Goal: Task Accomplishment & Management: Manage account settings

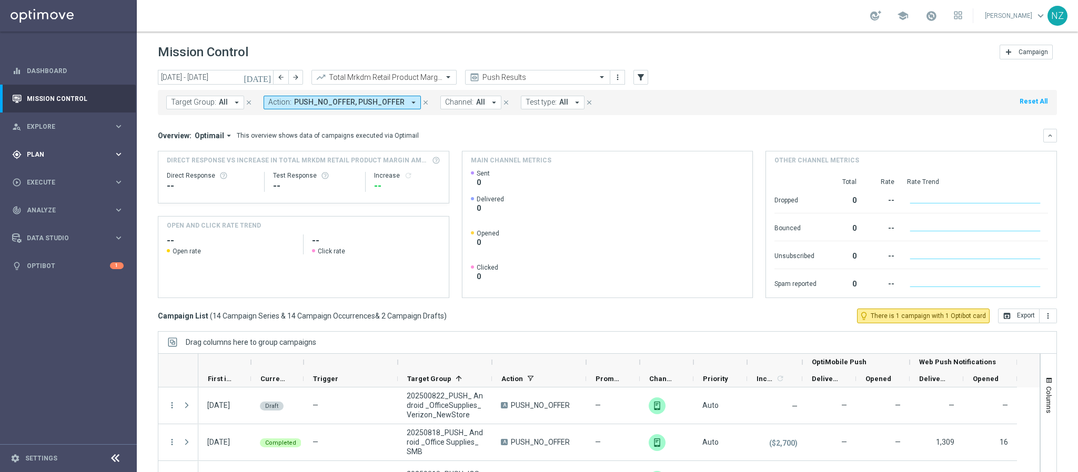
scroll to position [379, 0]
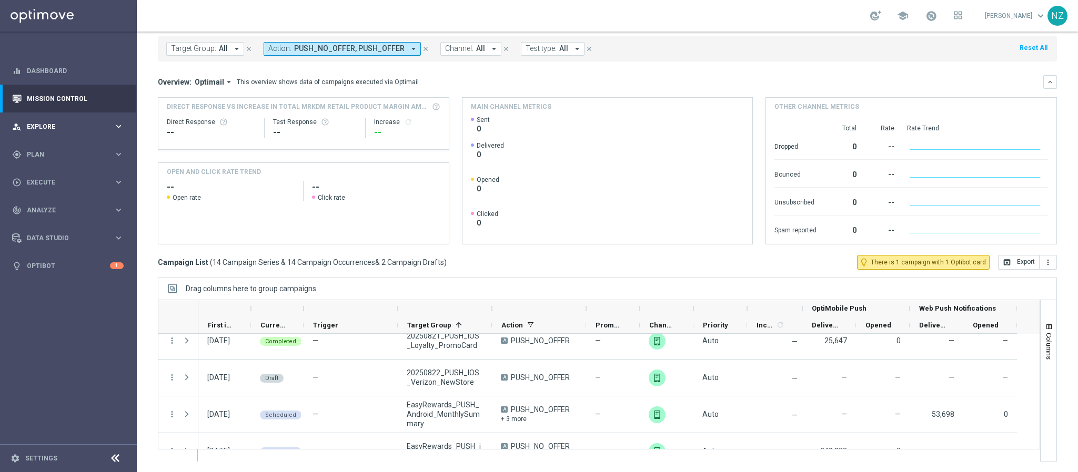
click at [49, 125] on span "Explore" at bounding box center [70, 127] width 87 height 6
click at [97, 127] on span "Explore" at bounding box center [70, 127] width 87 height 6
click at [64, 286] on div "gps_fixed Plan keyboard_arrow_right" at bounding box center [68, 281] width 136 height 28
click at [51, 174] on link "Target Groups" at bounding box center [68, 176] width 82 height 8
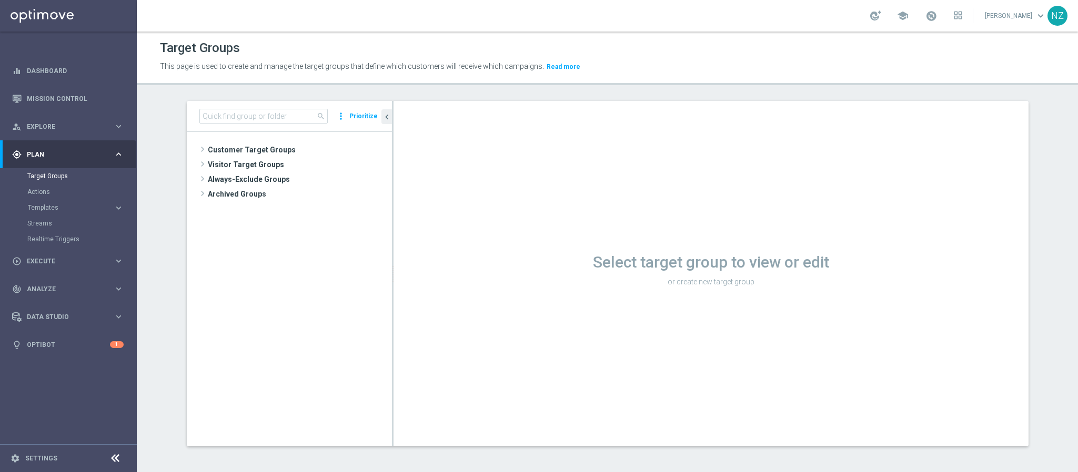
click at [249, 125] on div "search more_vert Prioritize" at bounding box center [289, 116] width 205 height 31
click at [245, 114] on input at bounding box center [263, 116] width 128 height 15
click at [221, 152] on span "Customer Target Groups" at bounding box center [287, 150] width 159 height 15
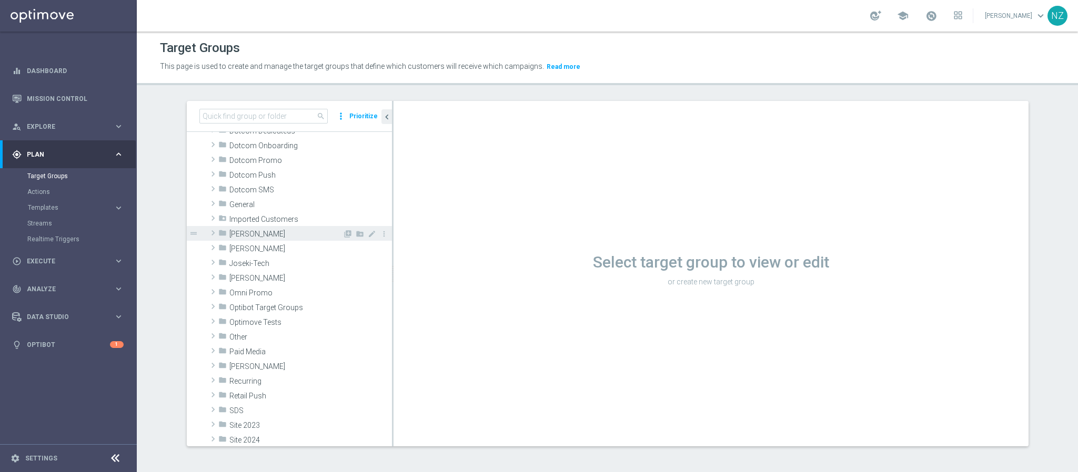
scroll to position [79, 0]
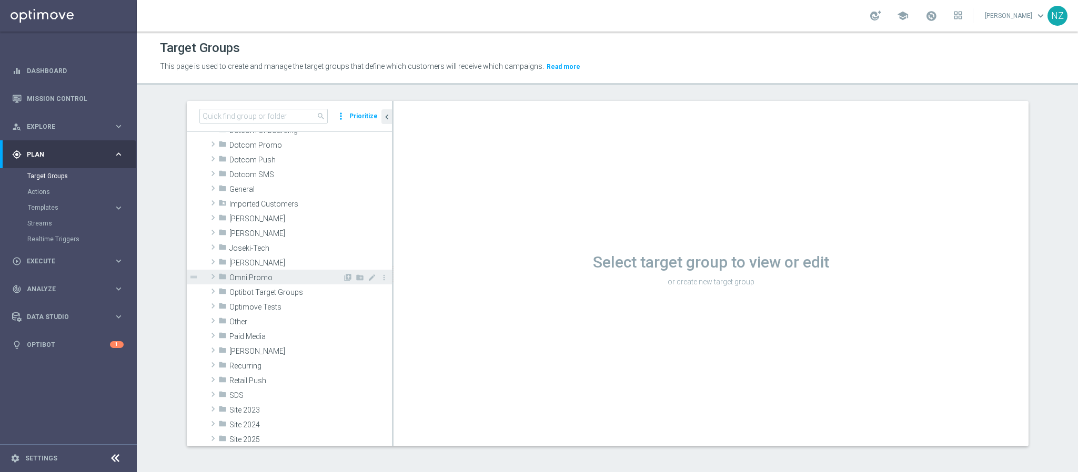
click at [274, 278] on span "Omni Promo" at bounding box center [285, 278] width 113 height 9
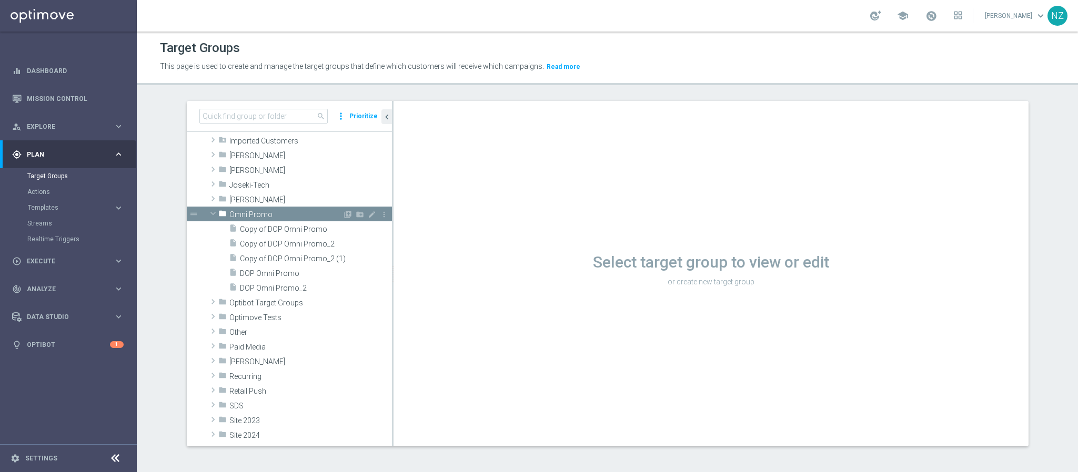
scroll to position [158, 0]
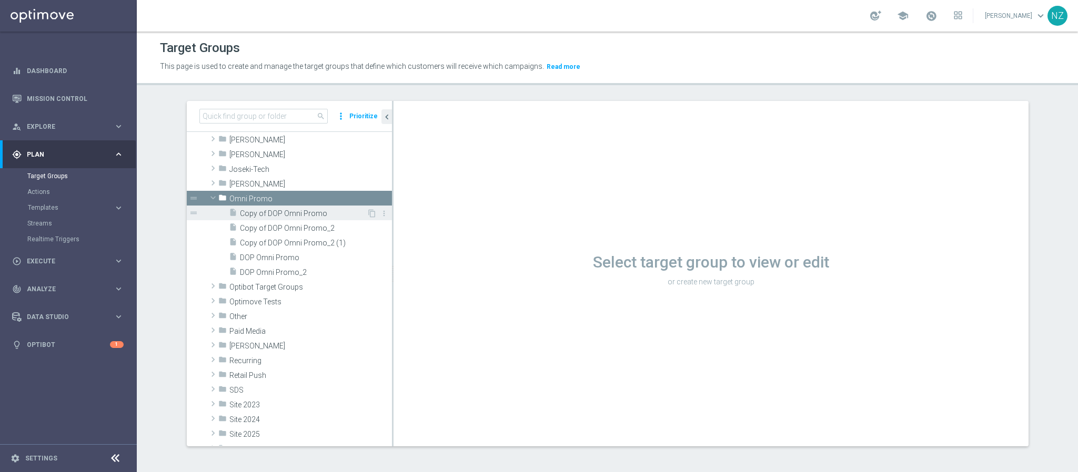
click at [274, 215] on span "Copy of DOP Omni Promo" at bounding box center [303, 213] width 127 height 9
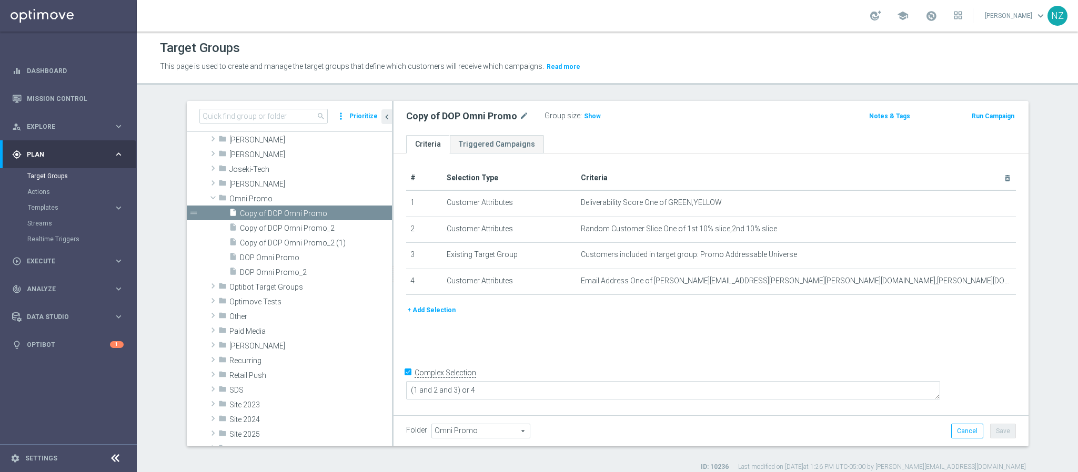
drag, startPoint x: 424, startPoint y: 309, endPoint x: 986, endPoint y: 313, distance: 562.9
click at [424, 309] on button "+ Add Selection" at bounding box center [431, 311] width 51 height 12
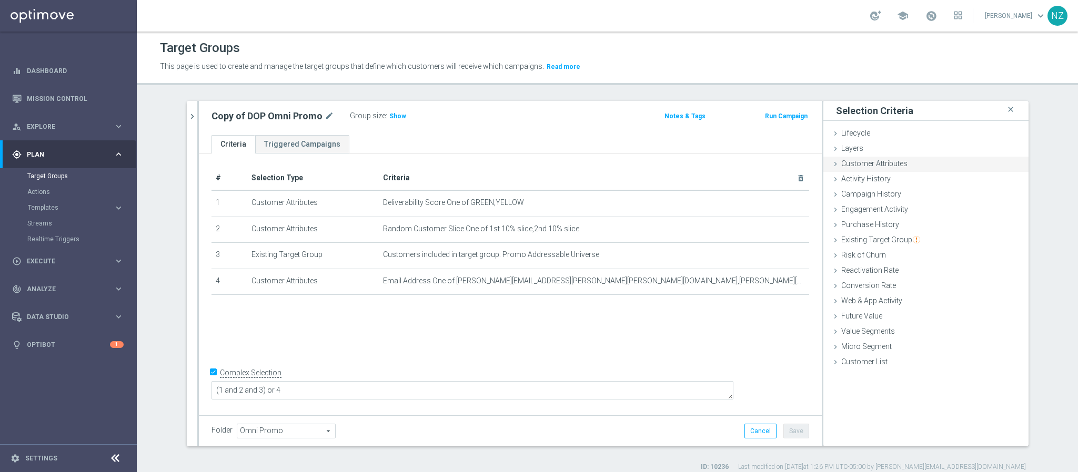
click at [854, 159] on span "Customer Attributes" at bounding box center [874, 163] width 66 height 8
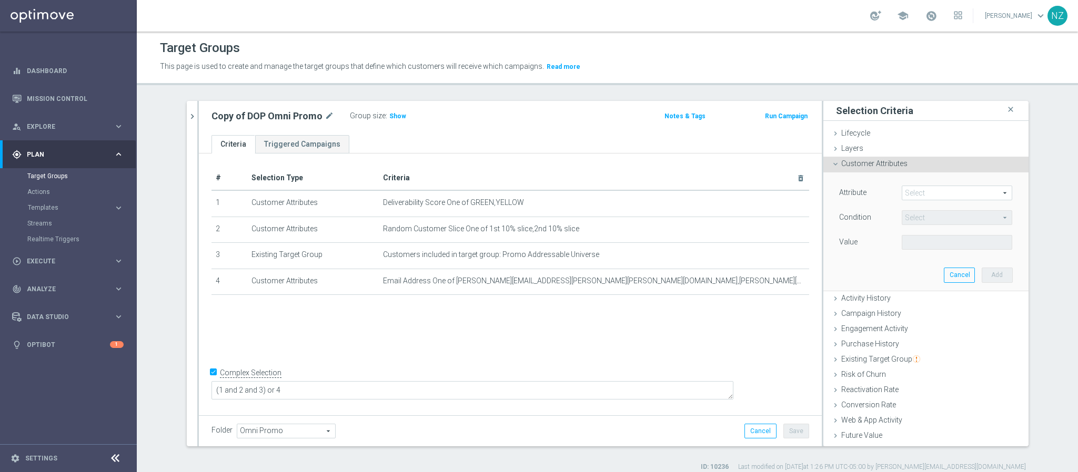
click at [918, 198] on span at bounding box center [956, 193] width 109 height 14
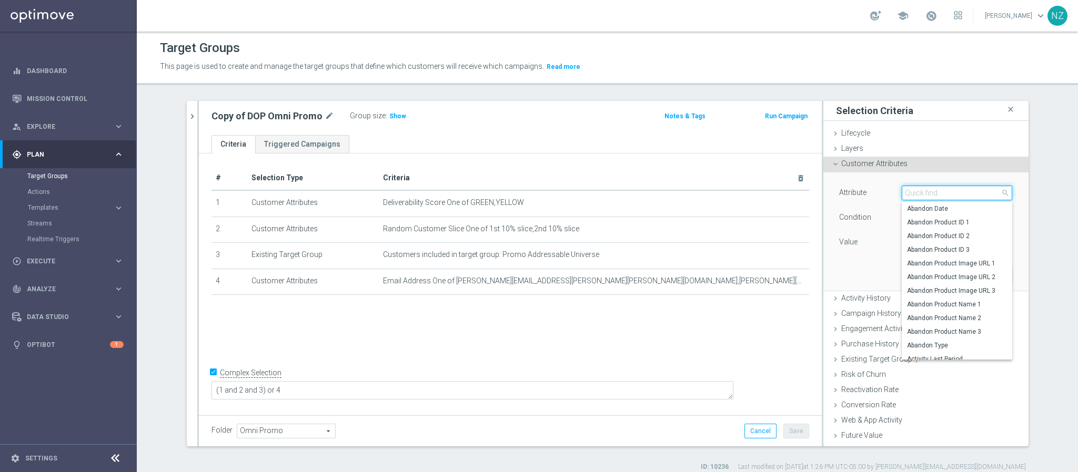
click at [921, 195] on input "search" at bounding box center [957, 193] width 110 height 15
type input "most"
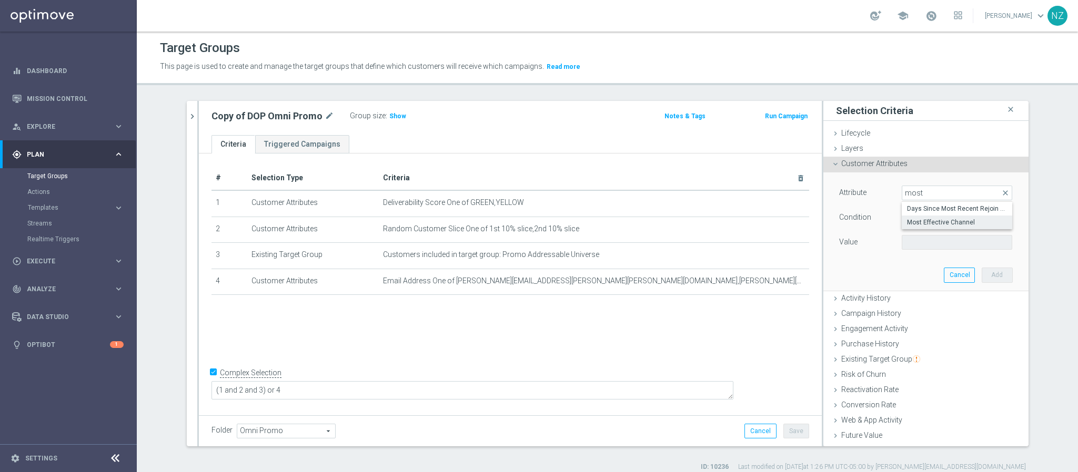
click at [934, 225] on span "Most Effective Channel" at bounding box center [957, 222] width 100 height 8
type input "Most Effective Channel"
type input "Equals"
click at [933, 219] on span "Equals" at bounding box center [956, 218] width 109 height 14
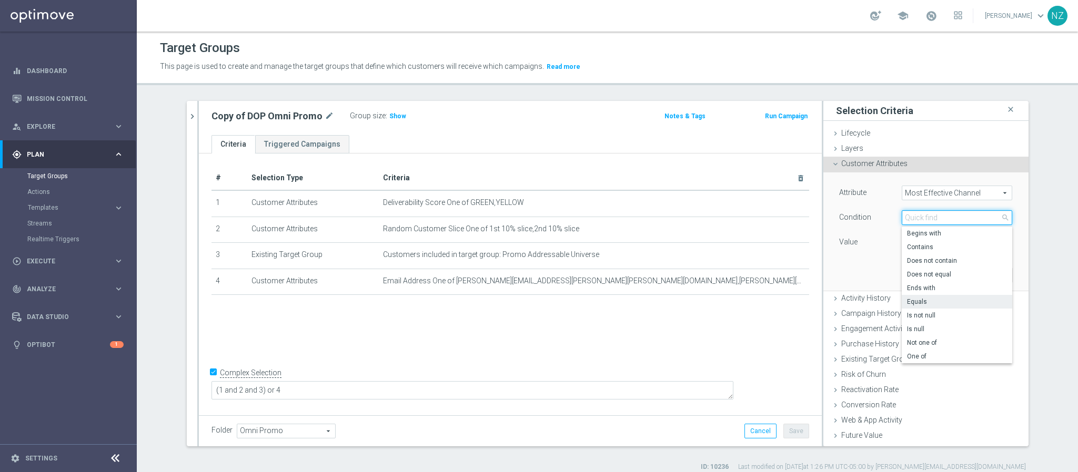
click at [933, 219] on input "search" at bounding box center [957, 217] width 110 height 15
click at [851, 239] on div "Value" at bounding box center [862, 243] width 63 height 17
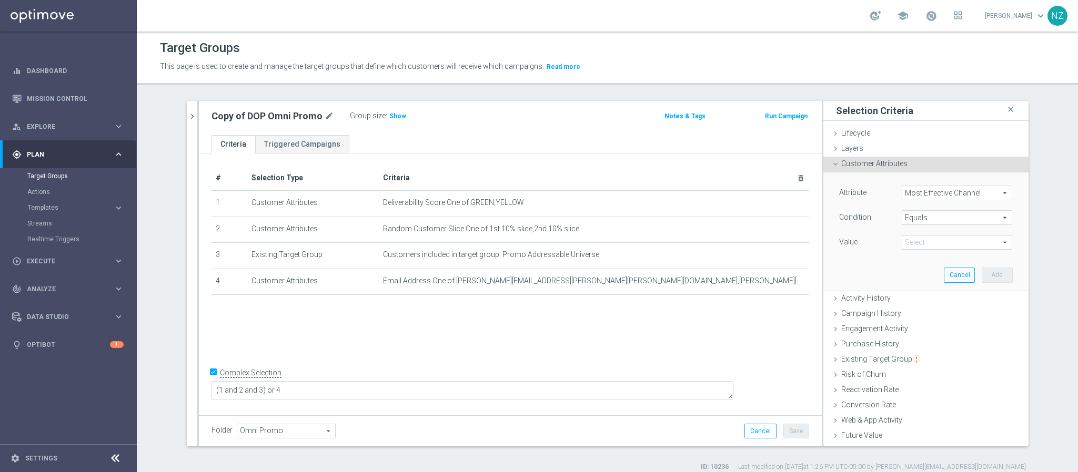
click at [917, 243] on span at bounding box center [956, 243] width 109 height 14
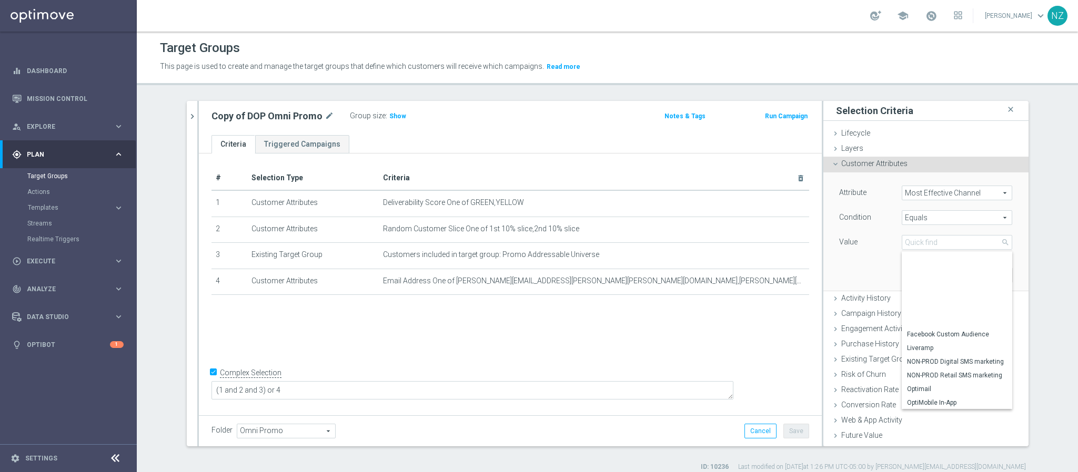
scroll to position [133, 0]
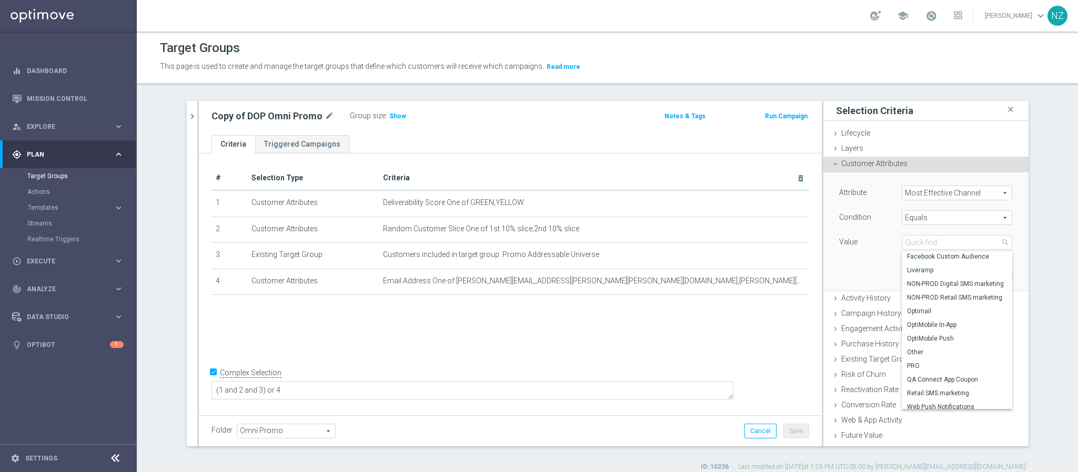
click at [1039, 146] on div "search more_vert Prioritize Customer Target Groups library_add create_new_folder" at bounding box center [608, 286] width 884 height 371
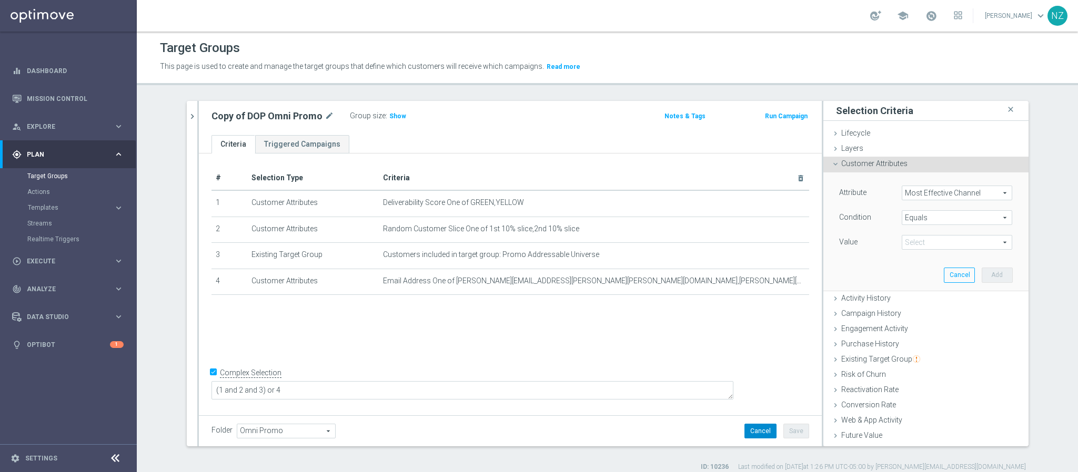
click at [768, 433] on button "Cancel" at bounding box center [760, 431] width 32 height 15
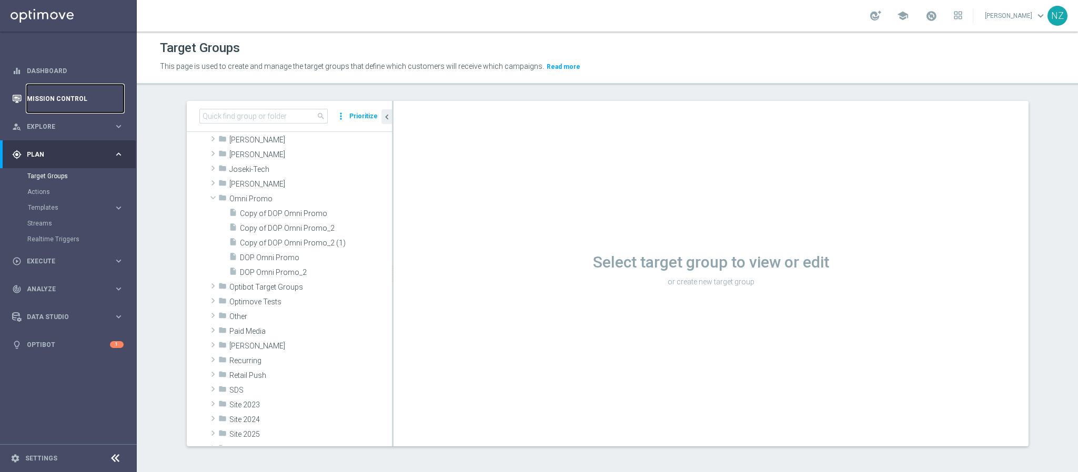
click at [49, 103] on link "Mission Control" at bounding box center [75, 99] width 97 height 28
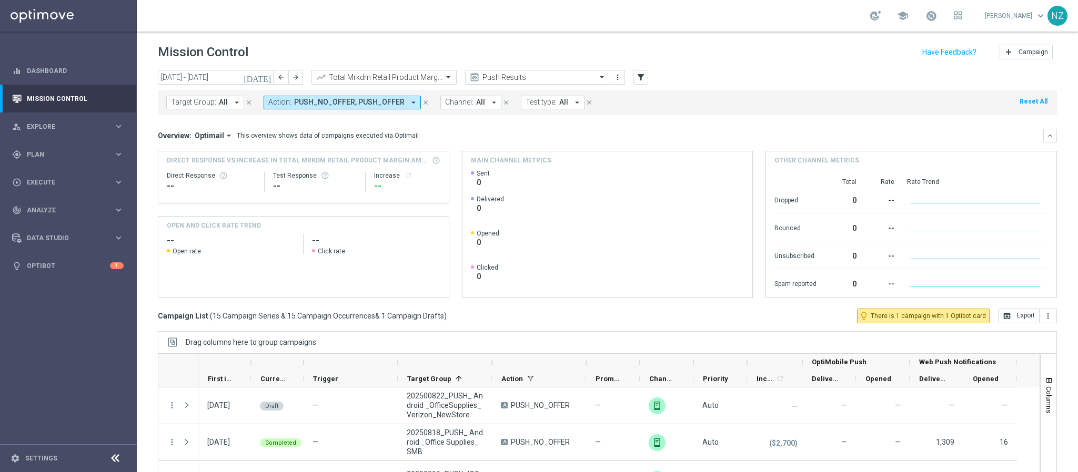
click at [500, 78] on input "text" at bounding box center [527, 77] width 113 height 9
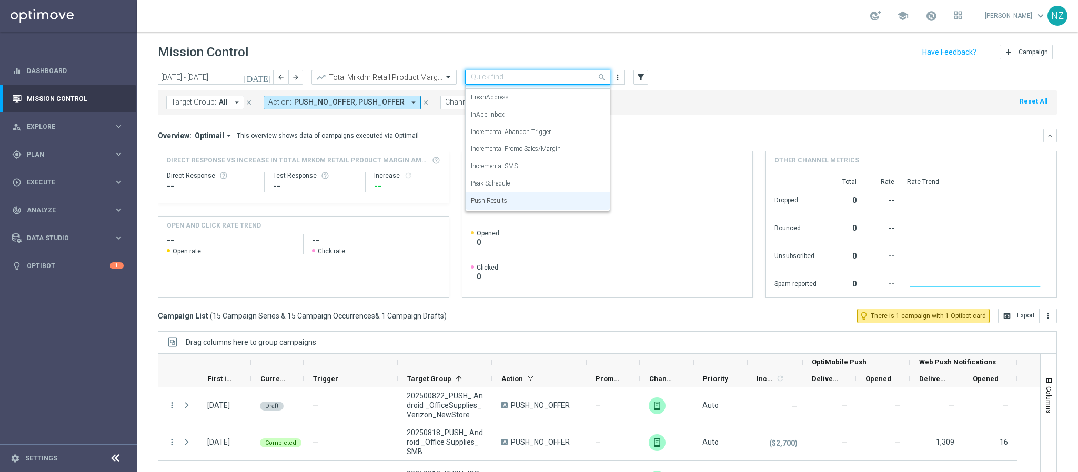
click at [859, 105] on div "Target Group: All arrow_drop_down close Action: PUSH_NO_OFFER, PUSH_OFFER arrow…" at bounding box center [607, 102] width 899 height 25
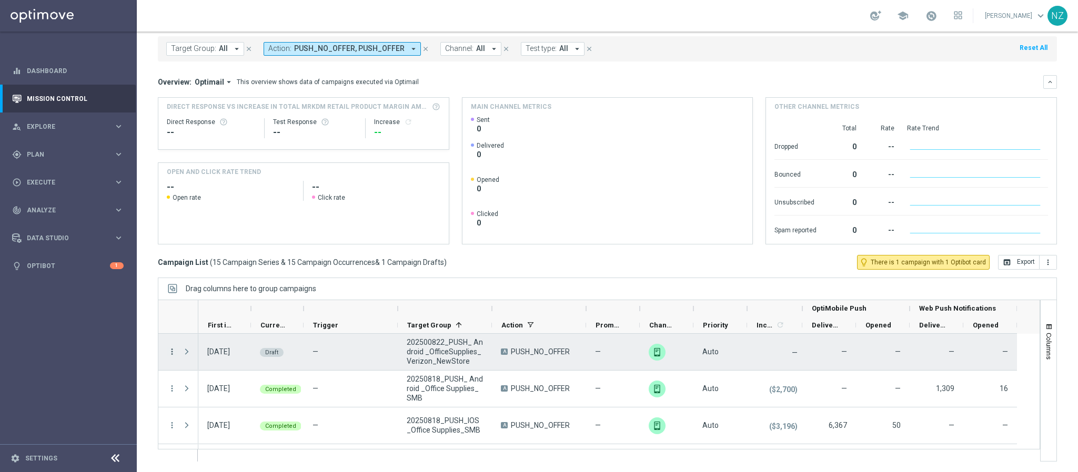
click at [171, 348] on icon "more_vert" at bounding box center [171, 351] width 9 height 9
click at [210, 389] on div "Edit" at bounding box center [242, 392] width 98 height 7
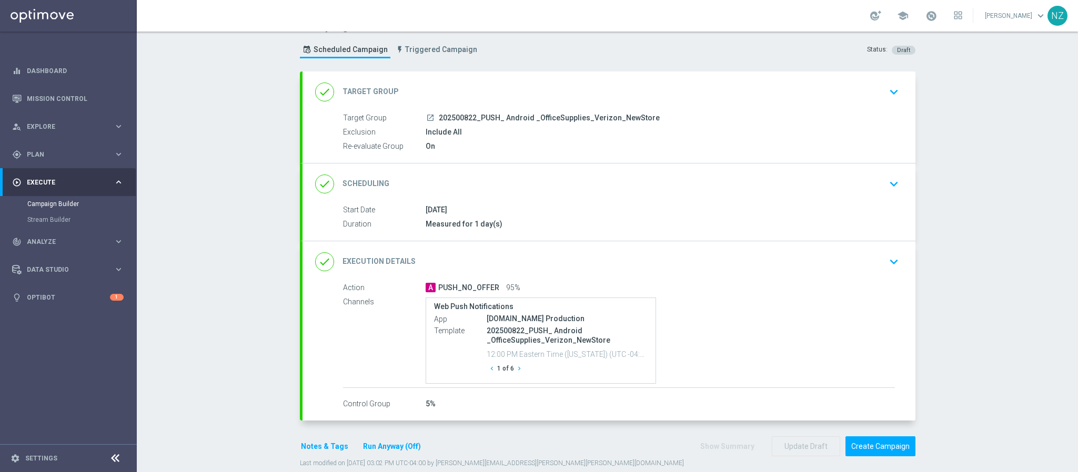
scroll to position [42, 0]
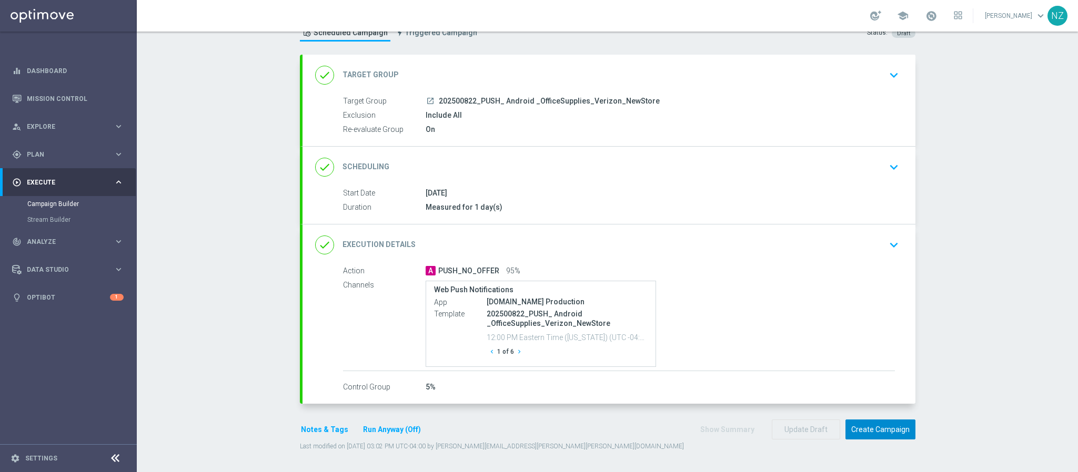
click at [876, 425] on button "Create Campaign" at bounding box center [880, 430] width 70 height 21
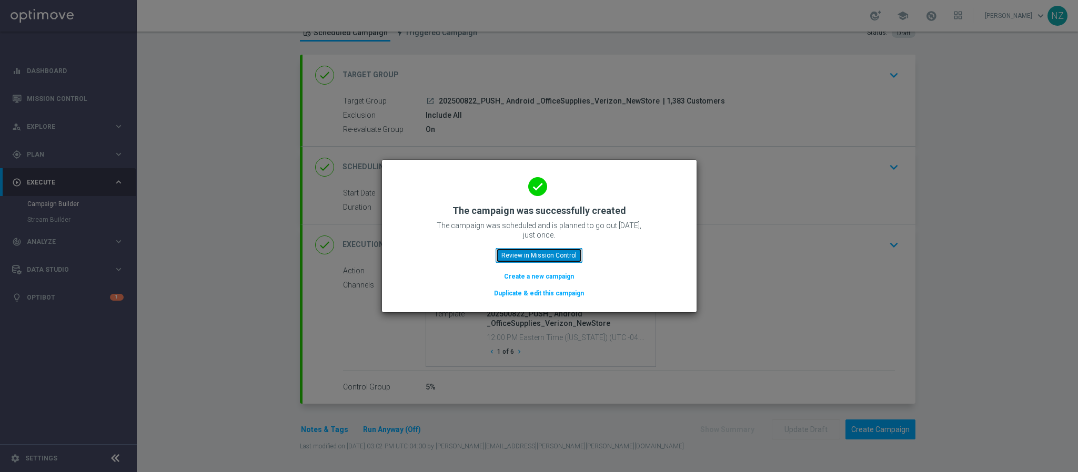
click at [516, 259] on button "Review in Mission Control" at bounding box center [539, 255] width 87 height 15
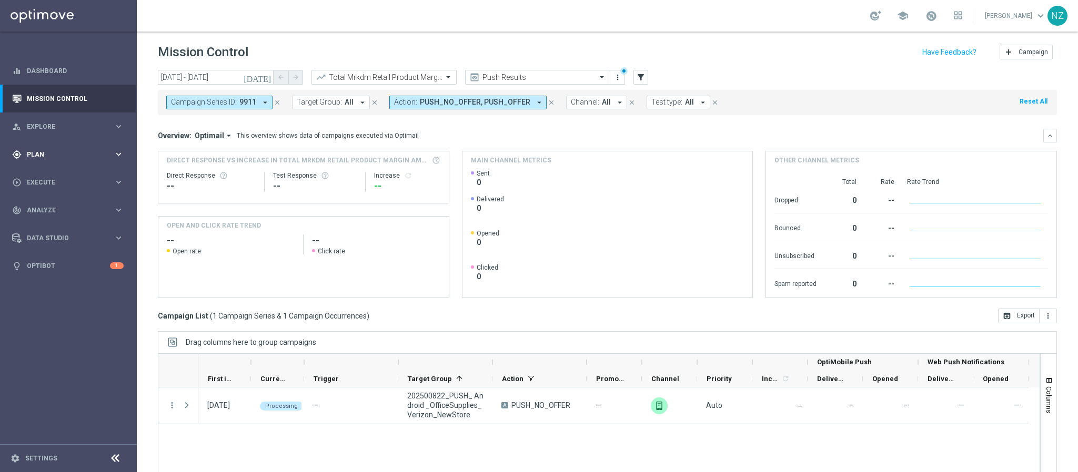
click at [76, 158] on div "gps_fixed Plan" at bounding box center [63, 154] width 102 height 9
click at [38, 207] on span "Templates" at bounding box center [65, 208] width 75 height 6
click at [57, 254] on link "OptiMobile Push" at bounding box center [71, 255] width 77 height 8
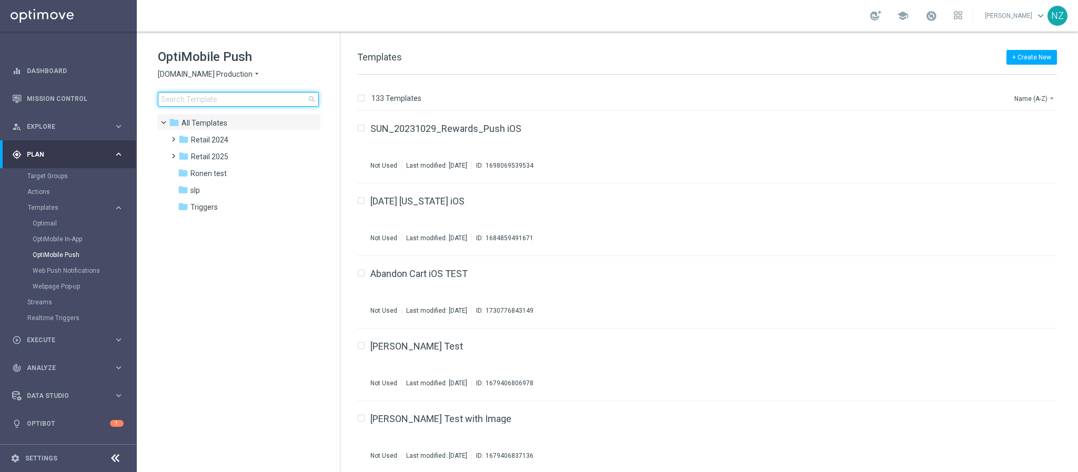
click at [226, 95] on input at bounding box center [238, 99] width 161 height 15
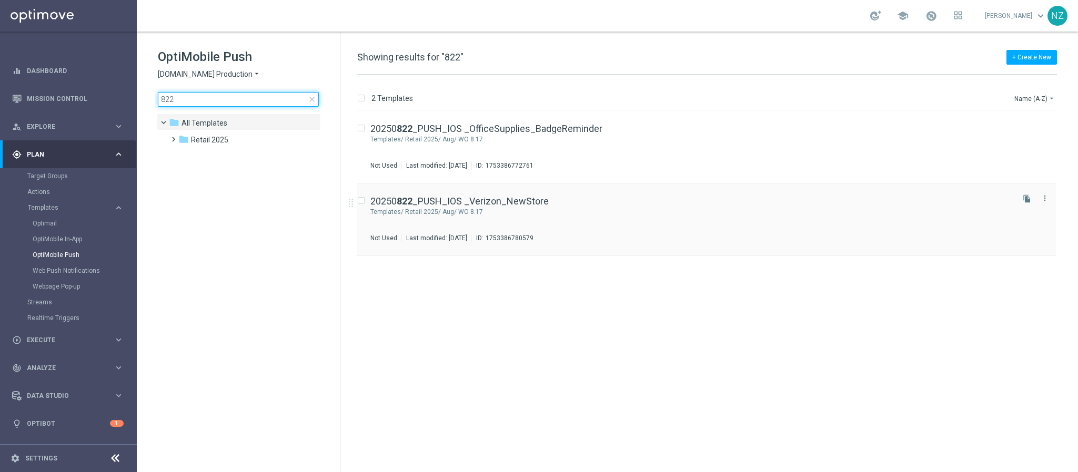
type input "822"
click at [608, 223] on div "20250 822 _PUSH_IOS _Verizon_NewStore Templates/ Retail 2025/ Aug/ WO 8.17 In u…" at bounding box center [690, 220] width 641 height 46
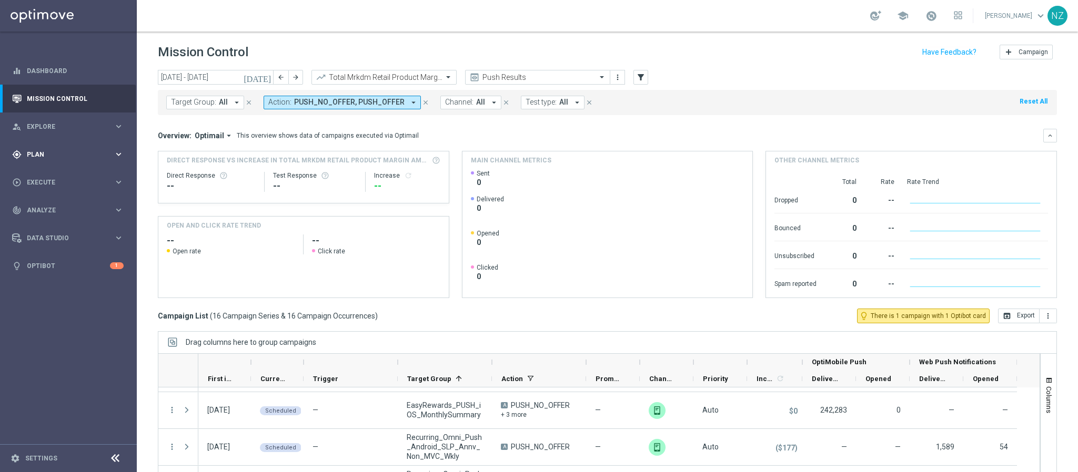
click at [54, 154] on span "Plan" at bounding box center [70, 155] width 87 height 6
click at [62, 207] on span "Templates" at bounding box center [65, 208] width 75 height 6
click at [69, 253] on link "OptiMobile Push" at bounding box center [71, 255] width 77 height 8
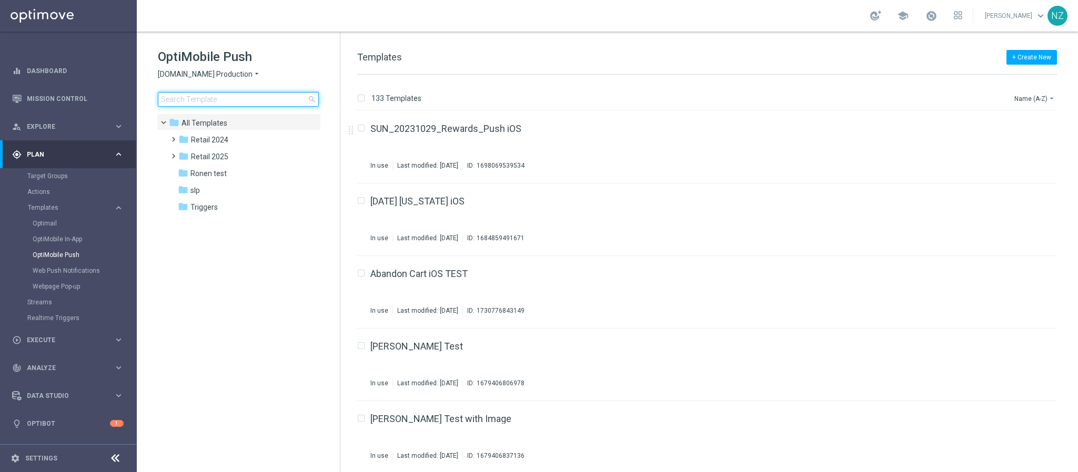
click at [199, 102] on input at bounding box center [238, 99] width 161 height 15
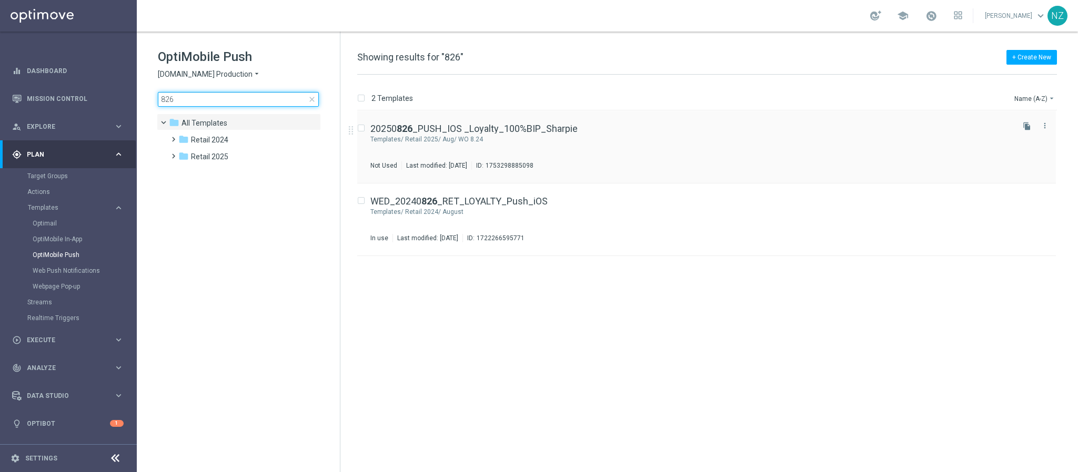
type input "826"
drag, startPoint x: 571, startPoint y: 136, endPoint x: 668, endPoint y: 136, distance: 96.3
click at [668, 136] on div "Retail 2025/ Aug/ WO 8.24" at bounding box center [708, 139] width 607 height 8
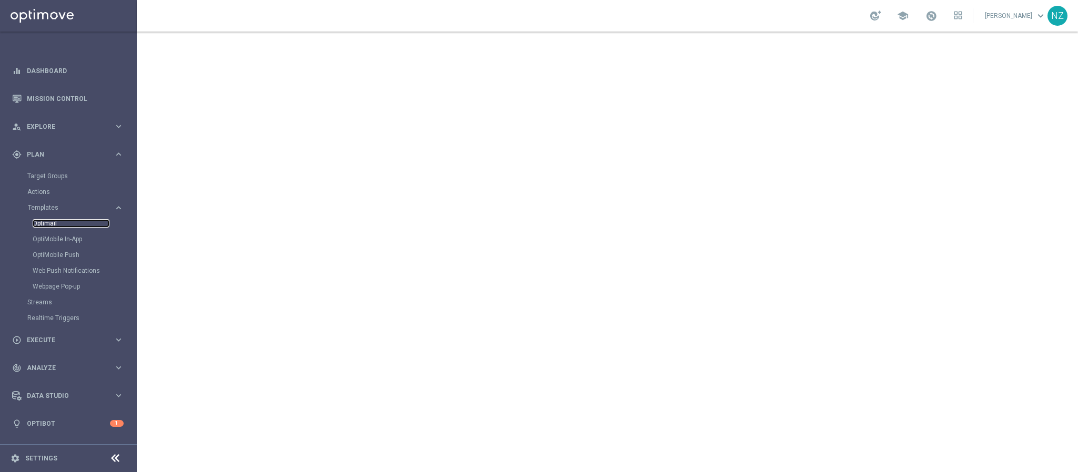
drag, startPoint x: 54, startPoint y: 223, endPoint x: 41, endPoint y: 223, distance: 13.2
drag, startPoint x: 41, startPoint y: 223, endPoint x: 37, endPoint y: 251, distance: 29.2
click at [67, 274] on link "Web Push Notifications" at bounding box center [71, 271] width 77 height 8
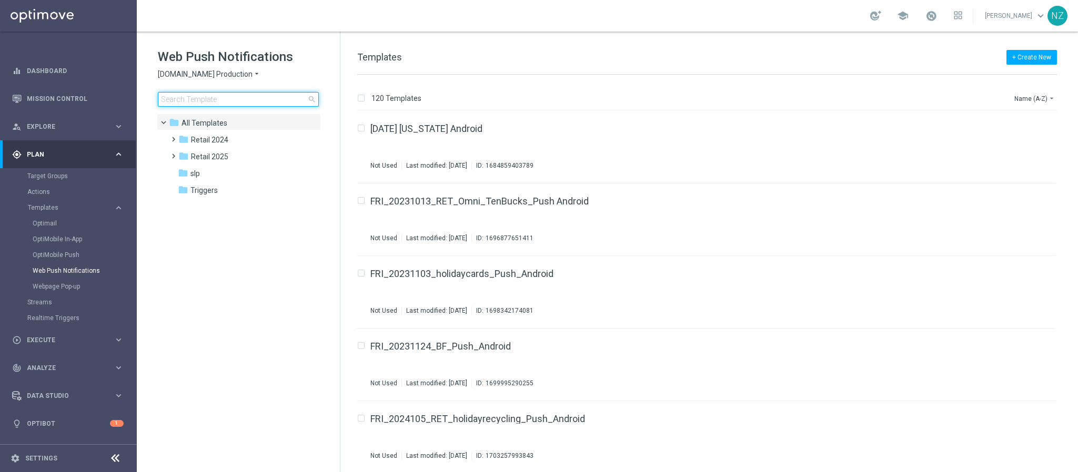
click at [262, 98] on input at bounding box center [238, 99] width 161 height 15
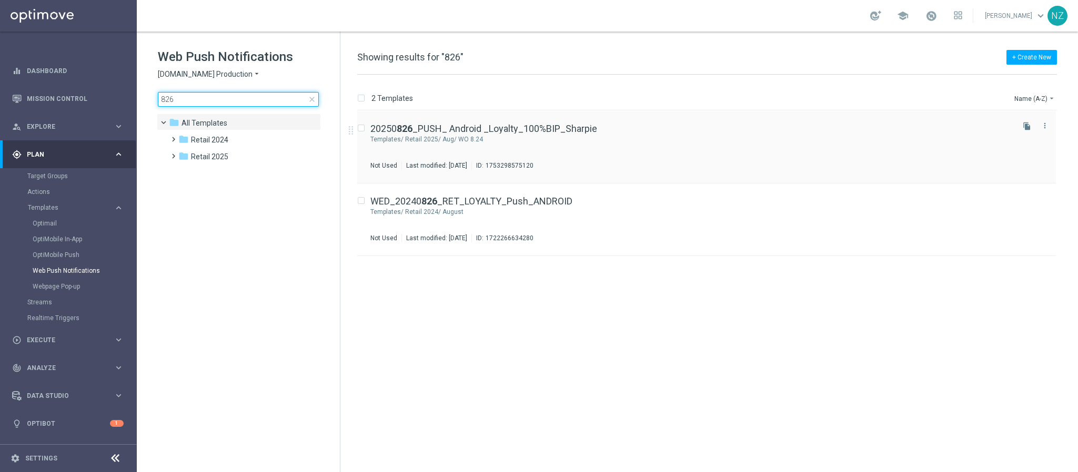
type input "826"
click at [625, 147] on div "20250 826 _PUSH_ Android _Loyalty_100%BIP_Sharpie Templates/ Retail 2025/ Aug/ …" at bounding box center [690, 147] width 641 height 46
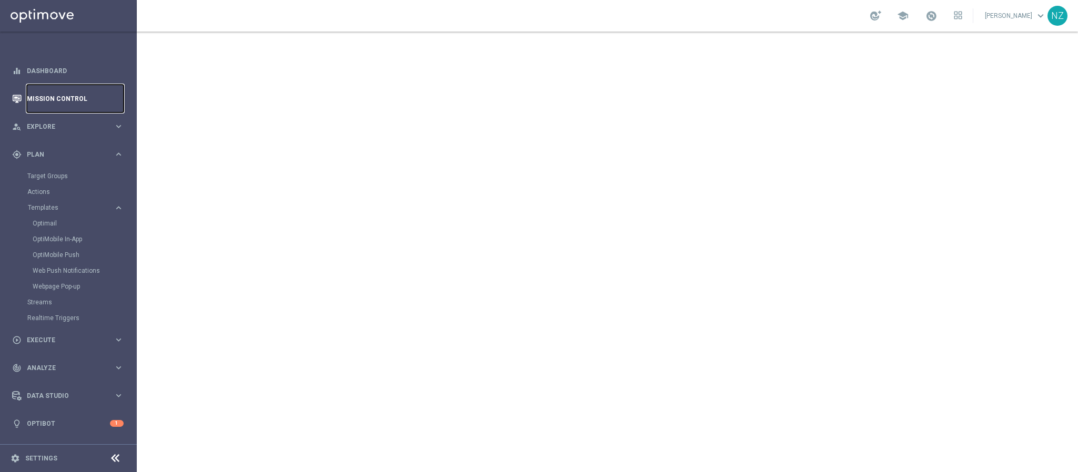
click at [59, 102] on link "Mission Control" at bounding box center [75, 99] width 97 height 28
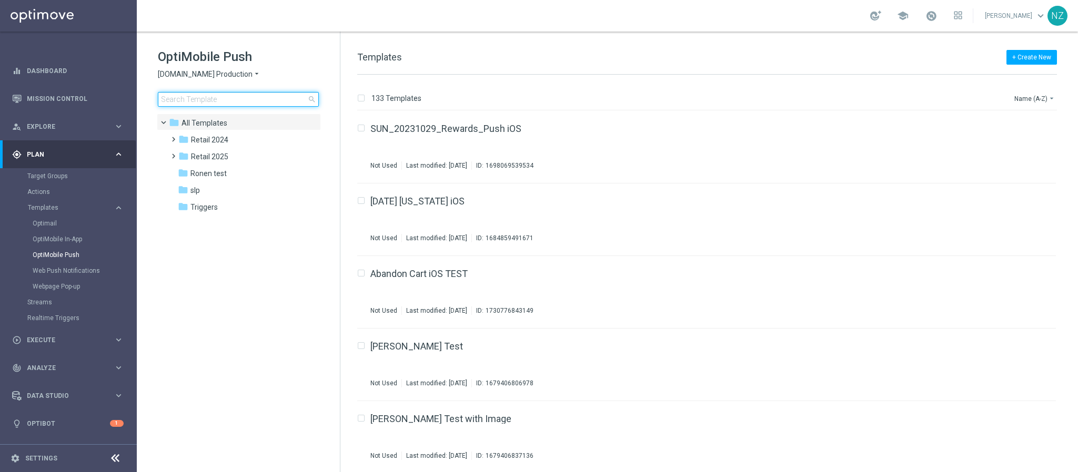
click at [212, 106] on input at bounding box center [238, 99] width 161 height 15
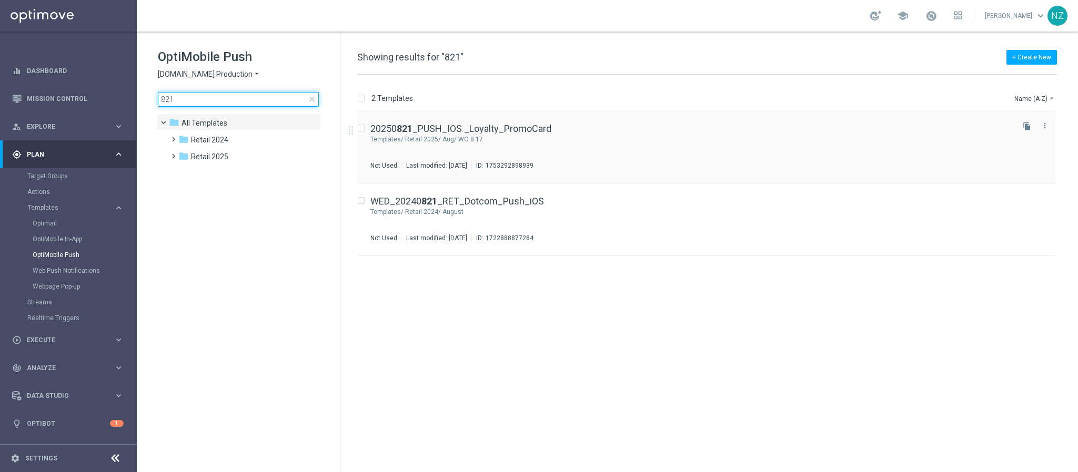
type input "821"
drag, startPoint x: 510, startPoint y: 146, endPoint x: 565, endPoint y: 136, distance: 56.1
click at [565, 136] on div "Retail 2025/ Aug/ WO 8.17" at bounding box center [708, 139] width 607 height 8
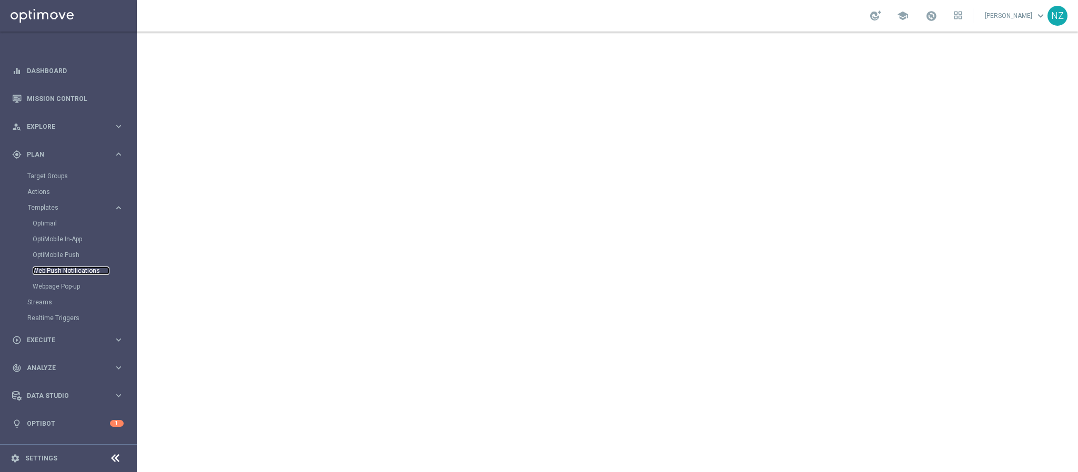
click at [57, 269] on link "Web Push Notifications" at bounding box center [71, 271] width 77 height 8
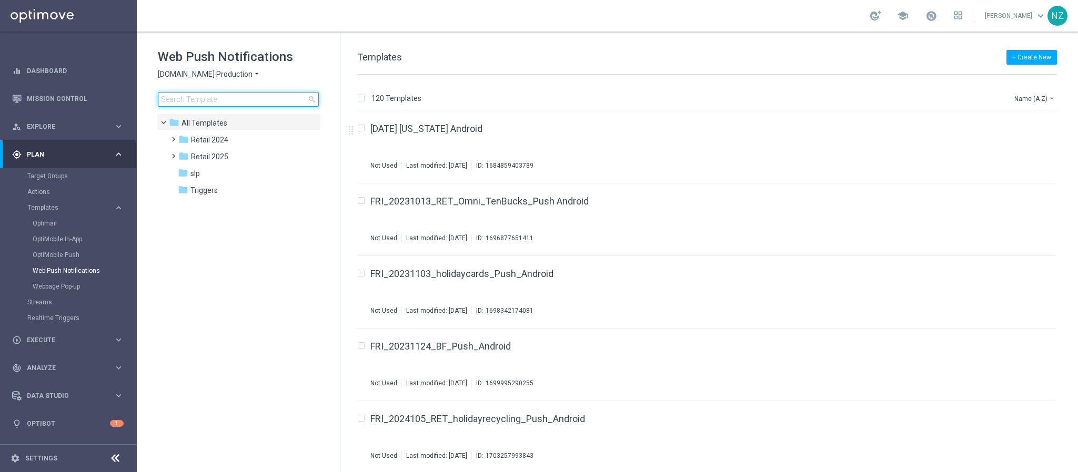
click at [212, 97] on input at bounding box center [238, 99] width 161 height 15
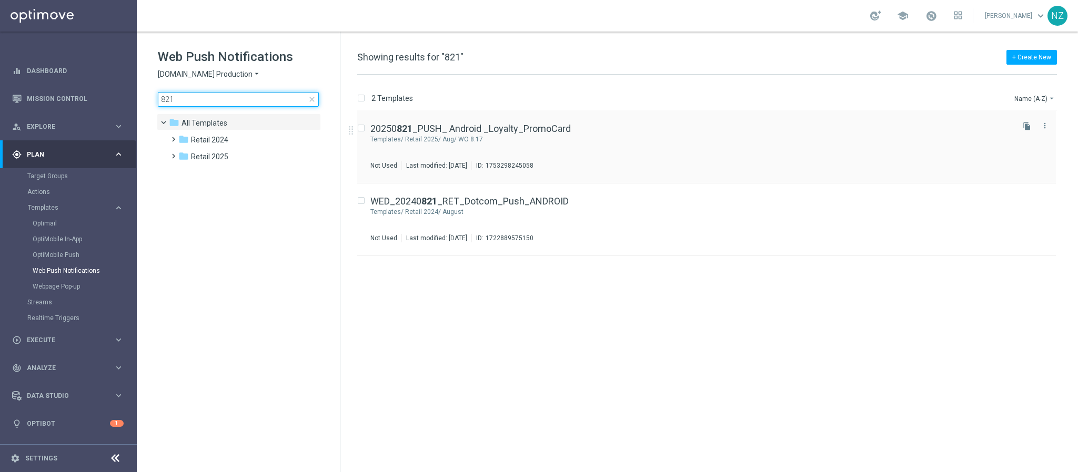
type input "821"
click at [620, 146] on div "20250 821 _PUSH_ Android _Loyalty_PromoCard Templates/ Retail 2025/ Aug/ WO 8.1…" at bounding box center [690, 147] width 641 height 46
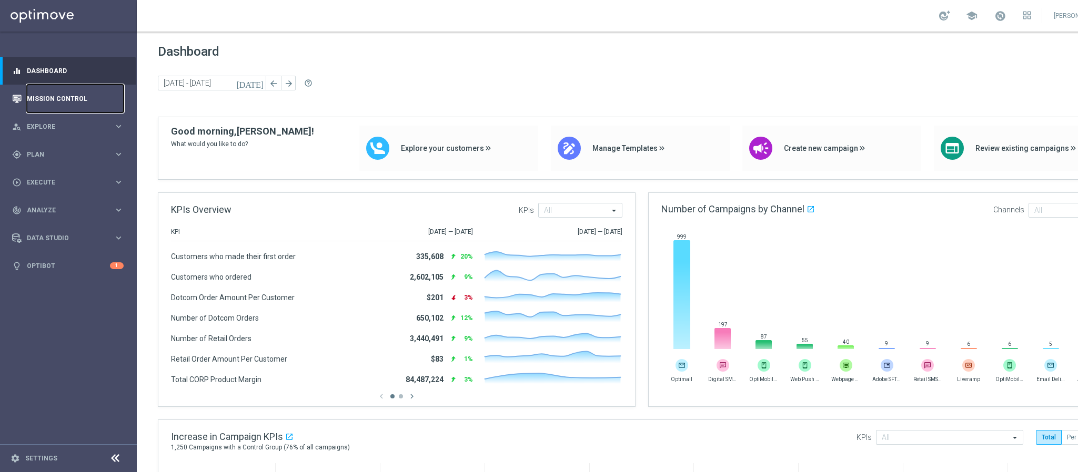
click at [56, 98] on link "Mission Control" at bounding box center [75, 99] width 97 height 28
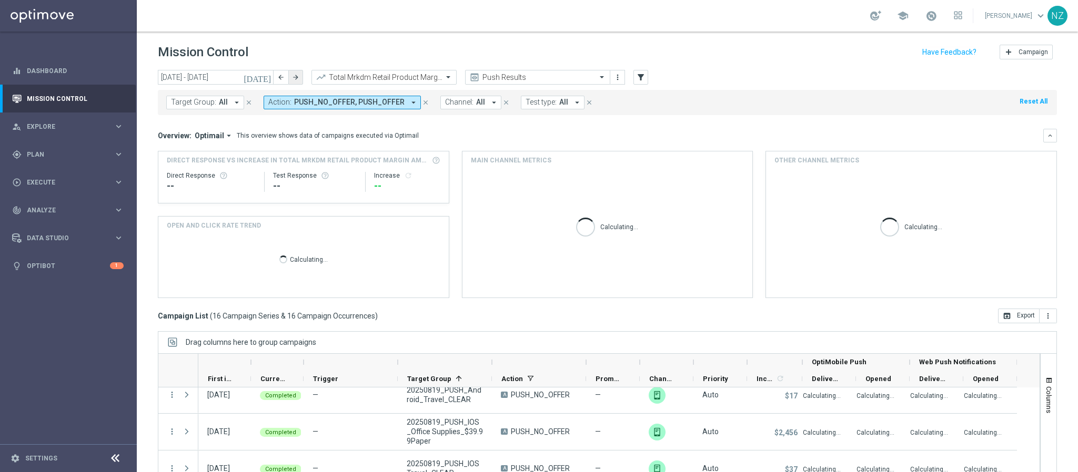
click at [296, 77] on icon "arrow_forward" at bounding box center [295, 77] width 7 height 7
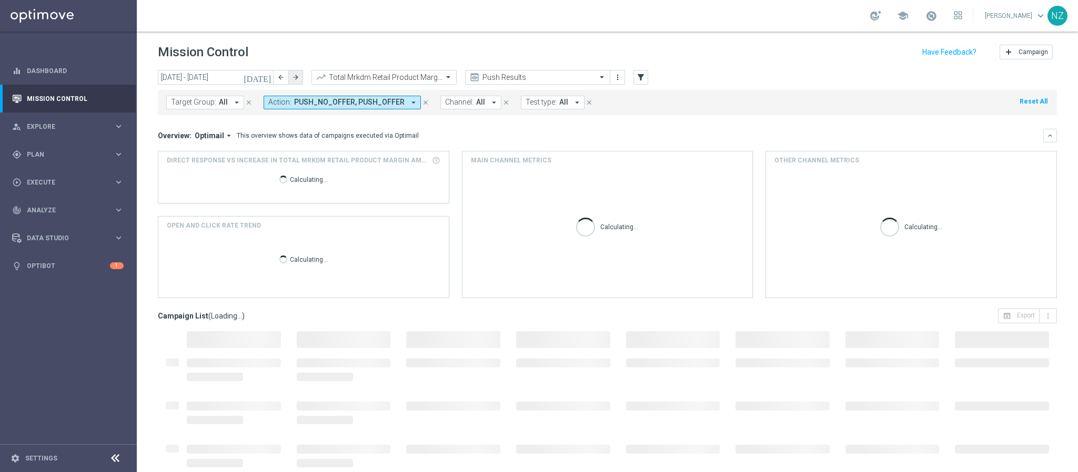
type input "[DATE] - [DATE]"
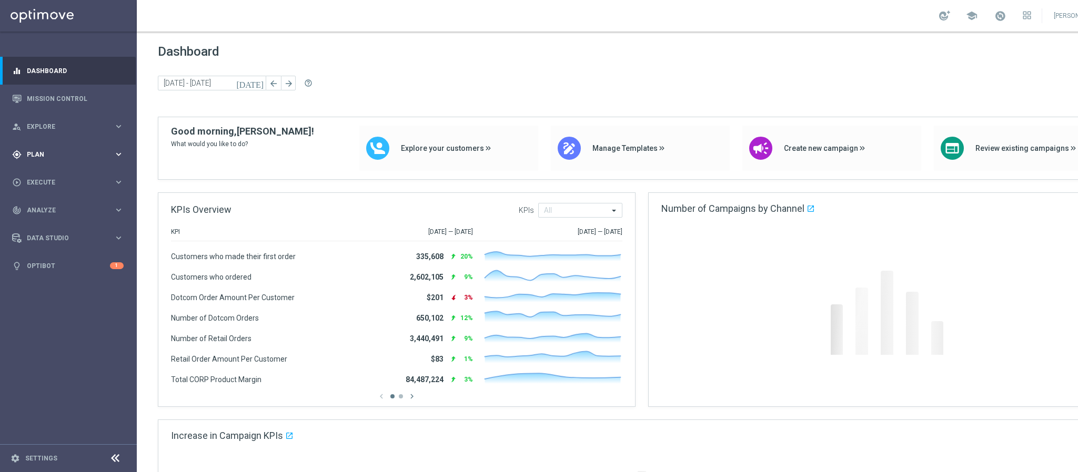
click at [45, 158] on div "gps_fixed Plan" at bounding box center [63, 154] width 102 height 9
click at [56, 283] on div "track_changes Analyze keyboard_arrow_right" at bounding box center [68, 289] width 136 height 28
click at [57, 95] on link "Mission Control" at bounding box center [75, 99] width 97 height 28
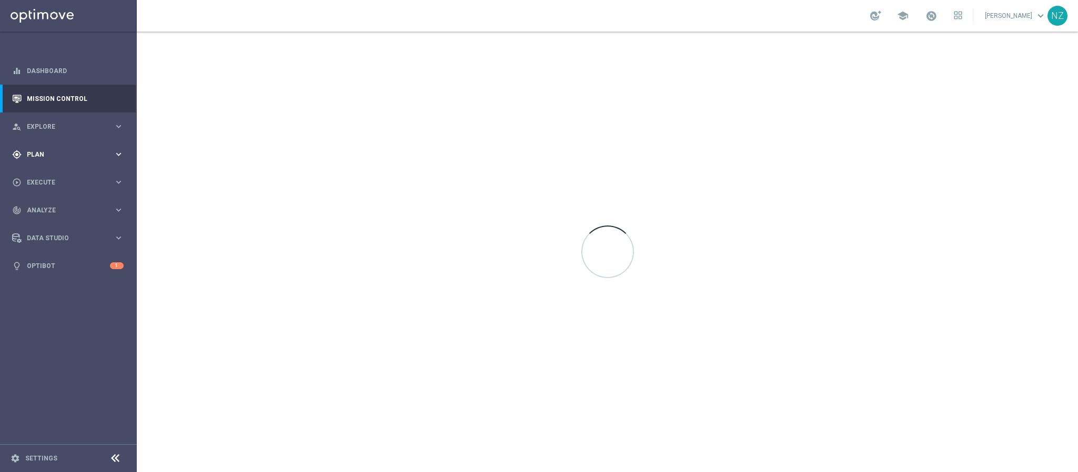
click at [38, 143] on div "gps_fixed Plan keyboard_arrow_right" at bounding box center [68, 154] width 136 height 28
click at [49, 207] on span "Templates" at bounding box center [65, 208] width 75 height 6
click at [49, 223] on link "Optimail" at bounding box center [71, 223] width 77 height 8
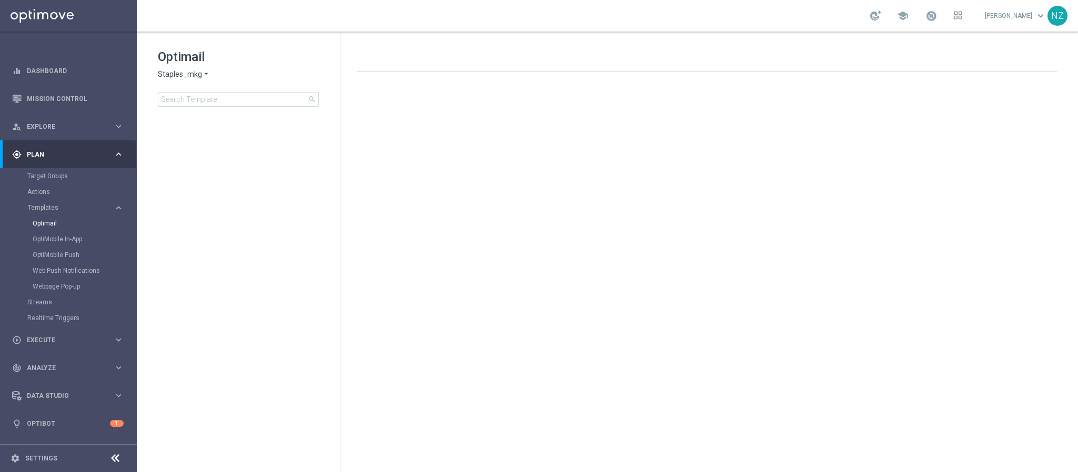
click at [65, 249] on div "OptiMobile Push" at bounding box center [84, 255] width 103 height 16
click at [65, 256] on link "OptiMobile Push" at bounding box center [71, 255] width 77 height 8
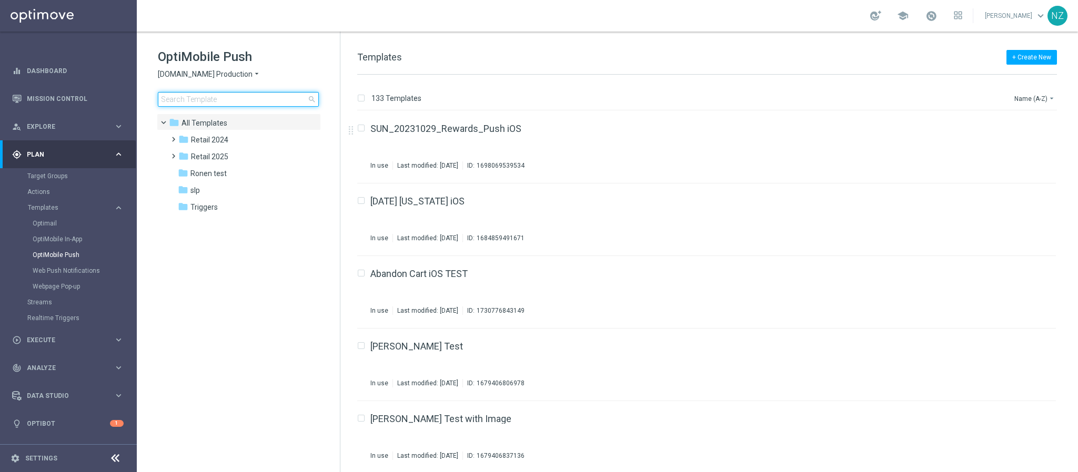
click at [193, 103] on input at bounding box center [238, 99] width 161 height 15
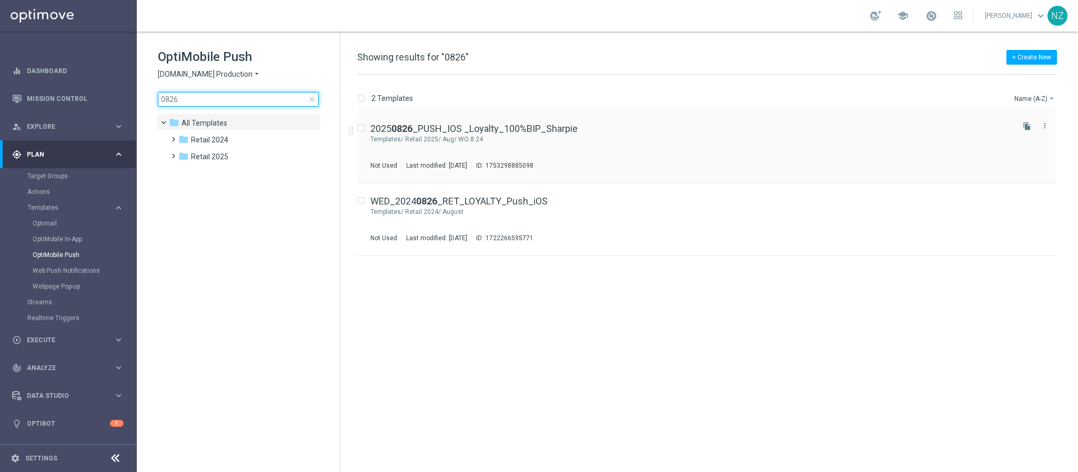
type input "0826"
drag, startPoint x: 647, startPoint y: 145, endPoint x: 653, endPoint y: 139, distance: 8.6
click at [653, 139] on div "Retail 2025/ Aug/ WO 8.24" at bounding box center [708, 139] width 607 height 8
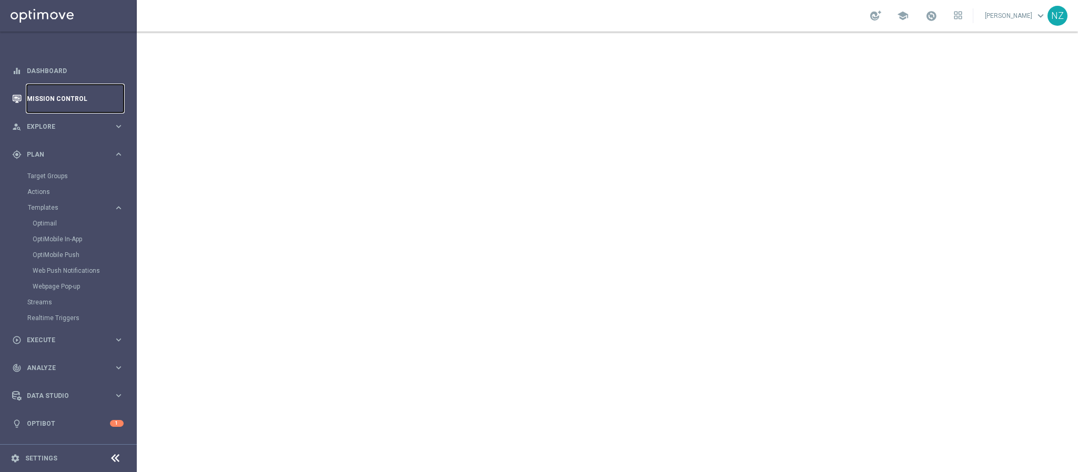
click at [51, 99] on link "Mission Control" at bounding box center [75, 99] width 97 height 28
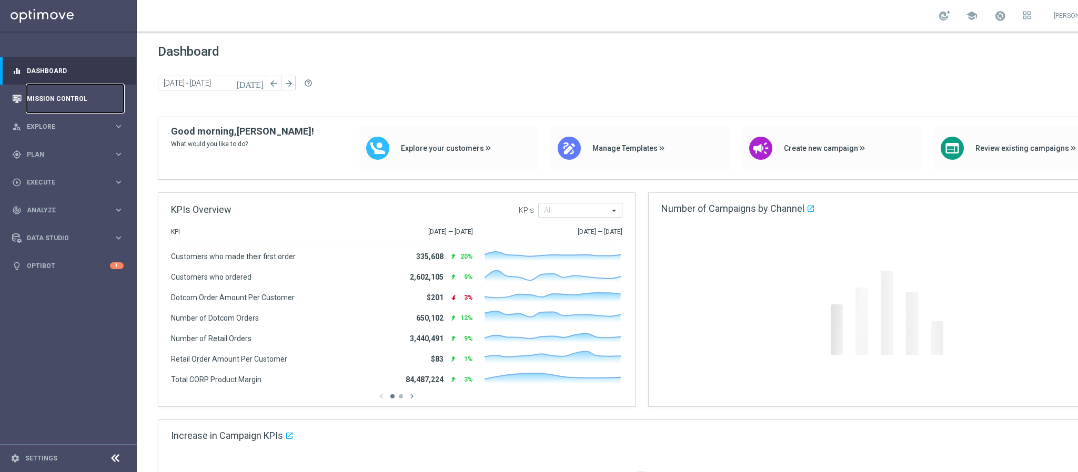
click at [55, 99] on link "Mission Control" at bounding box center [75, 99] width 97 height 28
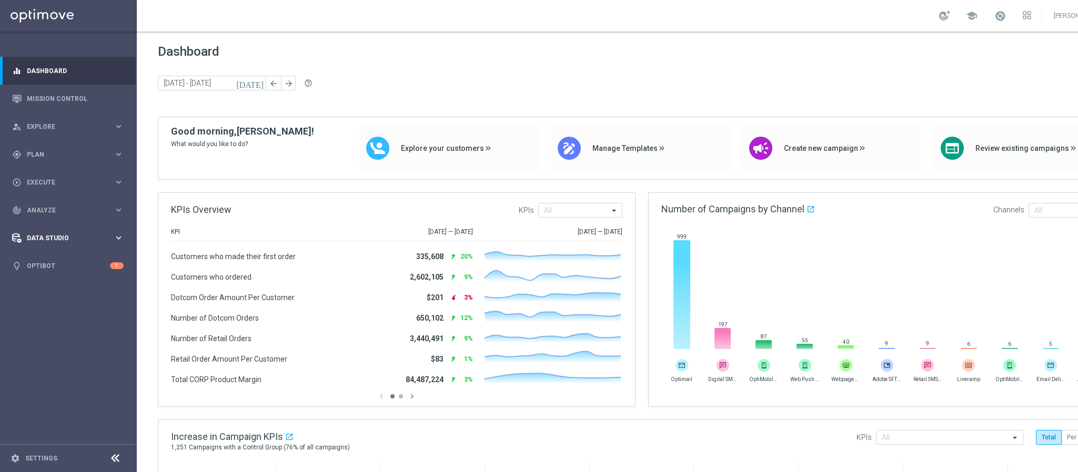
click at [63, 239] on span "Data Studio" at bounding box center [70, 238] width 87 height 6
click at [47, 185] on div "play_circle_outline Execute" at bounding box center [63, 182] width 102 height 9
click at [45, 202] on div "track_changes Analyze keyboard_arrow_right" at bounding box center [68, 210] width 136 height 28
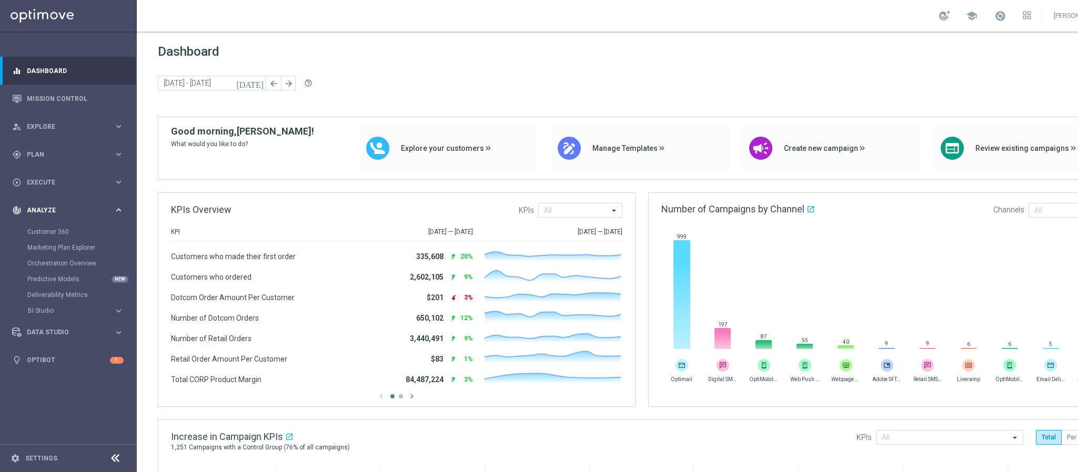
click at [45, 202] on div "track_changes Analyze keyboard_arrow_right" at bounding box center [68, 210] width 136 height 28
click at [43, 156] on span "Plan" at bounding box center [70, 155] width 87 height 6
click at [37, 461] on link "Settings" at bounding box center [41, 459] width 32 height 6
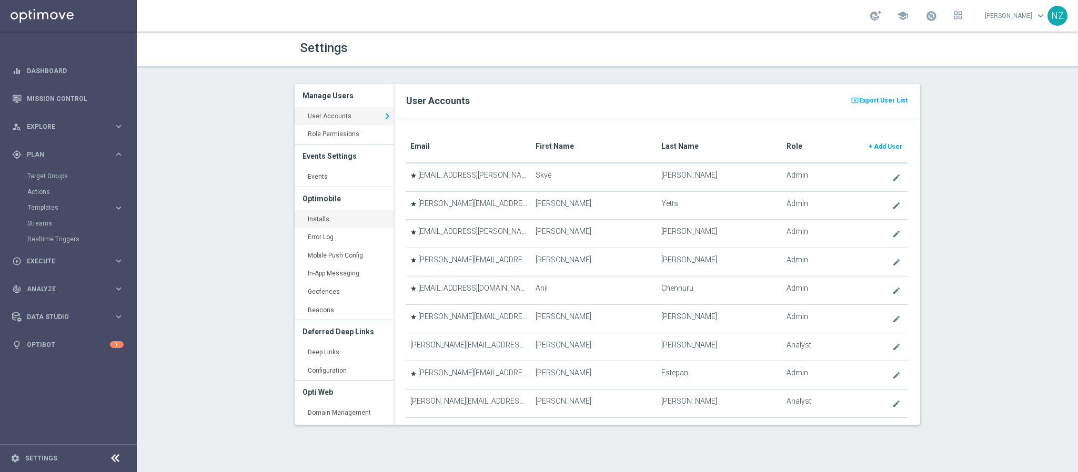
click at [319, 215] on link "Installs keyboard_arrow_right" at bounding box center [344, 219] width 99 height 19
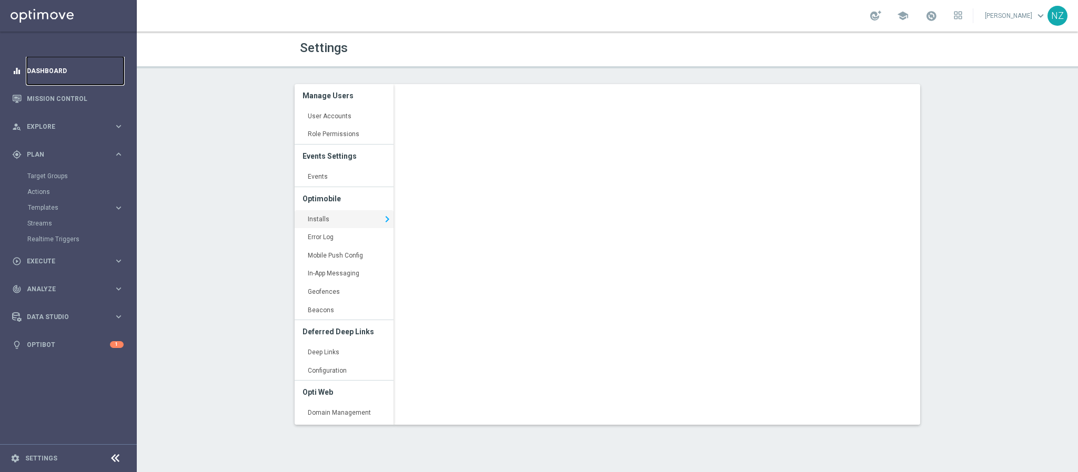
click at [69, 79] on link "Dashboard" at bounding box center [75, 71] width 97 height 28
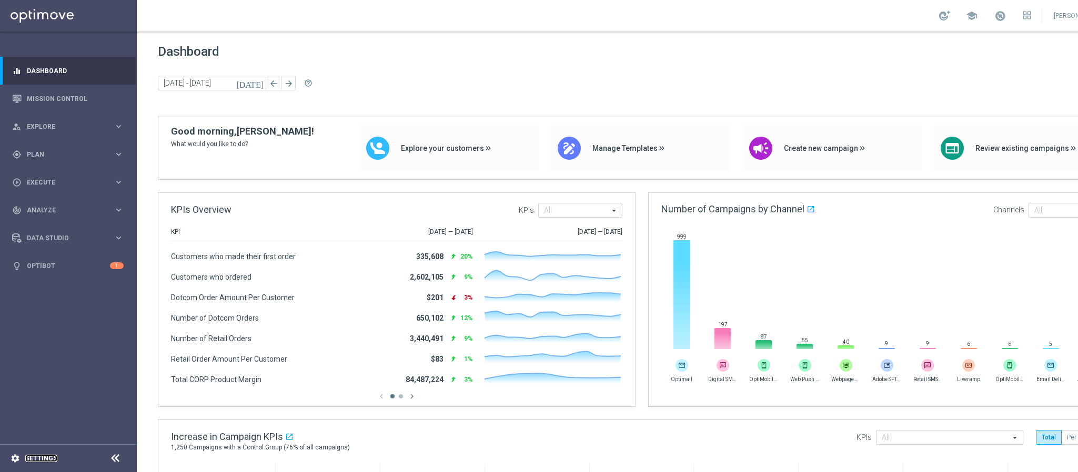
click at [32, 460] on link "Settings" at bounding box center [41, 459] width 32 height 6
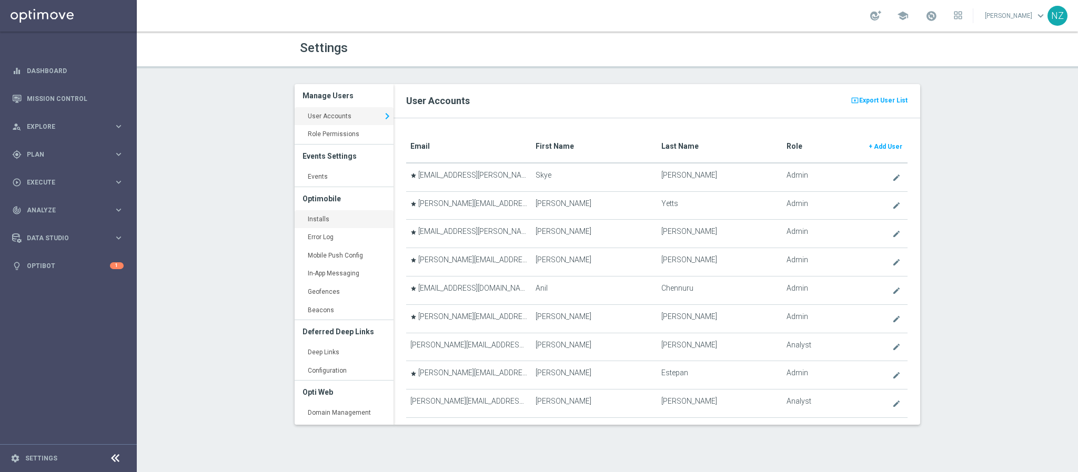
click at [312, 223] on link "Installs keyboard_arrow_right" at bounding box center [344, 219] width 99 height 19
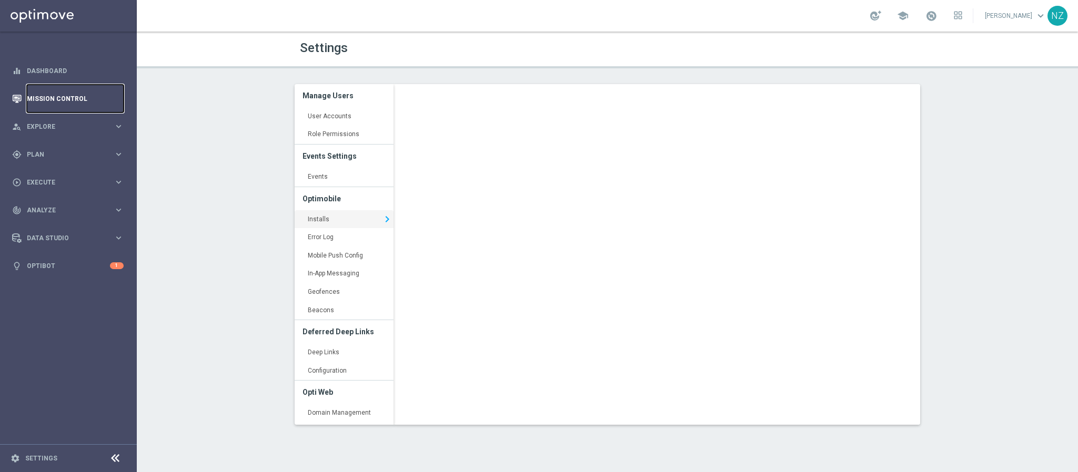
click at [51, 98] on link "Mission Control" at bounding box center [75, 99] width 97 height 28
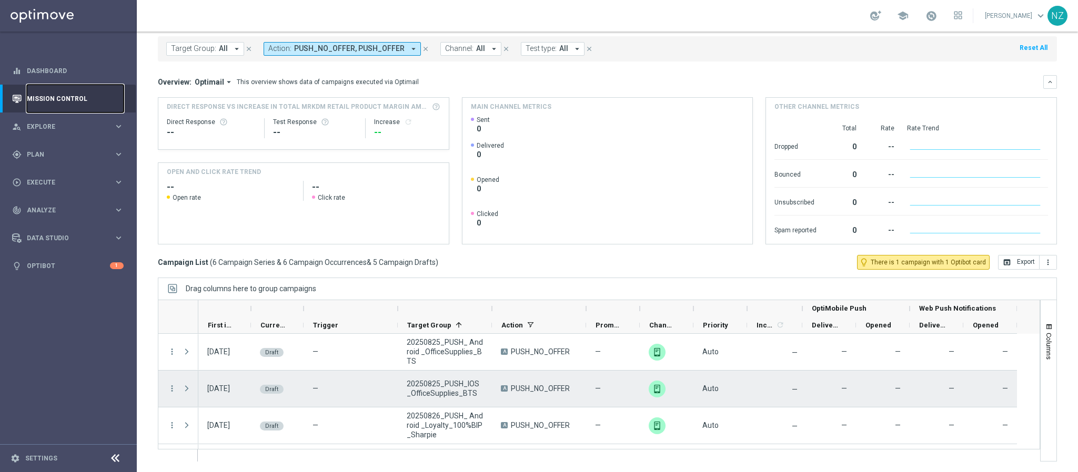
scroll to position [79, 0]
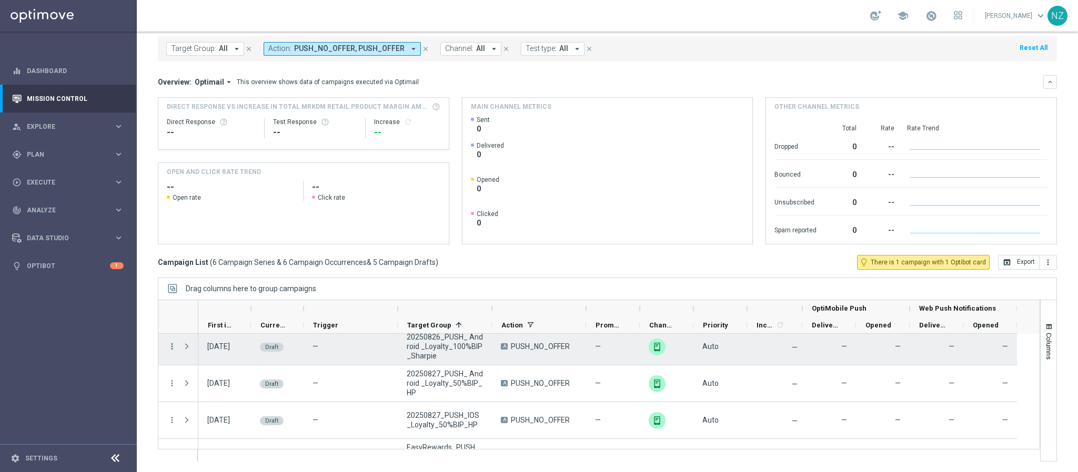
click at [171, 346] on icon "more_vert" at bounding box center [171, 346] width 9 height 9
click at [237, 356] on span "Campaign Details" at bounding box center [219, 353] width 53 height 7
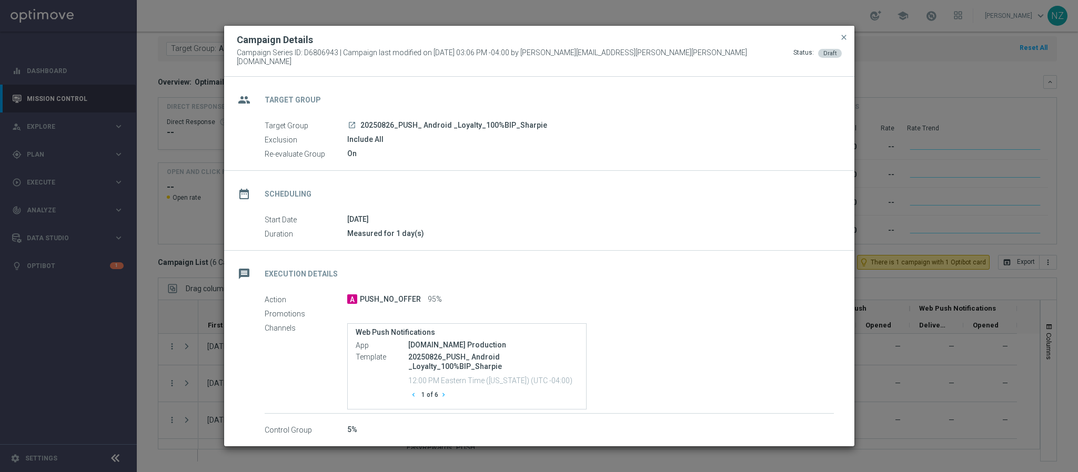
click at [441, 392] on icon "chevron_right" at bounding box center [443, 394] width 7 height 7
click at [846, 38] on span "close" at bounding box center [844, 37] width 8 height 8
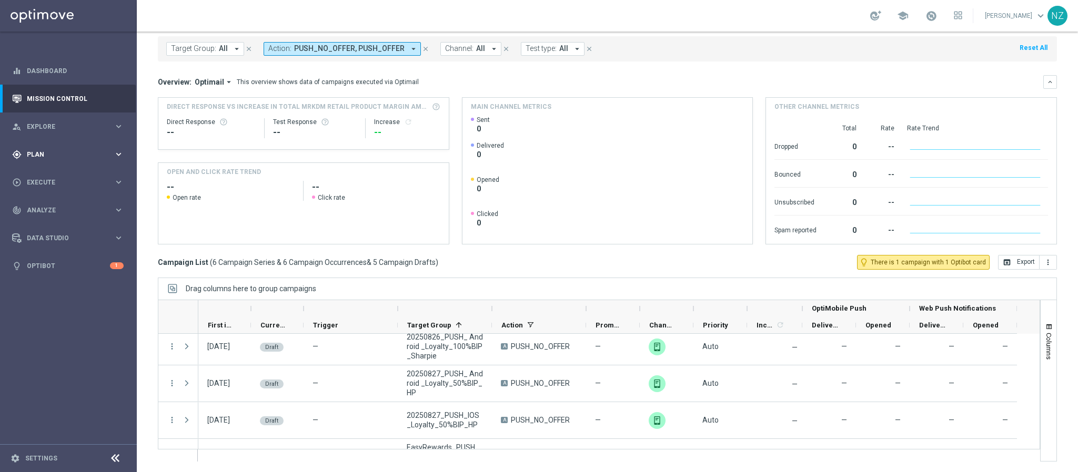
click at [75, 155] on span "Plan" at bounding box center [70, 155] width 87 height 6
click at [68, 207] on span "Templates" at bounding box center [65, 208] width 75 height 6
click at [71, 254] on link "OptiMobile Push" at bounding box center [71, 255] width 77 height 8
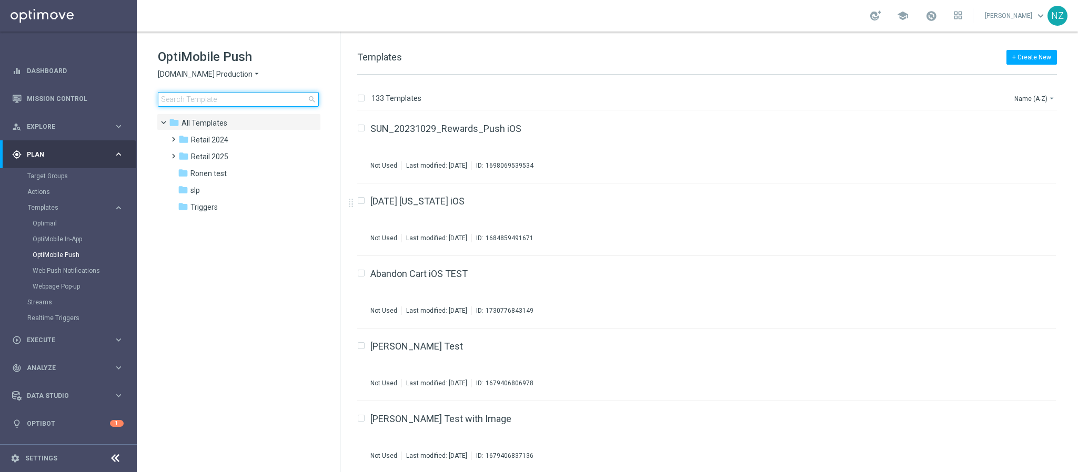
click at [248, 98] on input at bounding box center [238, 99] width 161 height 15
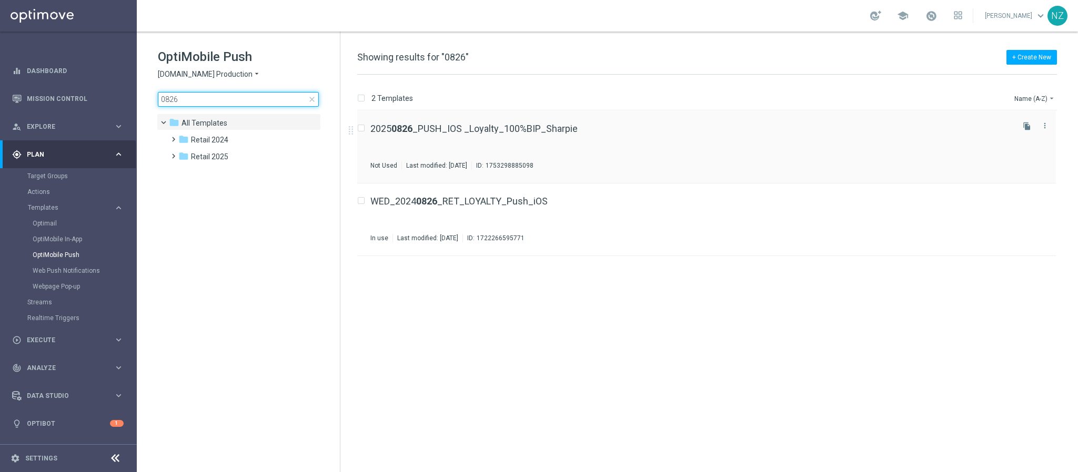
type input "0826"
click at [661, 144] on div "2025 0826 _PUSH_IOS _Loyalty_100%BIP_Sharpie Templates/ Retail 2025/ Aug/ WO 8.…" at bounding box center [690, 147] width 641 height 46
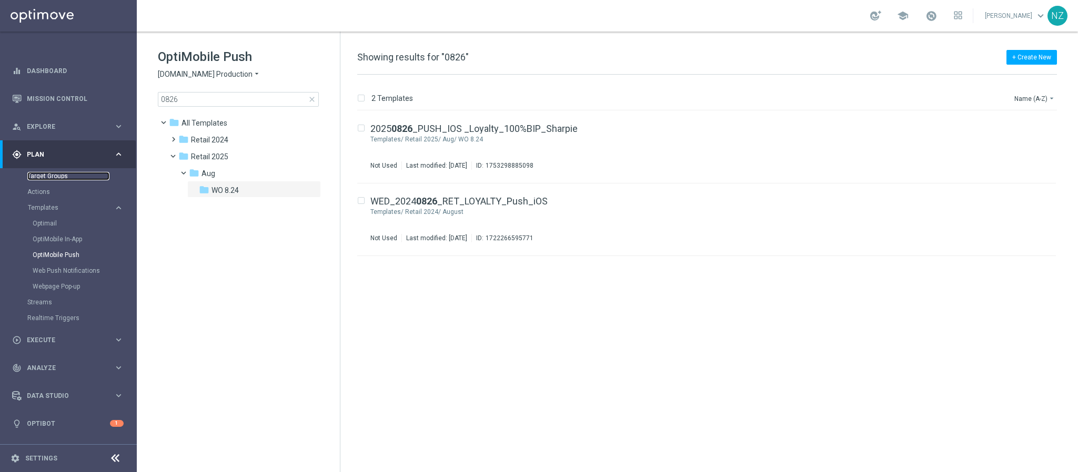
click at [47, 179] on link "Target Groups" at bounding box center [68, 176] width 82 height 8
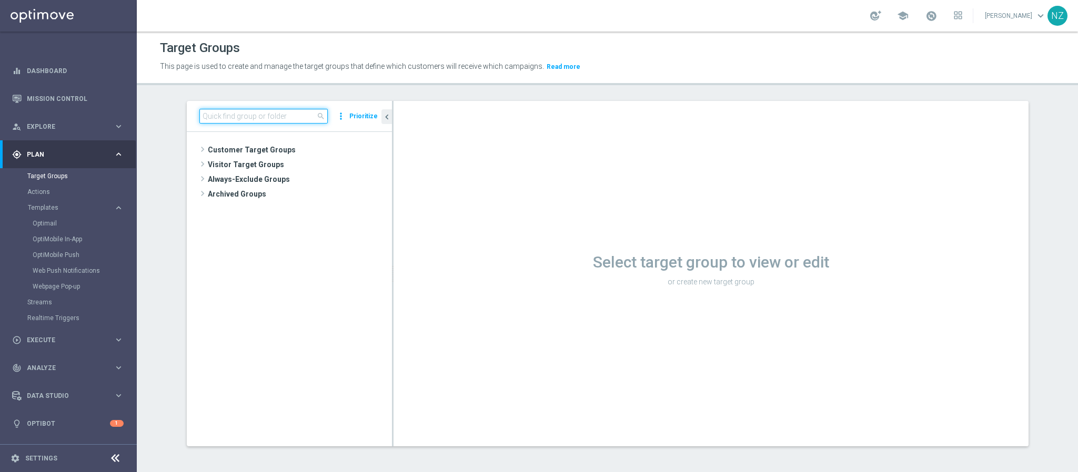
click at [209, 114] on input at bounding box center [263, 116] width 128 height 15
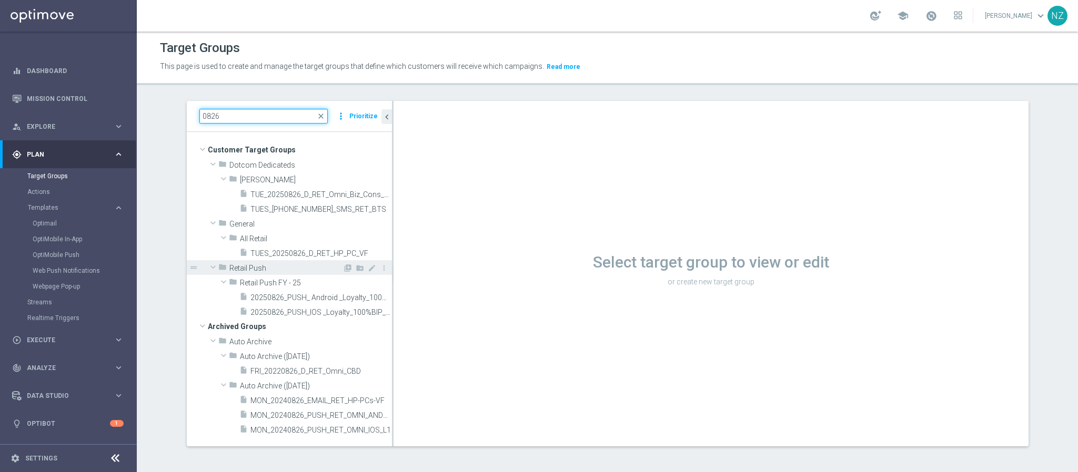
scroll to position [1, 0]
type input "0826"
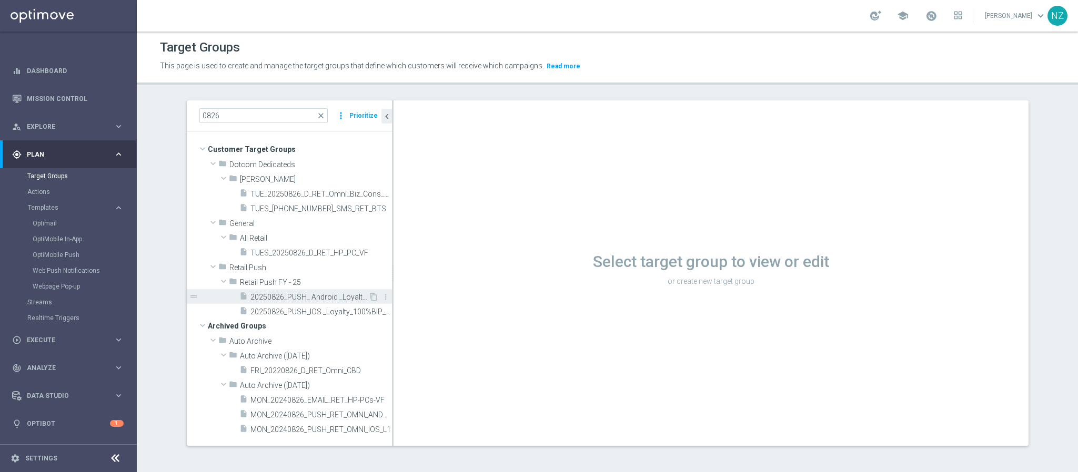
click at [284, 297] on span "20250826_PUSH_ Android _Loyalty_100%BIP_Sharpie" at bounding box center [309, 297] width 118 height 9
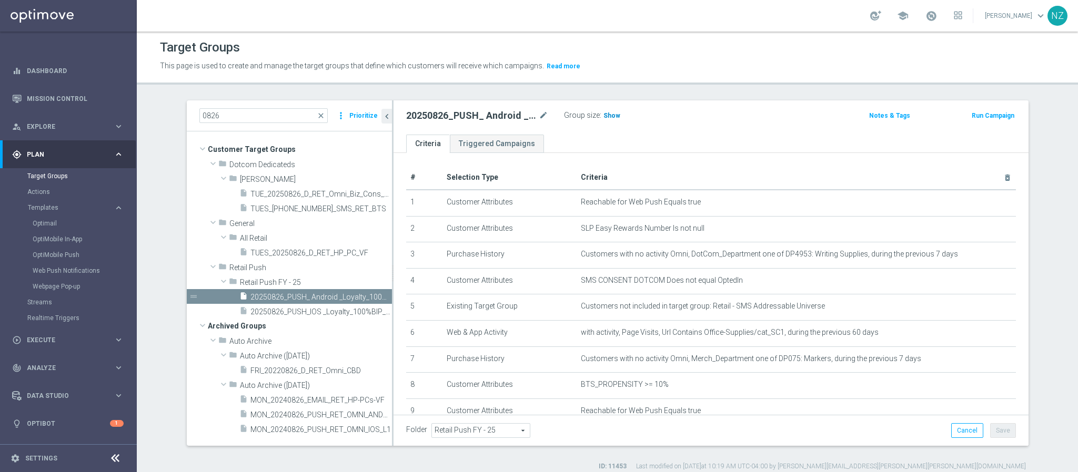
click at [603, 117] on span "Show" at bounding box center [611, 115] width 17 height 7
click at [312, 314] on span "20250826_PUSH_IOS _Loyalty_100%BIP_Sharpie" at bounding box center [309, 312] width 118 height 9
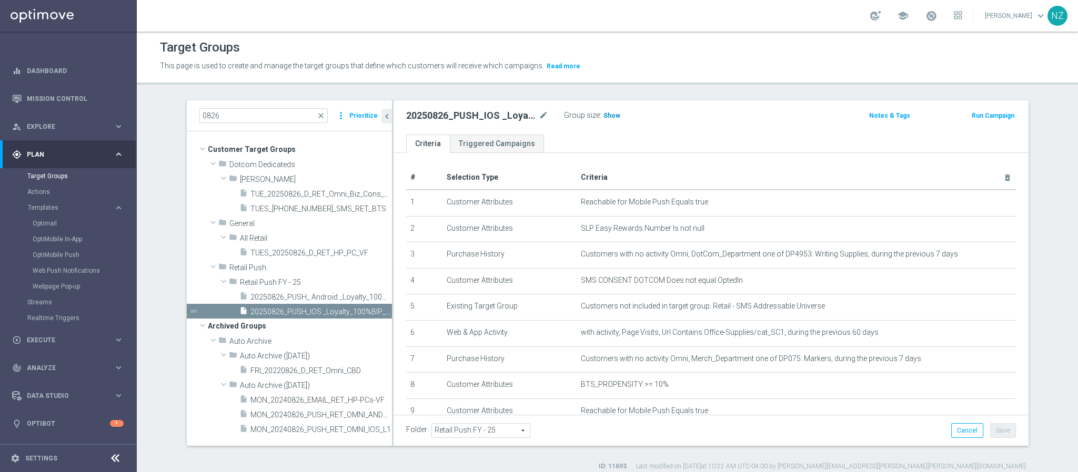
click at [603, 114] on span "Show" at bounding box center [611, 115] width 17 height 7
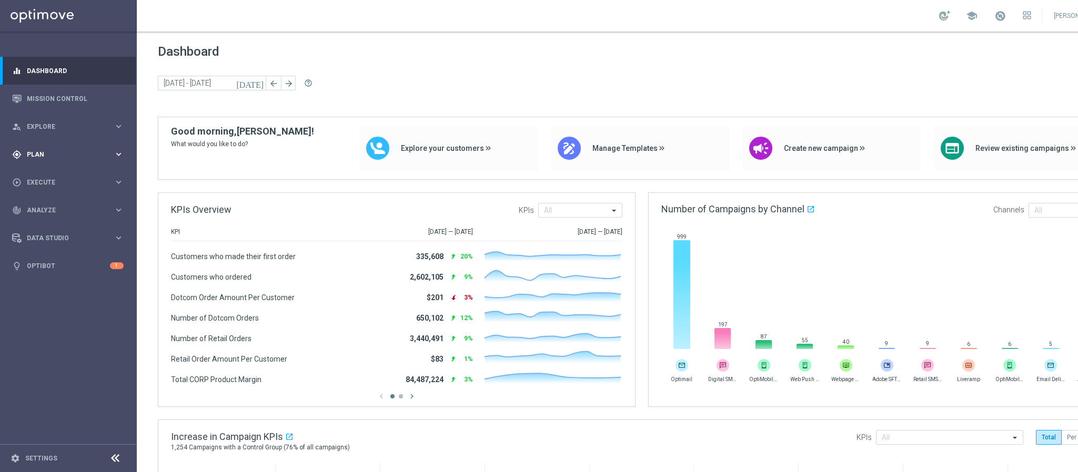
click at [68, 147] on div "gps_fixed Plan keyboard_arrow_right" at bounding box center [68, 154] width 136 height 28
click at [49, 204] on button "Templates keyboard_arrow_right" at bounding box center [75, 208] width 97 height 8
click at [60, 174] on link "Target Groups" at bounding box center [68, 176] width 82 height 8
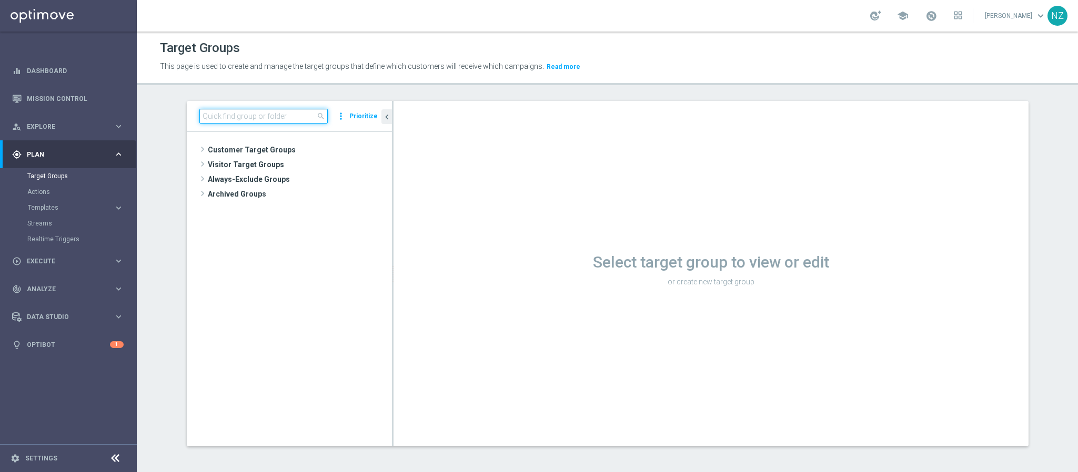
click at [210, 114] on input at bounding box center [263, 116] width 128 height 15
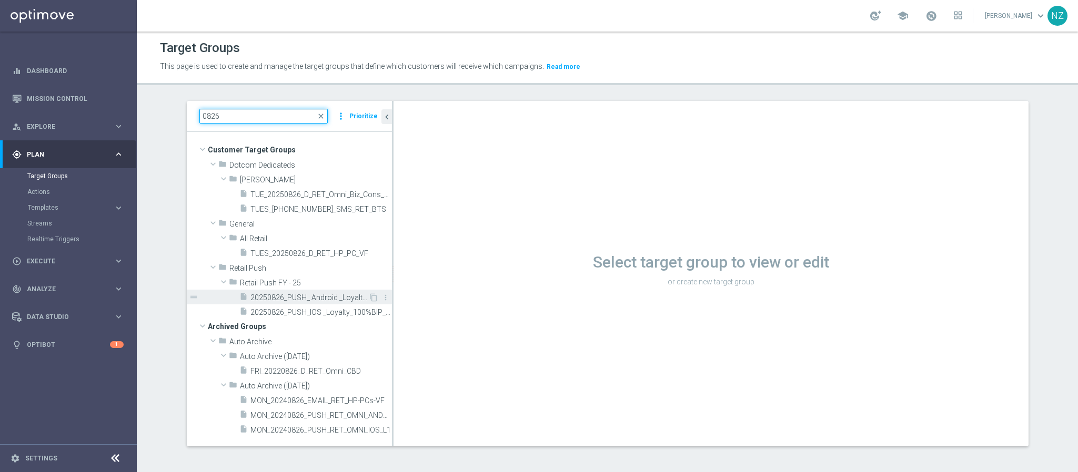
type input "0826"
click at [333, 296] on span "20250826_PUSH_ Android _Loyalty_100%BIP_Sharpie" at bounding box center [309, 298] width 118 height 9
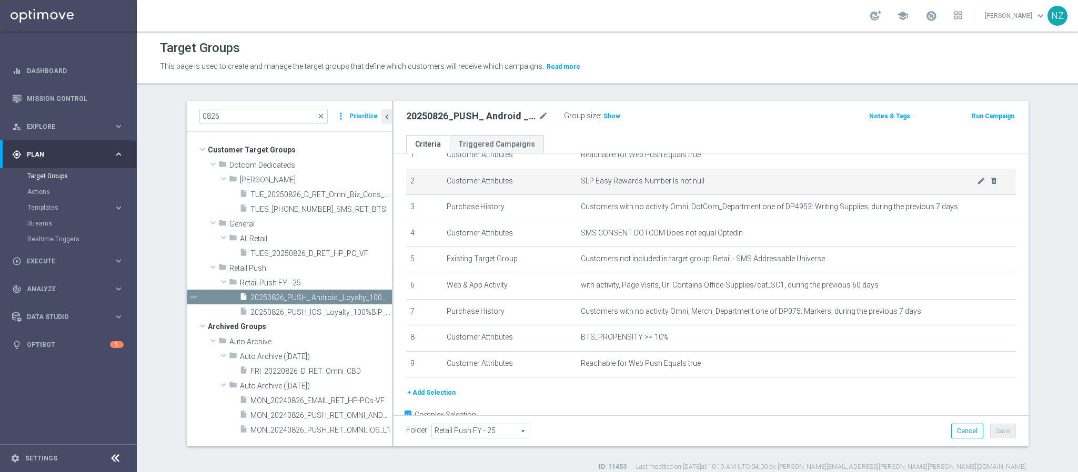
scroll to position [72, 0]
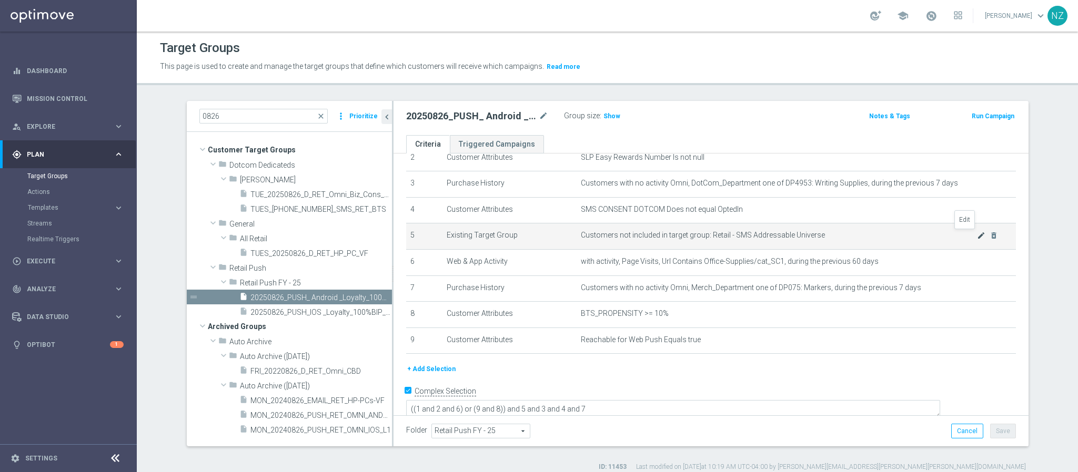
click at [977, 234] on icon "mode_edit" at bounding box center [981, 235] width 8 height 8
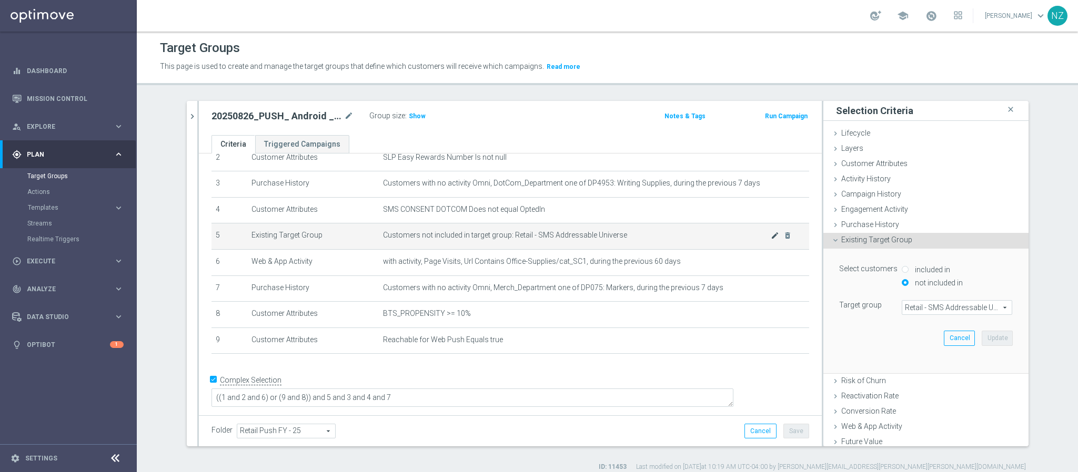
scroll to position [60, 0]
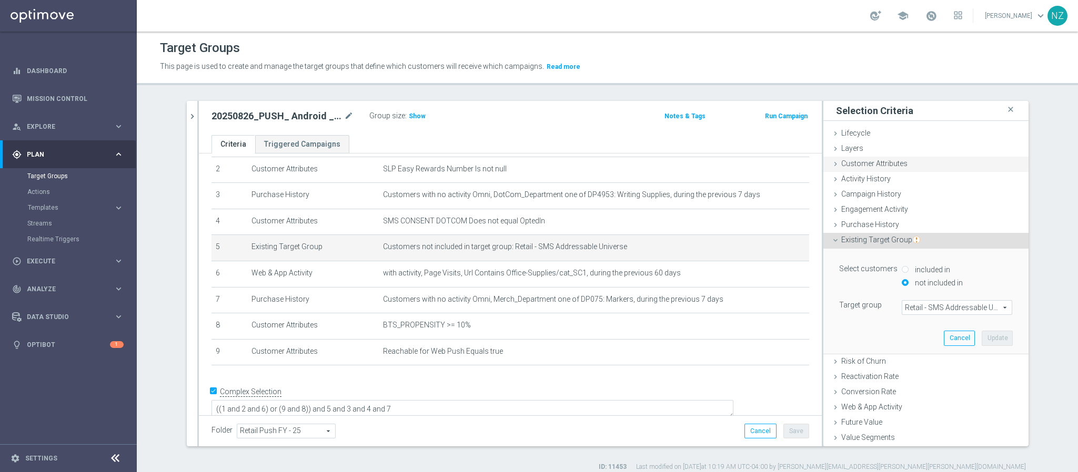
click at [887, 162] on span "Customer Attributes" at bounding box center [874, 163] width 66 height 8
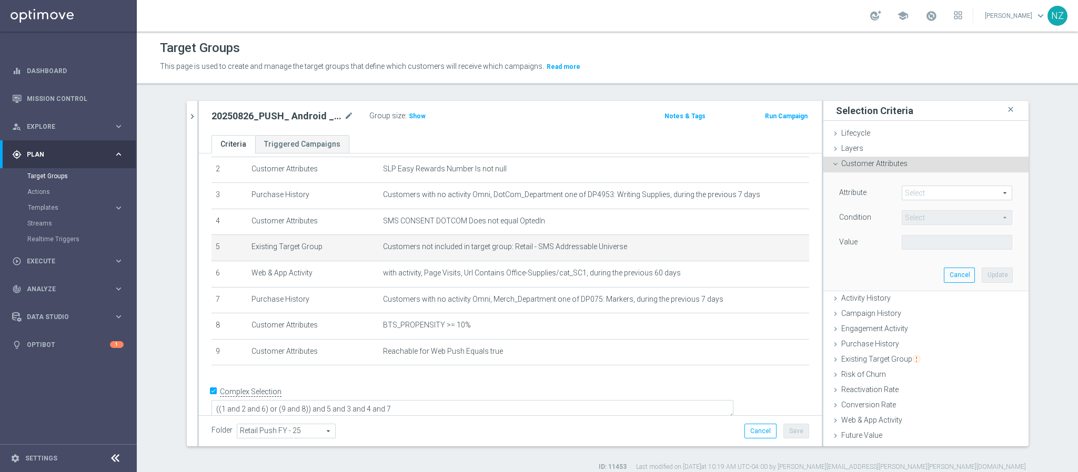
click at [922, 191] on span at bounding box center [956, 193] width 109 height 14
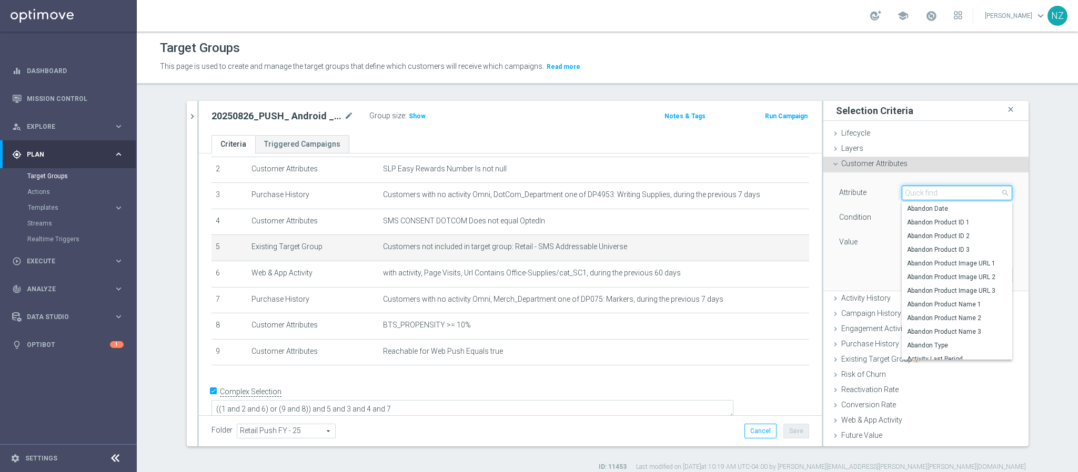
click at [922, 191] on input "search" at bounding box center [957, 193] width 110 height 15
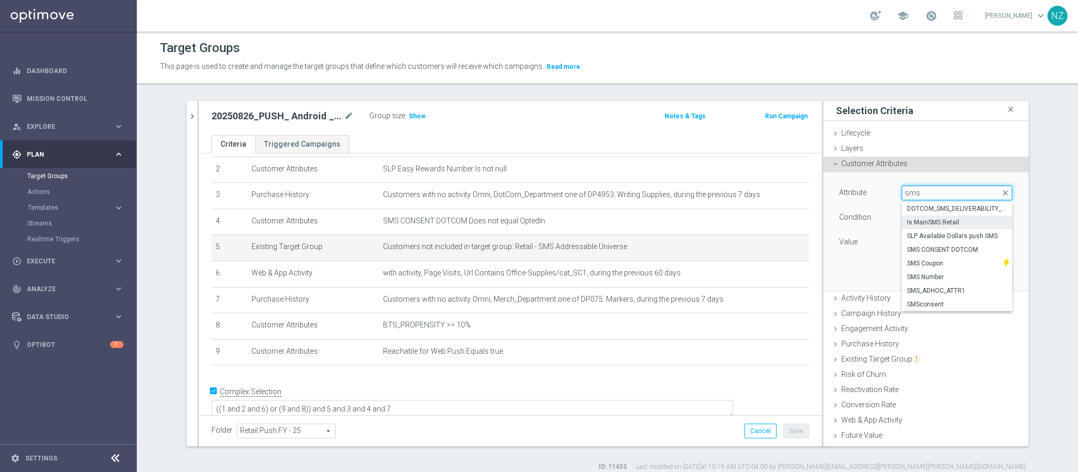
type input "sms"
click at [938, 220] on span "Is MainSMS Retail" at bounding box center [957, 222] width 100 height 8
type input "Is MainSMS Retail"
type input "Equals"
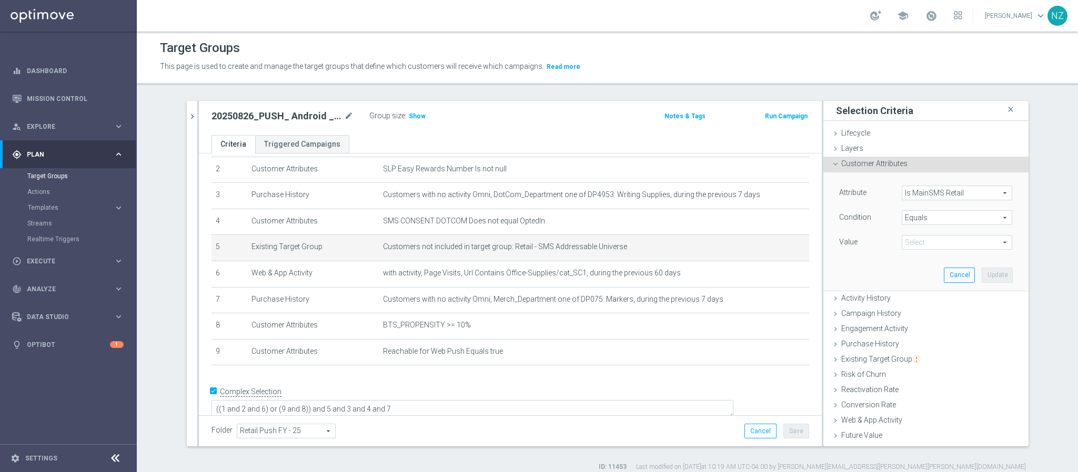
click at [933, 236] on span at bounding box center [956, 243] width 109 height 14
click at [915, 260] on span "No" at bounding box center [957, 258] width 100 height 8
type input "No"
click at [982, 277] on button "Update" at bounding box center [997, 275] width 31 height 15
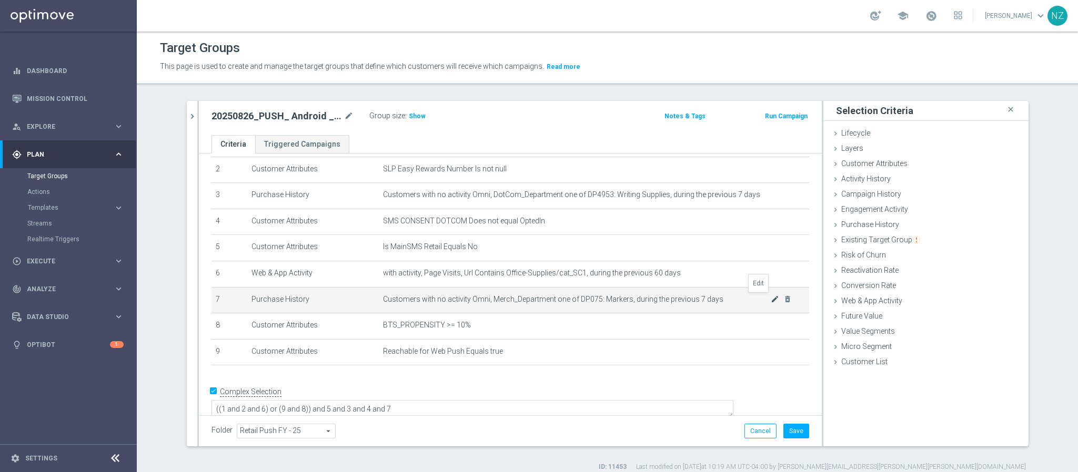
click at [771, 300] on icon "mode_edit" at bounding box center [775, 299] width 8 height 8
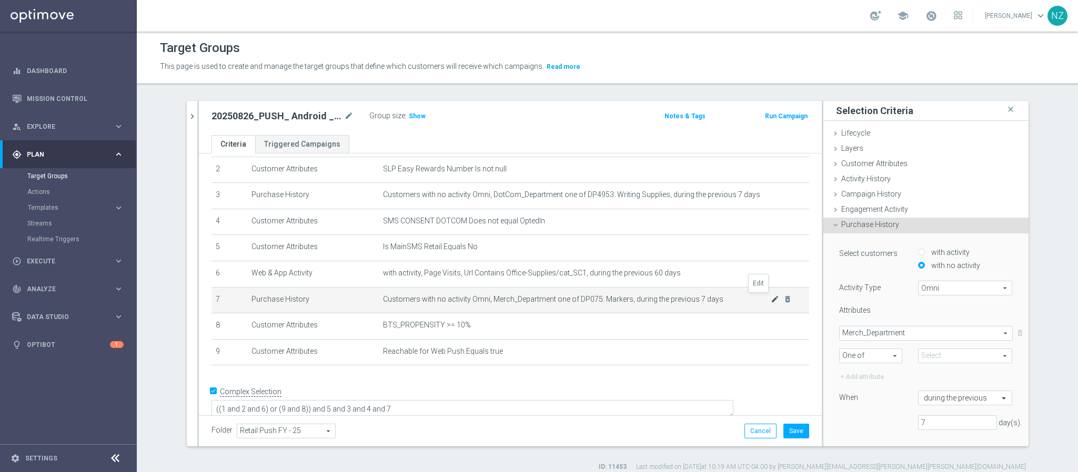
type input "DP075: Markers"
click at [902, 334] on span "Merch_Department" at bounding box center [926, 334] width 173 height 14
click at [880, 408] on span "Merch_Division" at bounding box center [925, 406] width 163 height 8
type input "Merch_Division"
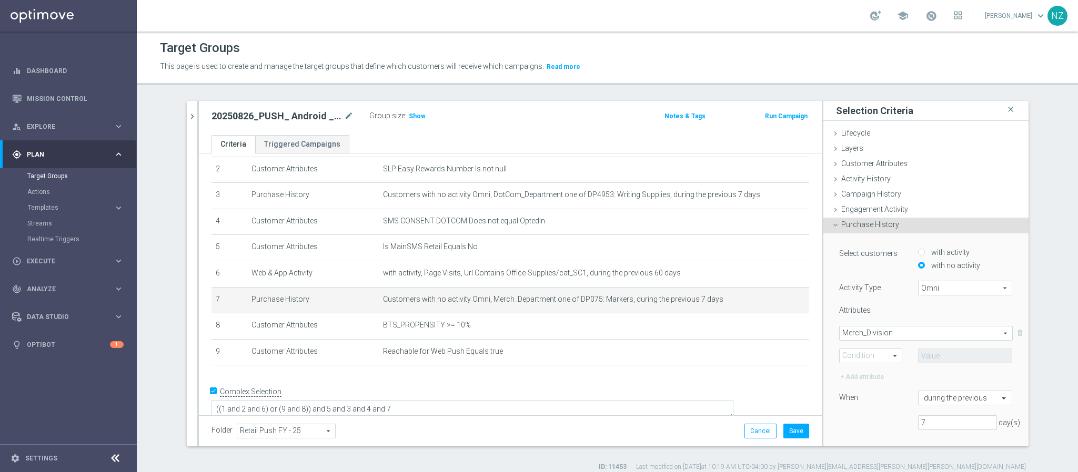
click at [862, 358] on span "One of" at bounding box center [871, 356] width 62 height 14
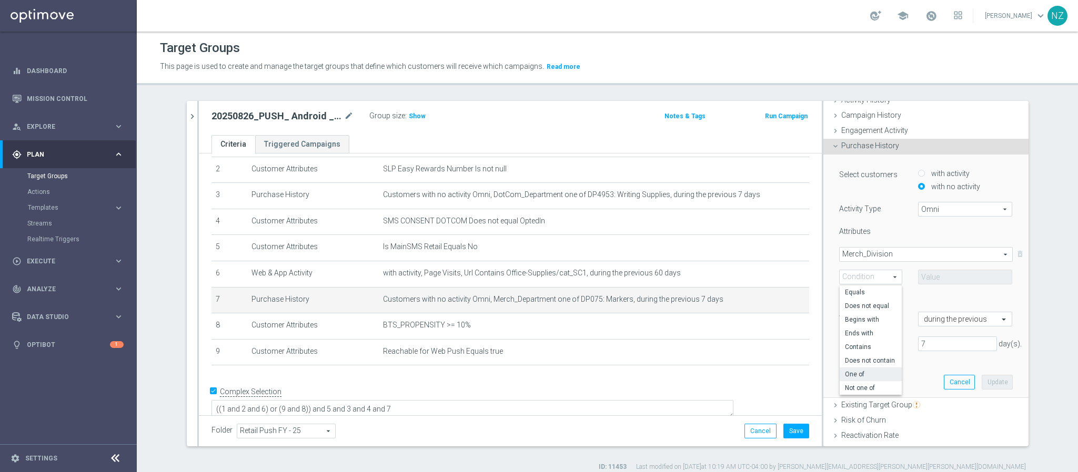
click at [858, 376] on span "One of" at bounding box center [871, 374] width 52 height 8
type input "One of"
click at [919, 274] on span at bounding box center [966, 277] width 94 height 14
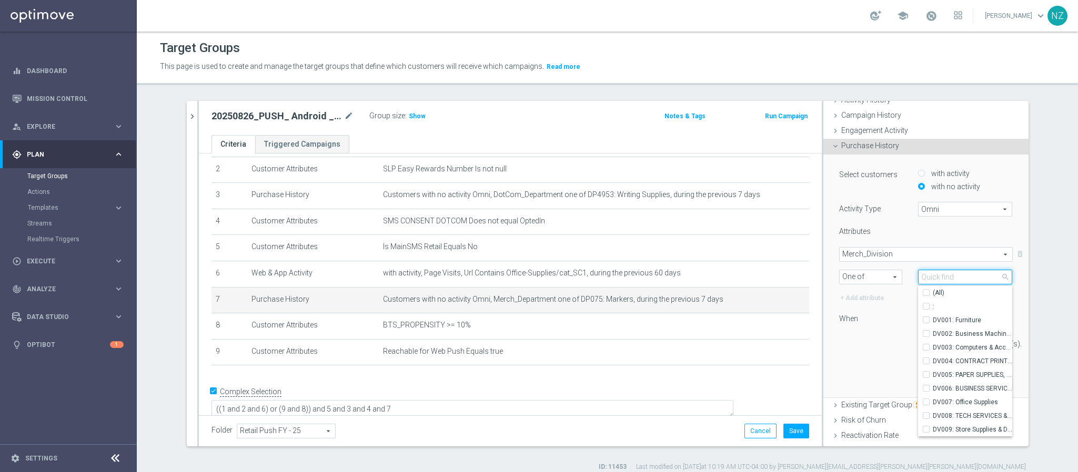
click at [927, 275] on input "search" at bounding box center [965, 277] width 95 height 15
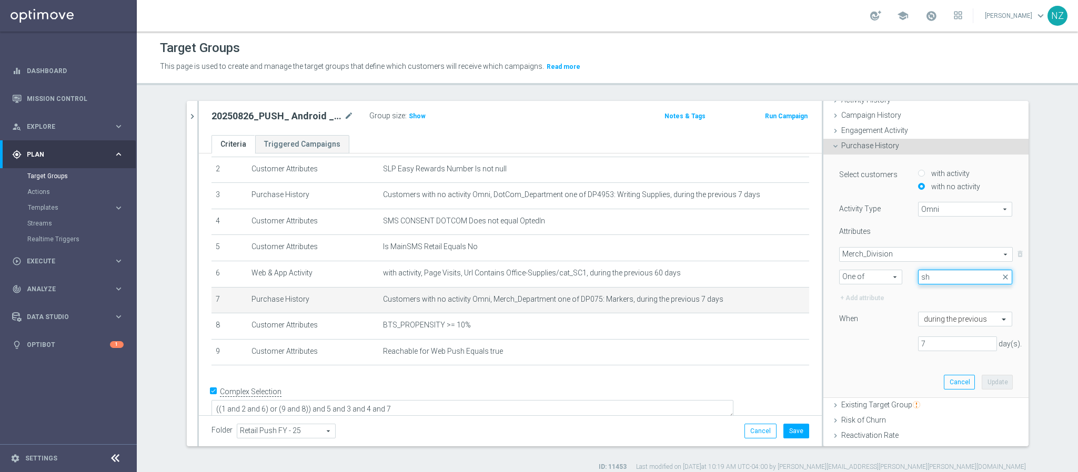
type input "s"
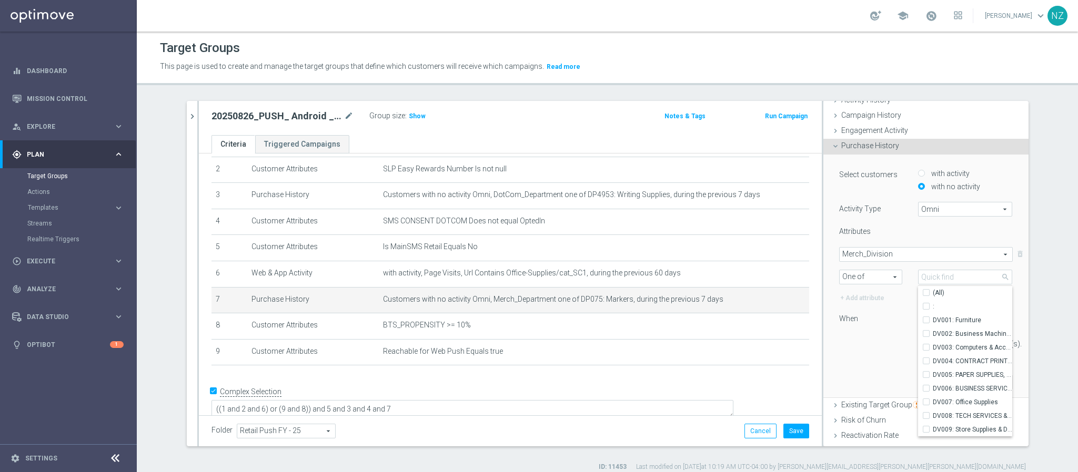
click at [862, 275] on span "One of" at bounding box center [871, 277] width 62 height 14
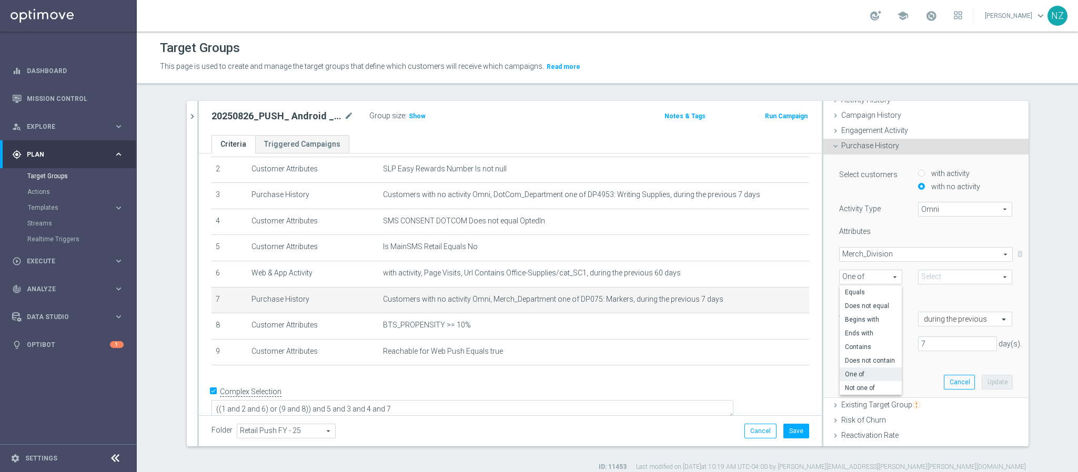
click at [880, 253] on span "Merch_Division" at bounding box center [926, 255] width 173 height 14
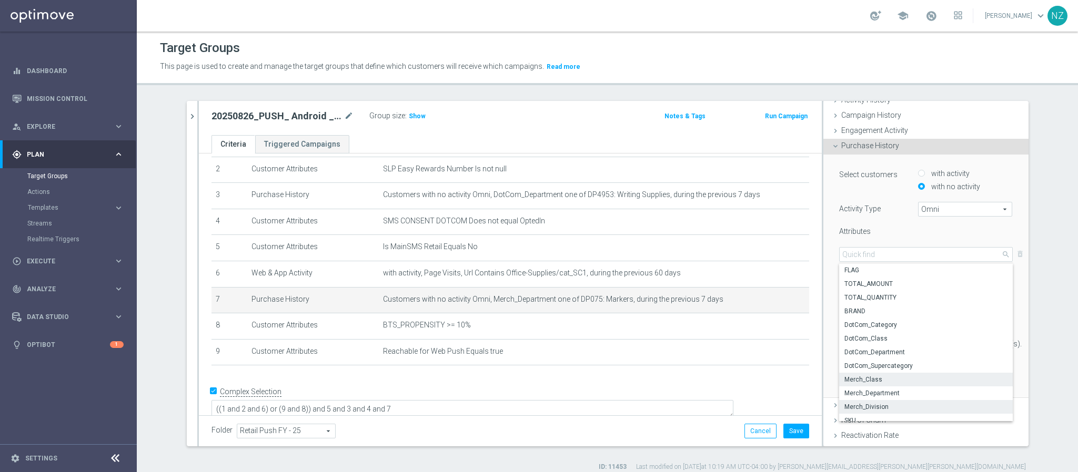
click at [870, 380] on span "Merch_Class" at bounding box center [925, 380] width 163 height 8
type input "Merch_Class"
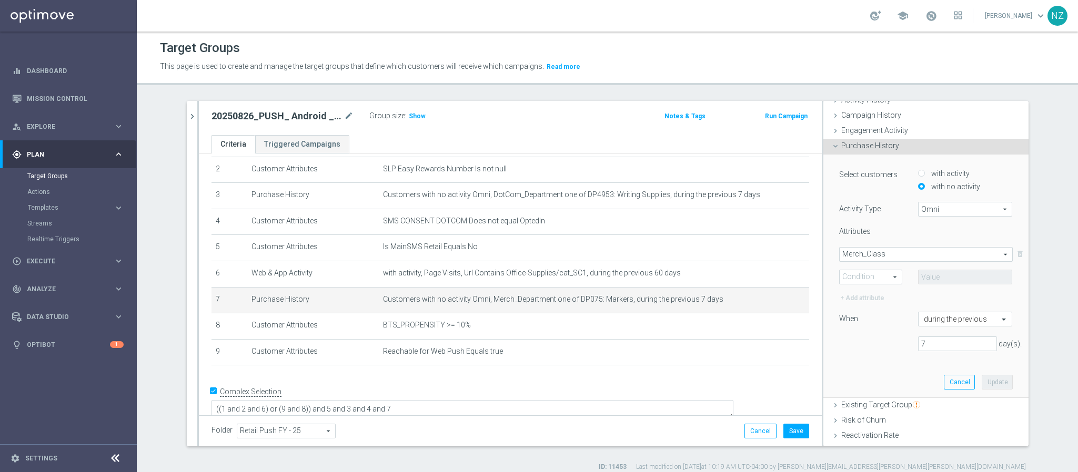
click at [870, 276] on span "One of" at bounding box center [871, 277] width 62 height 14
click at [862, 376] on span "One of" at bounding box center [871, 374] width 52 height 8
type input "One of"
click at [919, 281] on span at bounding box center [966, 277] width 94 height 14
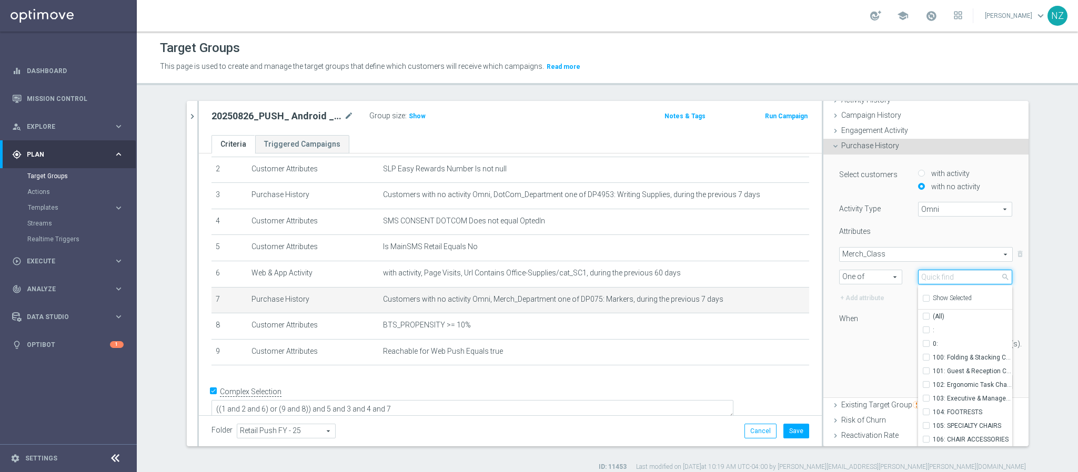
click at [930, 274] on input "search" at bounding box center [965, 277] width 95 height 15
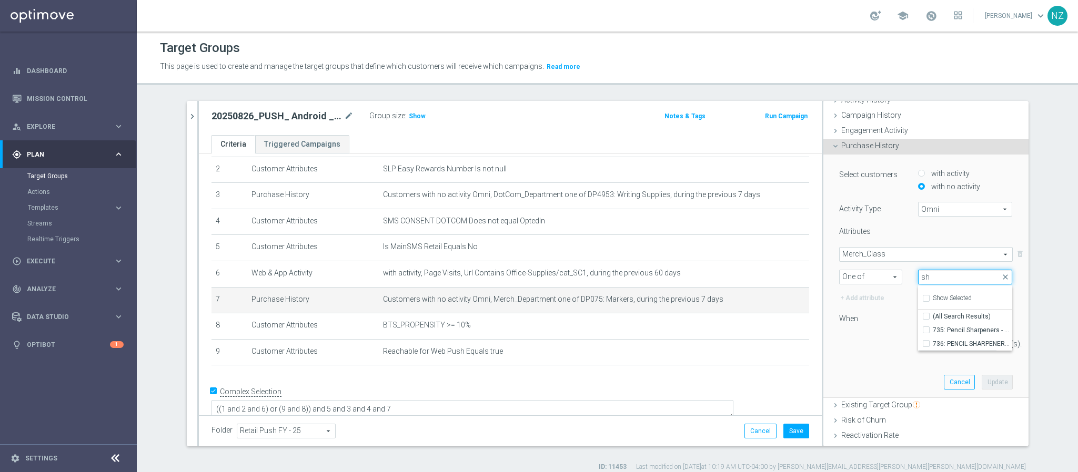
type input "s"
type input "marker"
click at [933, 358] on label "750: PERMANENT MARKERS" at bounding box center [973, 358] width 80 height 14
click at [926, 358] on input "750: PERMANENT MARKERS" at bounding box center [929, 357] width 7 height 7
checkbox input "true"
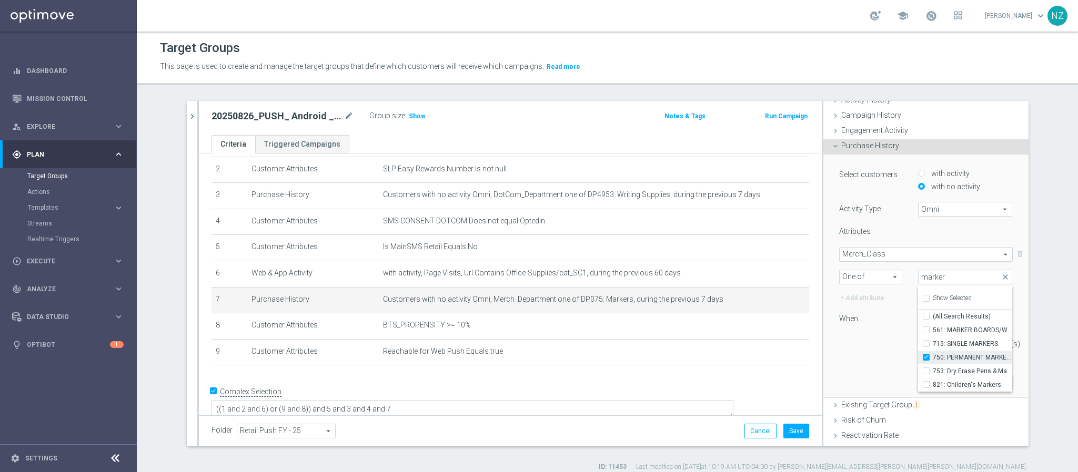
type input "750: PERMANENT MARKERS"
click at [887, 223] on div "Select customers with activity with no activity Activity Type Omni Omni arrow_d…" at bounding box center [926, 263] width 174 height 191
click at [936, 277] on span "750: PERMANENT MARKERS" at bounding box center [966, 277] width 94 height 14
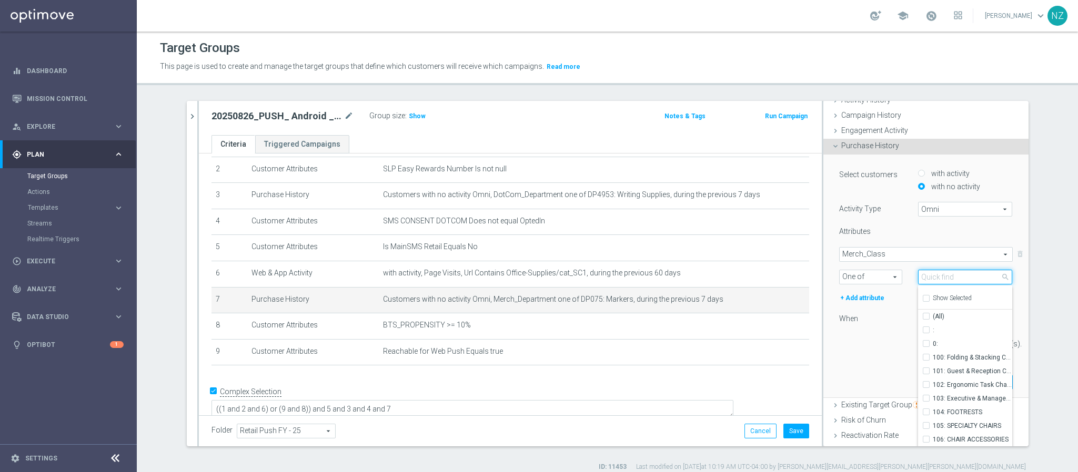
click at [934, 275] on input "search" at bounding box center [965, 277] width 95 height 15
type input "pen"
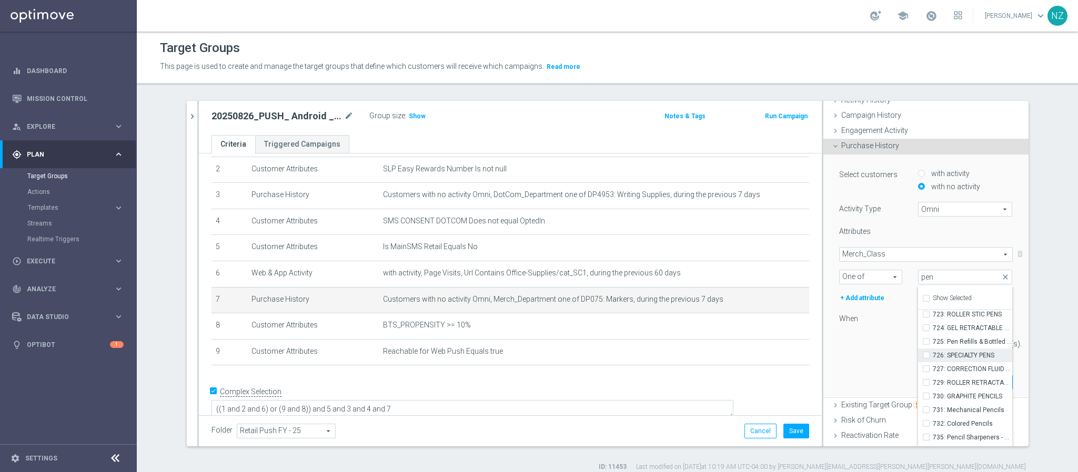
click at [947, 355] on span "726: SPECIALTY PENS" at bounding box center [973, 355] width 80 height 8
click at [933, 355] on input "726: SPECIALTY PENS" at bounding box center [929, 355] width 7 height 7
checkbox input "true"
type input "Selected 2 of 883"
click at [947, 369] on span "727: CORRECTION FLUID & PENS" at bounding box center [973, 369] width 80 height 8
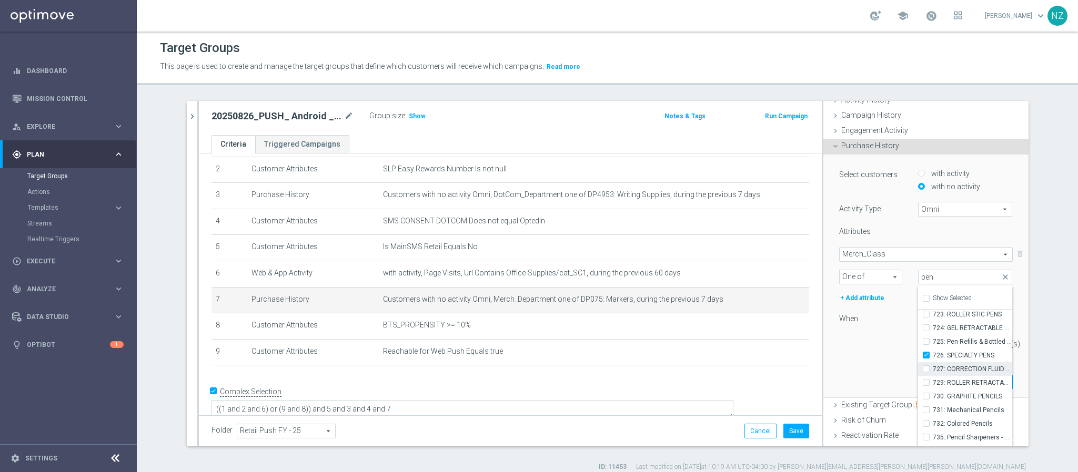
click at [933, 369] on input "727: CORRECTION FLUID & PENS" at bounding box center [929, 369] width 7 height 7
checkbox input "true"
type input "Selected 3 of 883"
click at [949, 325] on span "724: GEL RETRACTABLE PENS" at bounding box center [973, 328] width 80 height 8
click at [933, 325] on input "724: GEL RETRACTABLE PENS" at bounding box center [929, 328] width 7 height 7
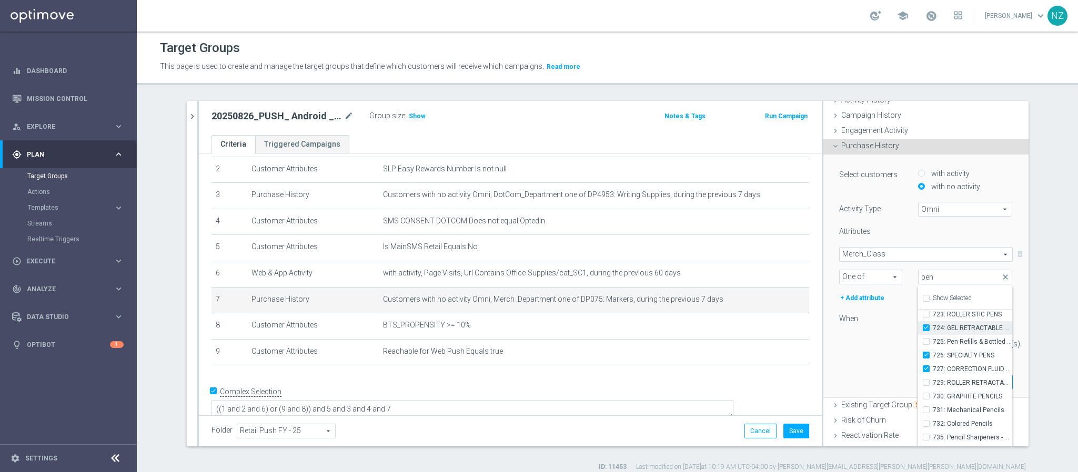
checkbox input "true"
type input "Selected 4 of 883"
click at [943, 393] on span "723: ROLLER STIC PENS" at bounding box center [973, 393] width 80 height 8
click at [933, 393] on input "723: ROLLER STIC PENS" at bounding box center [929, 393] width 7 height 7
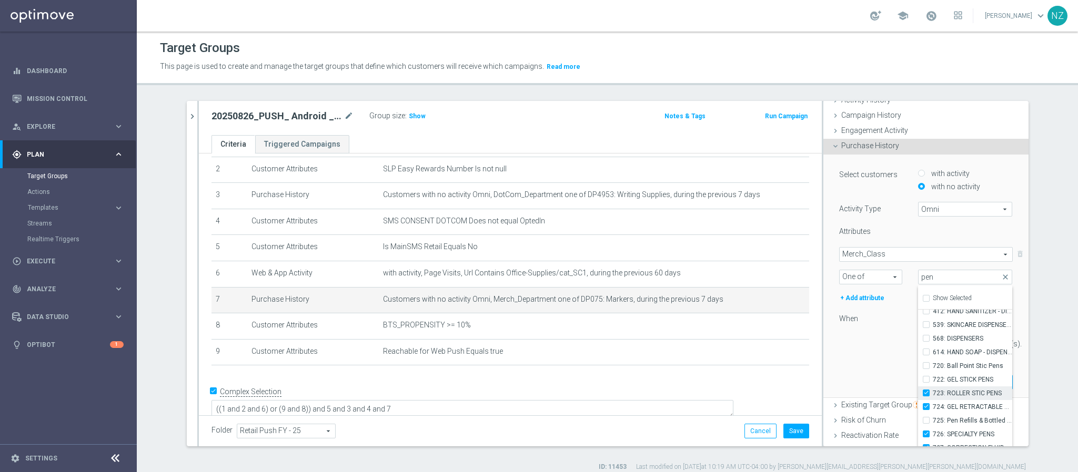
checkbox input "true"
type input "Selected 5 of 883"
click at [943, 379] on span "722: GEL STICK PENS" at bounding box center [973, 380] width 80 height 8
click at [933, 379] on input "722: GEL STICK PENS" at bounding box center [929, 379] width 7 height 7
checkbox input "true"
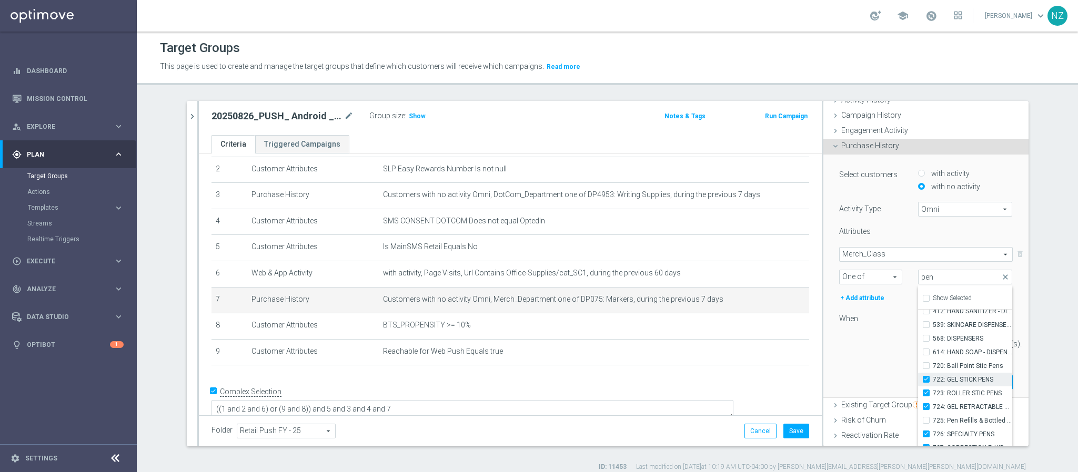
type input "Selected 6 of 883"
click at [890, 220] on div "Select customers with activity with no activity Activity Type Omni Omni arrow_d…" at bounding box center [926, 263] width 174 height 191
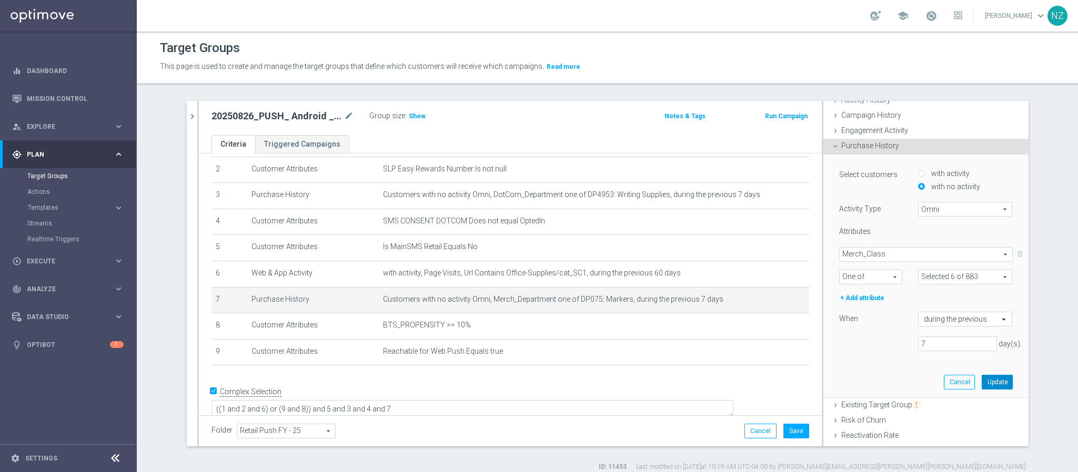
click at [982, 385] on button "Update" at bounding box center [997, 382] width 31 height 15
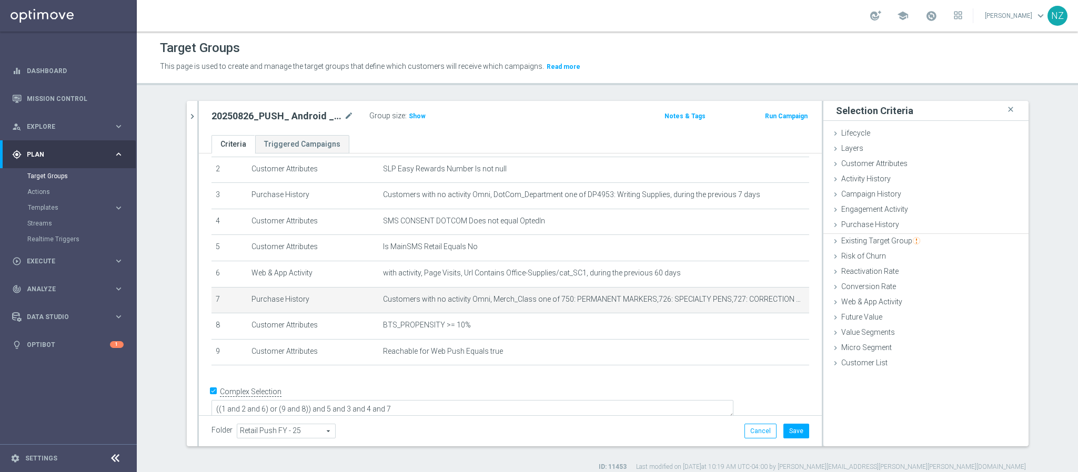
scroll to position [0, 0]
click at [793, 434] on button "Save" at bounding box center [796, 431] width 26 height 15
click at [771, 297] on icon "mode_edit" at bounding box center [775, 299] width 8 height 8
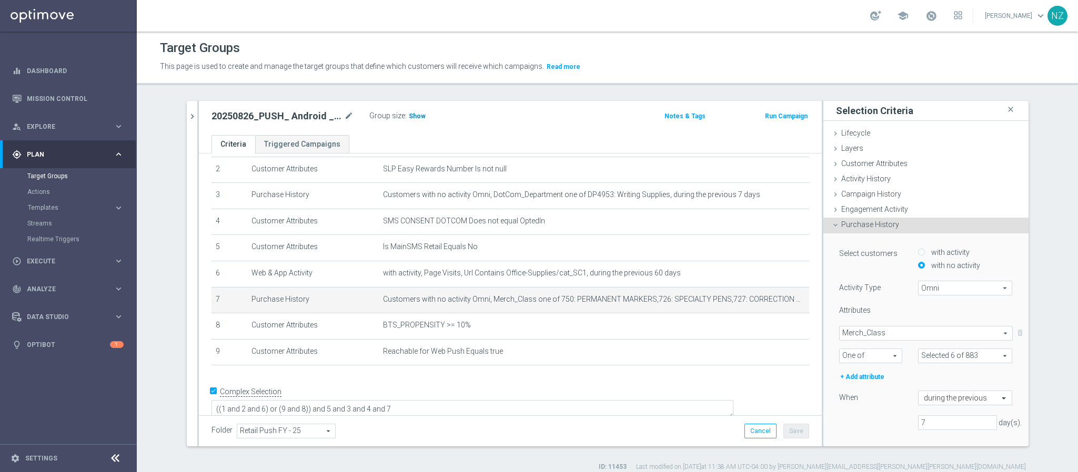
click at [416, 117] on span "Show" at bounding box center [417, 116] width 17 height 7
click at [480, 90] on div "Target Groups This page is used to create and manage the target groups that def…" at bounding box center [607, 252] width 941 height 441
click at [187, 118] on icon "chevron_right" at bounding box center [192, 117] width 10 height 10
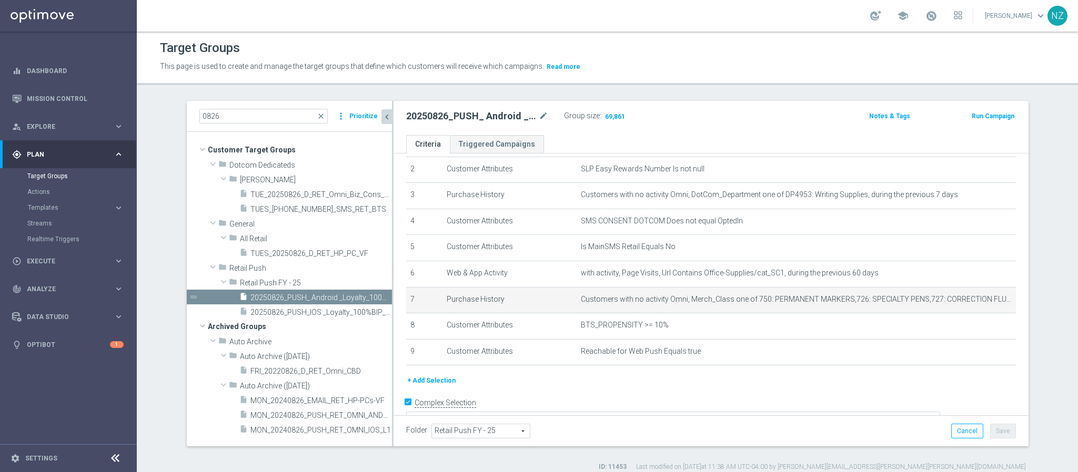
scroll to position [72, 0]
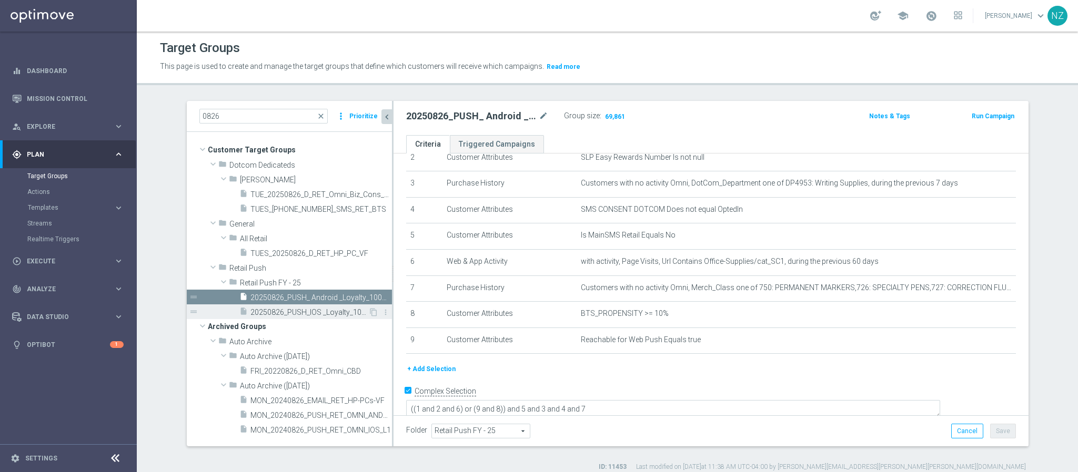
click at [315, 314] on span "20250826_PUSH_IOS _Loyalty_100%BIP_Sharpie" at bounding box center [309, 312] width 118 height 9
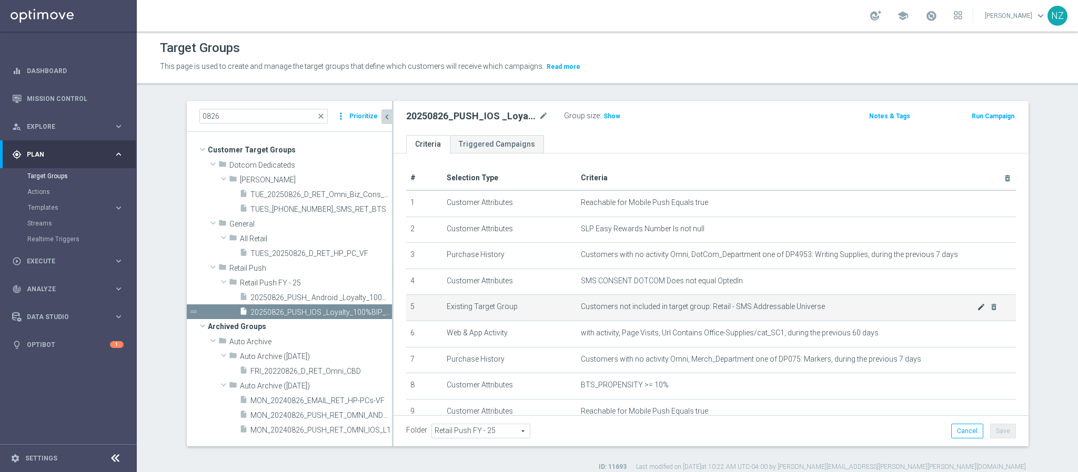
click at [977, 309] on icon "mode_edit" at bounding box center [981, 307] width 8 height 8
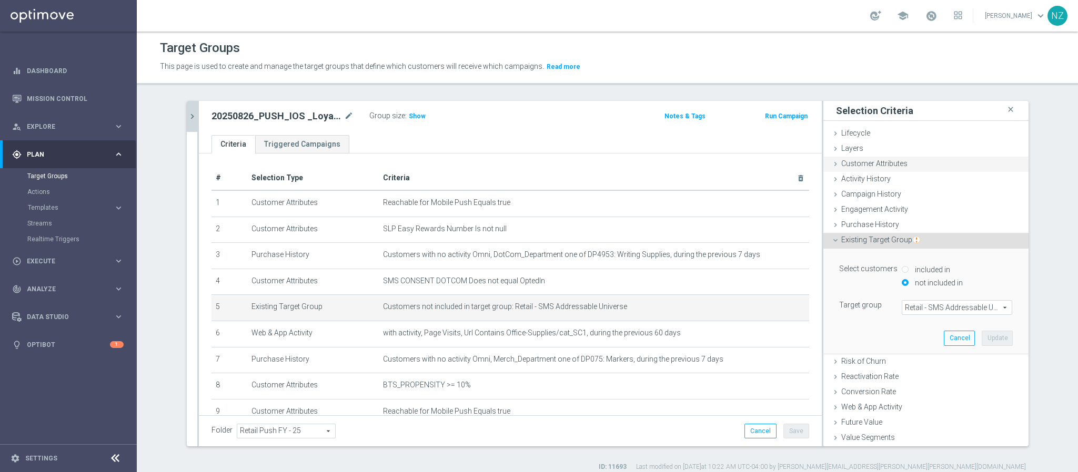
click at [870, 163] on span "Customer Attributes" at bounding box center [874, 163] width 66 height 8
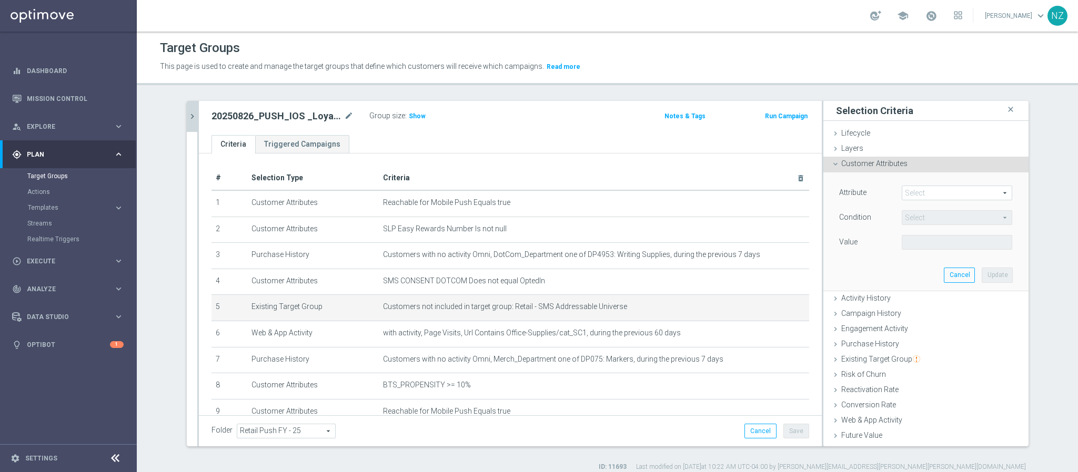
click at [921, 197] on span at bounding box center [956, 193] width 109 height 14
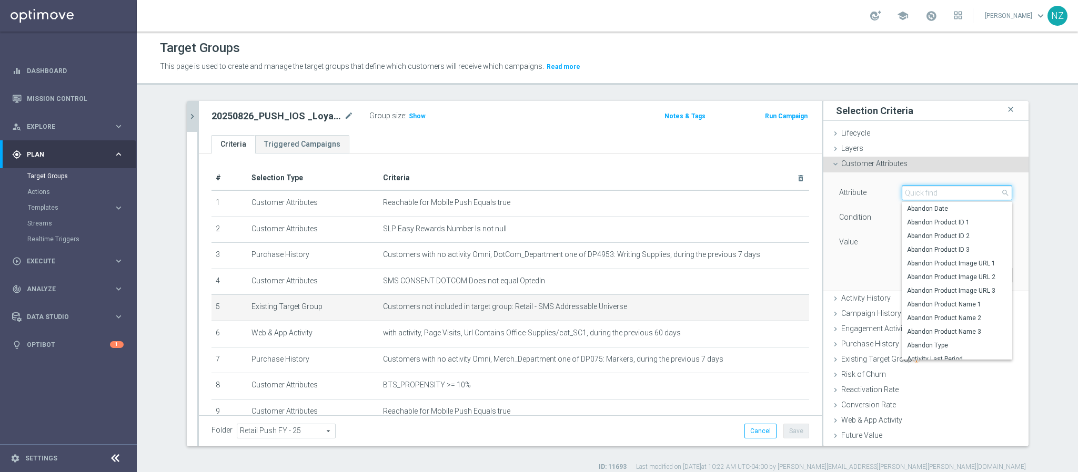
click at [922, 195] on input "search" at bounding box center [957, 193] width 110 height 15
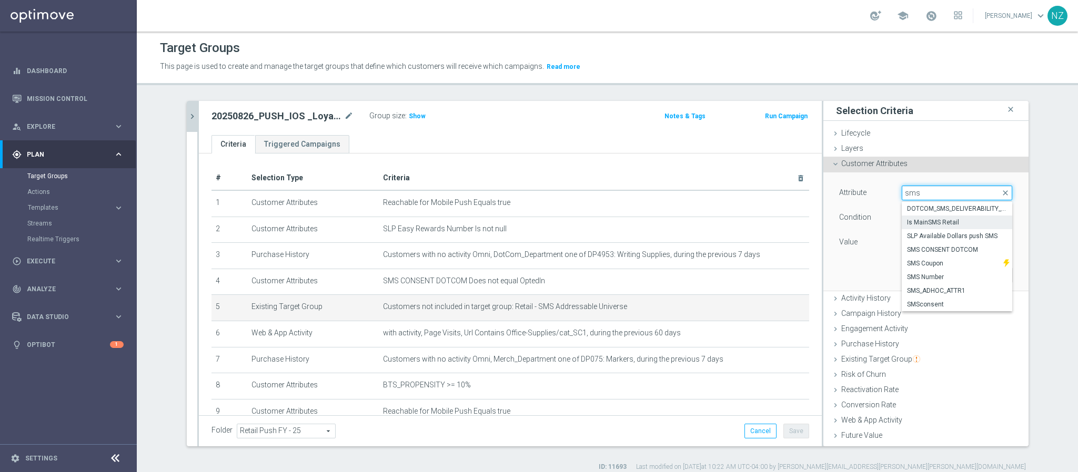
type input "sms"
click at [930, 223] on span "Is MainSMS Retail" at bounding box center [957, 222] width 100 height 8
type input "Is MainSMS Retail"
type input "Equals"
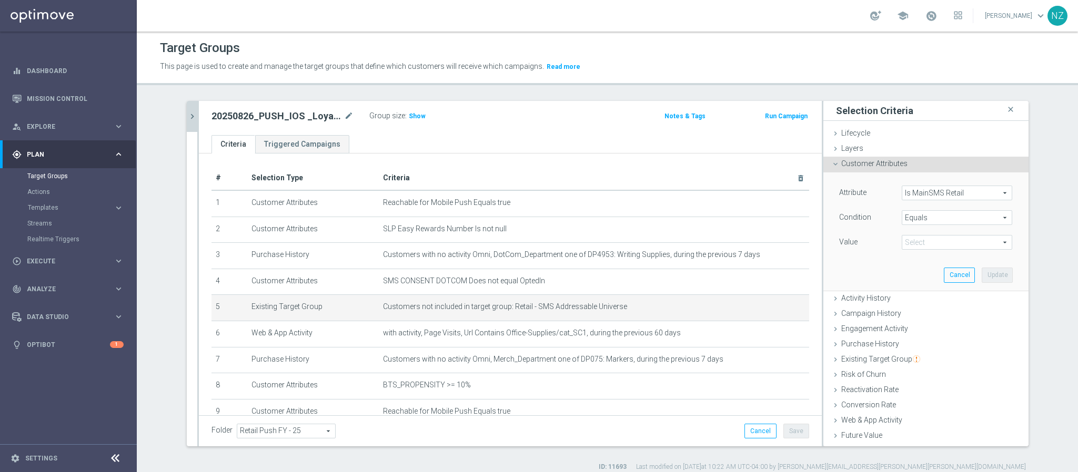
click at [912, 240] on span at bounding box center [956, 243] width 109 height 14
click at [910, 258] on span "No" at bounding box center [957, 258] width 100 height 8
type input "No"
click at [982, 276] on button "Update" at bounding box center [997, 275] width 31 height 15
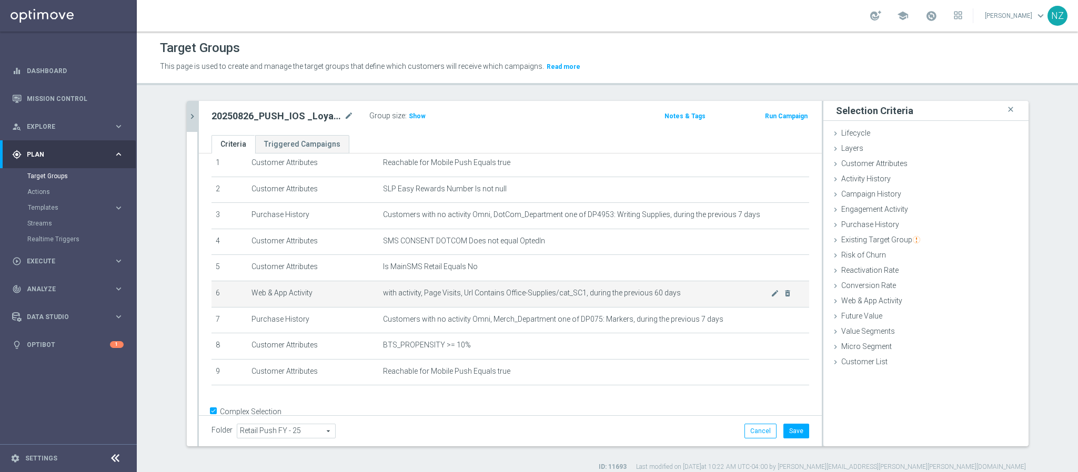
scroll to position [60, 0]
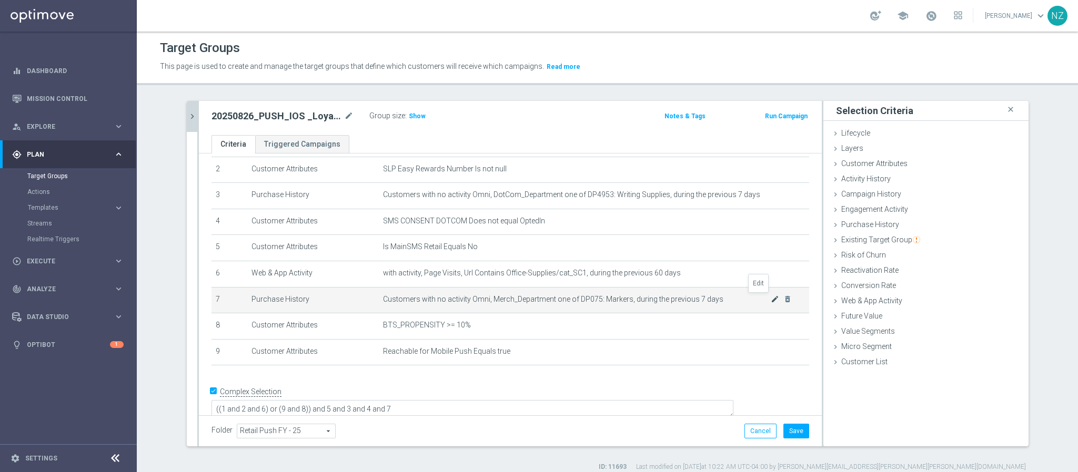
click at [771, 300] on icon "mode_edit" at bounding box center [775, 299] width 8 height 8
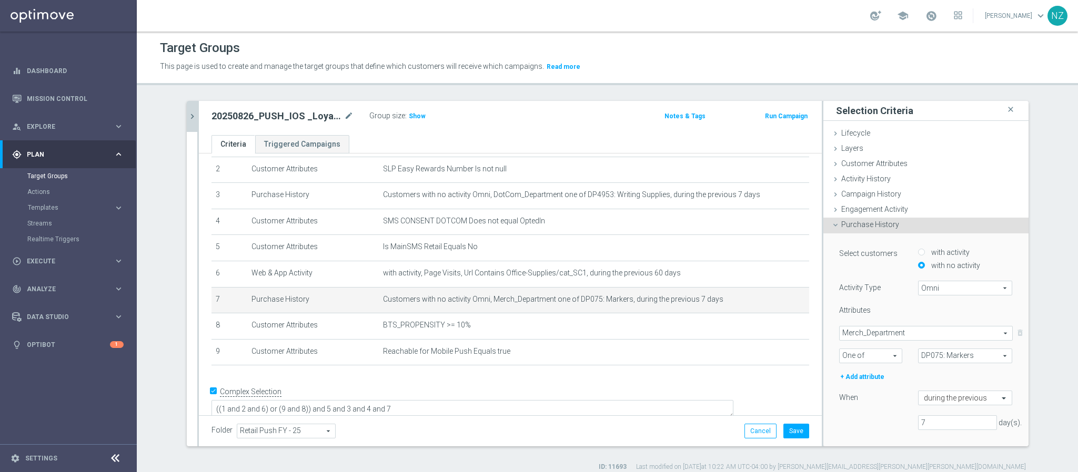
click at [892, 332] on span "Merch_Department" at bounding box center [926, 334] width 173 height 14
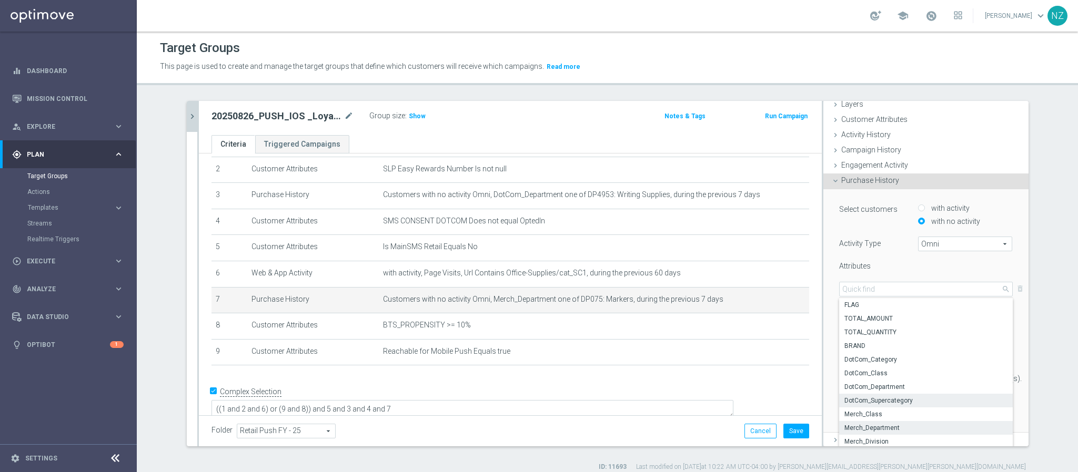
scroll to position [79, 0]
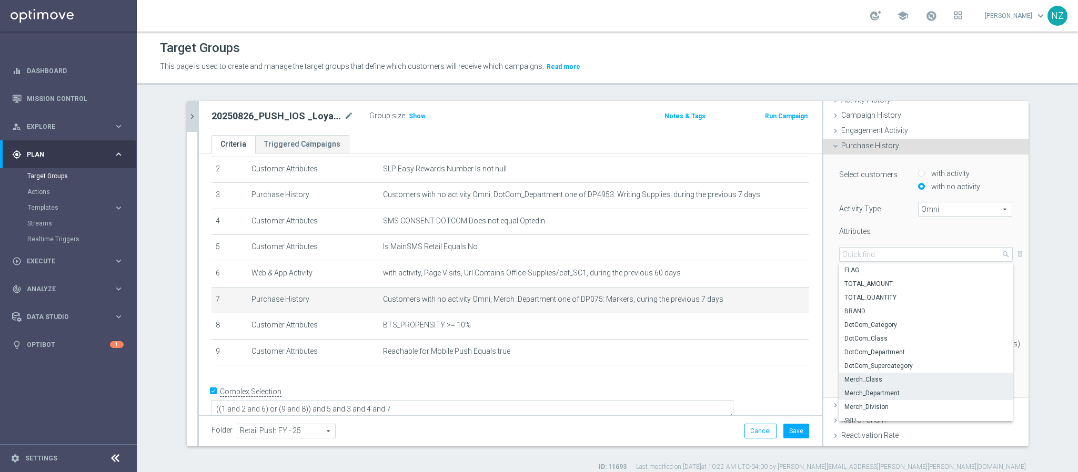
click at [871, 376] on span "Merch_Class" at bounding box center [925, 380] width 163 height 8
type input "Merch_Class"
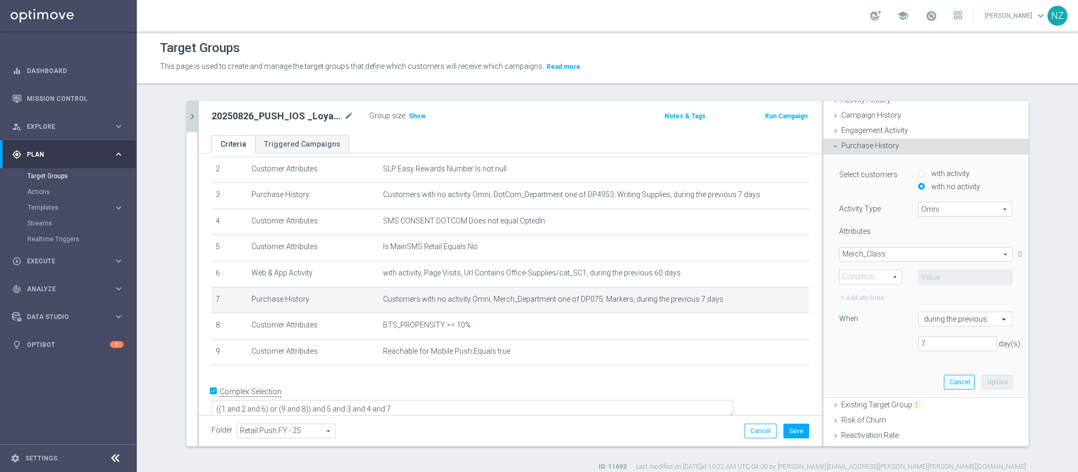
click at [865, 280] on span "One of" at bounding box center [871, 277] width 62 height 14
click at [862, 374] on span "One of" at bounding box center [871, 374] width 52 height 8
type input "One of"
click at [919, 281] on span at bounding box center [966, 277] width 94 height 14
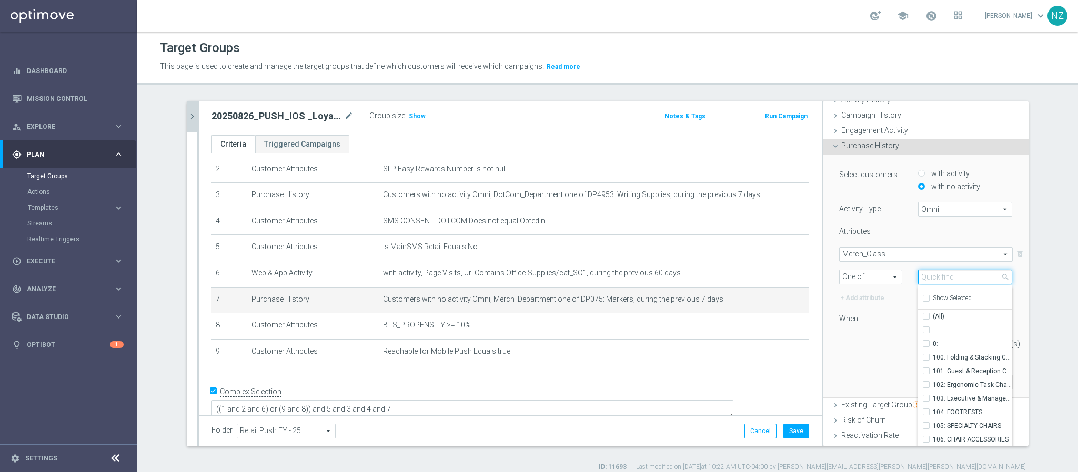
click at [924, 277] on input "search" at bounding box center [965, 277] width 95 height 15
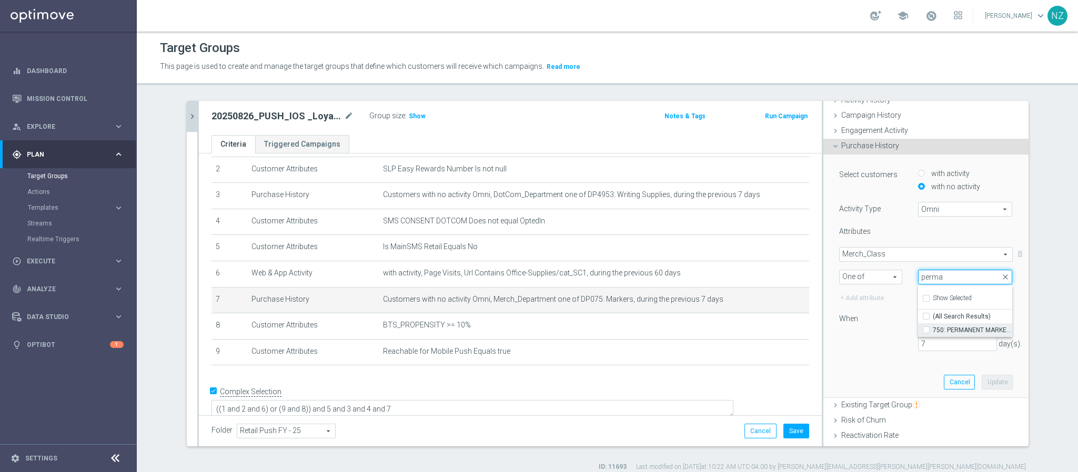
type input "perma"
click at [933, 331] on label "750: PERMANENT MARKERS" at bounding box center [973, 331] width 80 height 14
click at [926, 331] on input "750: PERMANENT MARKERS" at bounding box center [929, 330] width 7 height 7
checkbox input "true"
type input "750: PERMANENT MARKERS"
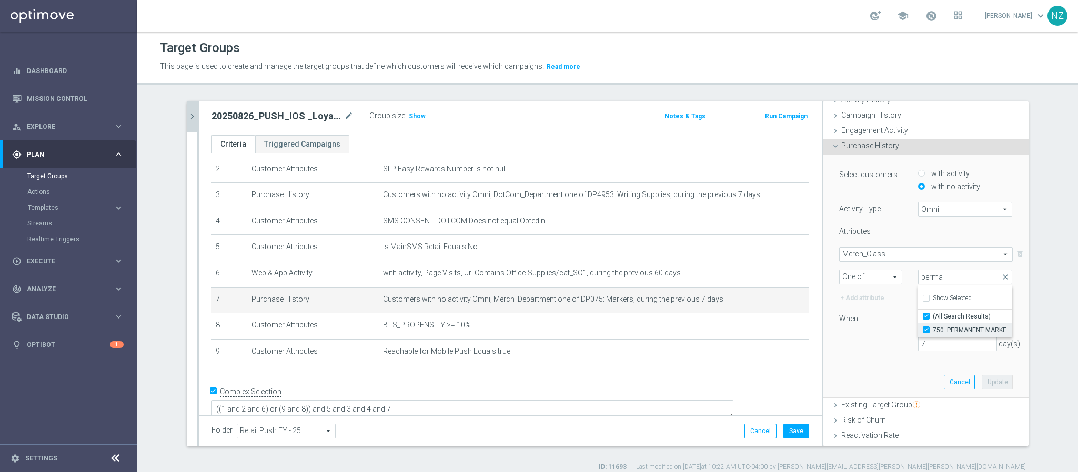
checkbox input "true"
drag, startPoint x: 941, startPoint y: 275, endPoint x: 873, endPoint y: 267, distance: 68.3
click at [873, 267] on selected-attribute "Merch_Class Merch_Class arrow_drop_down search One of One of arrow_drop_down se…" at bounding box center [926, 265] width 174 height 37
click at [927, 268] on selected-attribute "Merch_Class Merch_Class arrow_drop_down search One of One of arrow_drop_down se…" at bounding box center [926, 265] width 174 height 37
click at [932, 277] on span "750: PERMANENT MARKERS" at bounding box center [966, 277] width 94 height 14
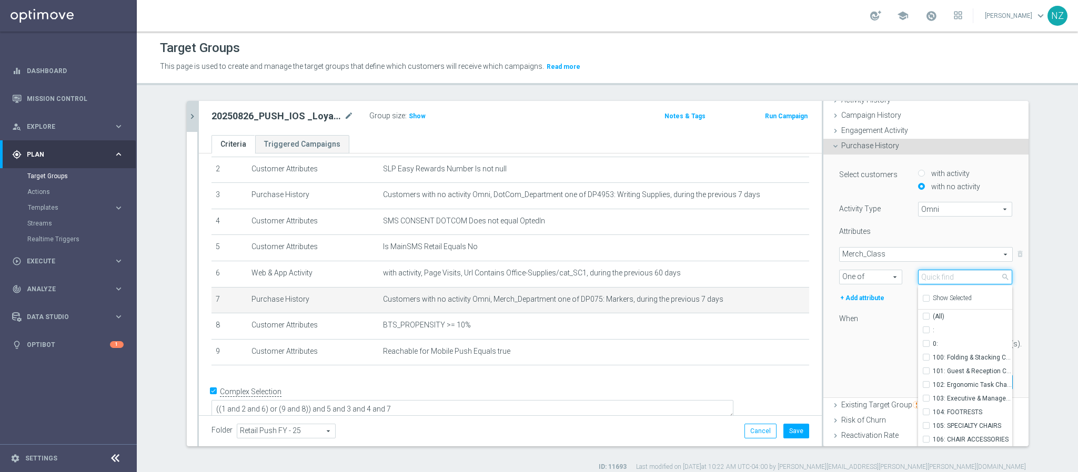
click at [930, 276] on input "search" at bounding box center [965, 277] width 95 height 15
type input "pen"
click at [933, 359] on label "722: GEL STICK PENS" at bounding box center [973, 361] width 80 height 14
click at [926, 359] on input "722: GEL STICK PENS" at bounding box center [929, 360] width 7 height 7
checkbox input "true"
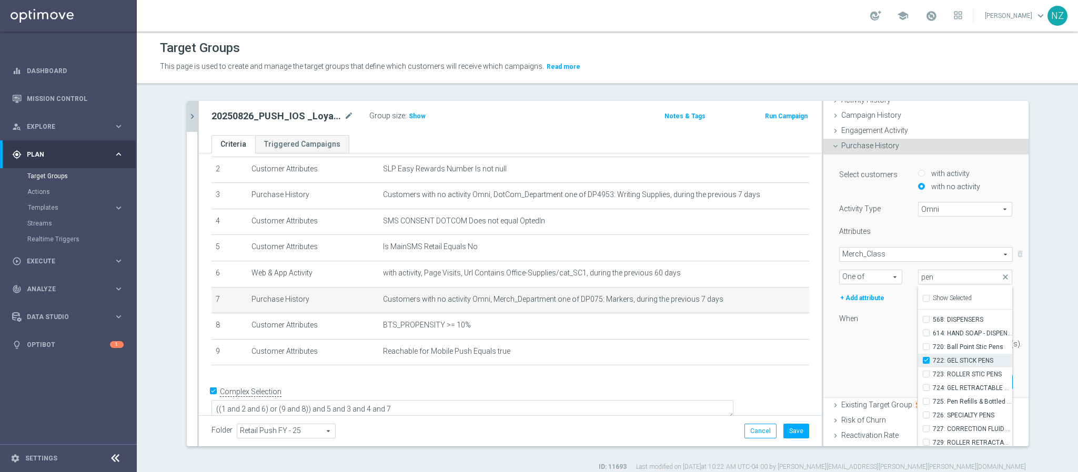
type input "Selected 2 of 883"
click at [926, 376] on input "723: ROLLER STIC PENS" at bounding box center [929, 374] width 7 height 7
checkbox input "true"
type input "Selected 3 of 883"
click at [933, 388] on label "724: GEL RETRACTABLE PENS" at bounding box center [973, 388] width 80 height 14
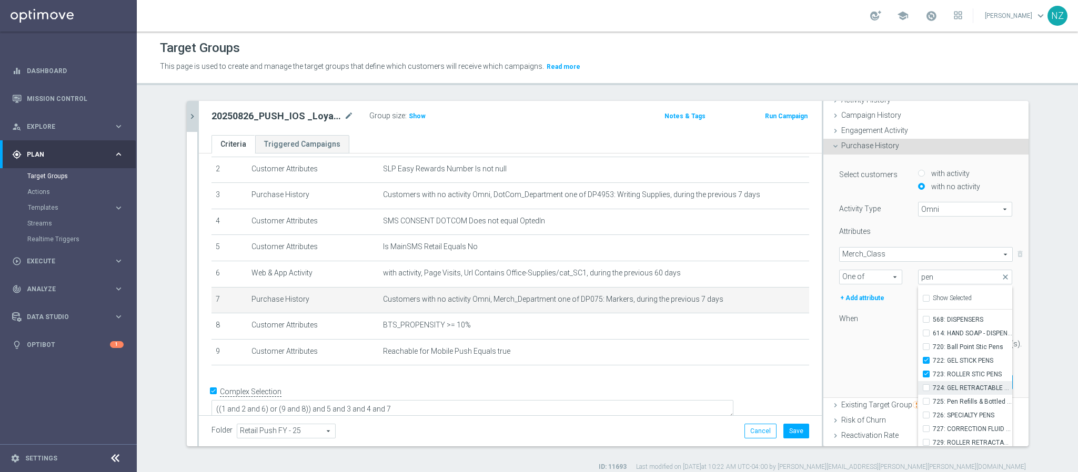
click at [926, 388] on input "724: GEL RETRACTABLE PENS" at bounding box center [929, 388] width 7 height 7
checkbox input "true"
type input "Selected 4 of 883"
click at [926, 417] on input "726: SPECIALTY PENS" at bounding box center [929, 415] width 7 height 7
checkbox input "true"
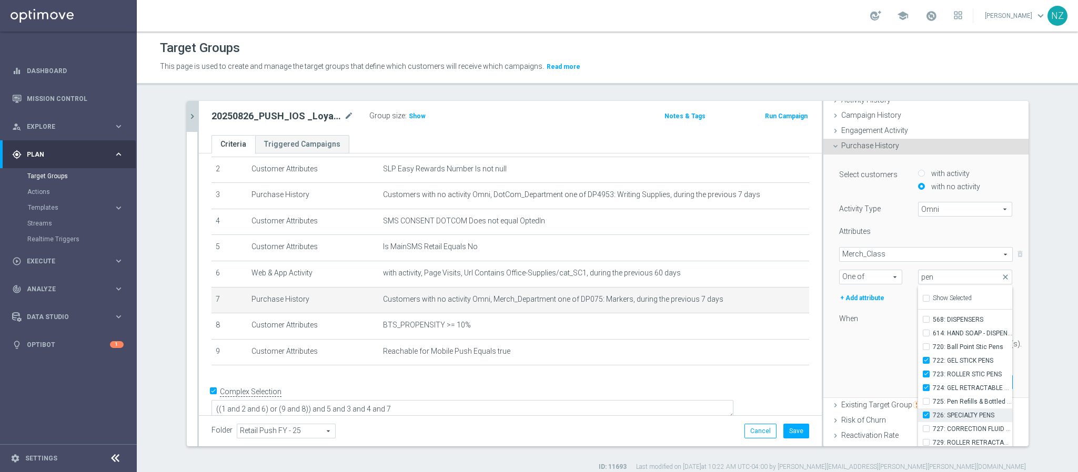
type input "Selected 5 of 883"
click at [926, 428] on input "727: CORRECTION FLUID & PENS" at bounding box center [929, 429] width 7 height 7
checkbox input "true"
type input "Selected 6 of 883"
click at [841, 351] on div "7 day(s)." at bounding box center [925, 344] width 189 height 15
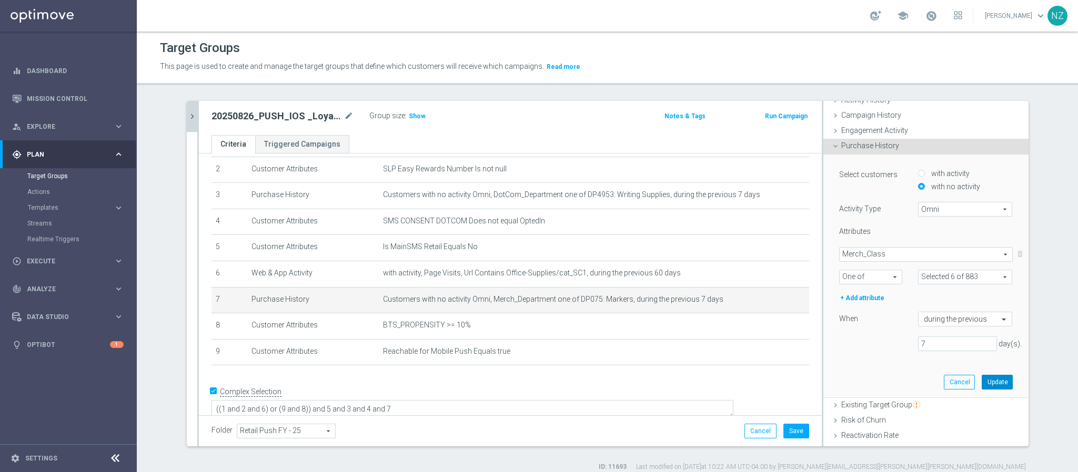
click at [982, 386] on button "Update" at bounding box center [997, 382] width 31 height 15
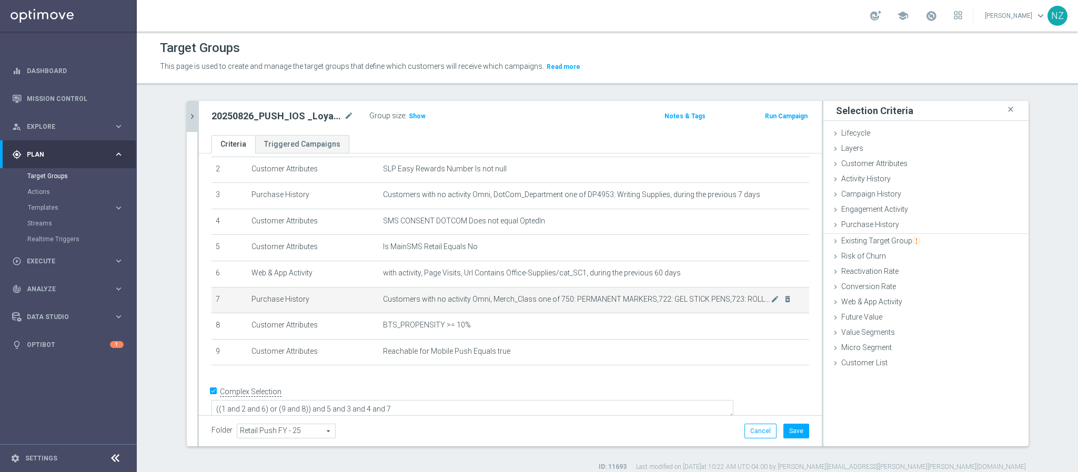
scroll to position [0, 0]
click at [794, 426] on button "Save" at bounding box center [796, 431] width 26 height 15
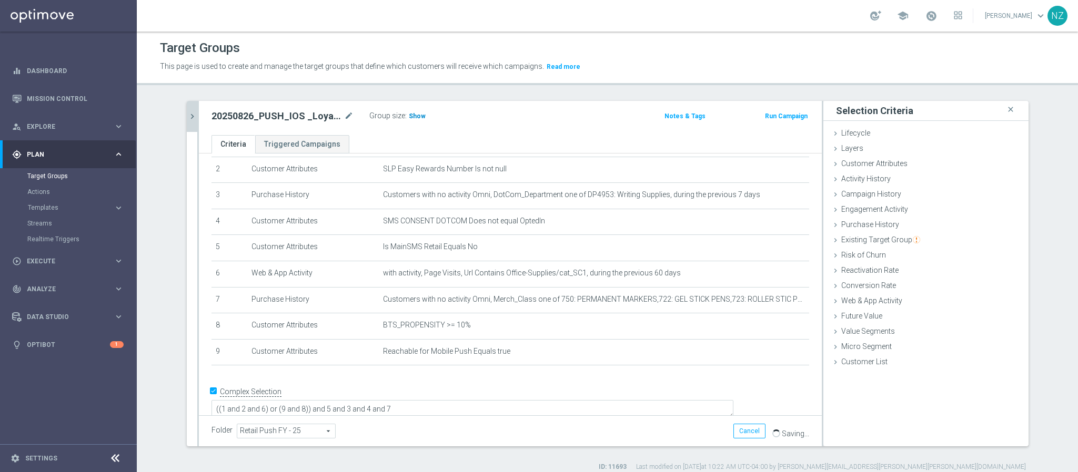
click at [417, 115] on span "Show" at bounding box center [417, 116] width 17 height 7
click at [32, 96] on link "Mission Control" at bounding box center [75, 99] width 97 height 28
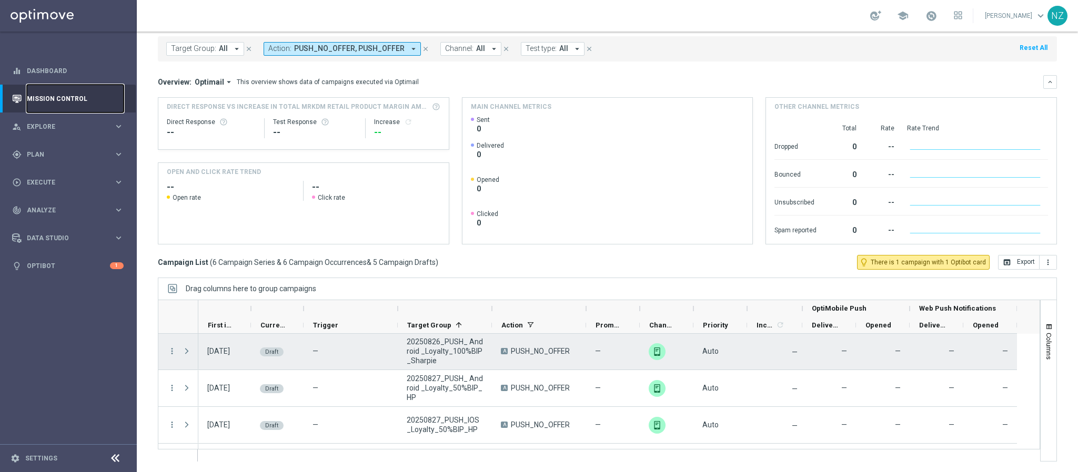
scroll to position [79, 0]
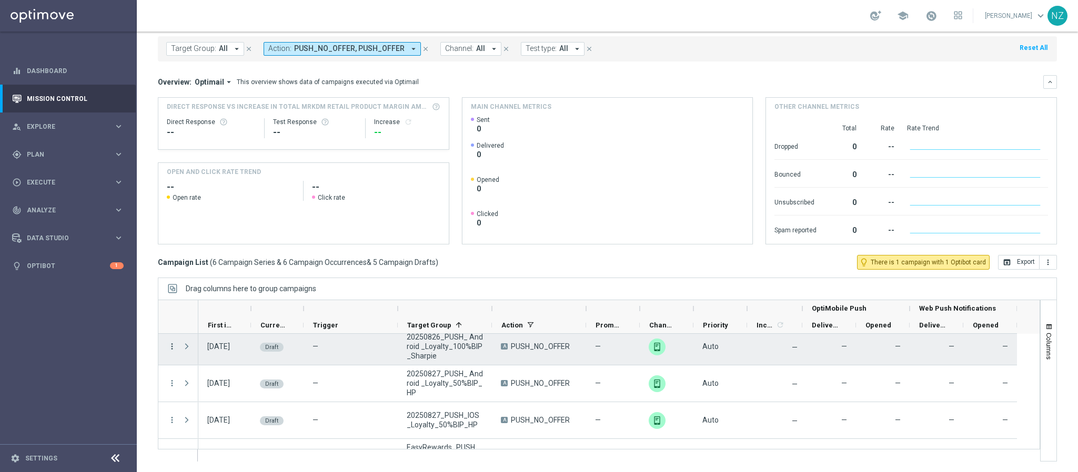
click at [169, 346] on icon "more_vert" at bounding box center [171, 346] width 9 height 9
click at [322, 372] on span "Duplicate & Edit" at bounding box center [327, 372] width 47 height 7
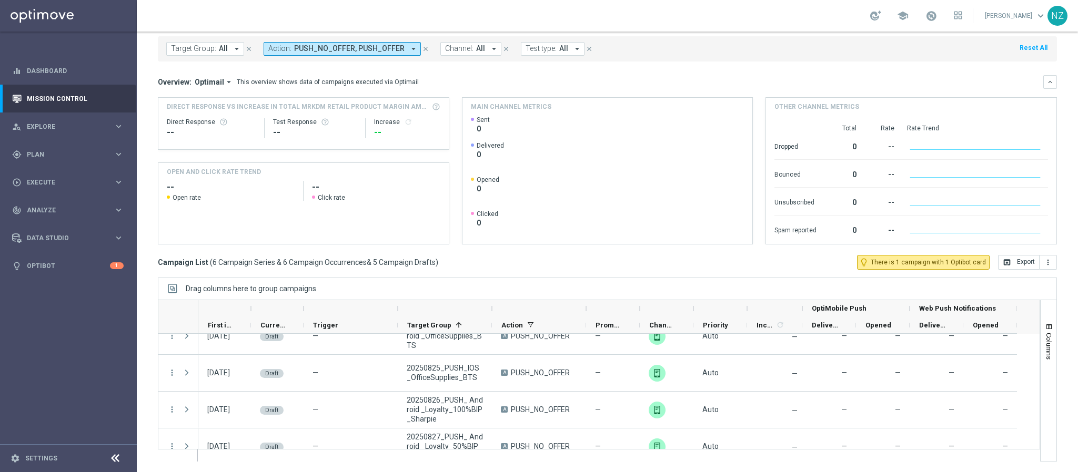
scroll to position [0, 0]
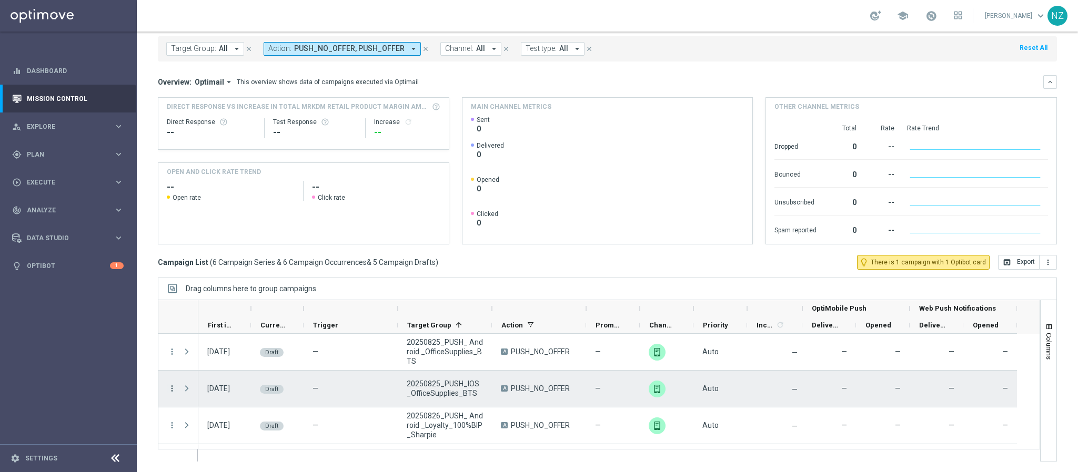
click at [170, 388] on icon "more_vert" at bounding box center [171, 388] width 9 height 9
click at [208, 397] on span "Campaign Details" at bounding box center [219, 395] width 53 height 7
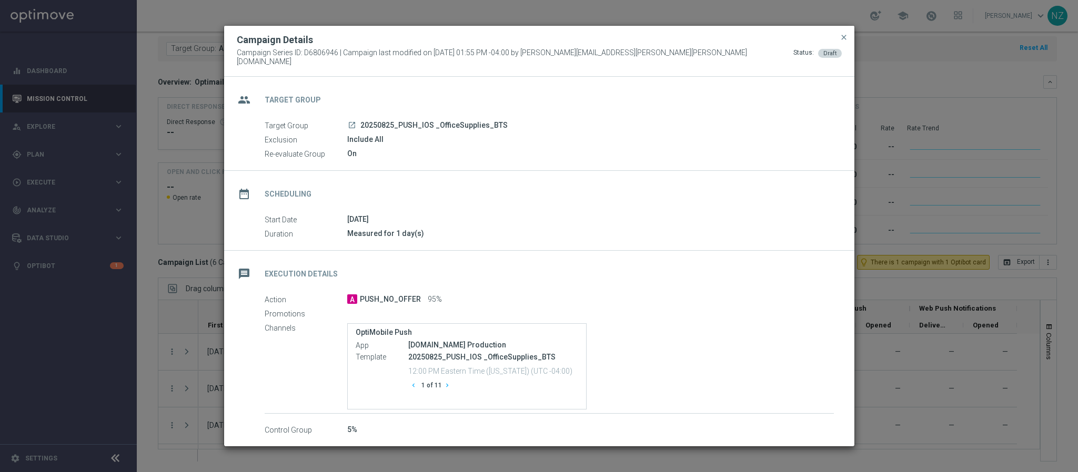
click at [447, 382] on icon "chevron_right" at bounding box center [446, 385] width 7 height 7
click at [414, 382] on icon "chevron_left" at bounding box center [413, 385] width 7 height 7
click at [846, 40] on span "close" at bounding box center [844, 37] width 8 height 8
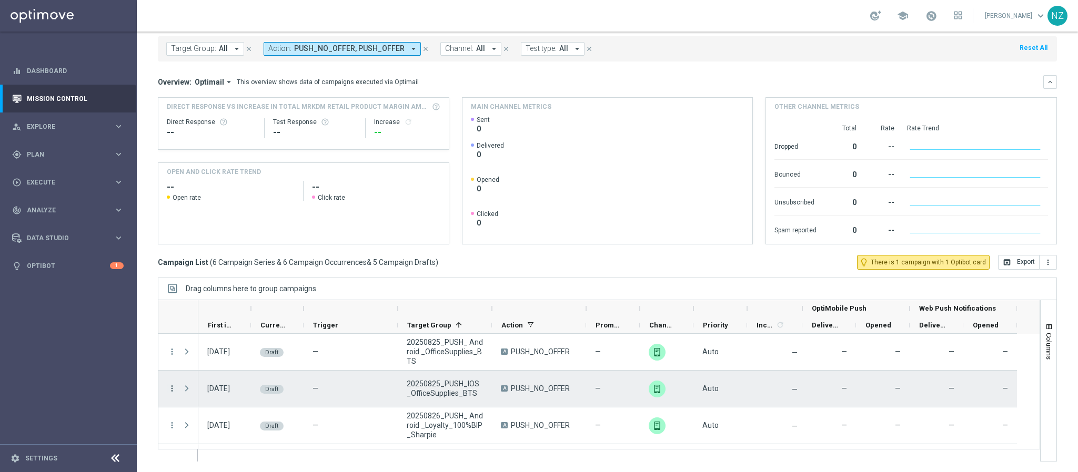
click at [175, 390] on icon "more_vert" at bounding box center [171, 388] width 9 height 9
click at [190, 428] on div "edit" at bounding box center [185, 429] width 16 height 7
click at [173, 387] on icon "more_vert" at bounding box center [171, 388] width 9 height 9
click at [343, 412] on span "Duplicate & Edit" at bounding box center [327, 414] width 47 height 7
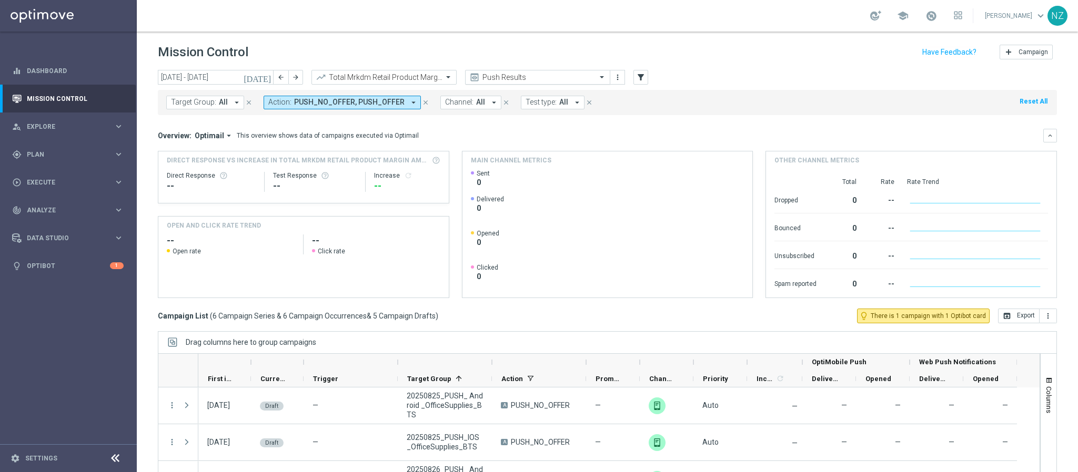
click at [508, 80] on input "text" at bounding box center [527, 77] width 113 height 9
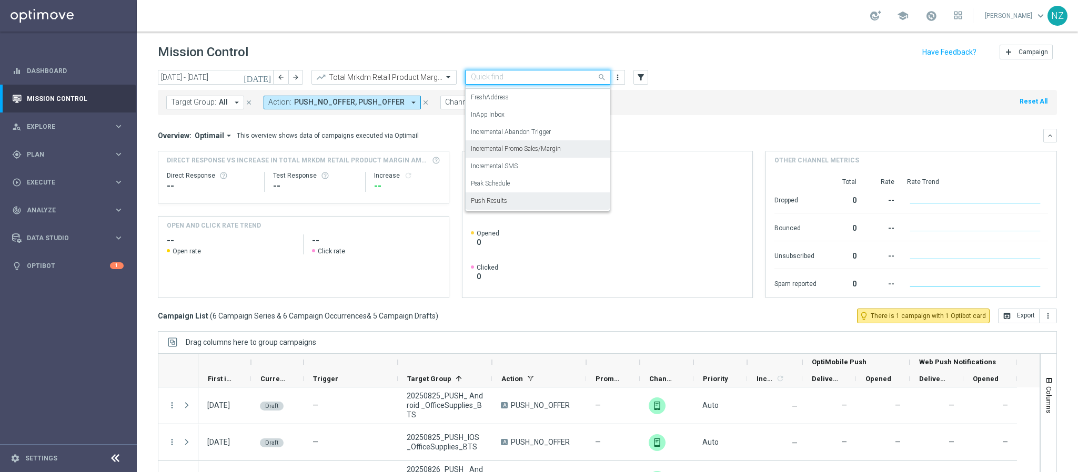
click at [512, 150] on label "Incremental Promo Sales/Margin" at bounding box center [516, 149] width 90 height 9
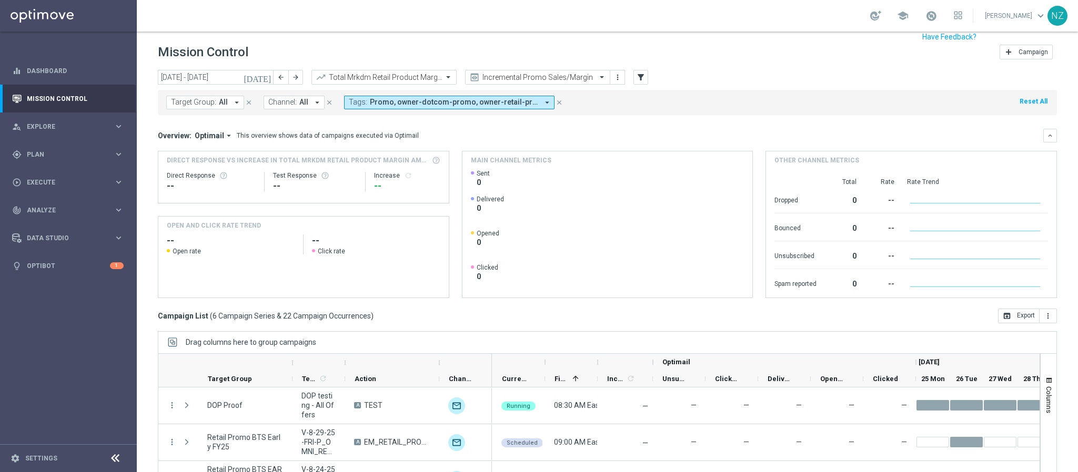
scroll to position [54, 0]
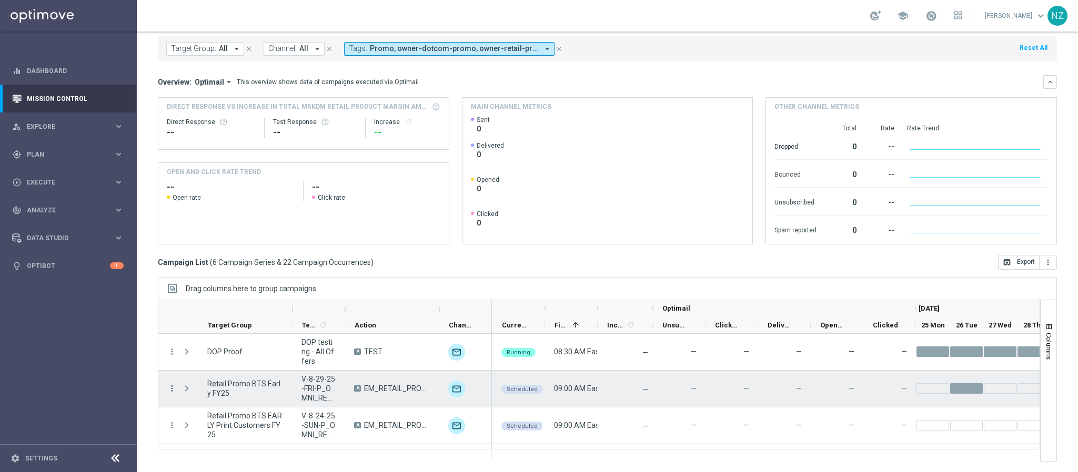
click at [171, 387] on icon "more_vert" at bounding box center [171, 388] width 9 height 9
click at [234, 276] on span "Campaign Details" at bounding box center [219, 279] width 53 height 7
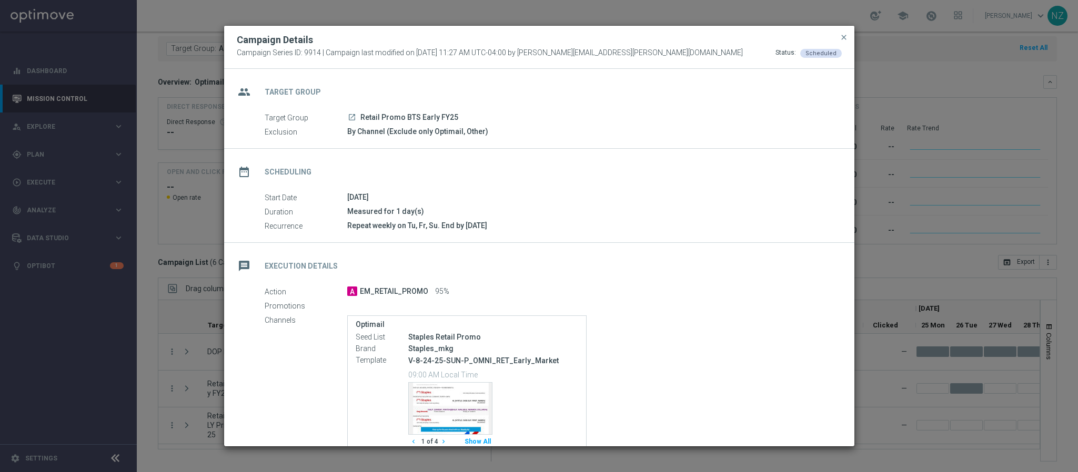
scroll to position [79, 0]
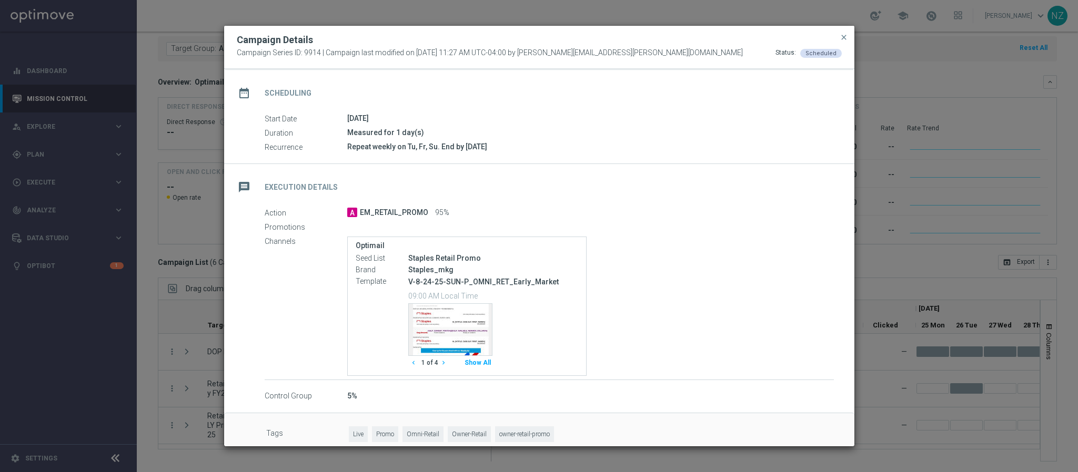
click at [488, 363] on button "Show All" at bounding box center [477, 363] width 29 height 14
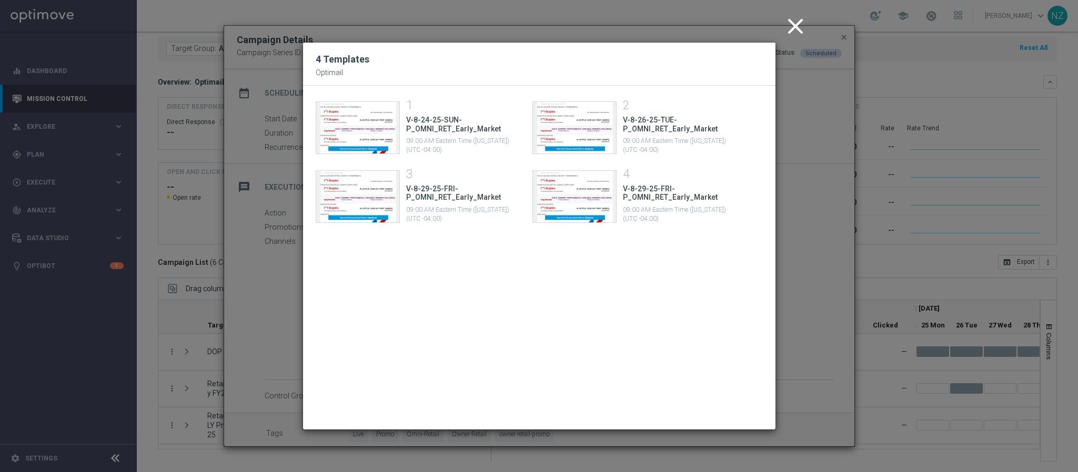
click at [794, 24] on icon "close" at bounding box center [795, 26] width 26 height 26
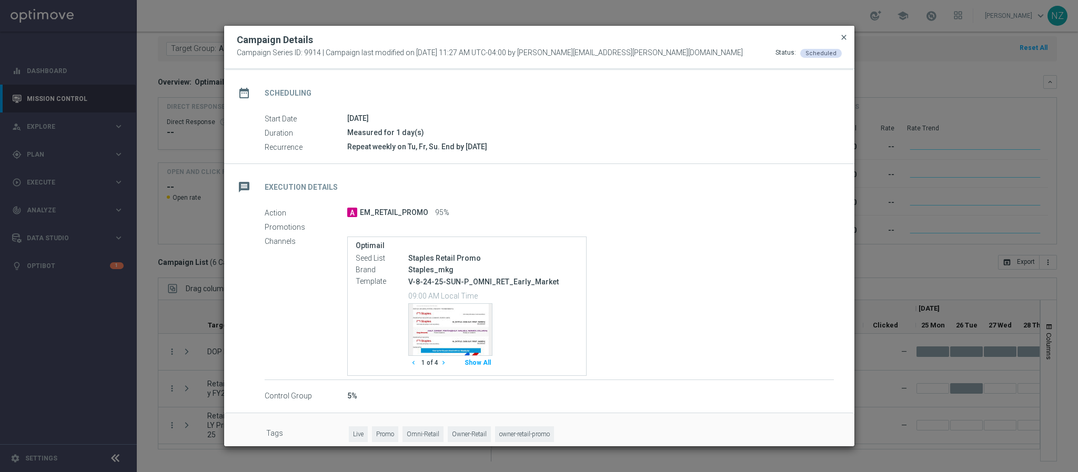
click at [842, 38] on span "close" at bounding box center [844, 37] width 8 height 8
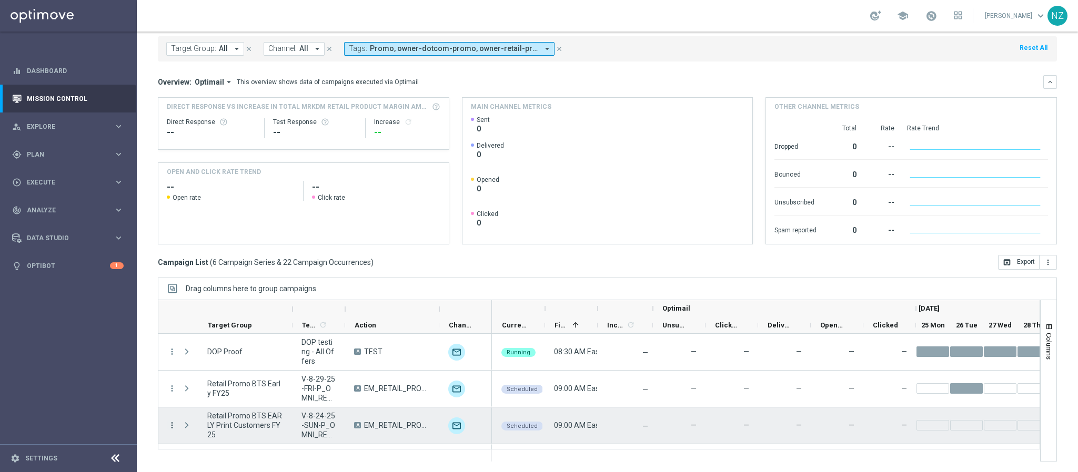
click at [173, 425] on icon "more_vert" at bounding box center [171, 425] width 9 height 9
click at [242, 311] on div "list Campaign Details" at bounding box center [236, 316] width 118 height 15
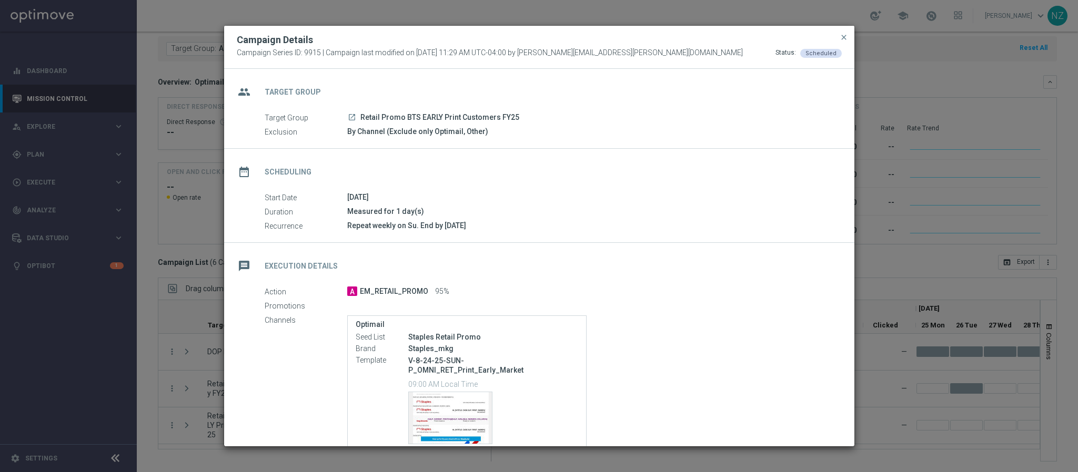
scroll to position [77, 0]
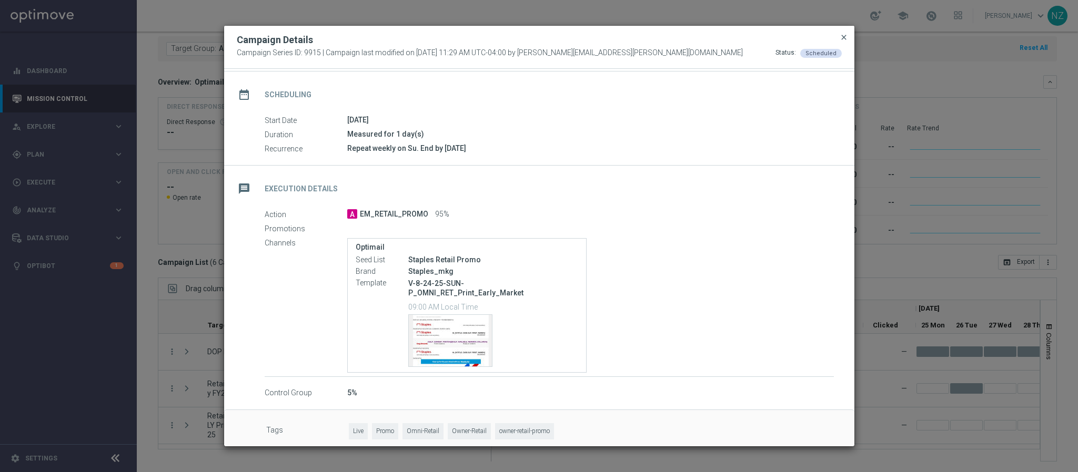
click at [846, 34] on span "close" at bounding box center [844, 37] width 8 height 8
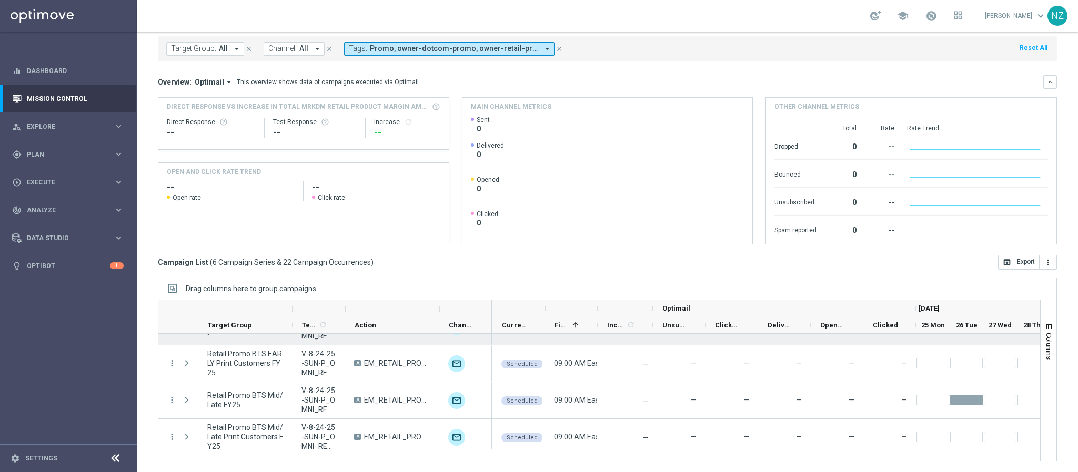
scroll to position [79, 0]
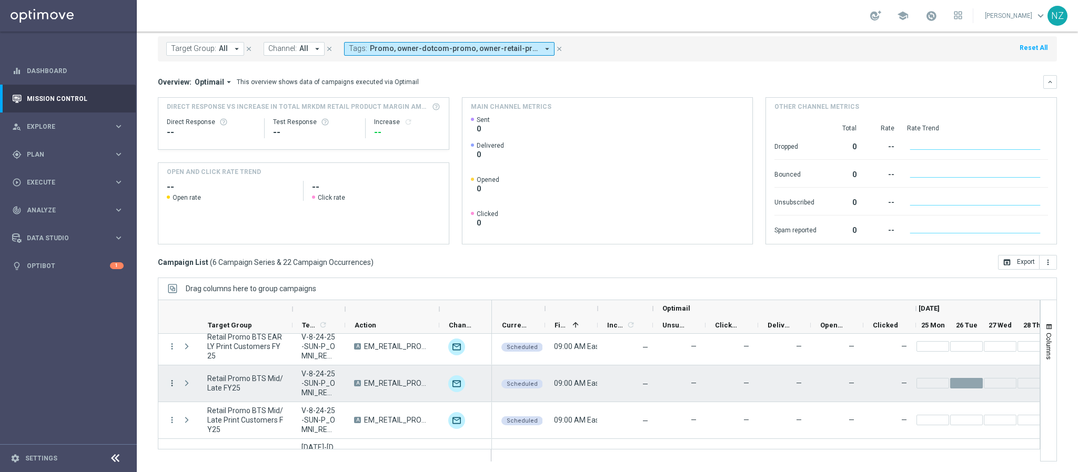
click at [174, 382] on icon "more_vert" at bounding box center [171, 383] width 9 height 9
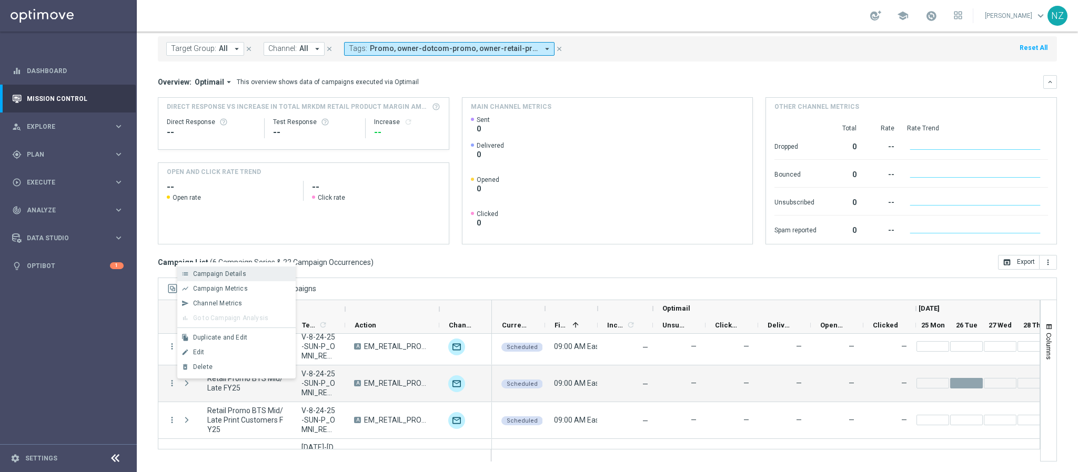
click at [232, 280] on div "list Campaign Details" at bounding box center [236, 274] width 118 height 15
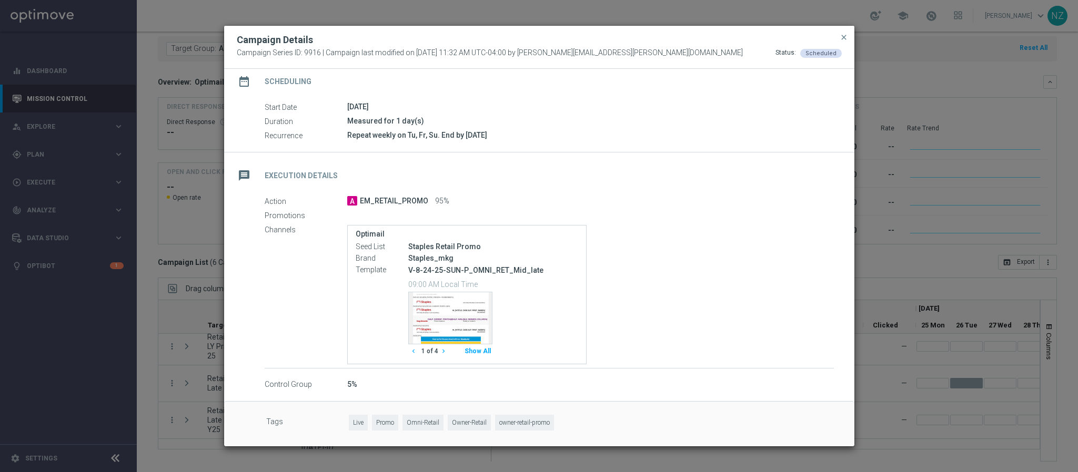
scroll to position [92, 0]
click at [491, 354] on button "Show All" at bounding box center [477, 352] width 29 height 14
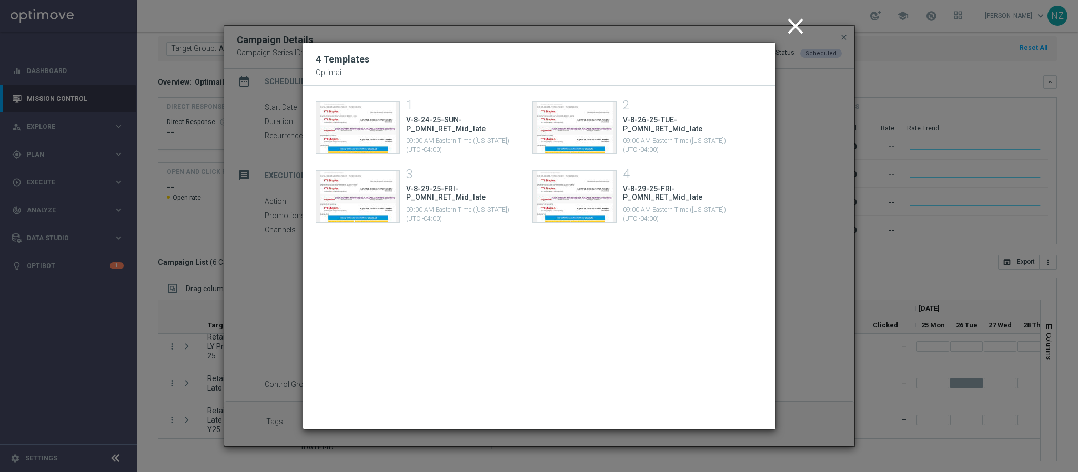
click at [783, 32] on icon "close" at bounding box center [795, 26] width 26 height 26
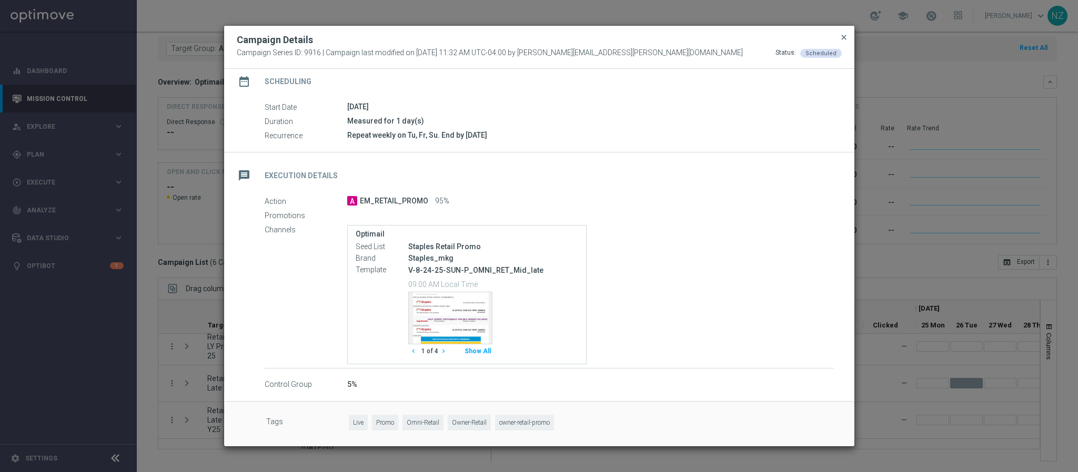
click at [842, 35] on span "close" at bounding box center [844, 37] width 8 height 8
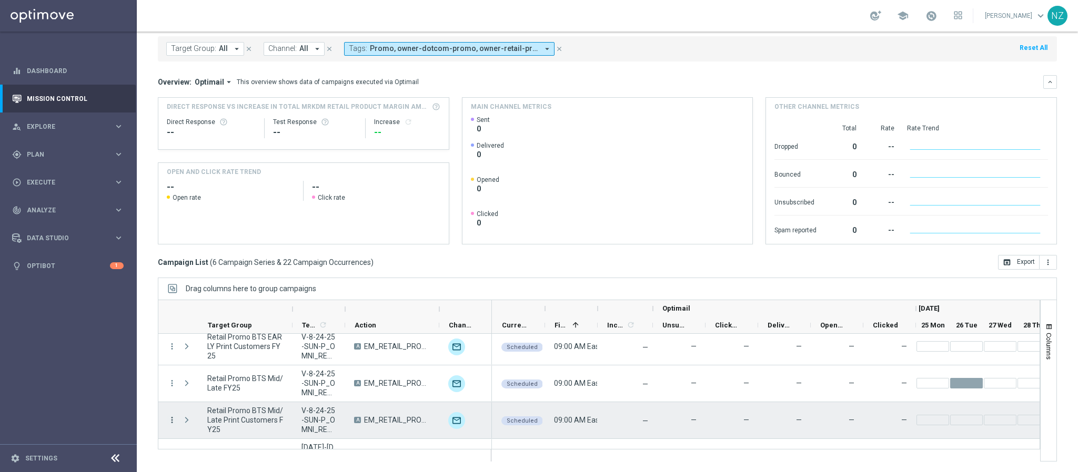
click at [174, 419] on icon "more_vert" at bounding box center [171, 420] width 9 height 9
click at [237, 310] on span "Campaign Details" at bounding box center [219, 310] width 53 height 7
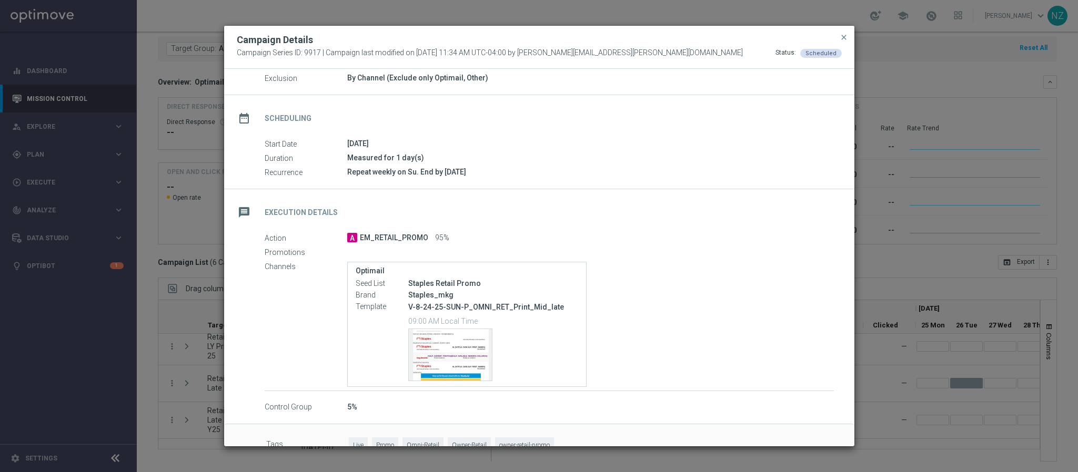
scroll to position [77, 0]
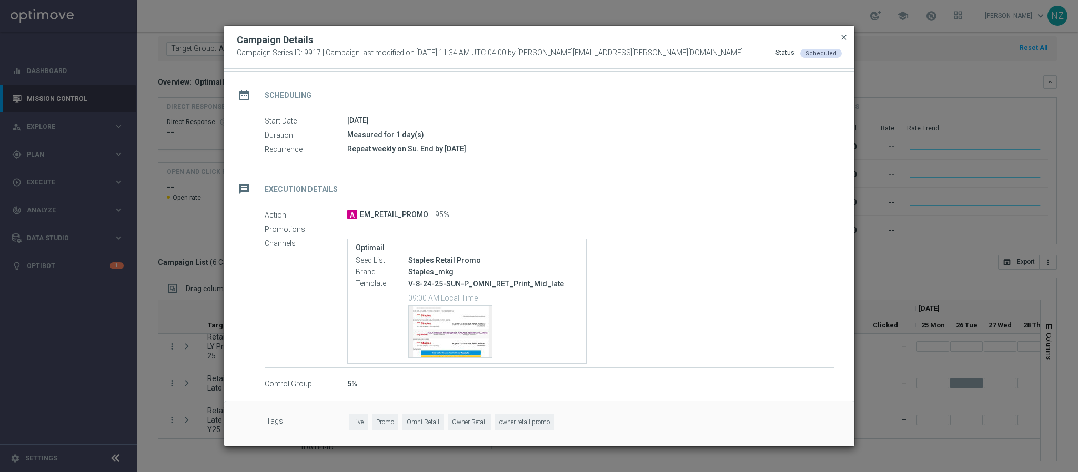
click at [844, 39] on span "close" at bounding box center [844, 37] width 8 height 8
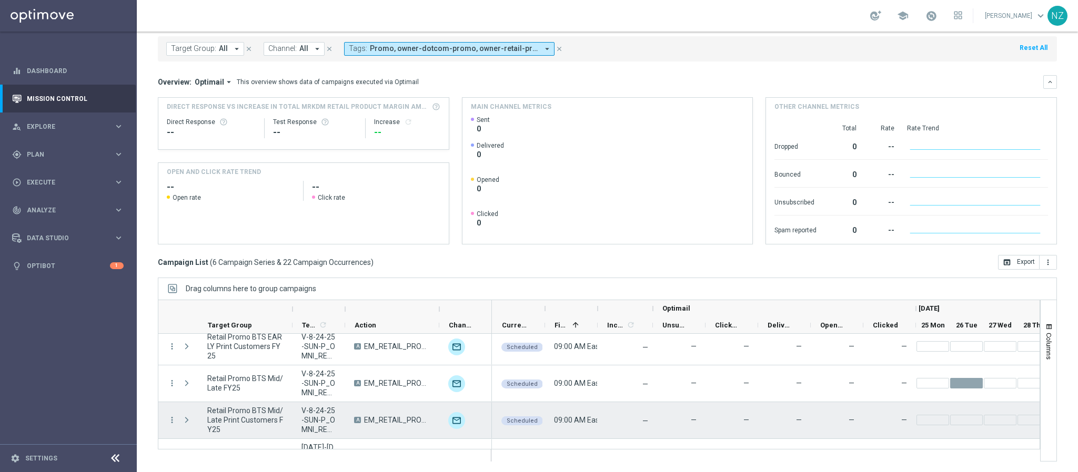
scroll to position [106, 0]
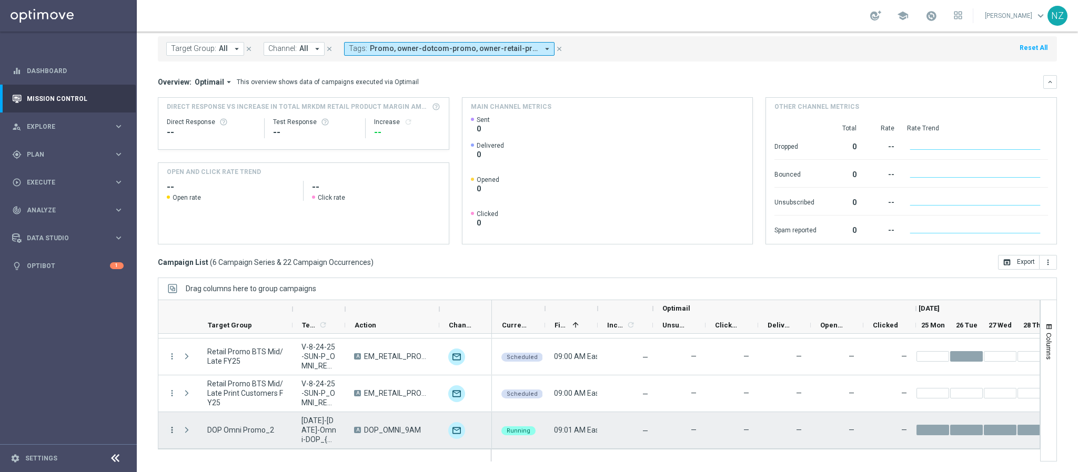
click at [172, 431] on icon "more_vert" at bounding box center [171, 430] width 9 height 9
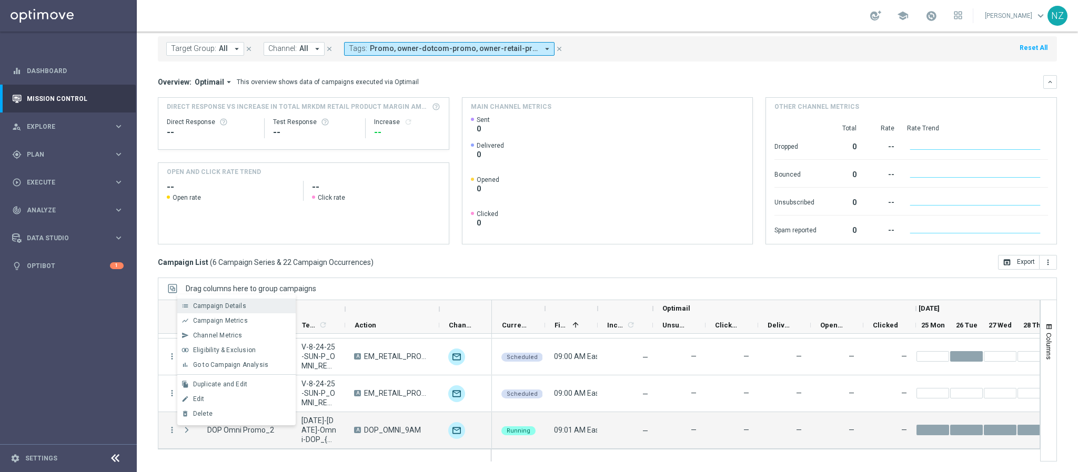
click at [221, 303] on span "Campaign Details" at bounding box center [219, 306] width 53 height 7
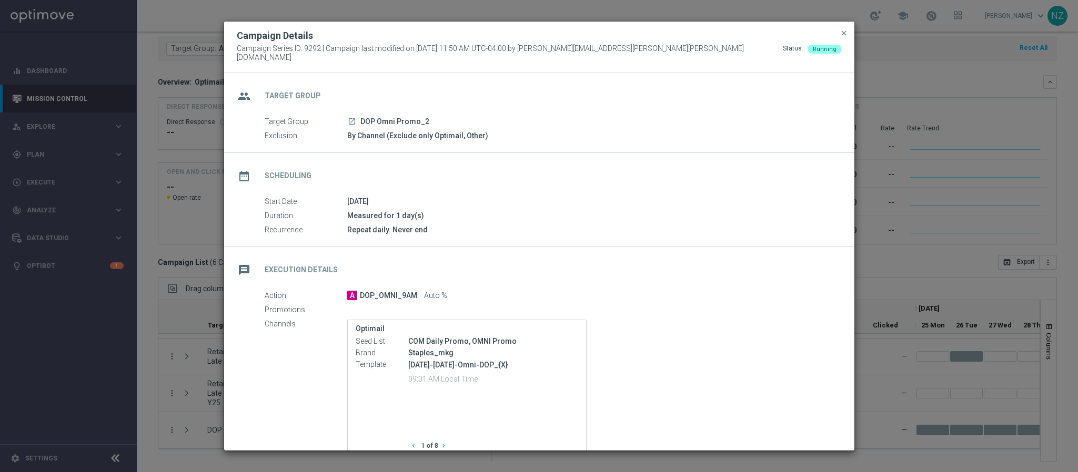
scroll to position [79, 0]
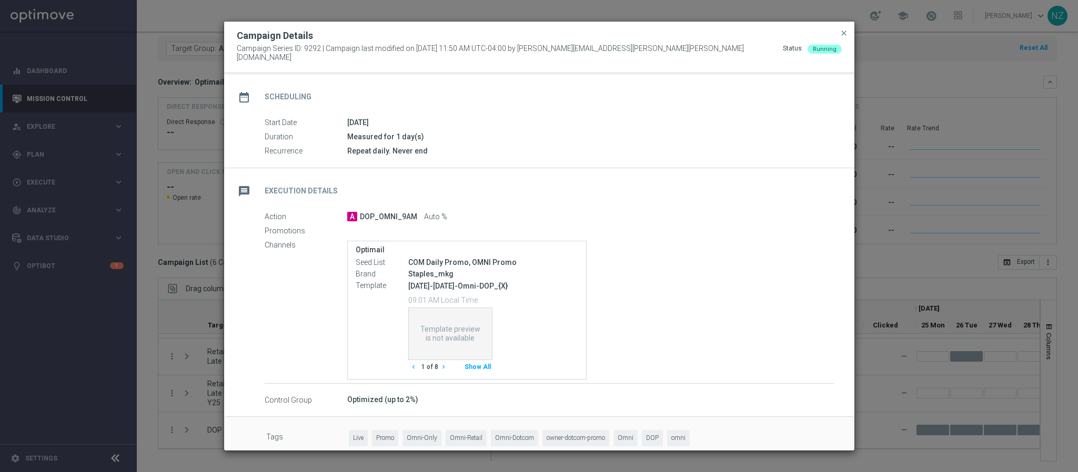
click at [478, 368] on button "Show All" at bounding box center [477, 367] width 29 height 14
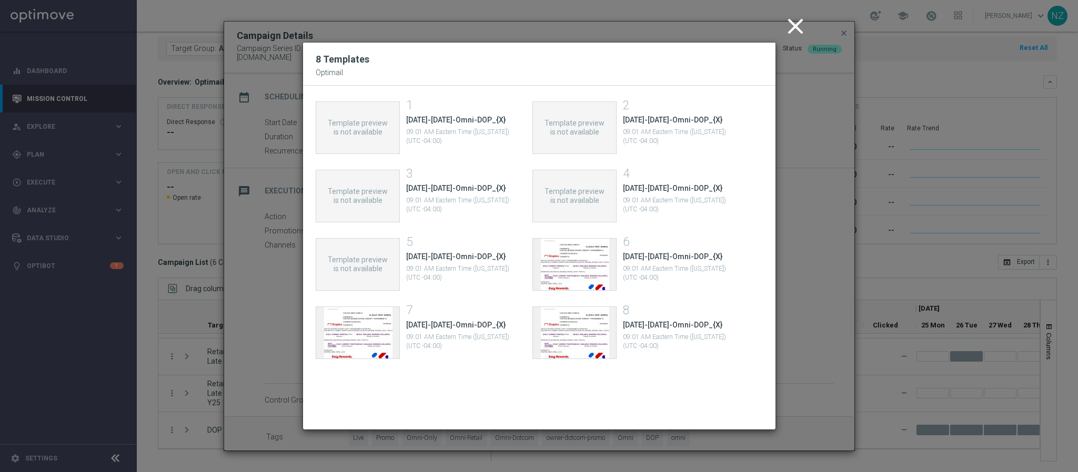
click at [788, 28] on icon "close" at bounding box center [795, 26] width 26 height 26
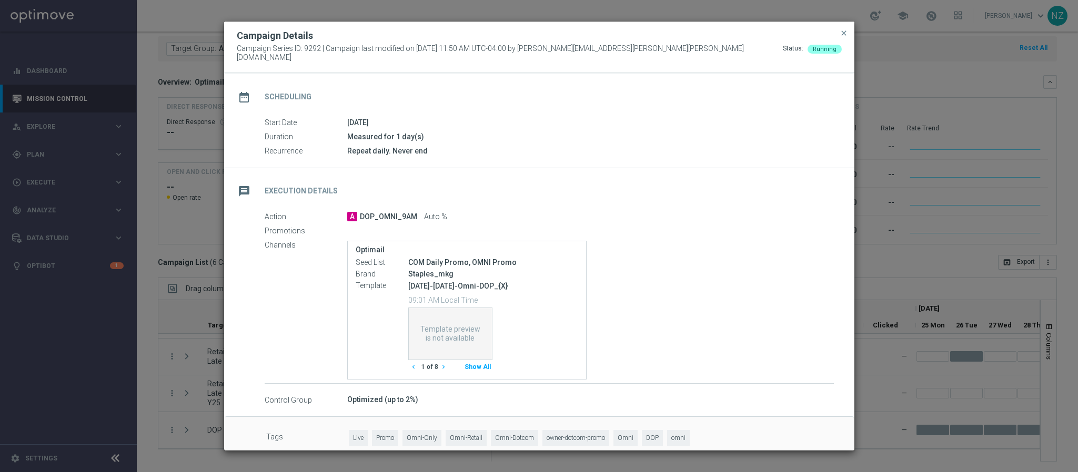
click at [848, 35] on button "close" at bounding box center [844, 33] width 11 height 13
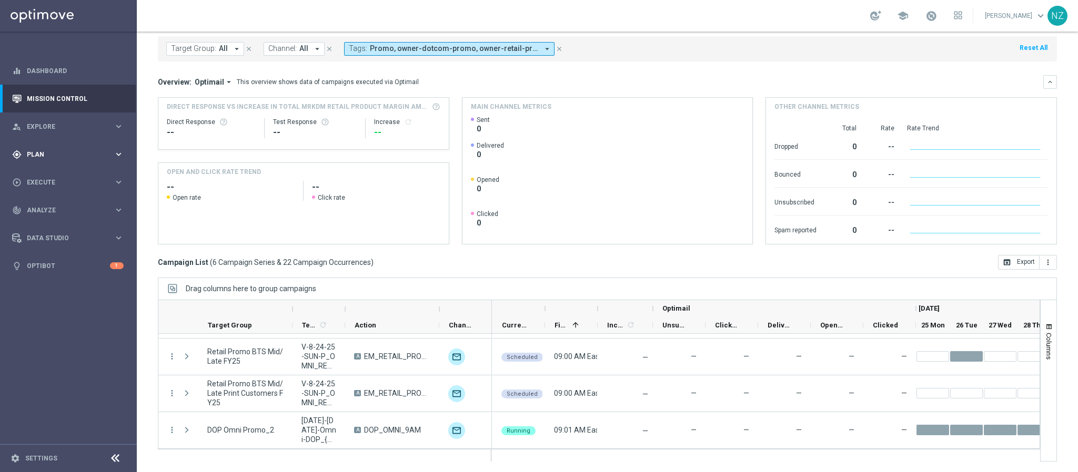
click at [46, 157] on span "Plan" at bounding box center [70, 155] width 87 height 6
click at [49, 171] on div "Target Groups" at bounding box center [81, 176] width 108 height 16
click at [47, 174] on link "Target Groups" at bounding box center [68, 176] width 82 height 8
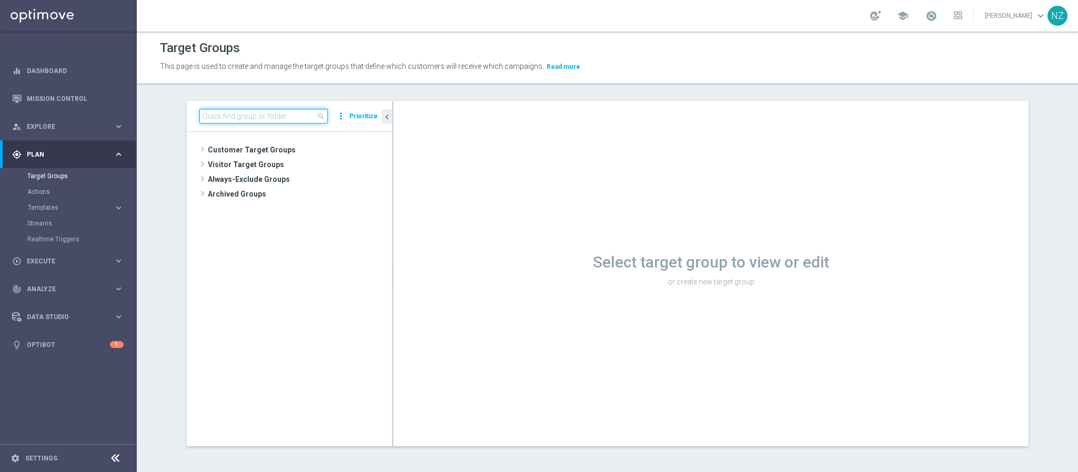
click at [257, 115] on input at bounding box center [263, 116] width 128 height 15
click at [199, 116] on input "08.26" at bounding box center [263, 116] width 128 height 15
click at [241, 111] on input "8.26" at bounding box center [263, 116] width 128 height 15
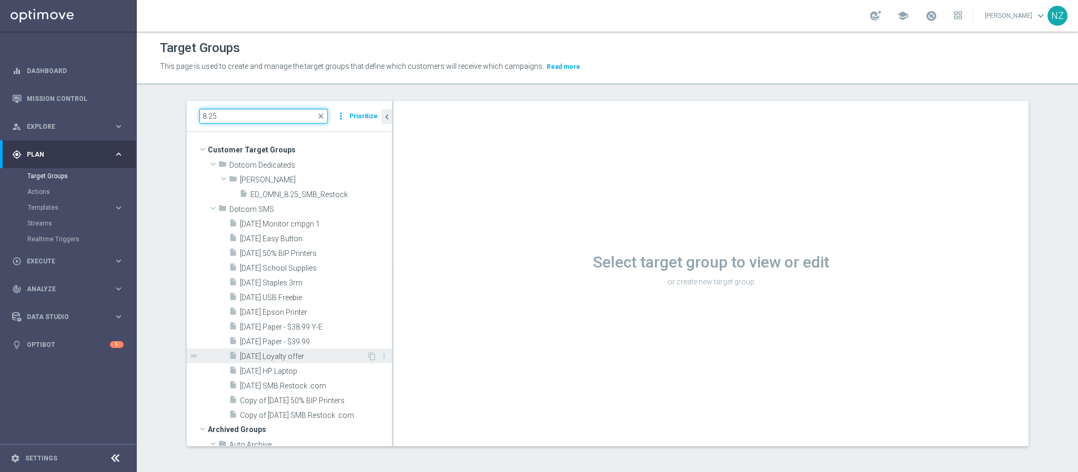
type input "8.25"
click at [309, 355] on span "8.25.25 Loyalty offer" at bounding box center [303, 356] width 127 height 9
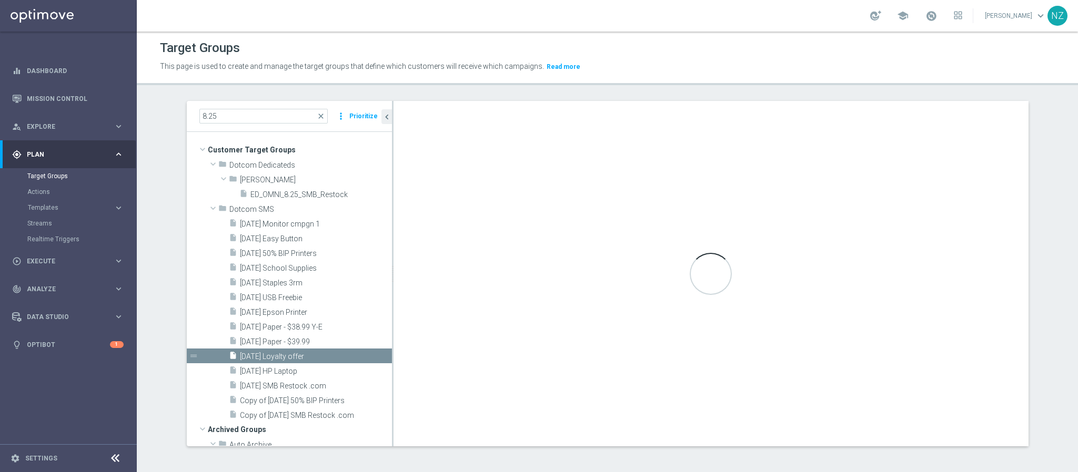
click at [1023, 210] on div "8.25 close more_vert Prioritize Customer Target Groups library_add create_new_f…" at bounding box center [608, 282] width 884 height 362
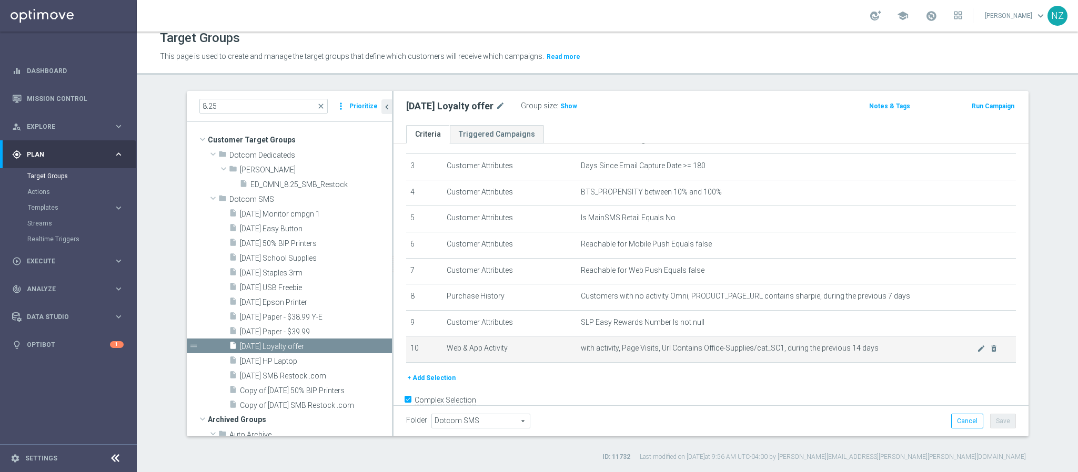
scroll to position [98, 0]
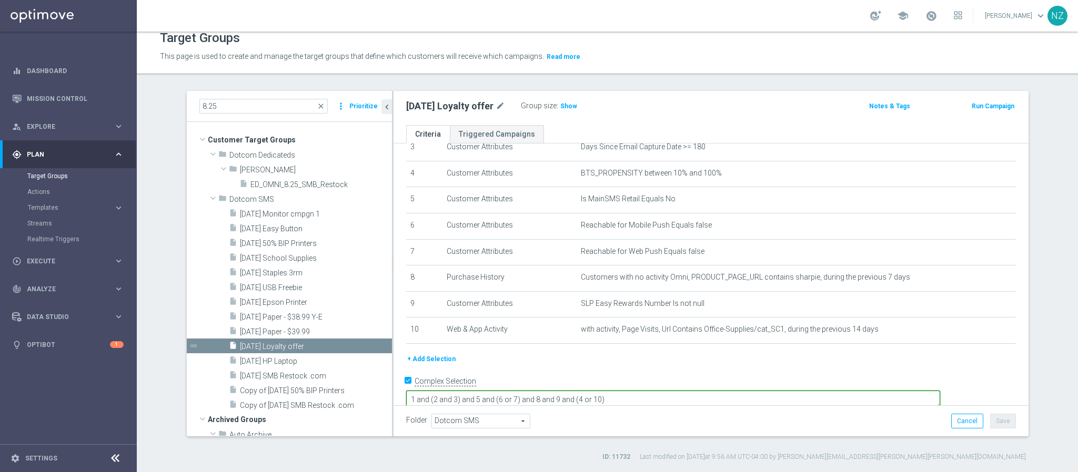
click at [602, 391] on textarea "1 and (2 and 3) and 5 and (6 or 7) and 8 and 9 and (4 or 10)" at bounding box center [673, 400] width 534 height 18
click at [622, 391] on textarea "1 and (2 and 3) and 5 and (6 or 7) and 8 and (9 and 10) or 4) or 10)" at bounding box center [673, 400] width 534 height 18
drag, startPoint x: 706, startPoint y: 379, endPoint x: 676, endPoint y: 382, distance: 30.2
click at [676, 391] on textarea "1 and (2 and 3) and 5 and (6 or 7) and 8 and ((9 and 10) or 4) or 10)" at bounding box center [673, 400] width 534 height 18
type textarea "1 and (2 and 3) and 5 and (6 or 7) and 8 and ((9 and 10) or 4)"
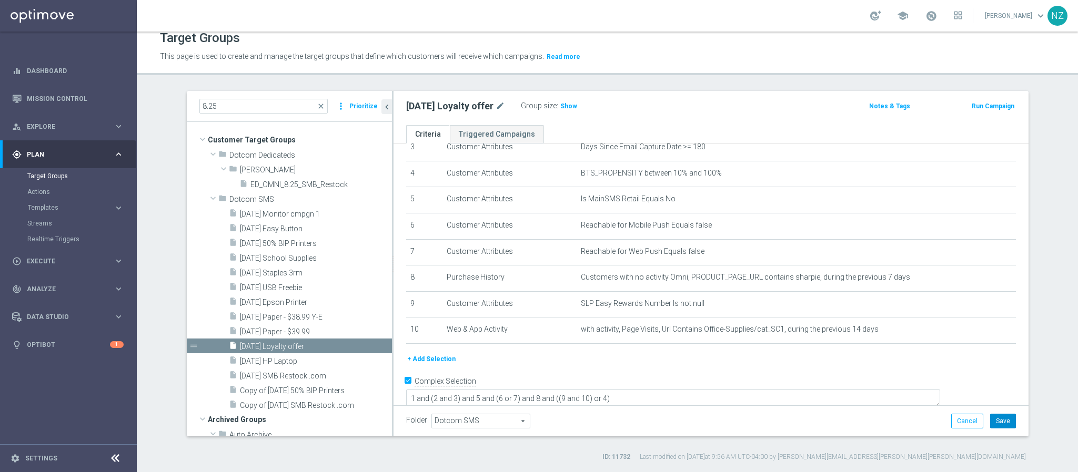
click at [993, 416] on button "Save" at bounding box center [1003, 421] width 26 height 15
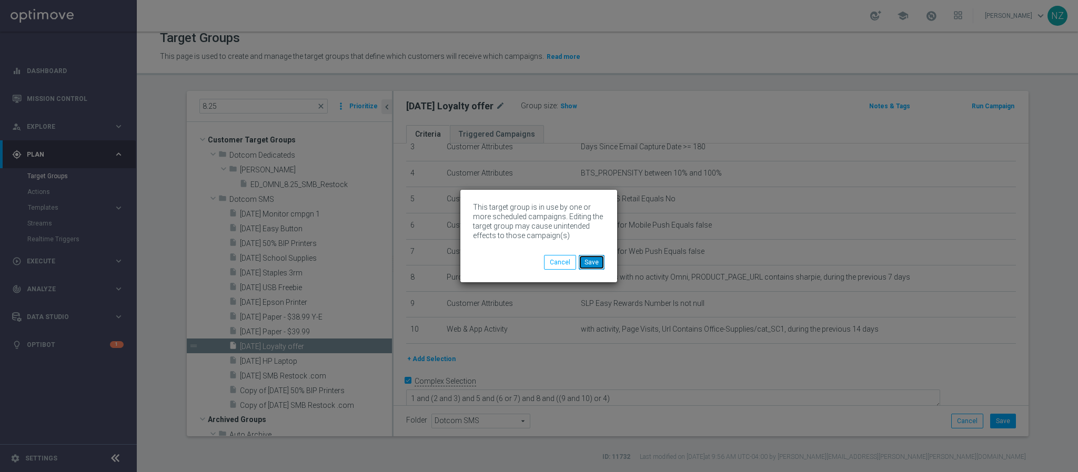
click at [600, 262] on button "Save" at bounding box center [592, 262] width 26 height 15
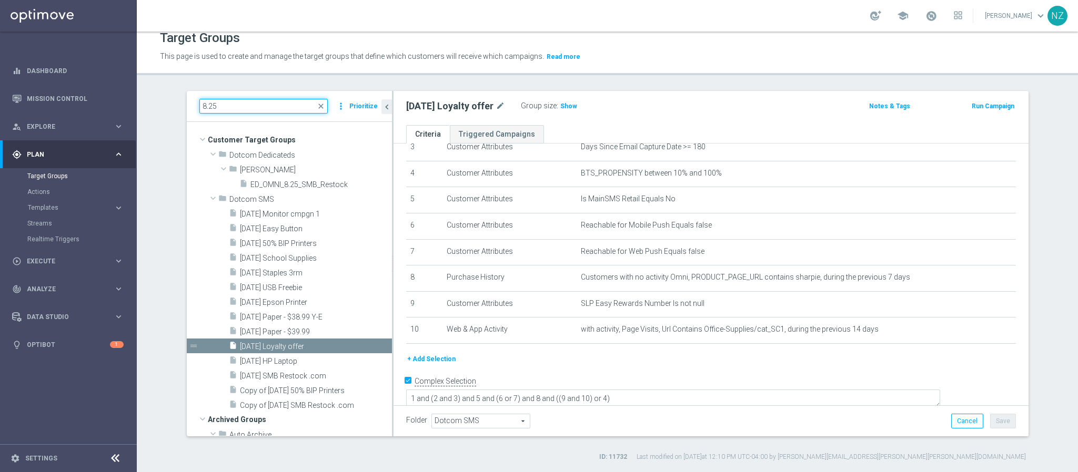
click at [242, 112] on input "8.25" at bounding box center [263, 106] width 128 height 15
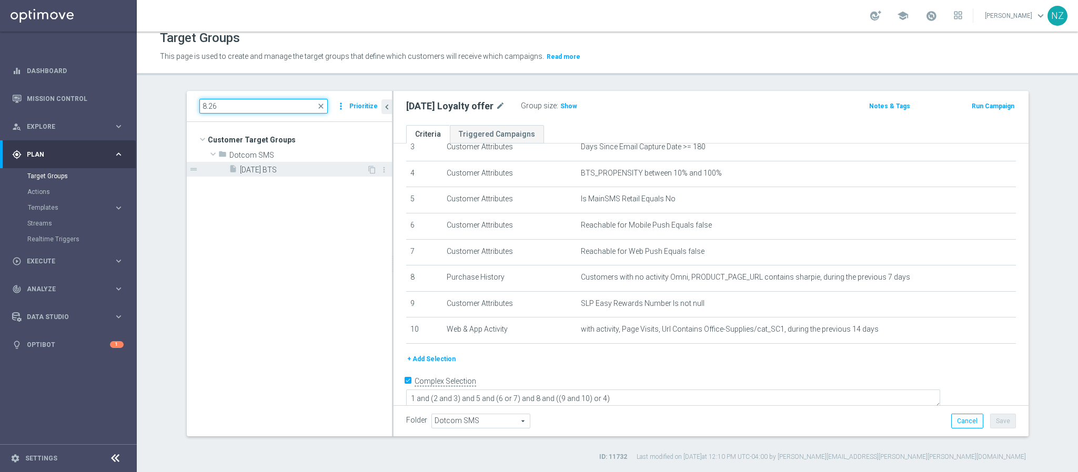
type input "8.26"
click at [277, 166] on span "8.26.25 BTS" at bounding box center [303, 170] width 127 height 9
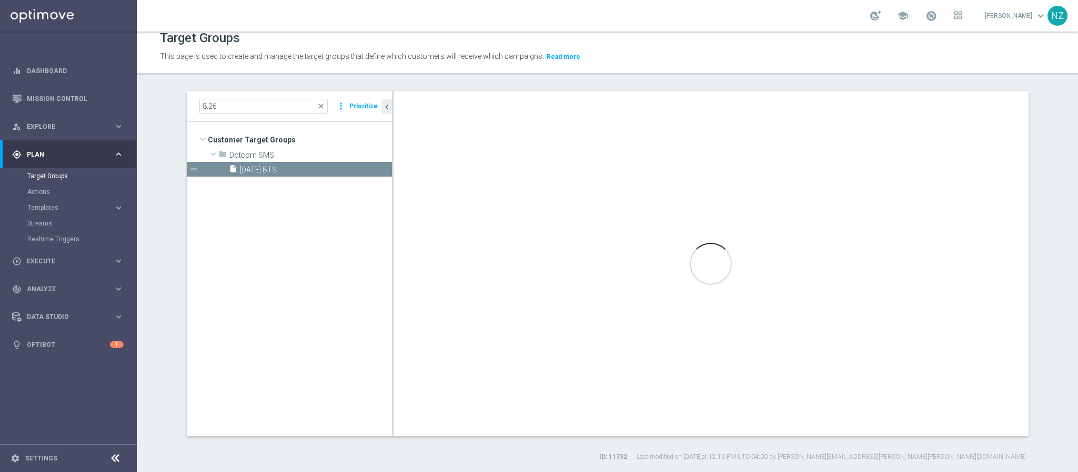
type textarea "1 and ((8 and 9) or 4) and (2 and 3) and 5 and (6 or 7)"
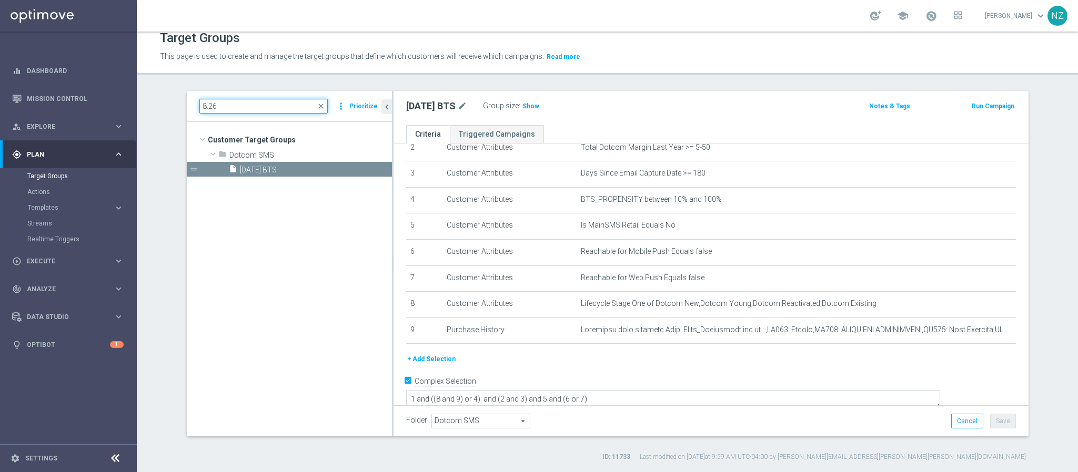
drag, startPoint x: 267, startPoint y: 106, endPoint x: 172, endPoint y: 106, distance: 95.2
click at [172, 106] on div "8.26 close more_vert Prioritize Customer Target Groups library_add create_new_f…" at bounding box center [608, 276] width 884 height 371
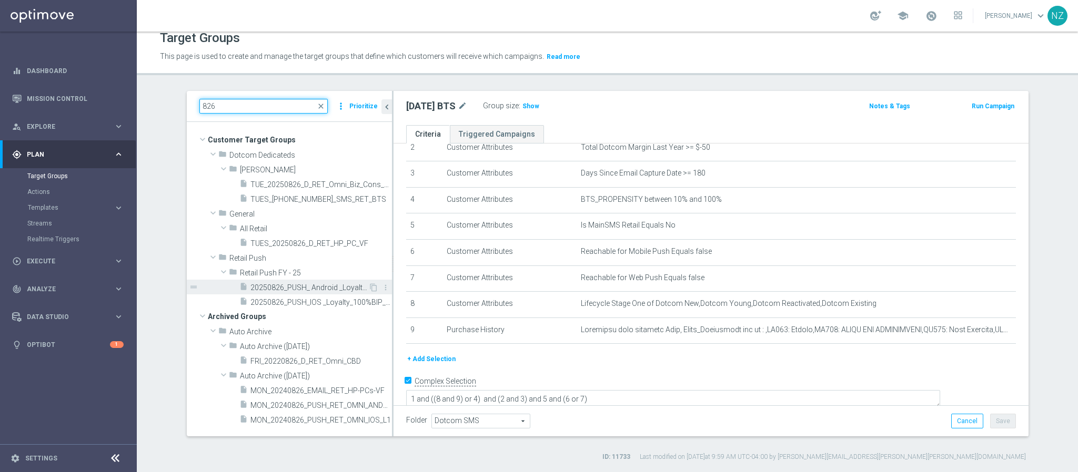
type input "826"
click at [313, 287] on span "20250826_PUSH_ Android _Loyalty_100%BIP_Sharpie" at bounding box center [309, 288] width 118 height 9
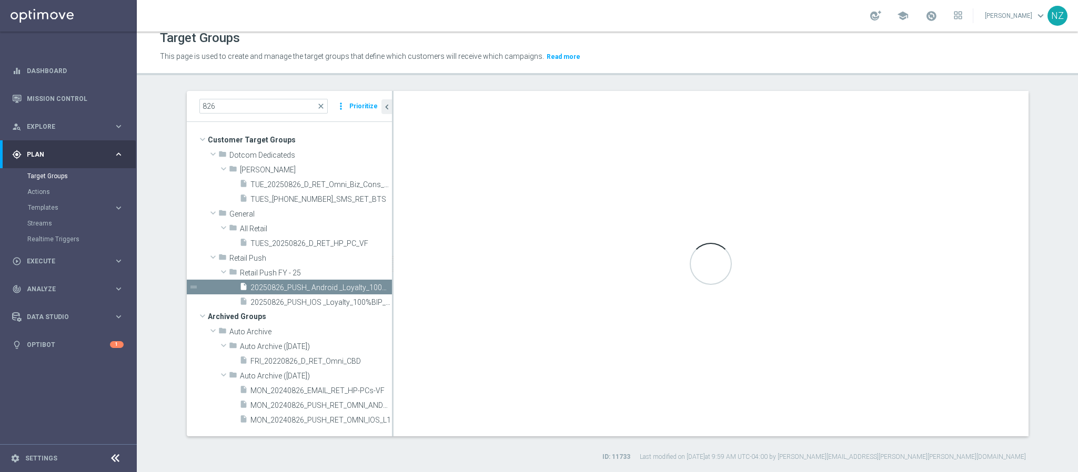
type textarea "((1 and 2 and 6) or (9 and 8)) and 5 and 3 and 4 and 7"
type input "Retail Push FY - 25"
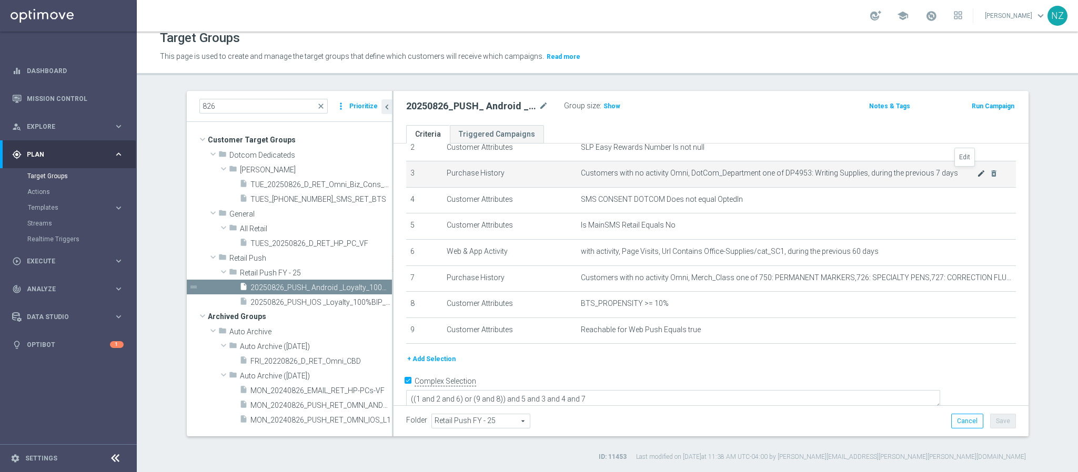
click at [977, 173] on icon "mode_edit" at bounding box center [981, 173] width 8 height 8
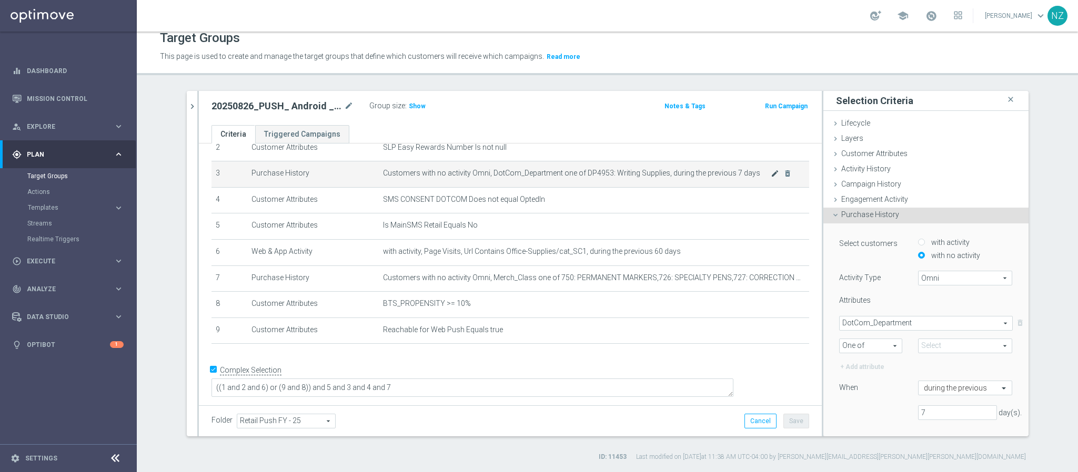
scroll to position [60, 0]
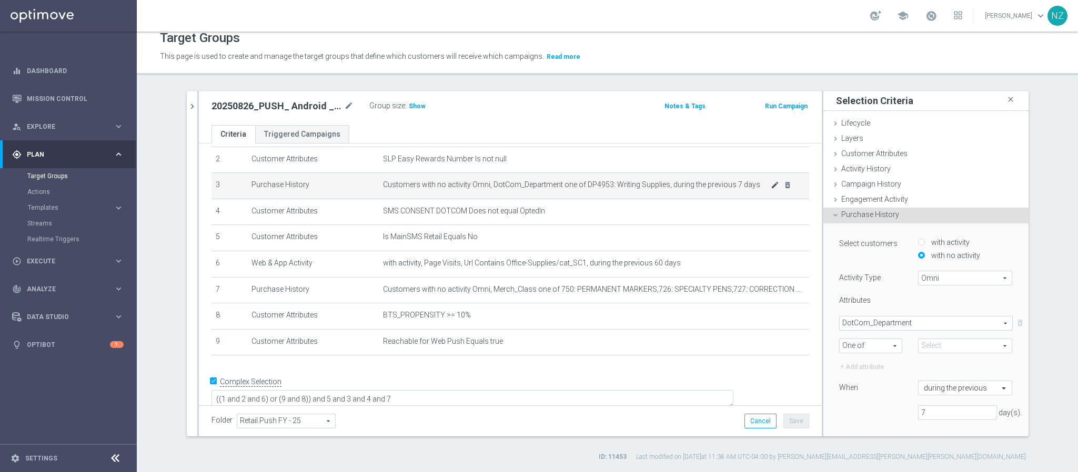
type input "DP4953: Writing Supplies"
click at [932, 278] on span "Omni" at bounding box center [966, 278] width 94 height 14
click at [937, 308] on span "Omni" at bounding box center [965, 307] width 83 height 8
click at [867, 327] on span "DotCom_Department" at bounding box center [926, 324] width 173 height 14
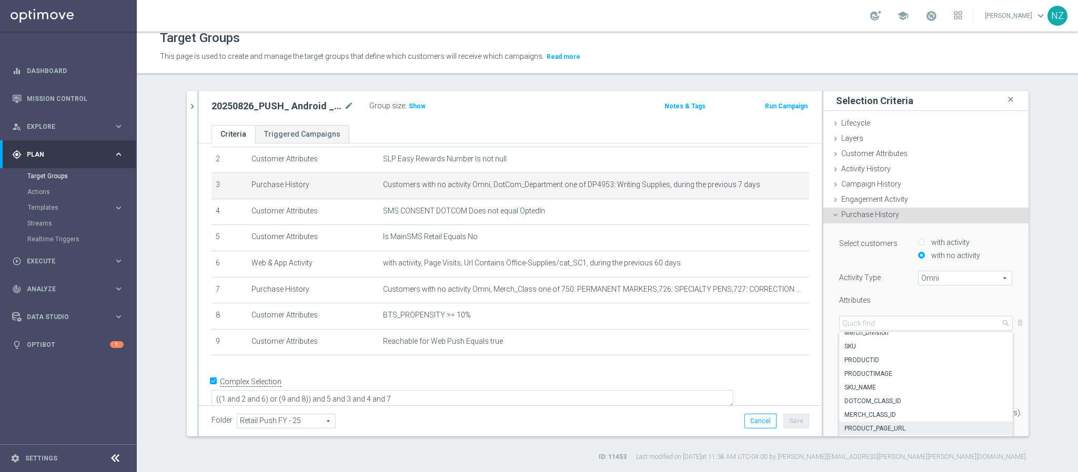
click at [895, 423] on label "PRODUCT_PAGE_URL" at bounding box center [926, 429] width 174 height 14
type input "PRODUCT_PAGE_URL"
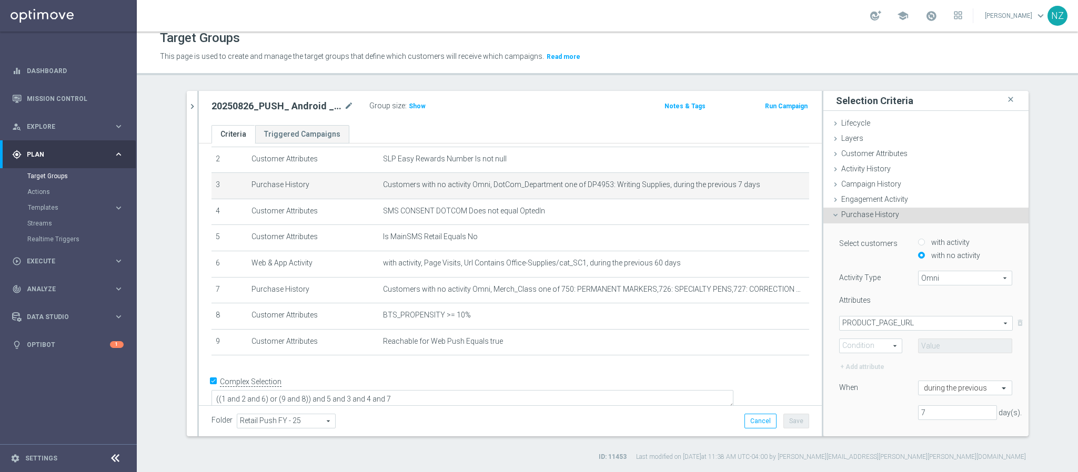
click at [871, 341] on span "One of" at bounding box center [871, 346] width 62 height 14
click at [867, 410] on label "Contains" at bounding box center [871, 416] width 62 height 14
type input "Contains"
click at [918, 348] on input "text" at bounding box center [965, 346] width 95 height 15
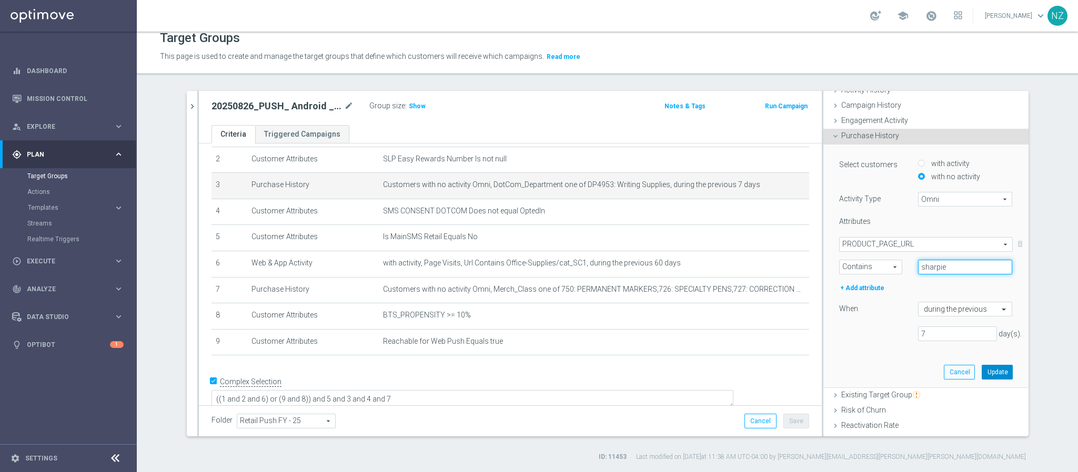
type input "sharpie"
click at [982, 373] on button "Update" at bounding box center [997, 372] width 31 height 15
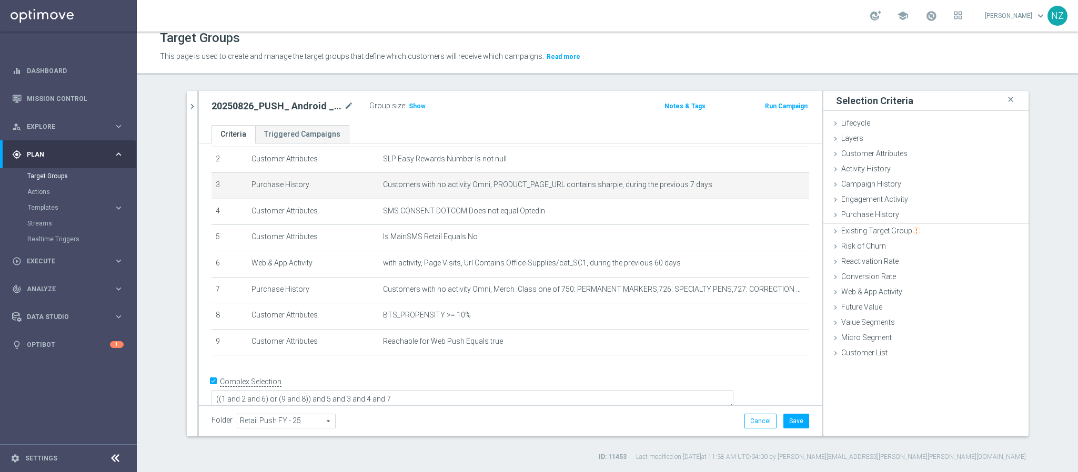
scroll to position [0, 0]
click at [788, 415] on button "Save" at bounding box center [796, 421] width 26 height 15
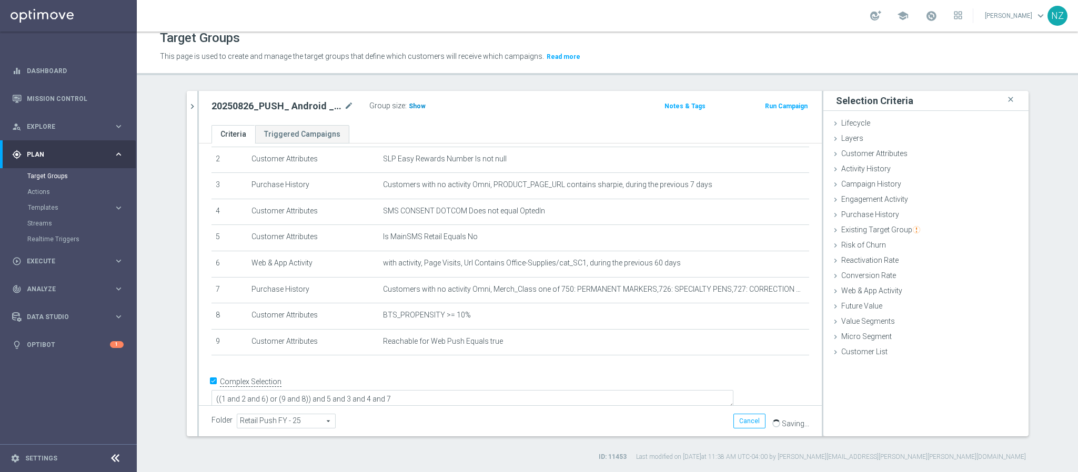
click at [409, 104] on span "Show" at bounding box center [417, 106] width 17 height 7
click at [188, 102] on icon "chevron_right" at bounding box center [192, 107] width 10 height 10
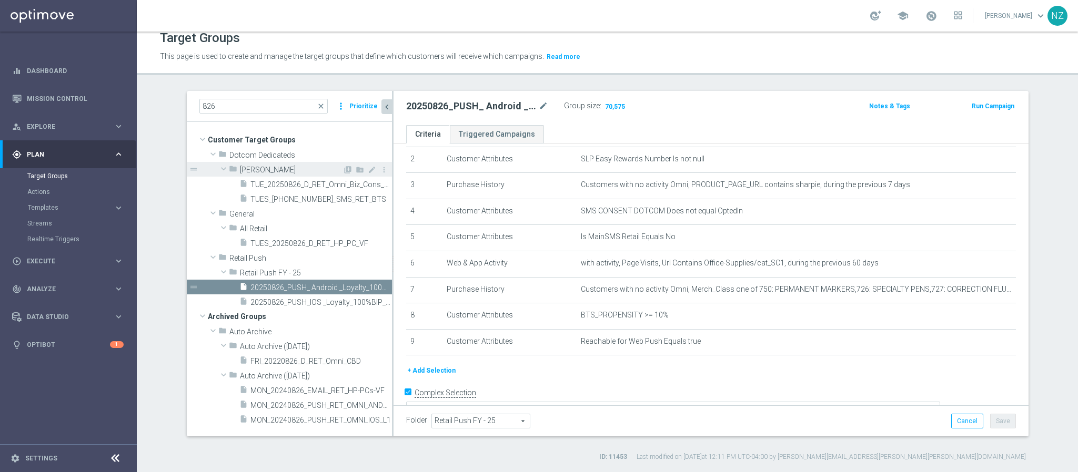
scroll to position [72, 0]
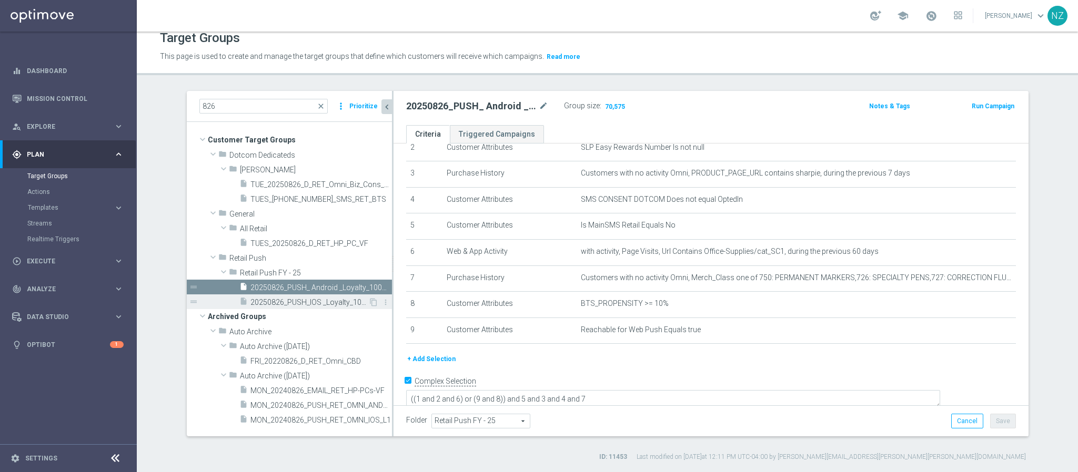
click at [274, 300] on span "20250826_PUSH_IOS _Loyalty_100%BIP_Sharpie" at bounding box center [309, 302] width 118 height 9
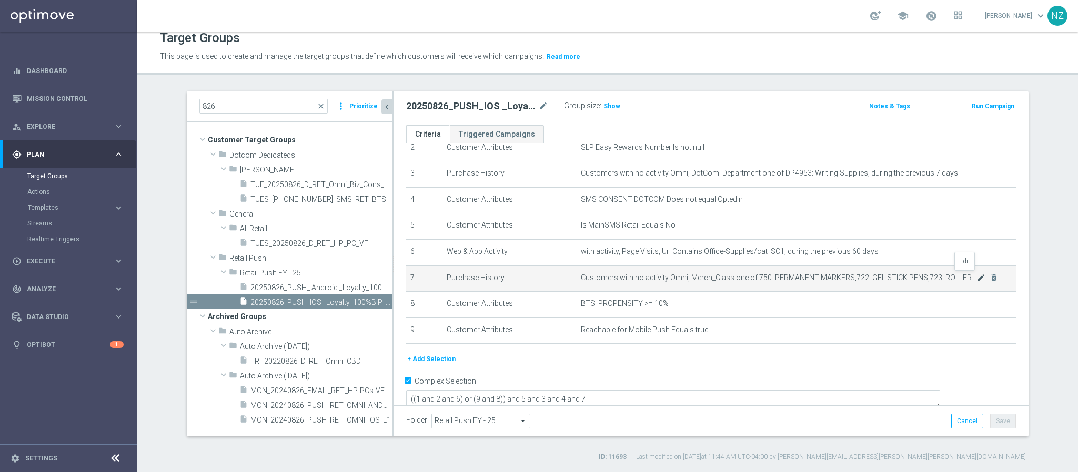
click at [977, 275] on icon "mode_edit" at bounding box center [981, 278] width 8 height 8
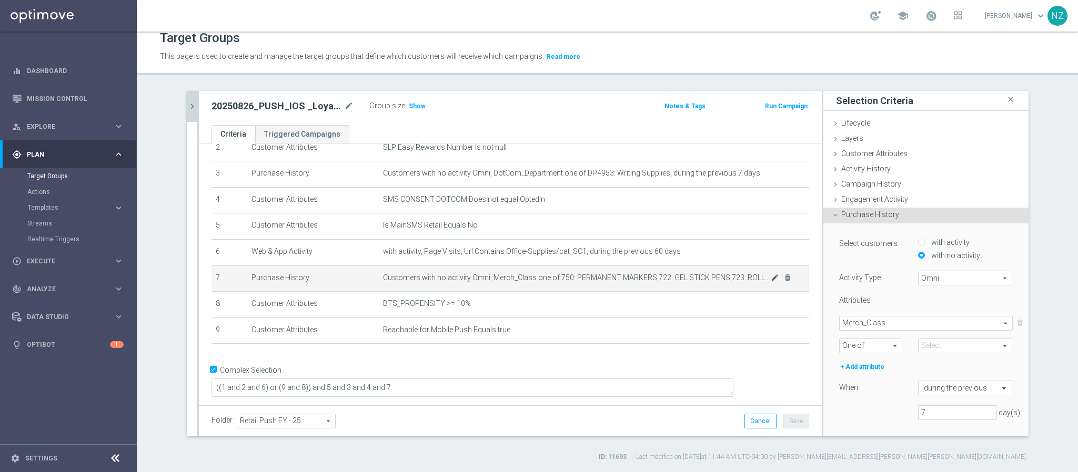
scroll to position [60, 0]
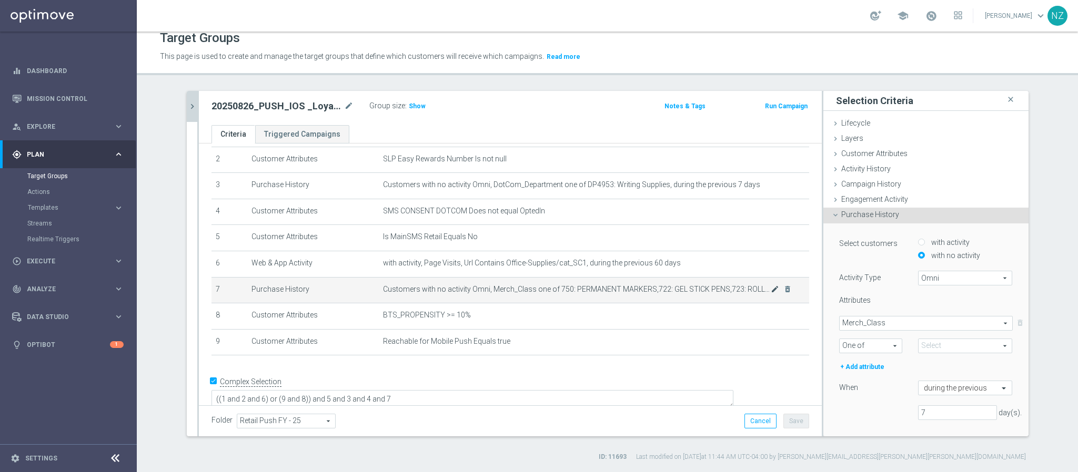
type input "Selected 6 of 883"
click at [932, 278] on span "Omni" at bounding box center [966, 278] width 94 height 14
click at [851, 327] on span "Merch_Class" at bounding box center [926, 324] width 173 height 14
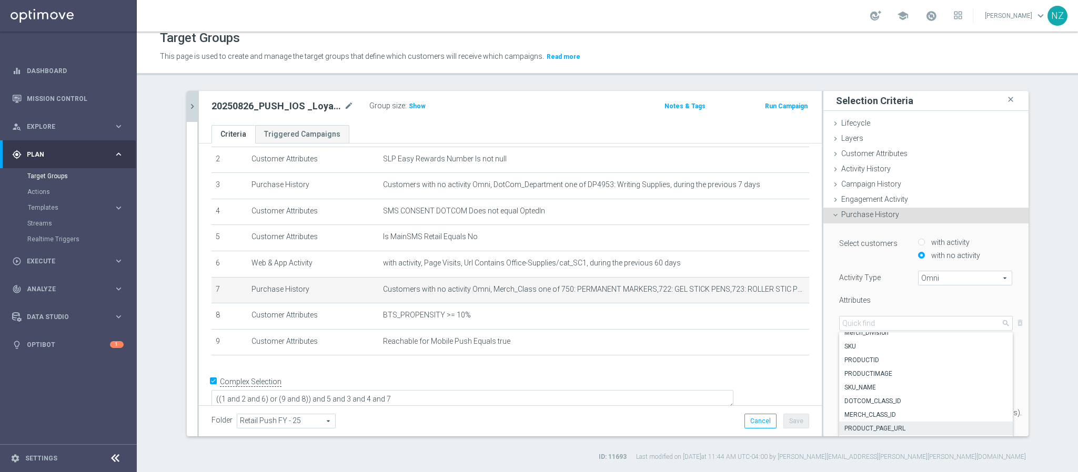
click at [889, 426] on span "PRODUCT_PAGE_URL" at bounding box center [925, 429] width 163 height 8
type input "PRODUCT_PAGE_URL"
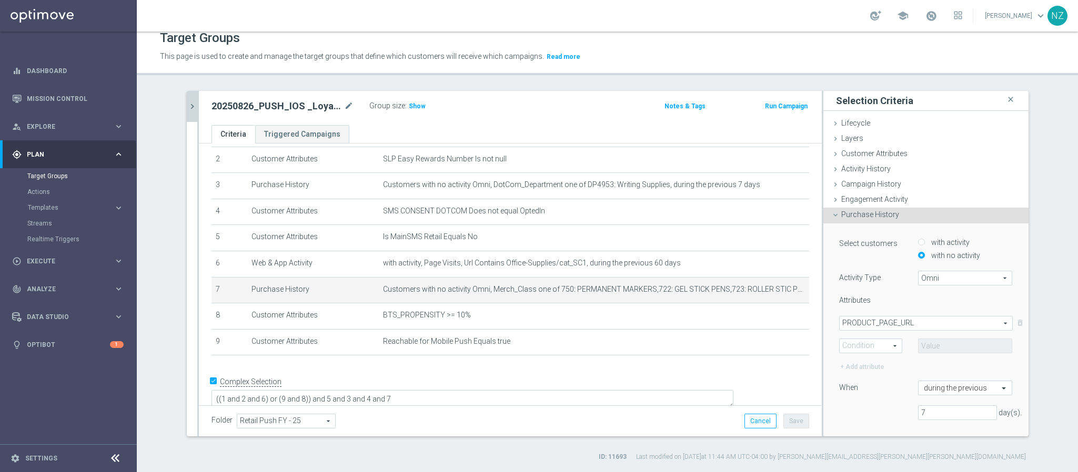
click at [869, 349] on span "One of" at bounding box center [871, 346] width 62 height 14
click at [863, 417] on span "Contains" at bounding box center [871, 416] width 52 height 8
type input "Contains"
click at [918, 347] on input "text" at bounding box center [965, 346] width 95 height 15
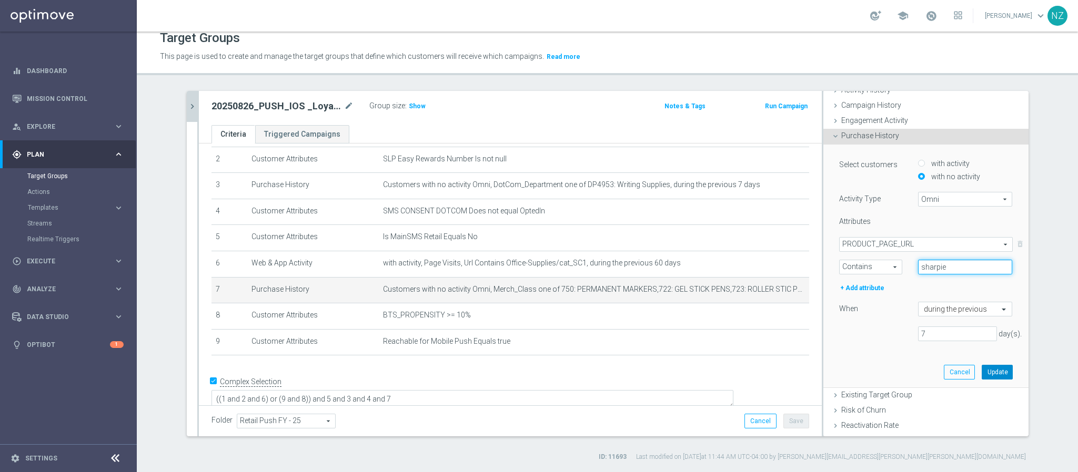
type input "sharpie"
click at [982, 371] on button "Update" at bounding box center [997, 372] width 31 height 15
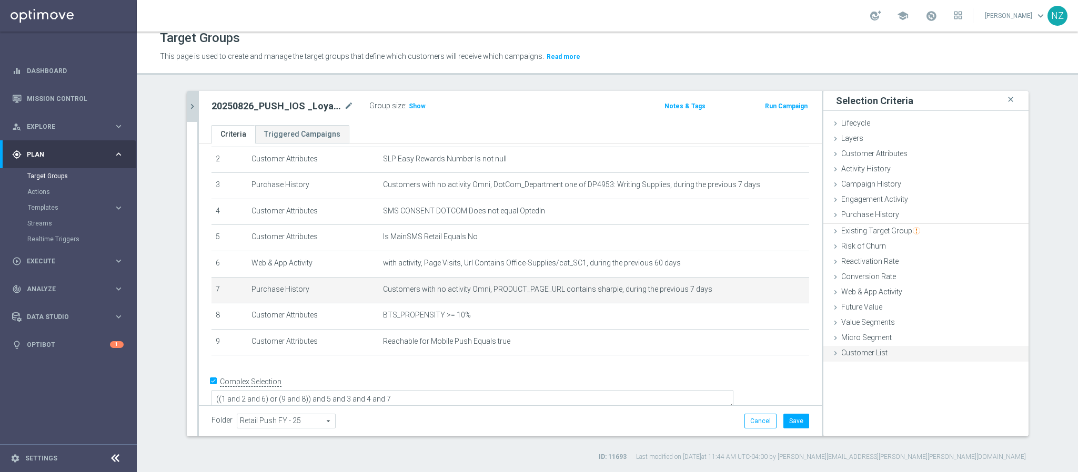
scroll to position [0, 0]
click at [799, 425] on button "Save" at bounding box center [796, 421] width 26 height 15
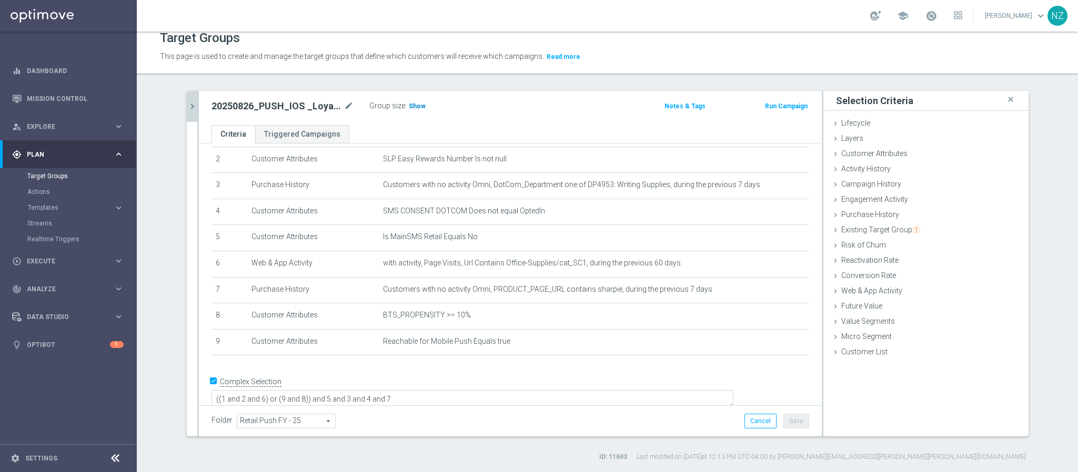
click at [414, 104] on span "Show" at bounding box center [417, 106] width 17 height 7
click at [190, 103] on icon "chevron_right" at bounding box center [192, 107] width 10 height 10
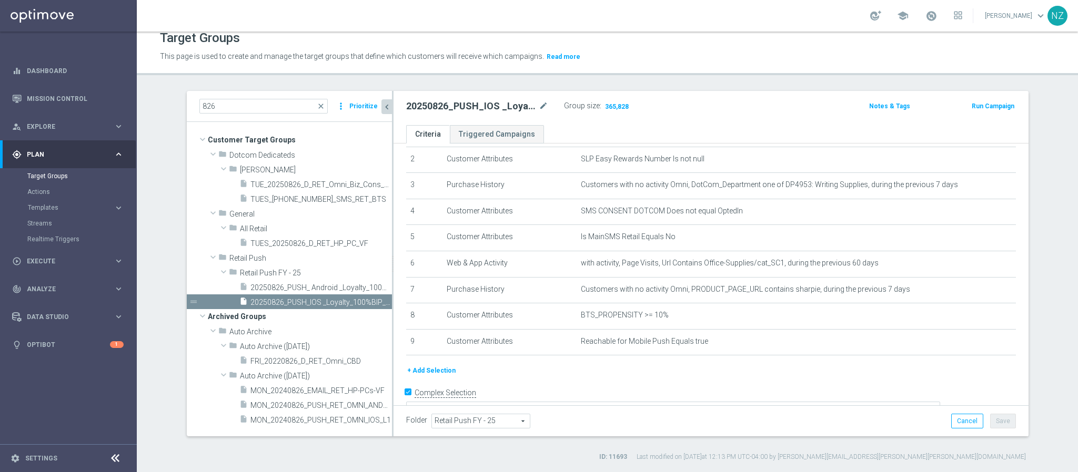
scroll to position [72, 0]
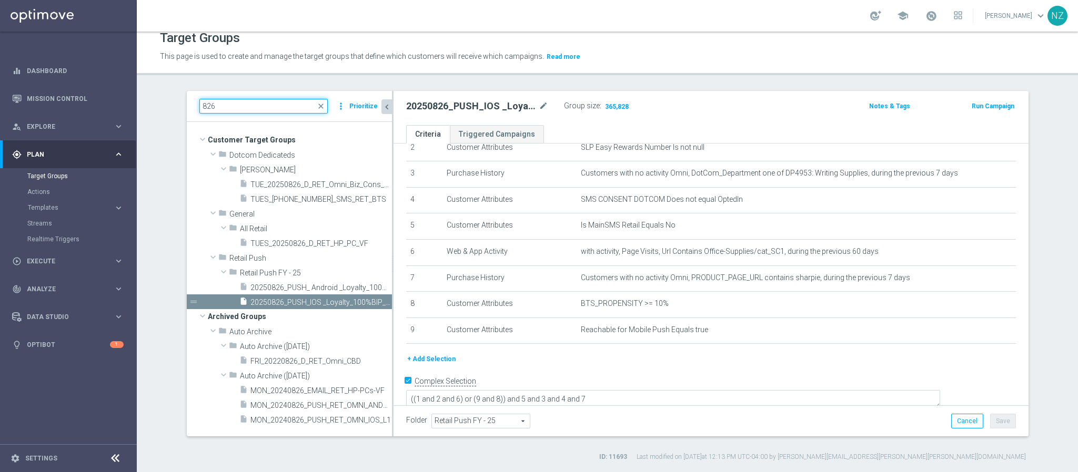
drag, startPoint x: 219, startPoint y: 103, endPoint x: 177, endPoint y: 103, distance: 42.1
click at [177, 103] on div "826 close more_vert Prioritize Customer Target Groups library_add create_new_fo…" at bounding box center [608, 276] width 884 height 371
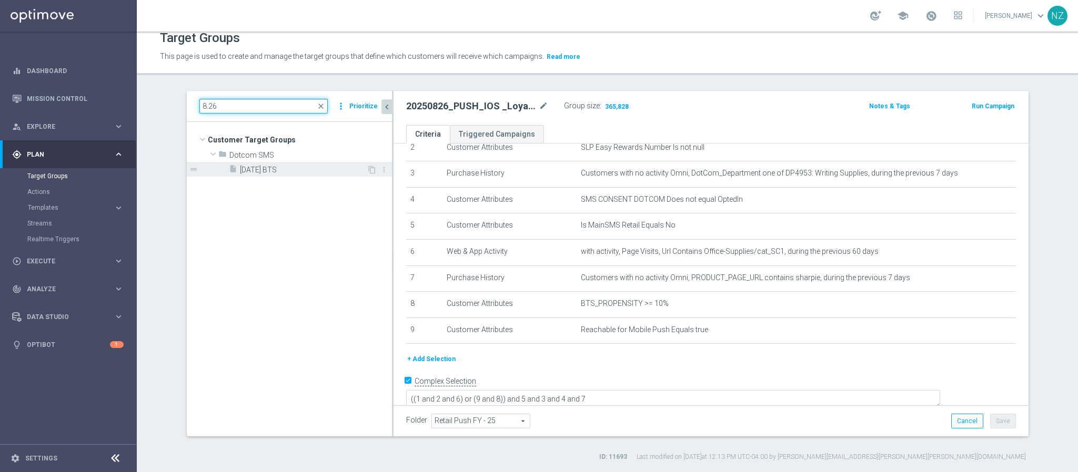
type input "8.26"
click at [267, 169] on span "8.26.25 BTS" at bounding box center [303, 170] width 127 height 9
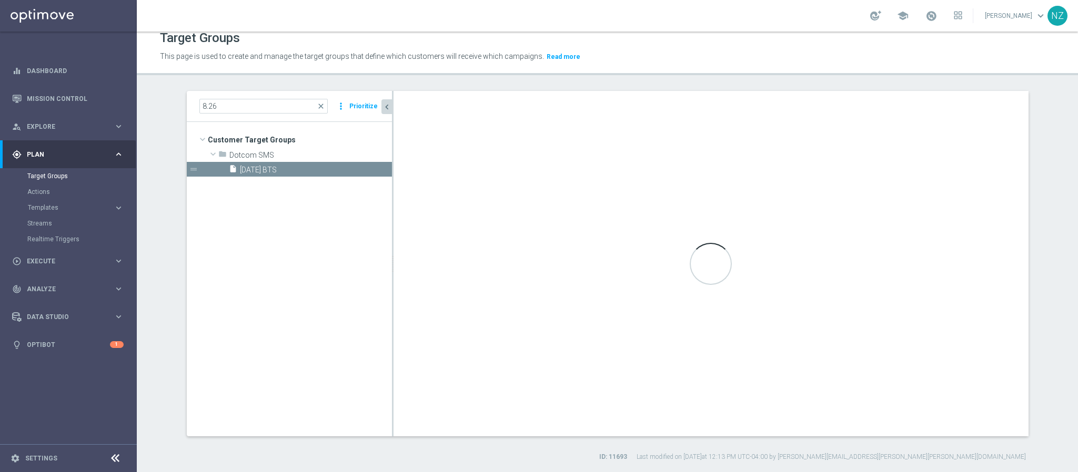
type textarea "1 and ((8 and 9) or 4) and (2 and 3) and 5 and (6 or 7)"
type input "Dotcom SMS"
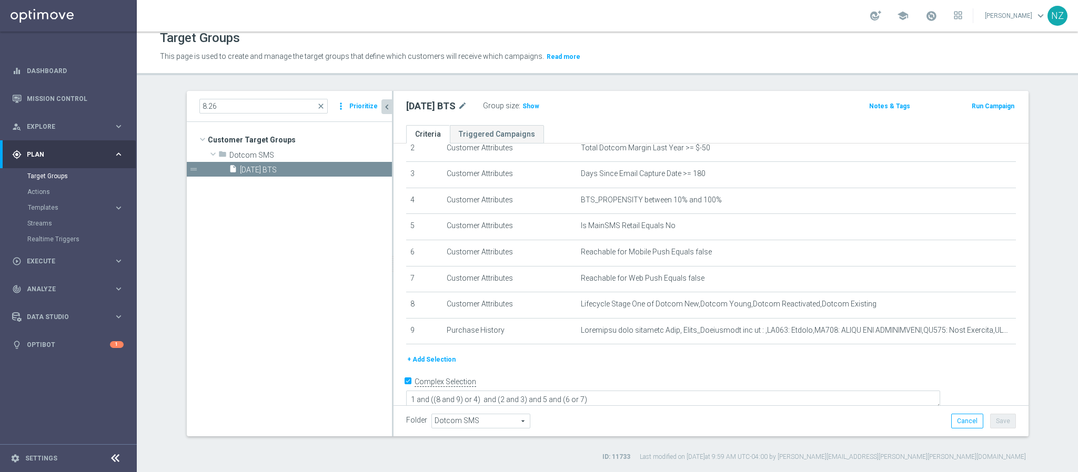
scroll to position [72, 0]
click at [977, 333] on icon "mode_edit" at bounding box center [981, 330] width 8 height 8
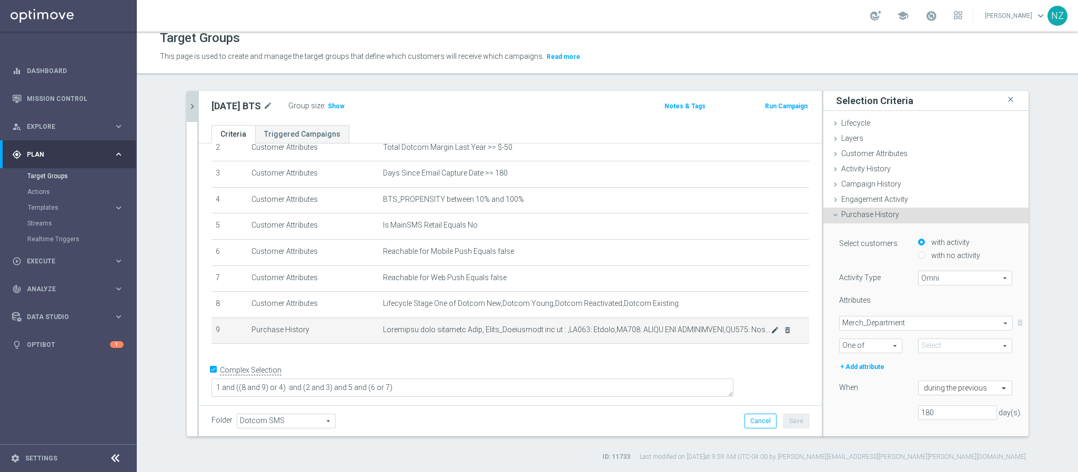
type input "Selected 89 of 91"
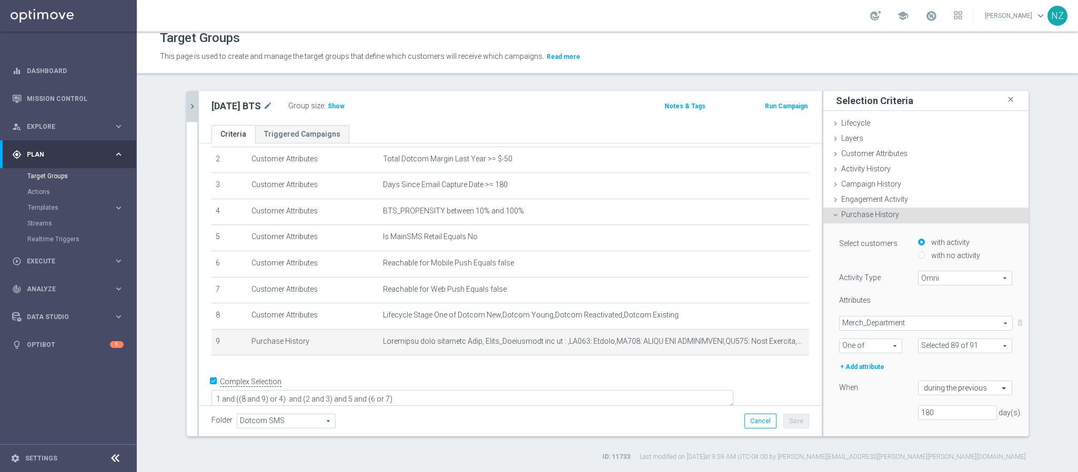
scroll to position [79, 0]
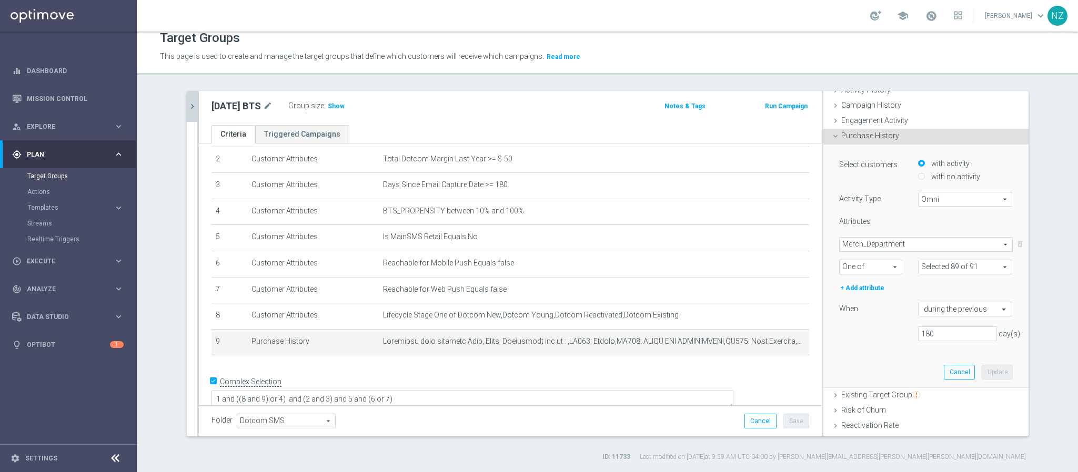
click at [872, 237] on div "Merch_Department Merch_Department arrow_drop_down search" at bounding box center [926, 244] width 174 height 15
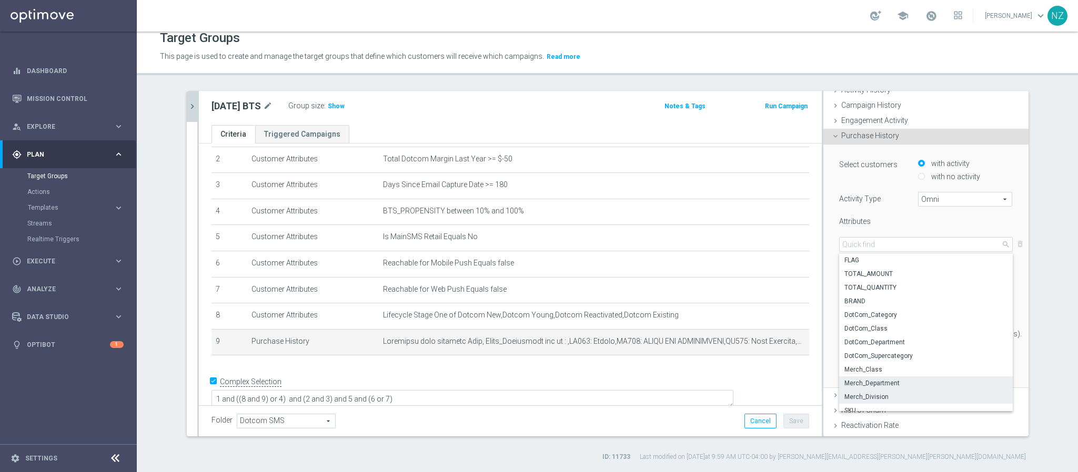
click at [884, 401] on span "Merch_Division" at bounding box center [925, 397] width 163 height 8
type input "Merch_Division"
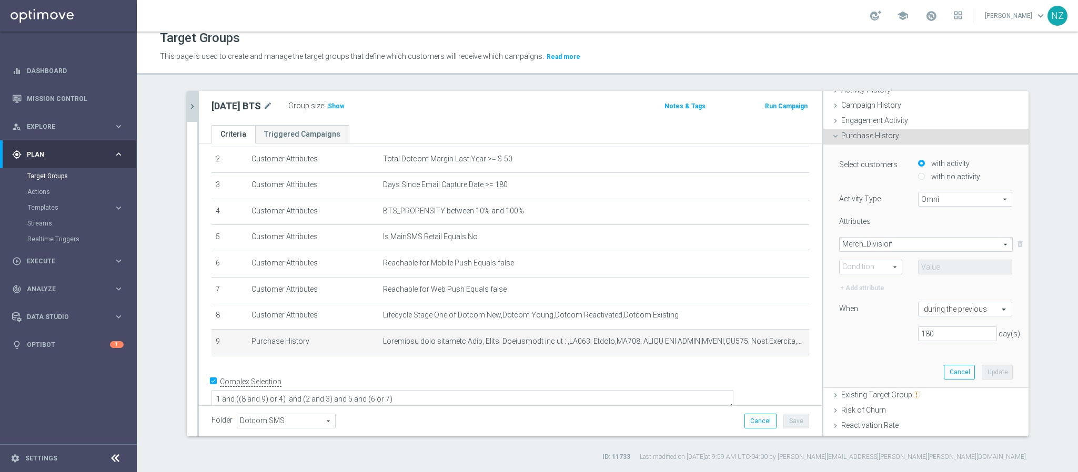
click at [860, 265] on span "One of" at bounding box center [871, 267] width 62 height 14
click at [874, 369] on label "One of" at bounding box center [871, 365] width 62 height 14
type input "One of"
click at [920, 270] on span at bounding box center [966, 267] width 94 height 14
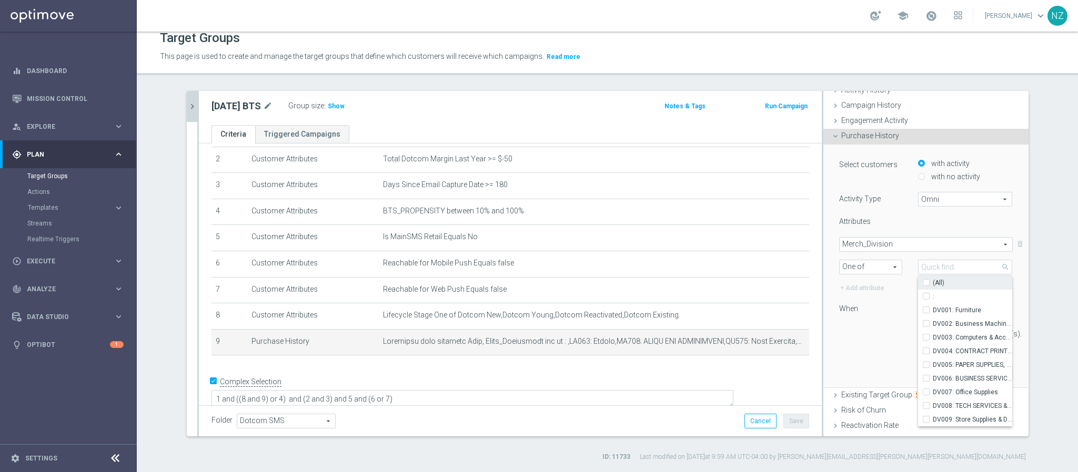
click at [926, 284] on input "(All)" at bounding box center [929, 282] width 7 height 7
checkbox input "true"
type input "Selected 10 of 10"
checkbox input "true"
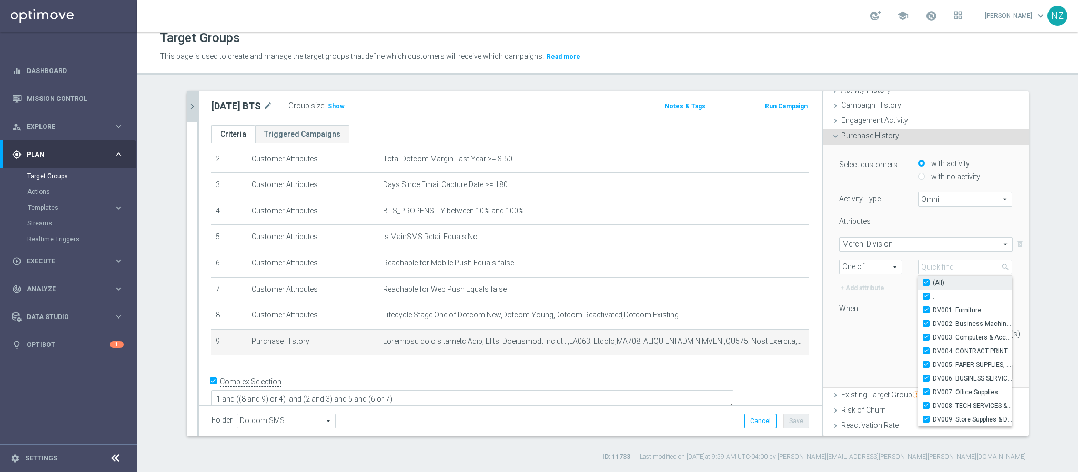
checkbox input "true"
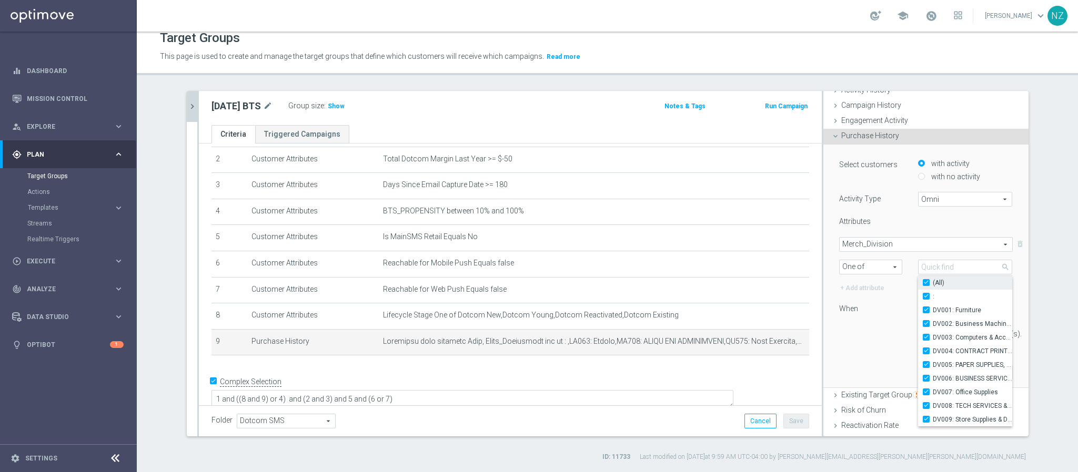
checkbox input "true"
click at [873, 288] on div "+ Add attribute" at bounding box center [870, 289] width 79 height 12
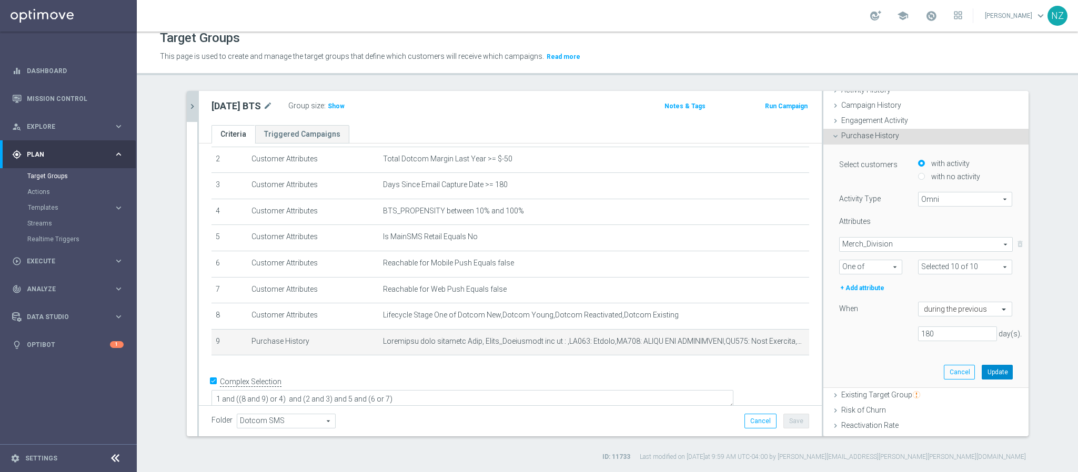
click at [982, 374] on button "Update" at bounding box center [997, 372] width 31 height 15
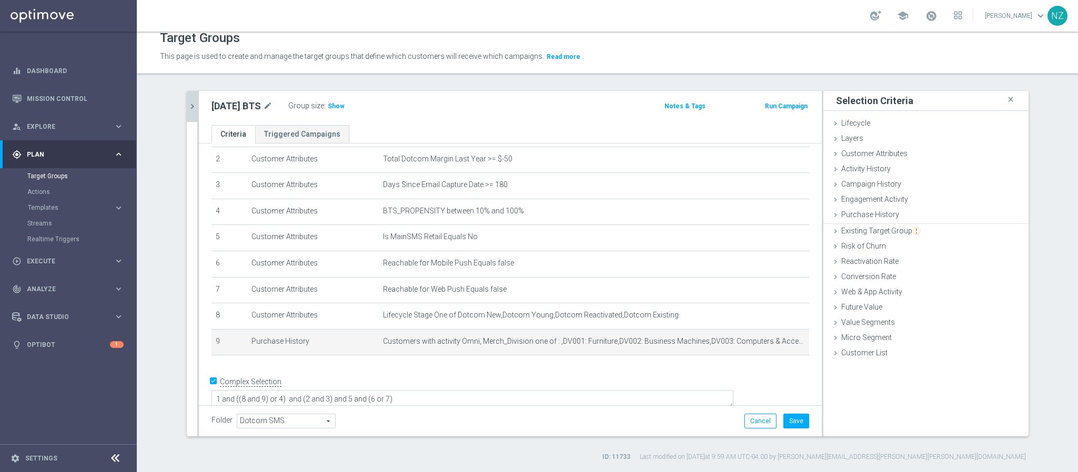
scroll to position [0, 0]
click at [792, 418] on button "Save" at bounding box center [796, 421] width 26 height 15
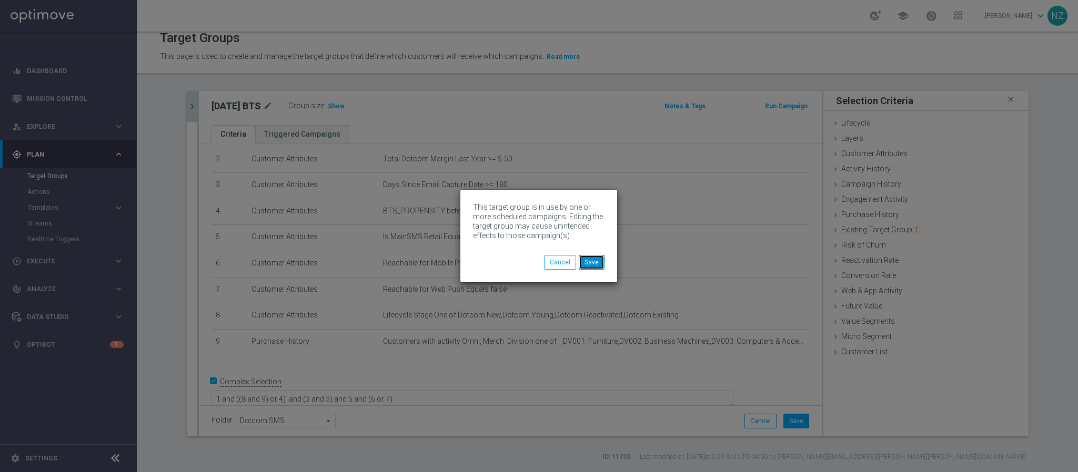
click at [596, 264] on button "Save" at bounding box center [592, 262] width 26 height 15
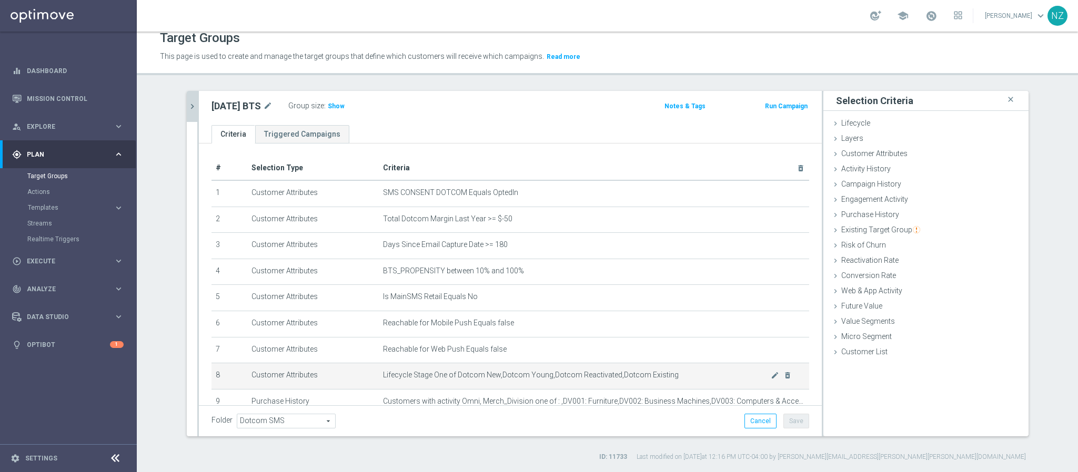
scroll to position [60, 0]
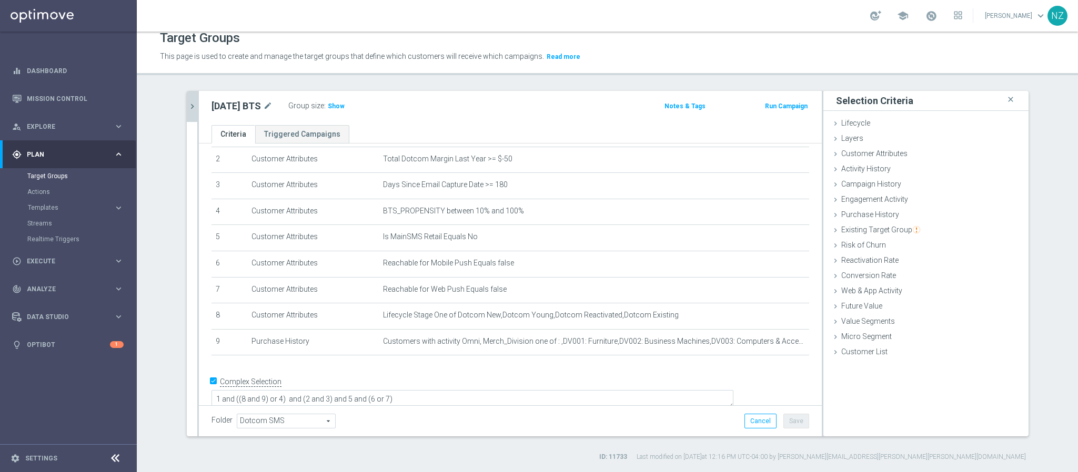
click at [187, 102] on icon "chevron_right" at bounding box center [192, 107] width 10 height 10
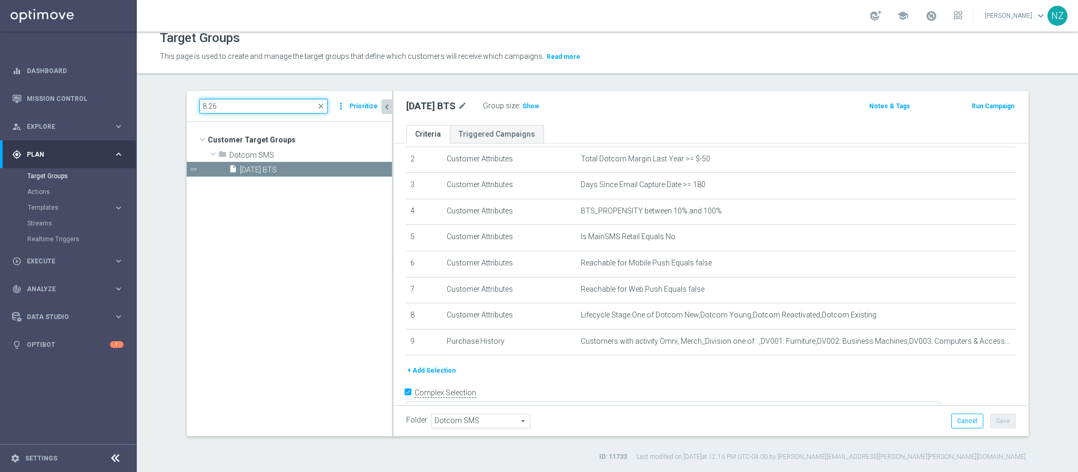
click at [213, 109] on input "8.26" at bounding box center [263, 106] width 128 height 15
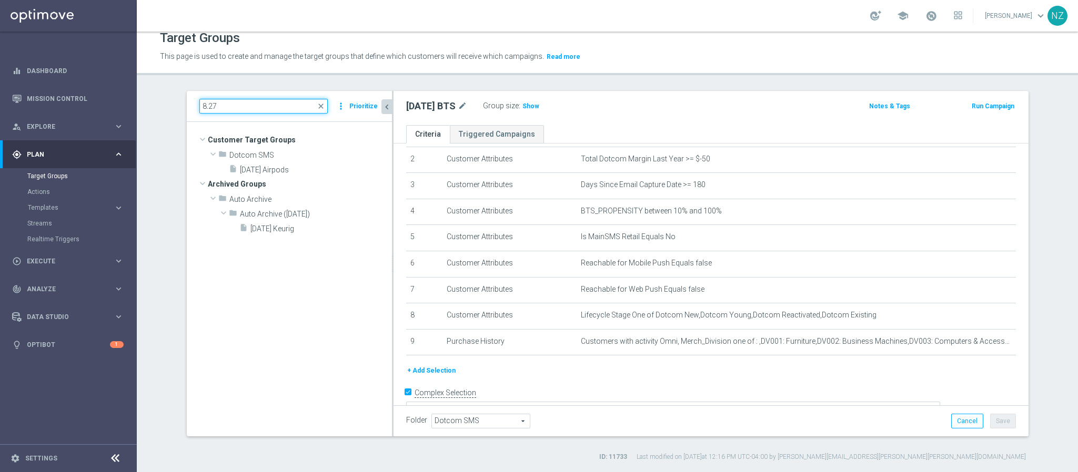
type input "8.27"
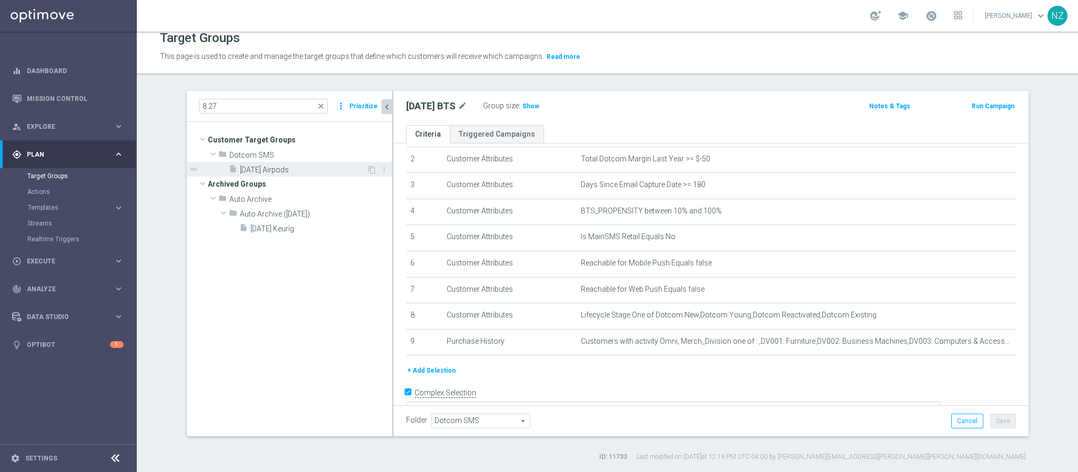
click at [295, 175] on div "insert_drive_file 8.27.25 Airpods" at bounding box center [298, 169] width 138 height 15
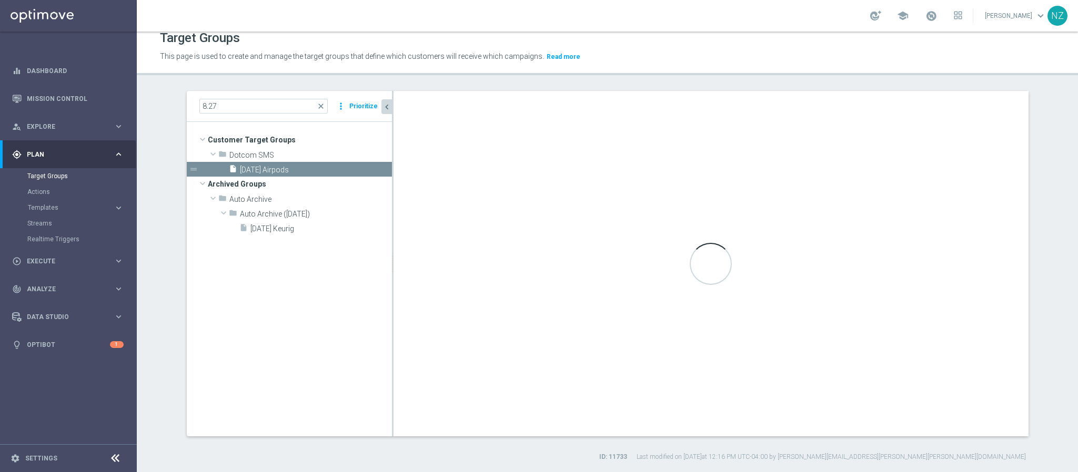
type textarea "1 and 5 and (6 and 7) and 4 and (2 or 3)"
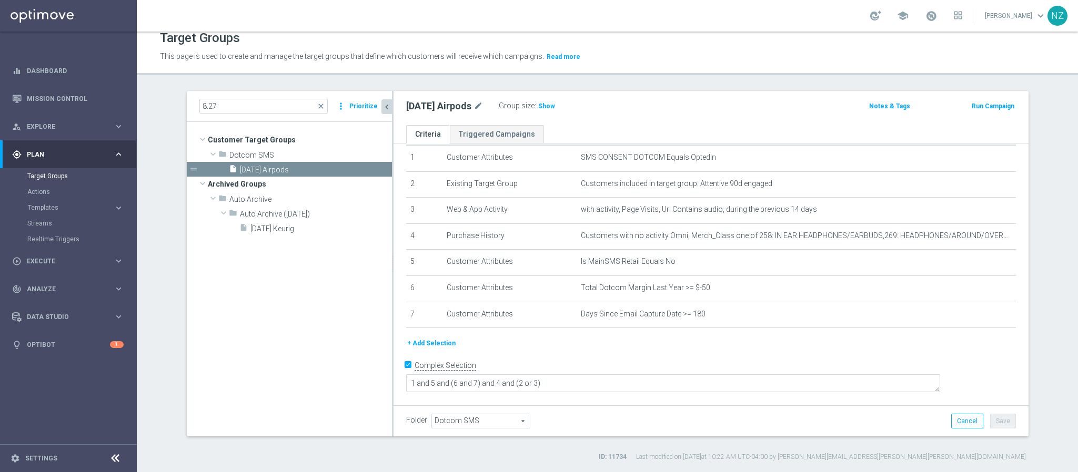
scroll to position [19, 0]
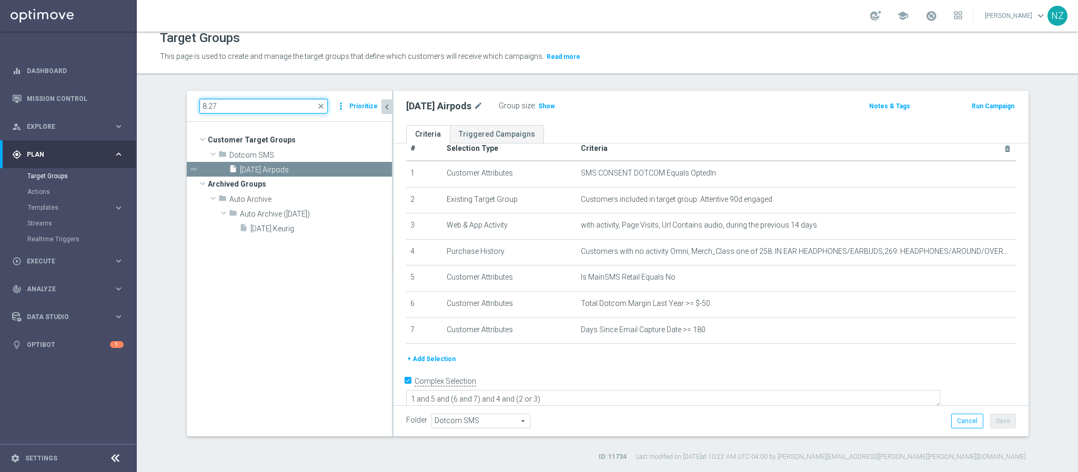
click at [257, 104] on input "8.27" at bounding box center [263, 106] width 128 height 15
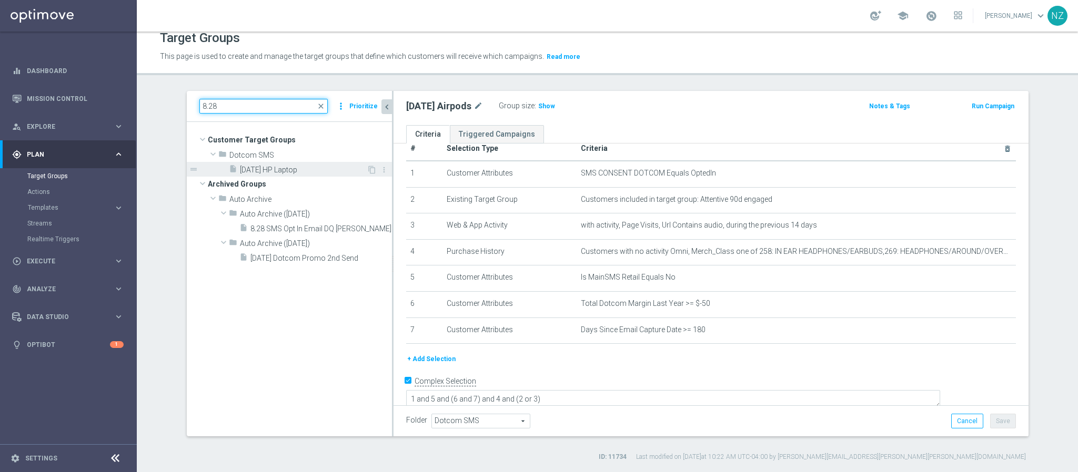
type input "8.28"
click at [275, 169] on span "8.28.25 HP Laptop" at bounding box center [303, 170] width 127 height 9
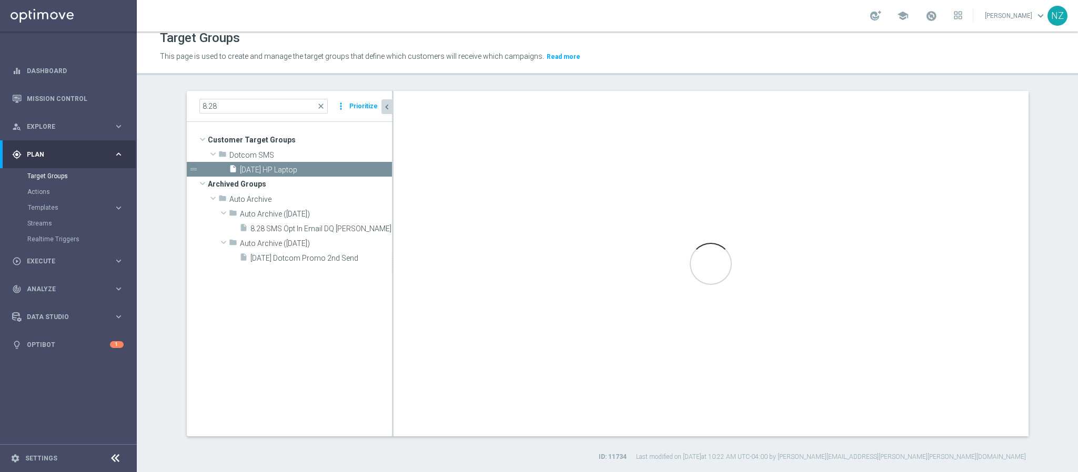
type textarea "2 and 6 and (1 or 3) and (4 and 5)"
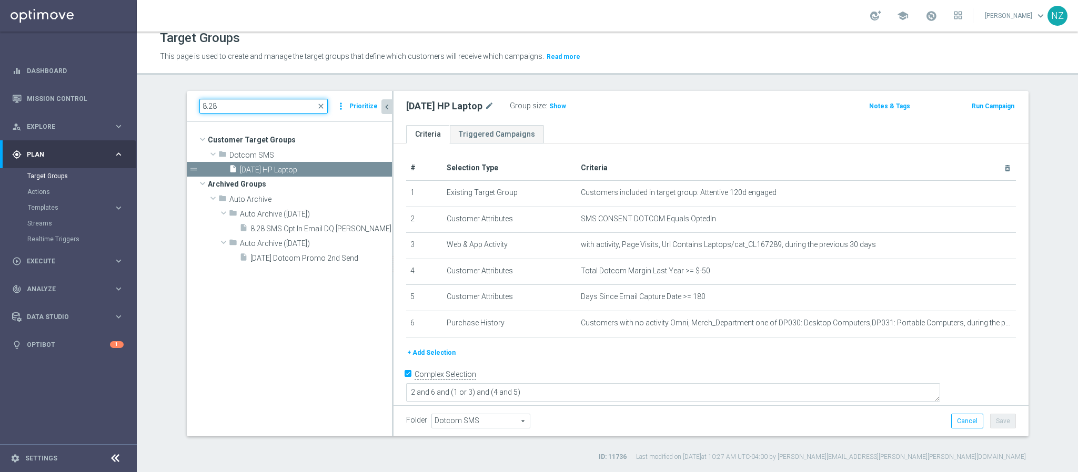
drag, startPoint x: 219, startPoint y: 113, endPoint x: 157, endPoint y: 101, distance: 63.7
click at [157, 101] on section "8.28 close more_vert Prioritize Customer Target Groups library_add create_new_f…" at bounding box center [607, 276] width 941 height 371
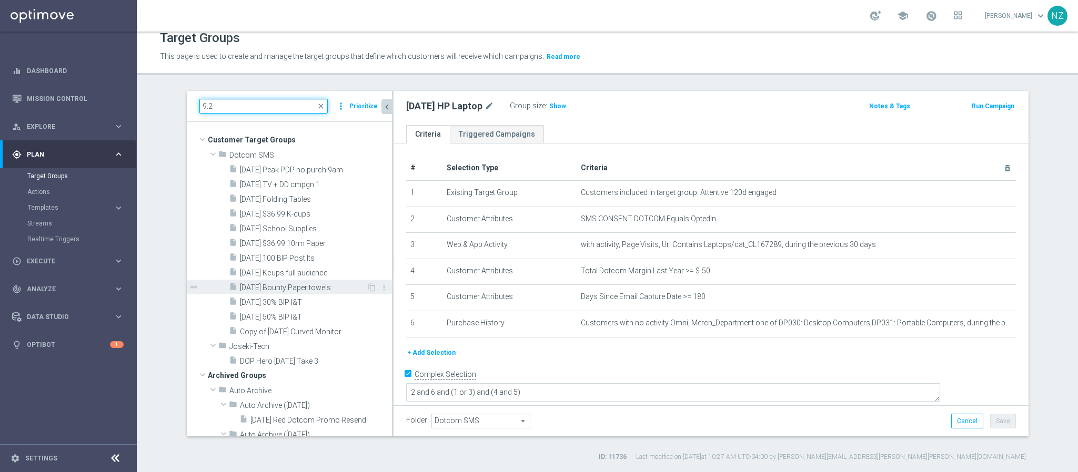
type input "9.2"
click at [286, 290] on span "9.2.25 Bounty Paper towels" at bounding box center [303, 288] width 127 height 9
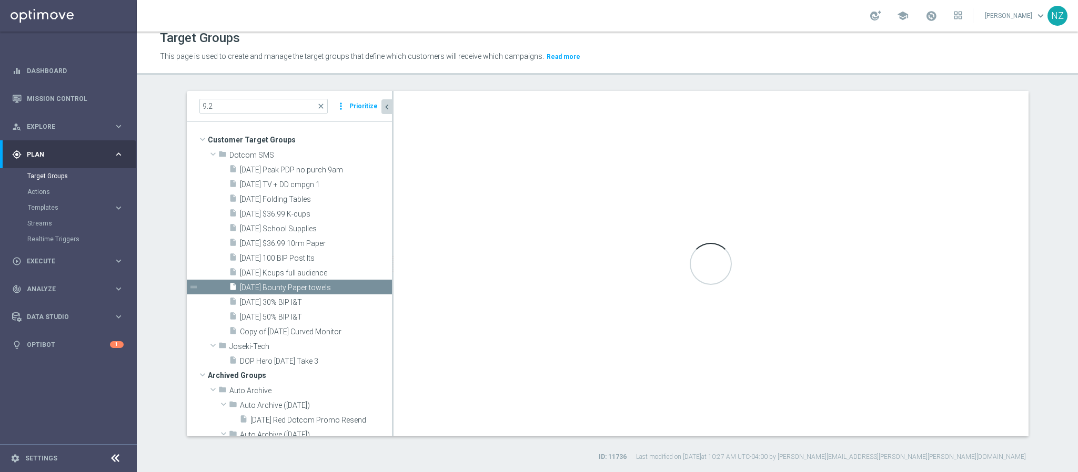
type textarea "1 and 4 and (2 and 3) and (5 or 6 or 7)"
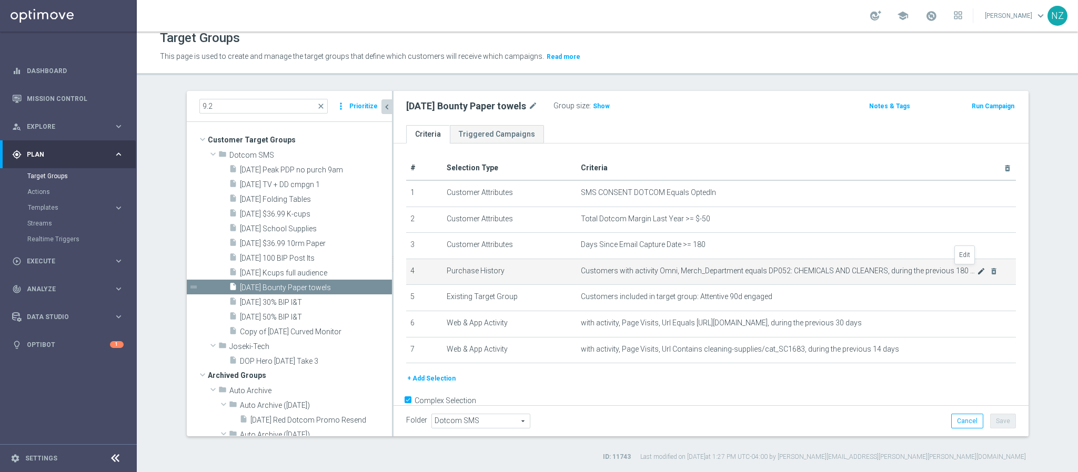
click at [977, 267] on icon "mode_edit" at bounding box center [981, 271] width 8 height 8
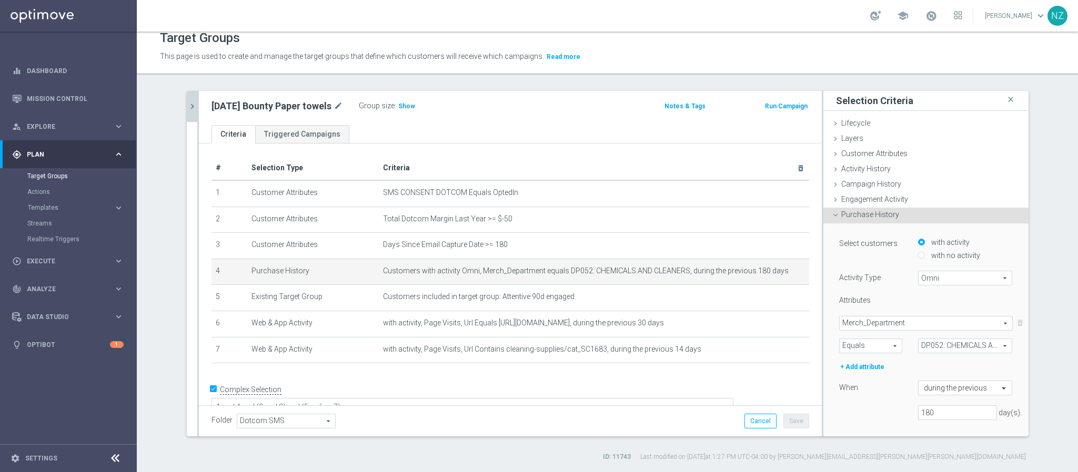
click at [936, 248] on div "with activity" at bounding box center [965, 243] width 95 height 13
click at [936, 256] on label "with no activity" at bounding box center [955, 255] width 52 height 9
click at [925, 256] on input "with no activity" at bounding box center [921, 255] width 7 height 7
radio input "true"
click at [878, 324] on span at bounding box center [926, 324] width 173 height 14
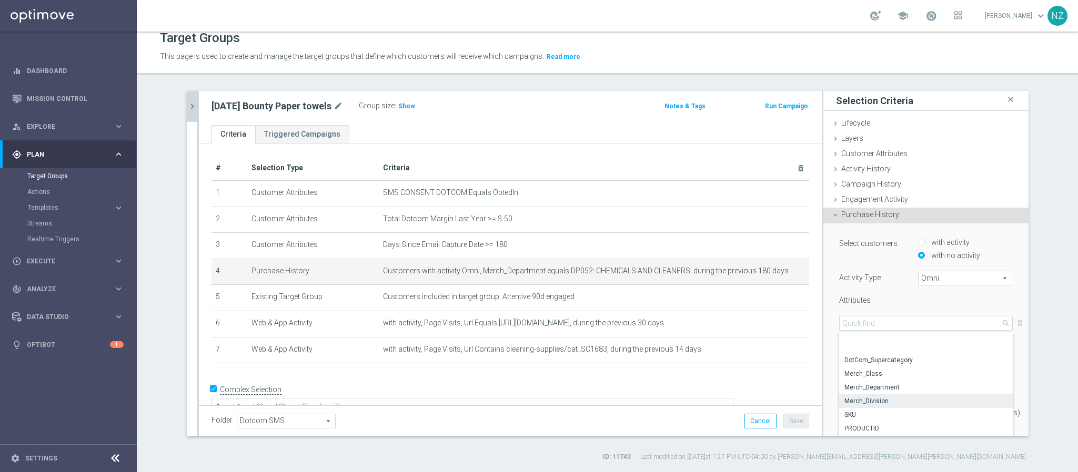
scroll to position [76, 0]
click at [874, 358] on span "Merch_Department" at bounding box center [925, 356] width 163 height 8
type input "Merch_Department"
click at [864, 343] on span at bounding box center [871, 346] width 62 height 14
click at [862, 364] on span "Equals" at bounding box center [871, 361] width 52 height 8
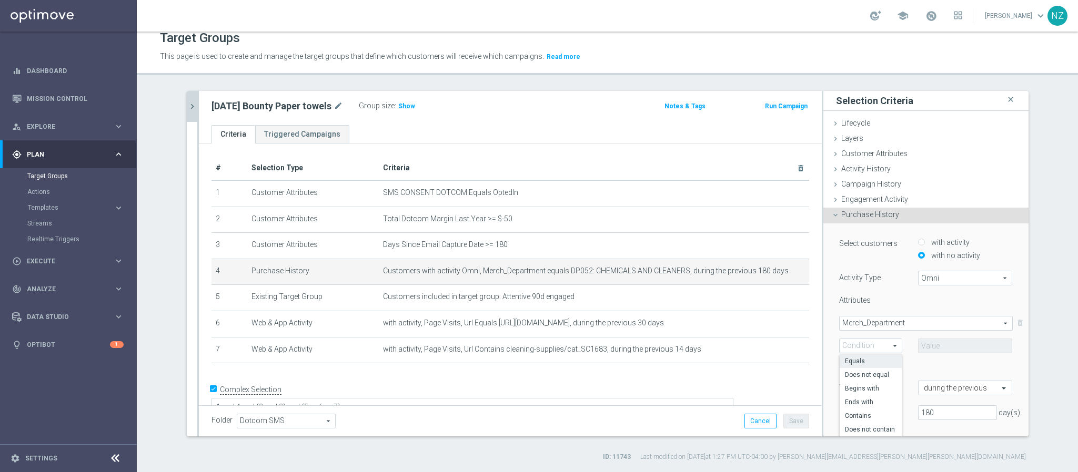
type input "Equals"
click at [941, 351] on span at bounding box center [966, 346] width 94 height 14
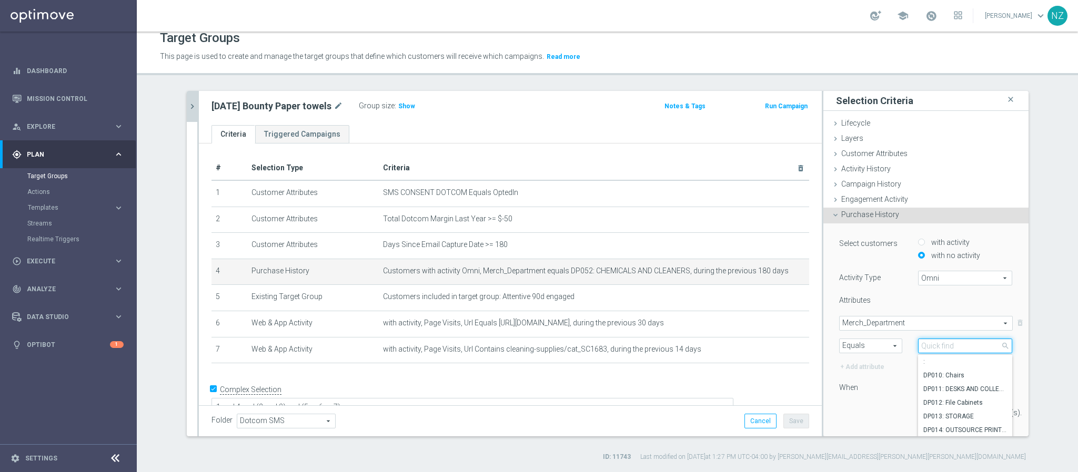
click at [942, 350] on input "search" at bounding box center [965, 346] width 95 height 15
type input "052"
click at [940, 360] on span "DP052: CHEMICALS AND CLEANERS" at bounding box center [965, 362] width 84 height 8
type input "DP052: CHEMICALS AND CLEANERS"
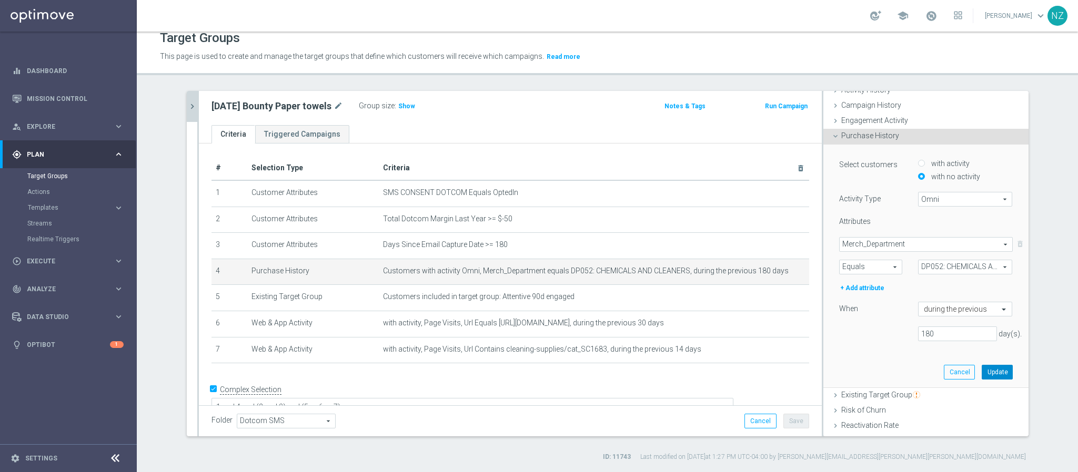
click at [982, 371] on button "Update" at bounding box center [997, 372] width 31 height 15
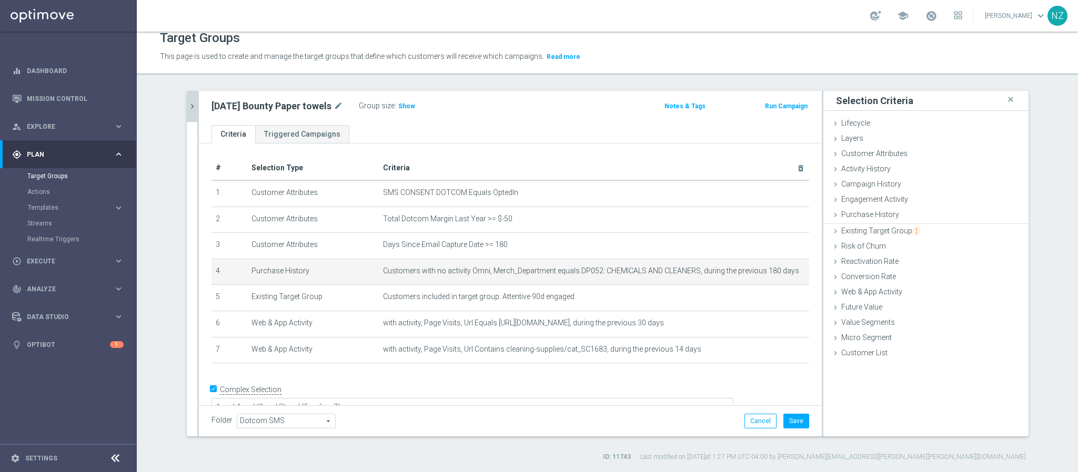
scroll to position [0, 0]
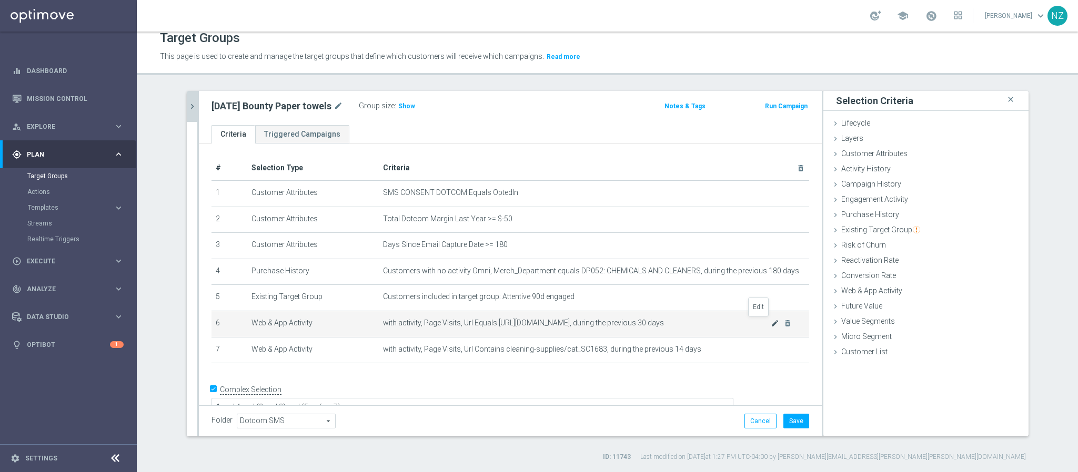
click at [771, 324] on icon "mode_edit" at bounding box center [775, 323] width 8 height 8
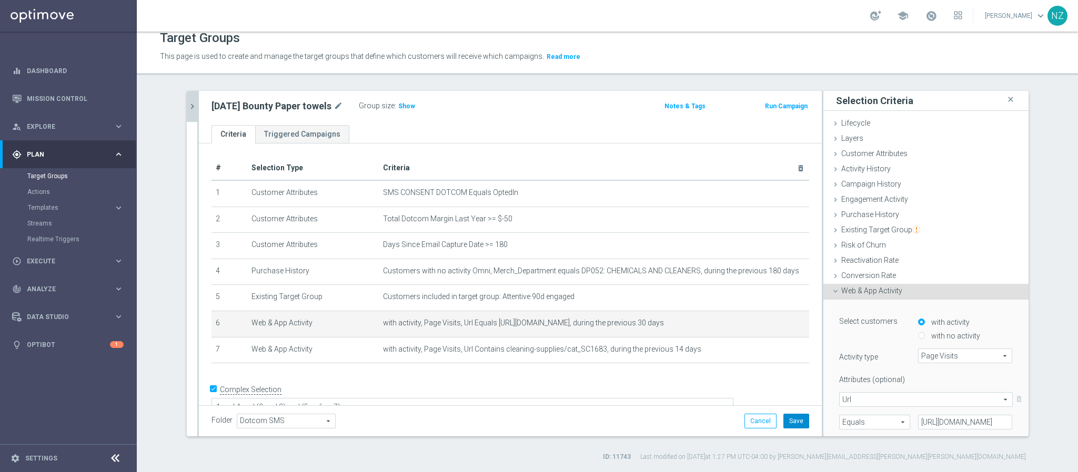
click at [793, 420] on button "Save" at bounding box center [796, 421] width 26 height 15
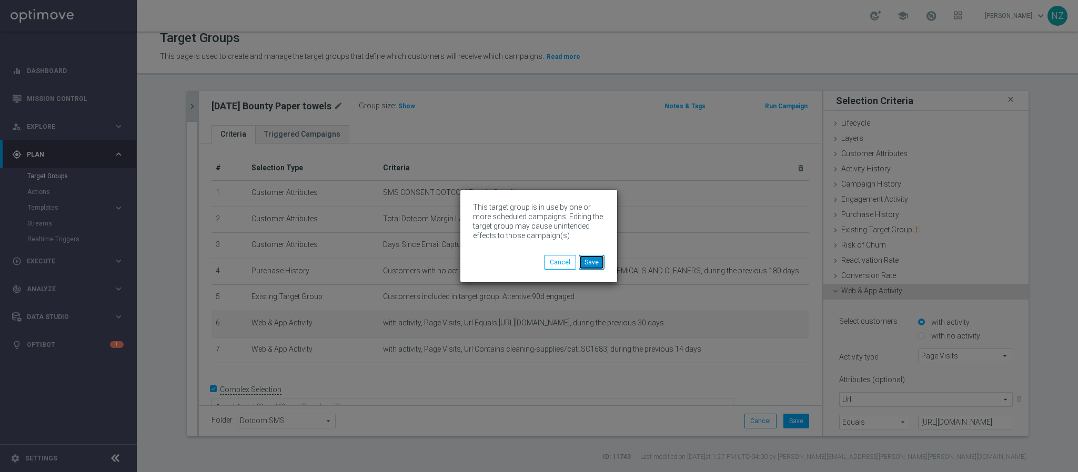
click at [595, 266] on button "Save" at bounding box center [592, 262] width 26 height 15
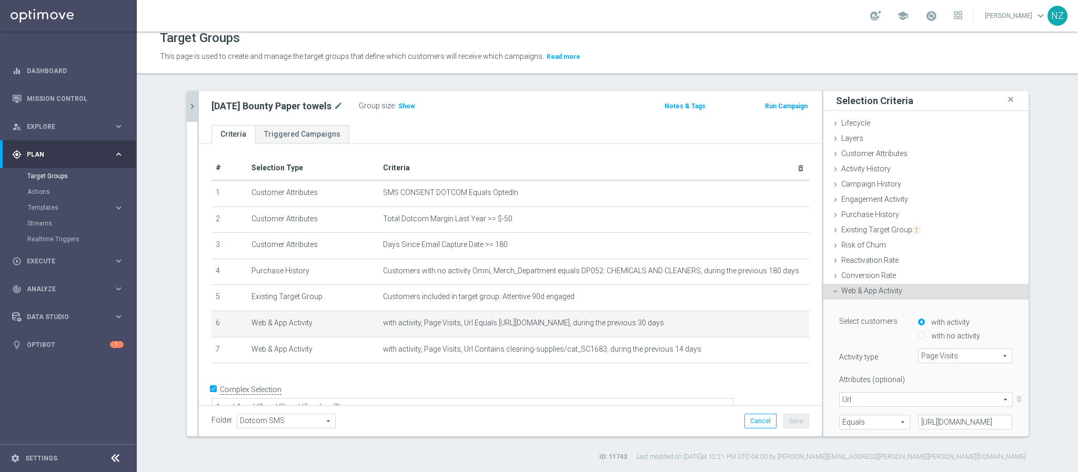
click at [188, 103] on icon "chevron_right" at bounding box center [192, 107] width 10 height 10
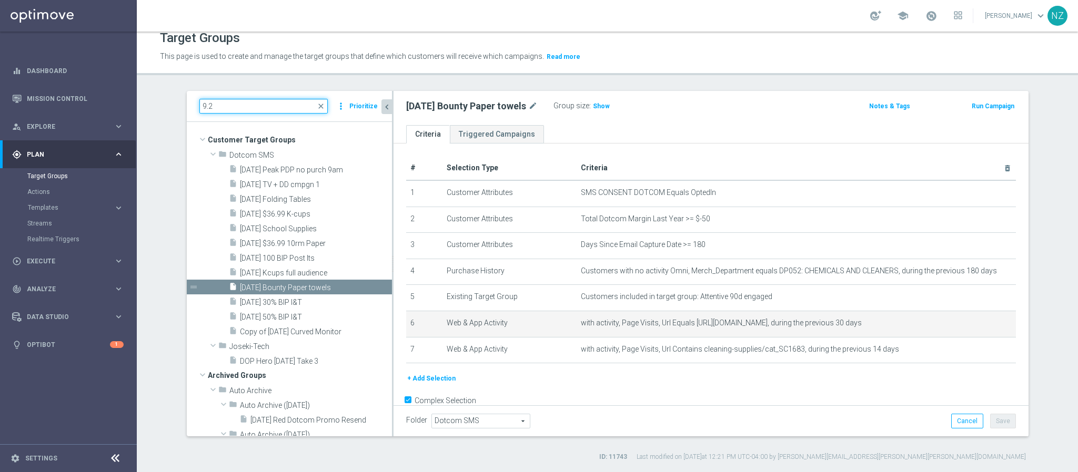
click at [245, 103] on input "9.2" at bounding box center [263, 106] width 128 height 15
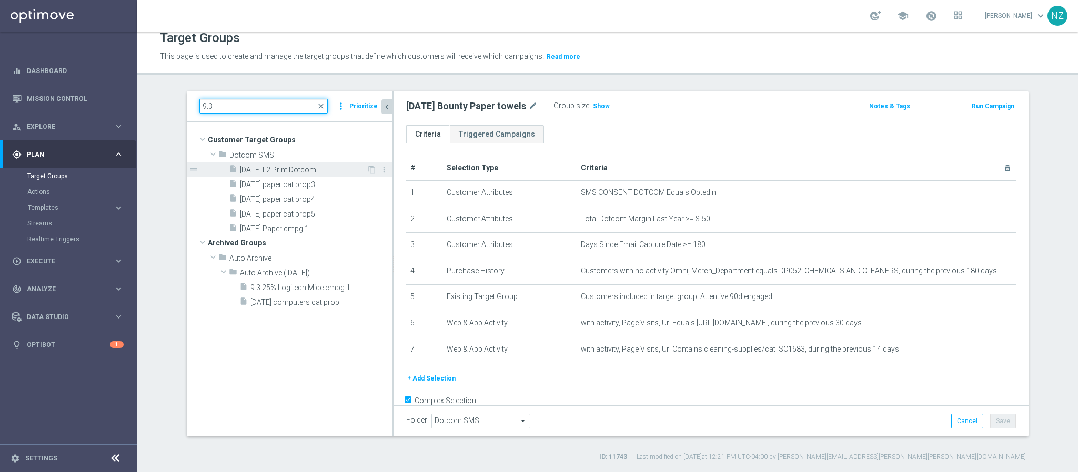
type input "9.3"
click at [268, 174] on div "insert_drive_file 9.3.25 L2 Print Dotcom" at bounding box center [298, 169] width 138 height 15
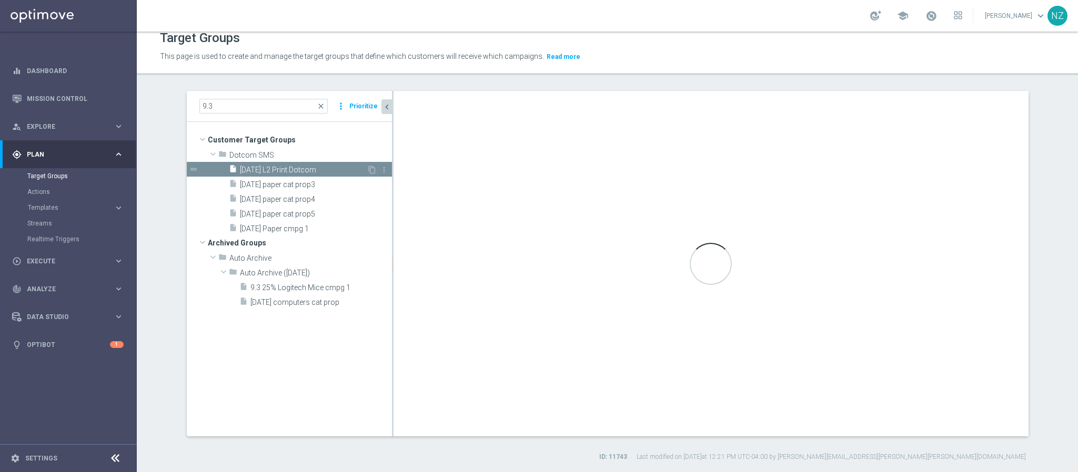
type textarea "1 and 4 and (7 or 8) and (2 and 3) and (5 or 6)"
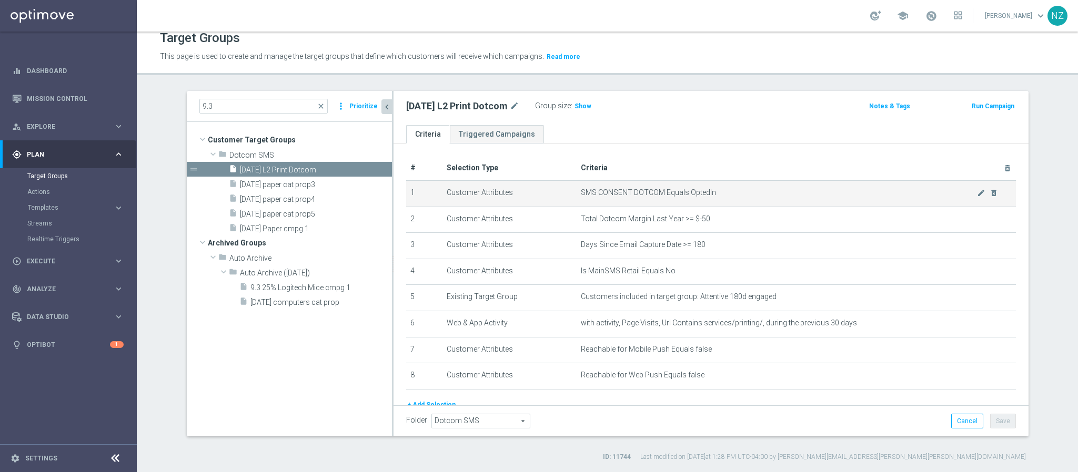
scroll to position [46, 0]
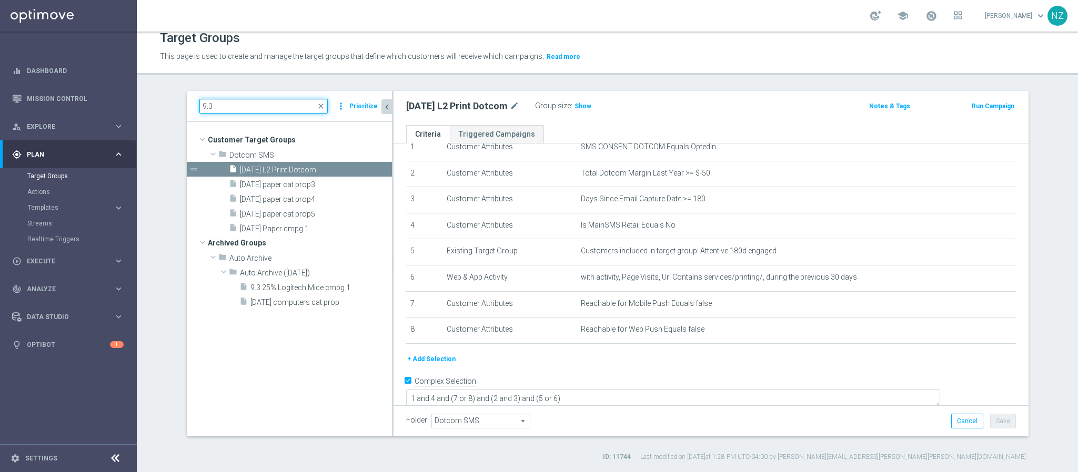
click at [230, 110] on input "9.3" at bounding box center [263, 106] width 128 height 15
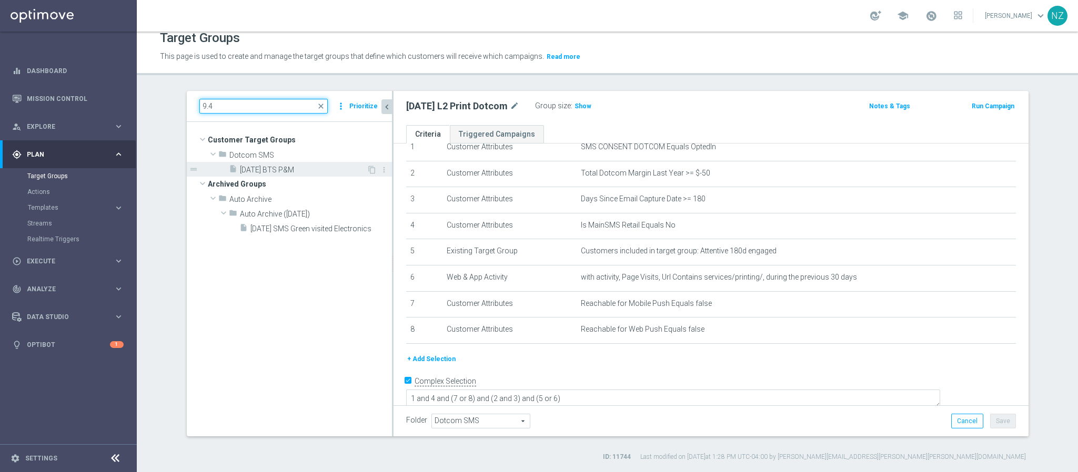
type input "9.4"
click at [265, 172] on span "9.4.25 BTS P&M" at bounding box center [303, 170] width 127 height 9
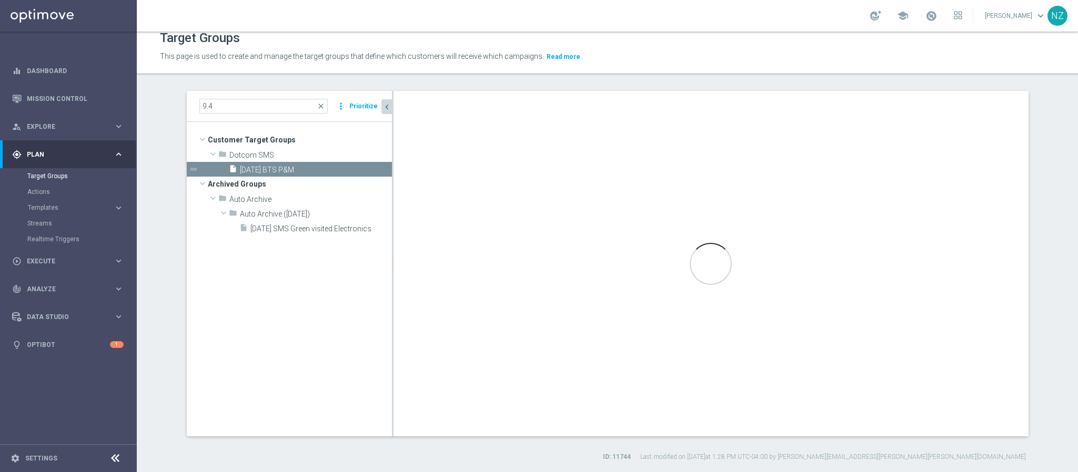
type textarea "1 and ((8 and 9) or 4) and (2 and 3) and 5 and (6 or 7)"
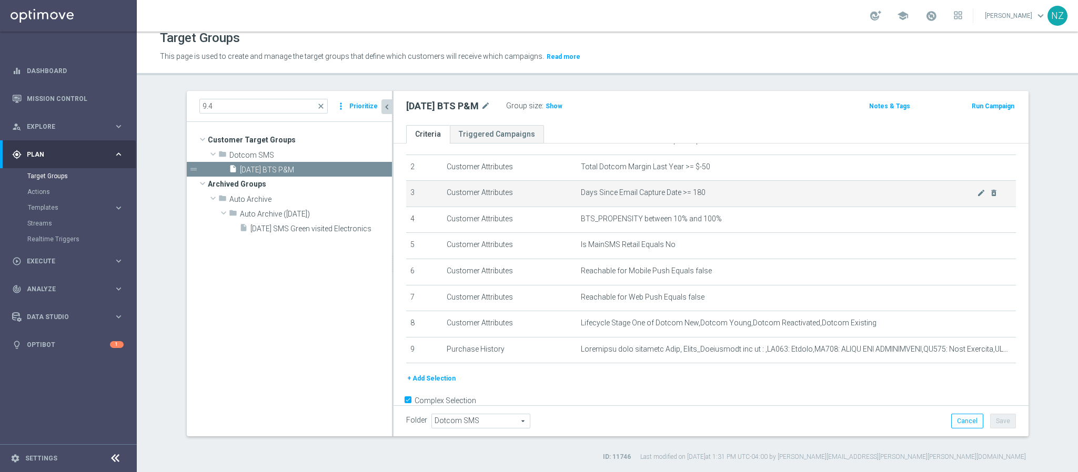
scroll to position [72, 0]
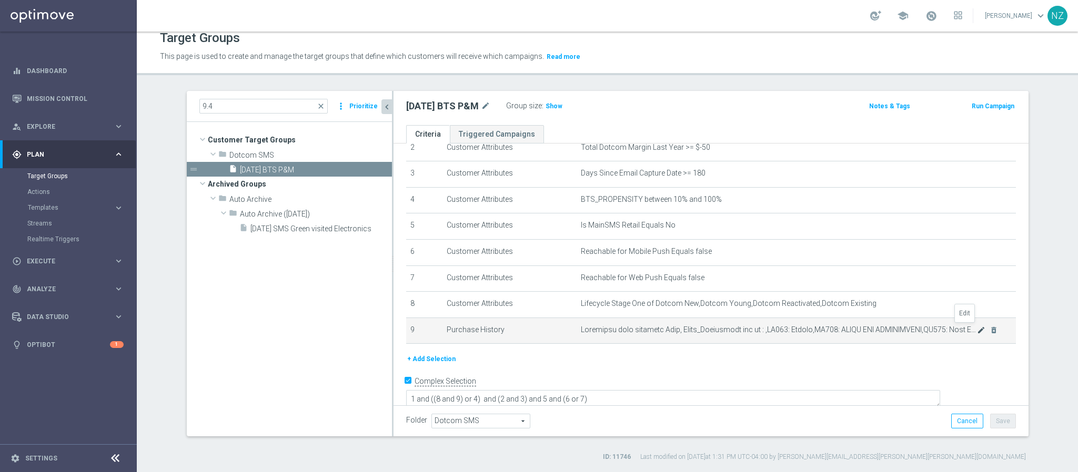
click at [977, 326] on icon "mode_edit" at bounding box center [981, 330] width 8 height 8
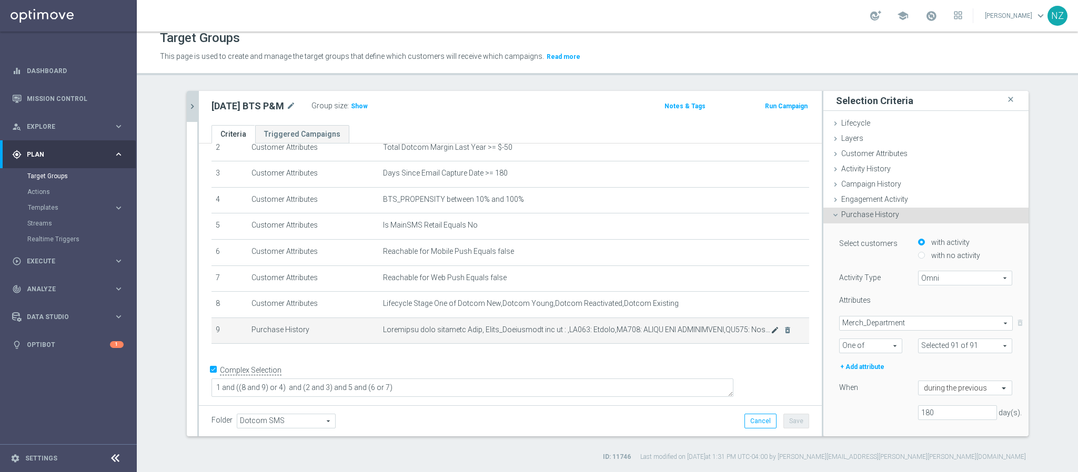
scroll to position [60, 0]
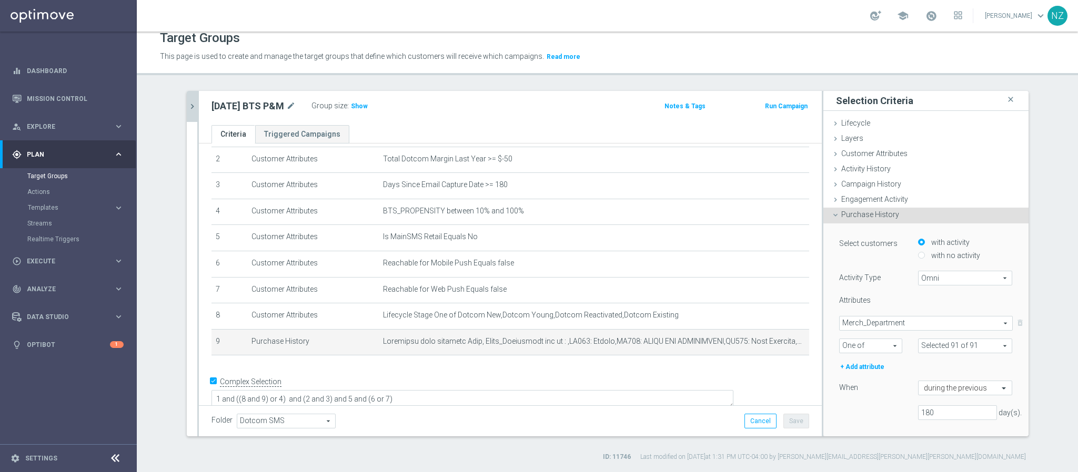
type input "Selected 89 of 91"
click at [911, 320] on span "Merch_Department" at bounding box center [926, 324] width 173 height 14
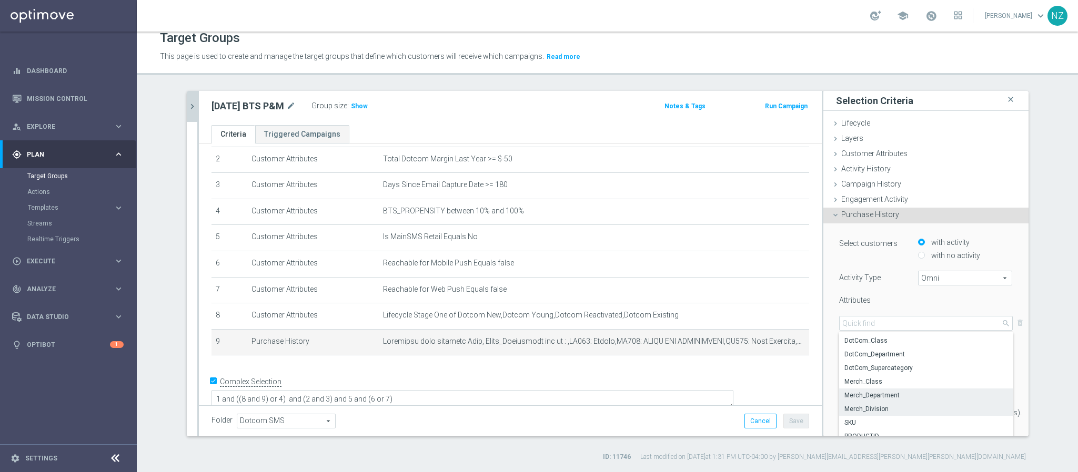
click at [884, 407] on span "Merch_Division" at bounding box center [925, 409] width 163 height 8
type input "Merch_Division"
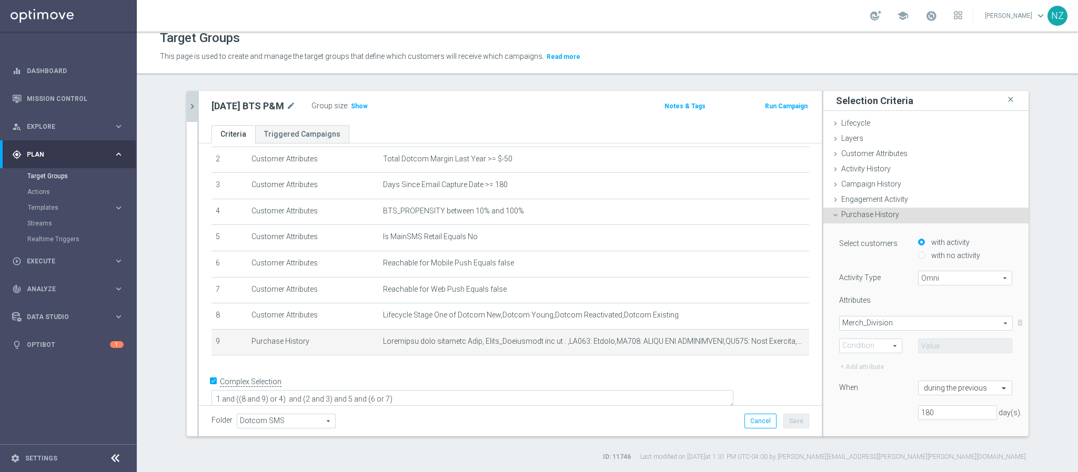
click at [856, 342] on span "One of" at bounding box center [871, 346] width 62 height 14
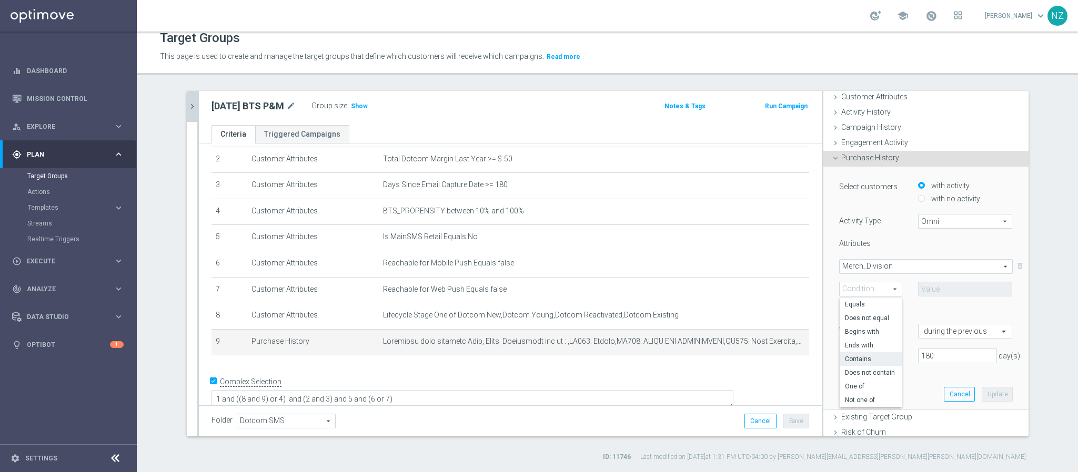
scroll to position [79, 0]
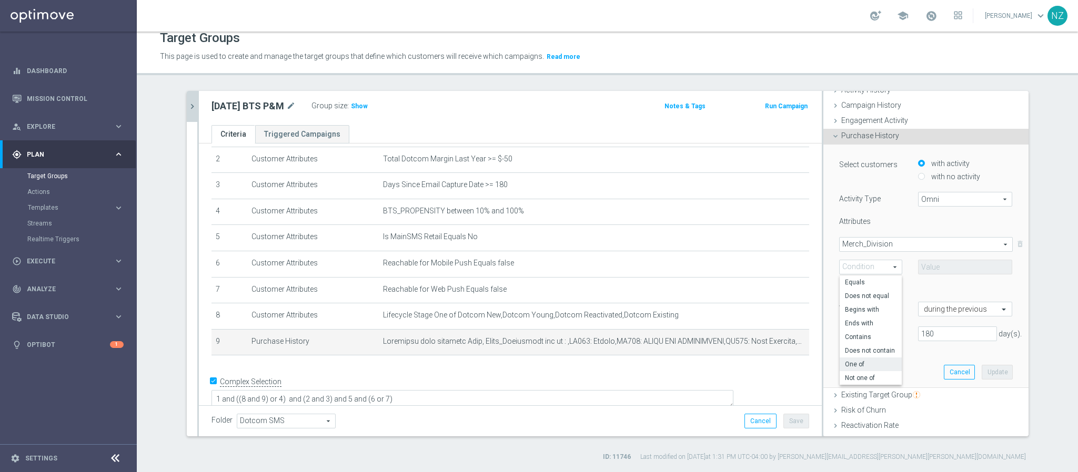
click at [861, 365] on span "One of" at bounding box center [871, 364] width 52 height 8
type input "One of"
click at [922, 264] on span at bounding box center [966, 267] width 94 height 14
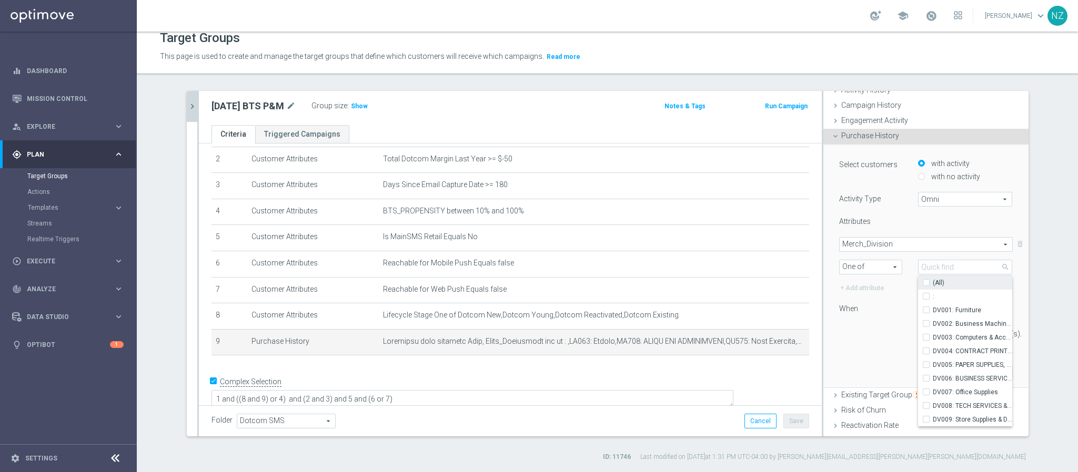
click at [918, 281] on div "(All)" at bounding box center [965, 283] width 95 height 14
click at [926, 283] on input "(All)" at bounding box center [929, 282] width 7 height 7
checkbox input "true"
type input "Selected 10 of 10"
checkbox input "true"
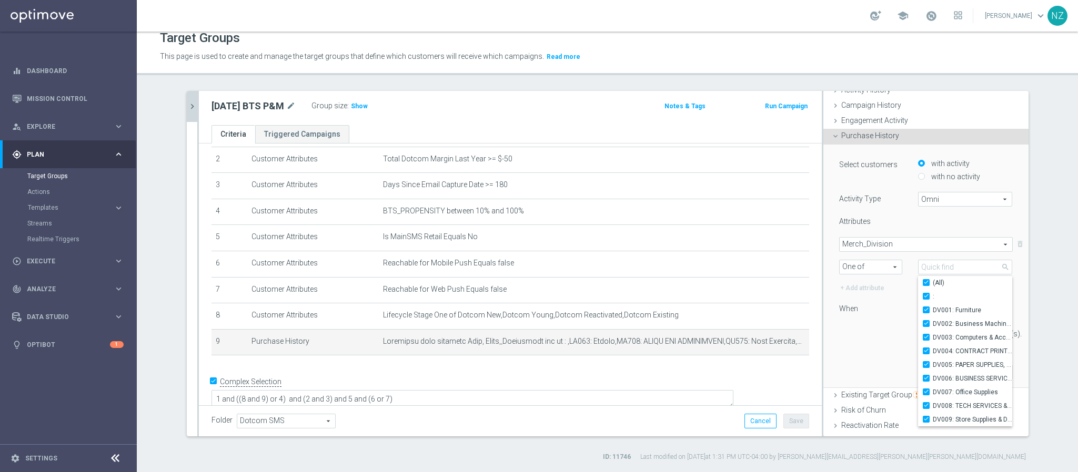
checkbox input "true"
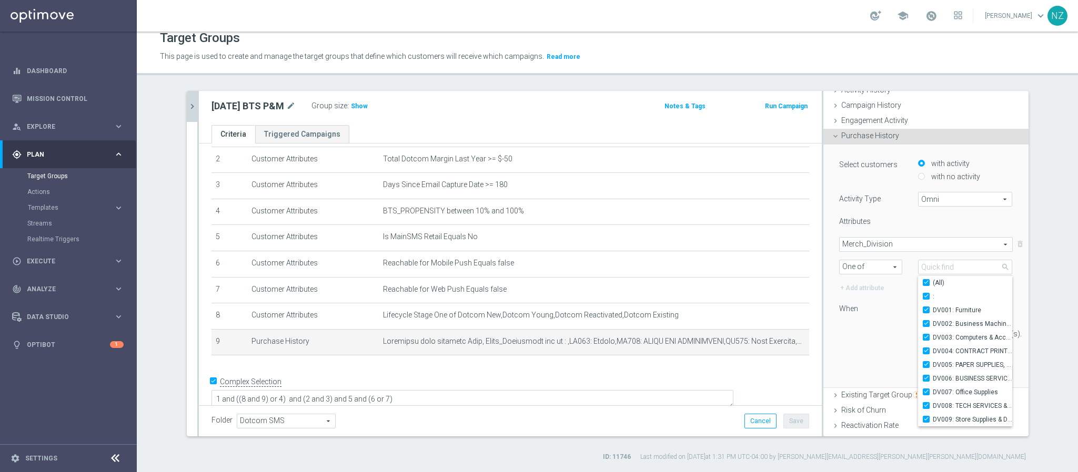
checkbox input "true"
click at [841, 366] on div "Select customers with activity with no activity Activity Type Omni Omni arrow_d…" at bounding box center [925, 266] width 189 height 243
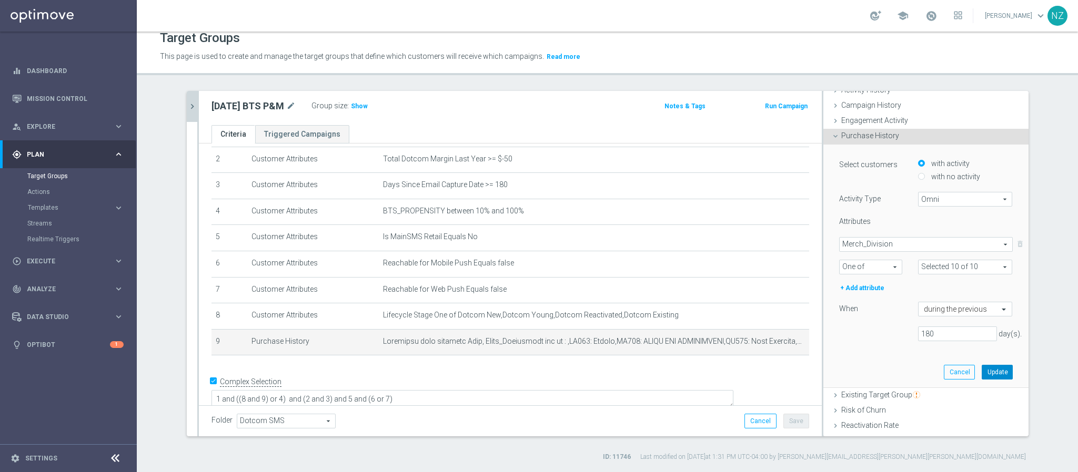
click at [982, 375] on button "Update" at bounding box center [997, 372] width 31 height 15
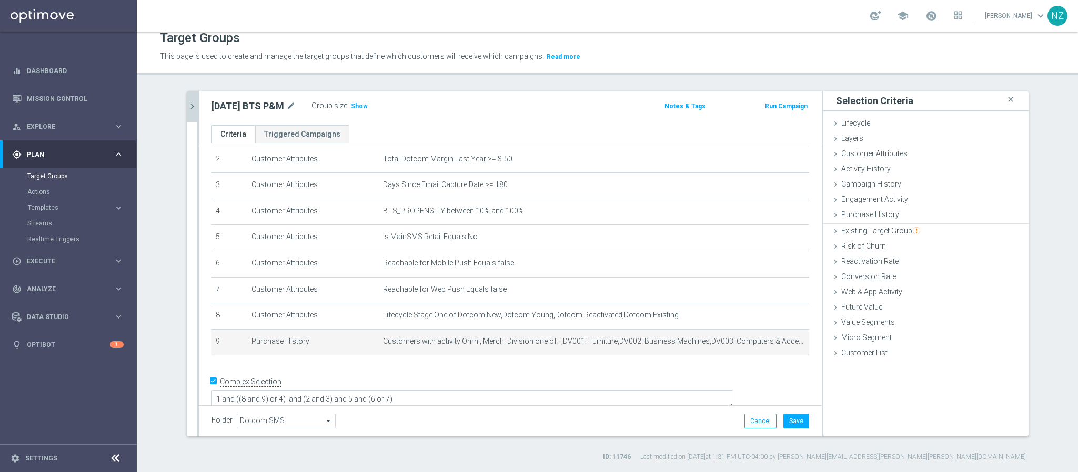
scroll to position [0, 0]
click at [783, 420] on button "Save" at bounding box center [796, 421] width 26 height 15
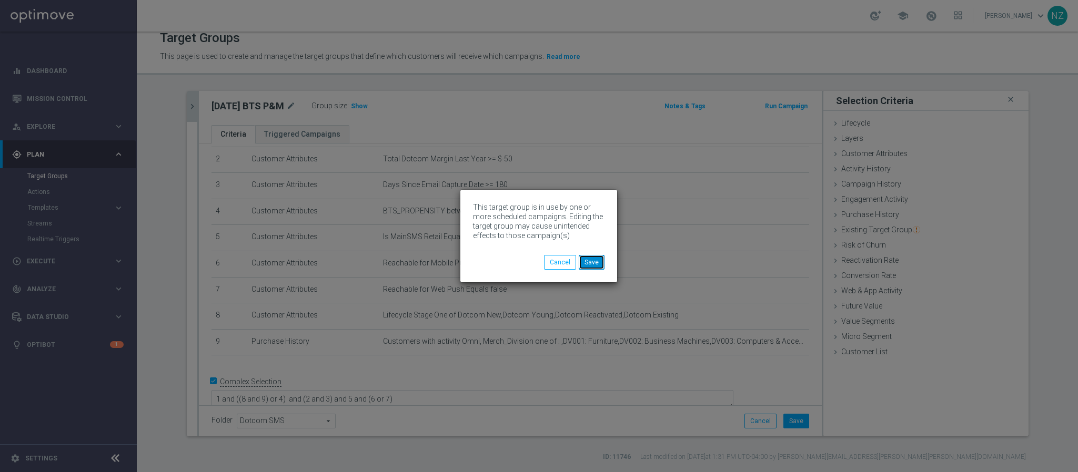
click at [591, 264] on button "Save" at bounding box center [592, 262] width 26 height 15
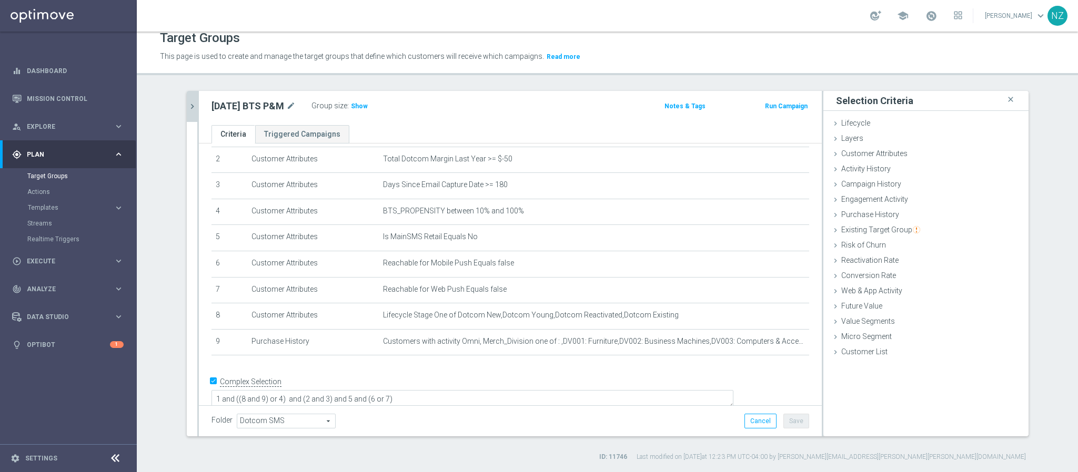
click at [187, 105] on icon "chevron_right" at bounding box center [192, 107] width 10 height 10
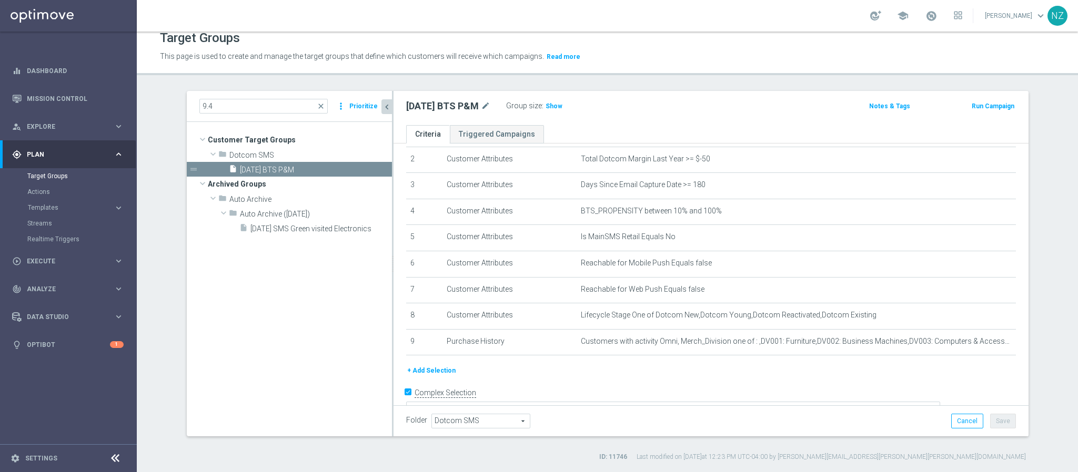
scroll to position [72, 0]
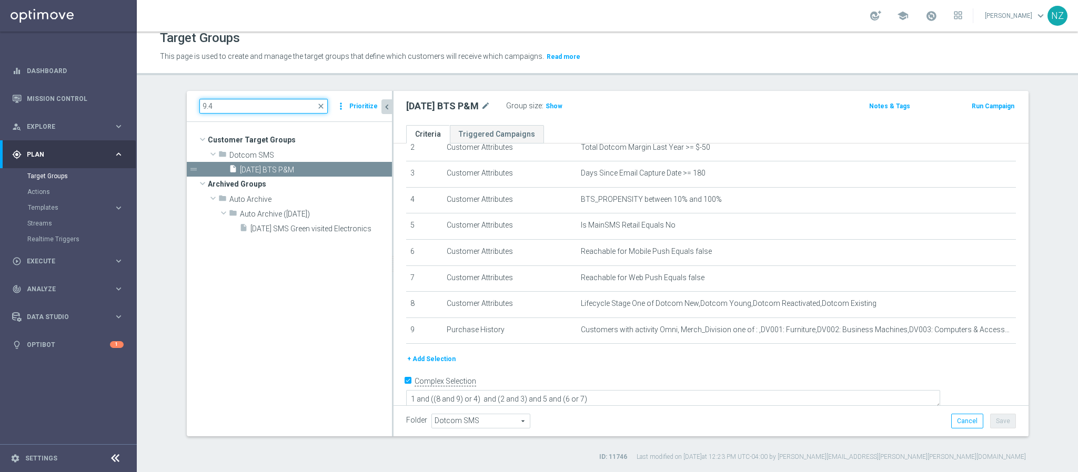
click at [229, 108] on input "9.4" at bounding box center [263, 106] width 128 height 15
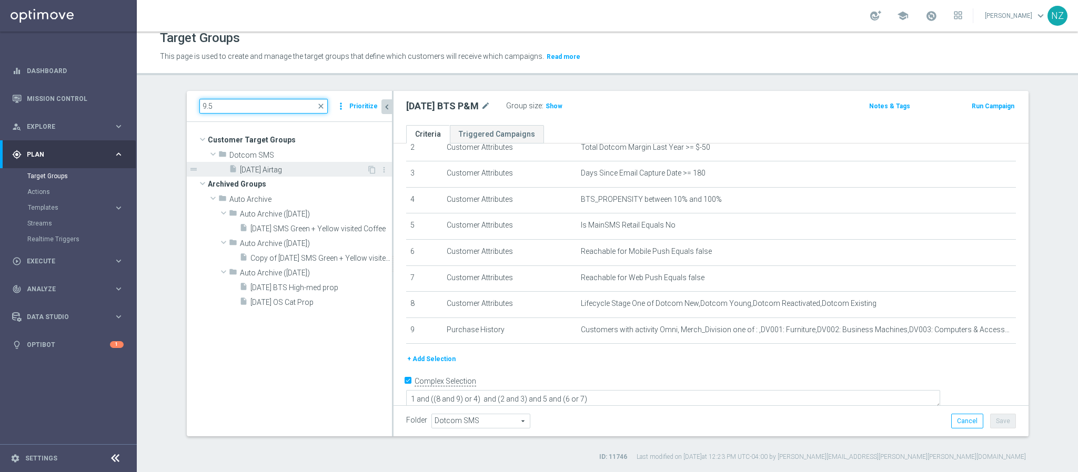
type input "9.5"
click at [274, 174] on span "9.5.25 Airtag" at bounding box center [303, 170] width 127 height 9
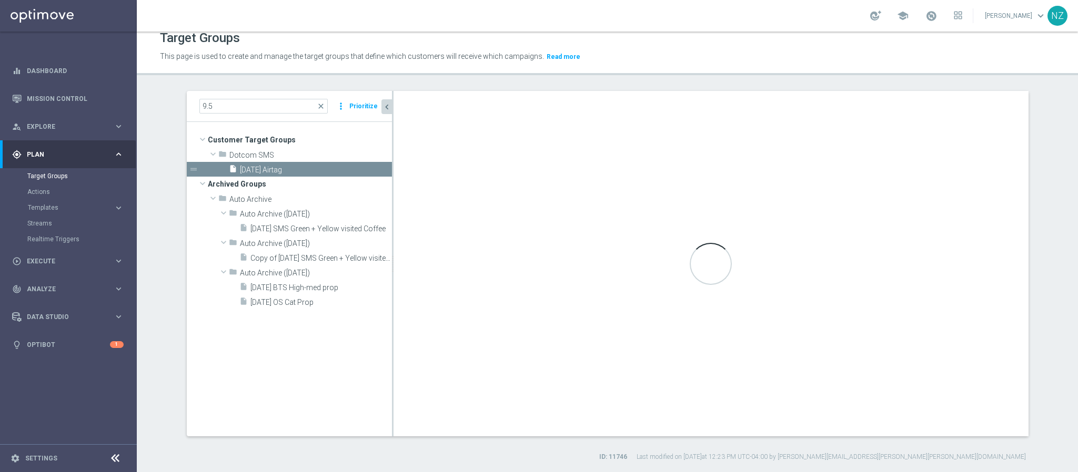
type textarea "1 and 4 and (5 and 6) and (2 or 3)"
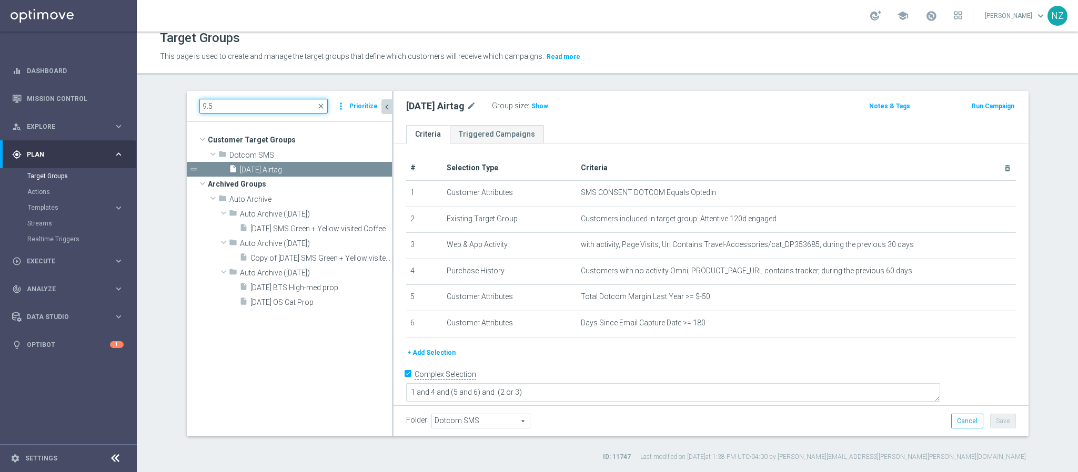
click at [284, 108] on input "9.5" at bounding box center [263, 106] width 128 height 15
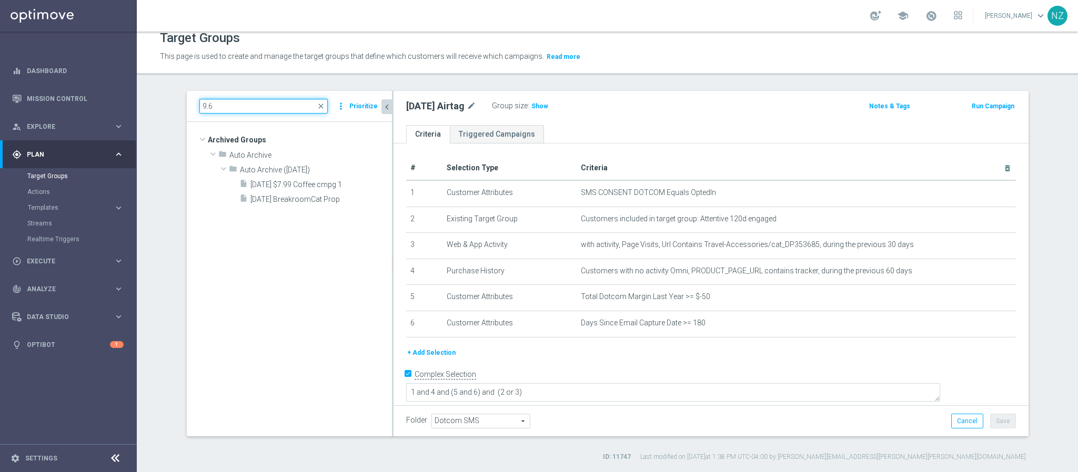
click at [264, 108] on input "9.6" at bounding box center [263, 106] width 128 height 15
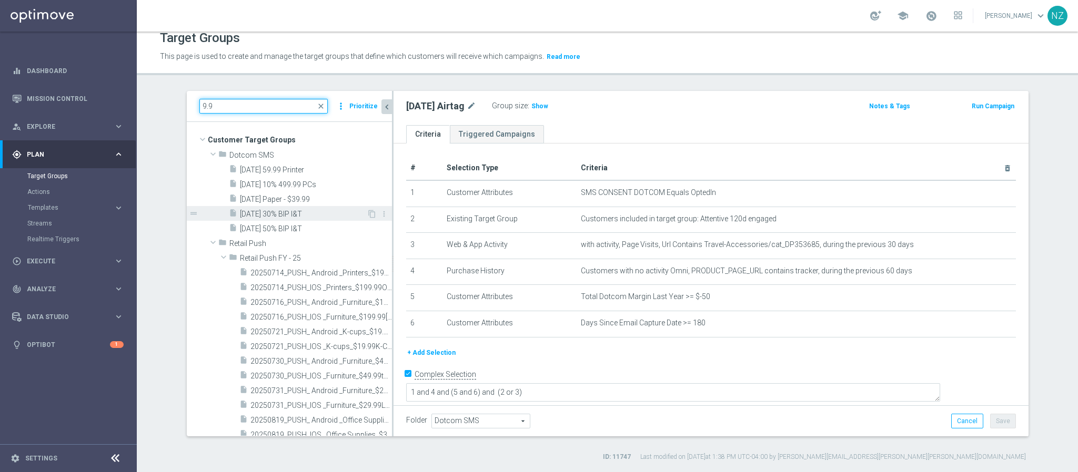
type input "9.9"
click at [303, 215] on span "9.9.25 30% BIP I&T" at bounding box center [303, 214] width 127 height 9
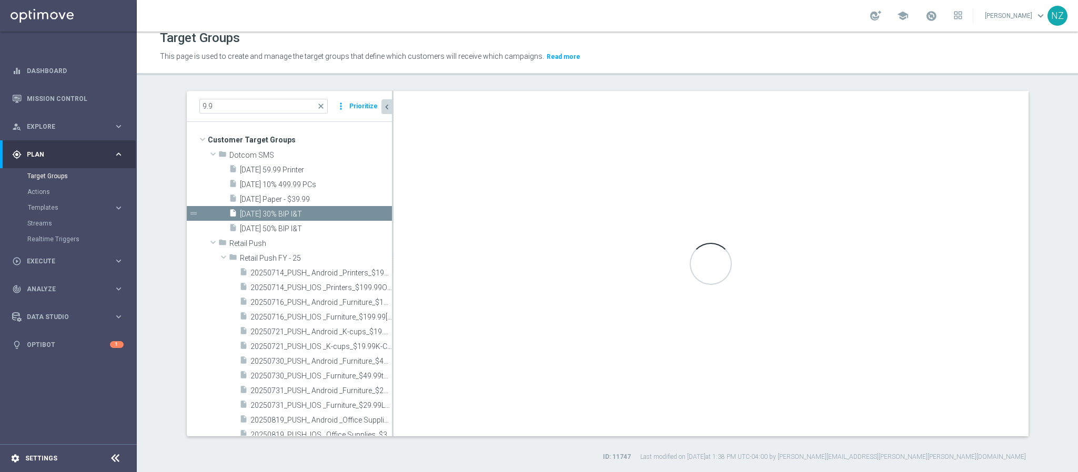
checkbox input "false"
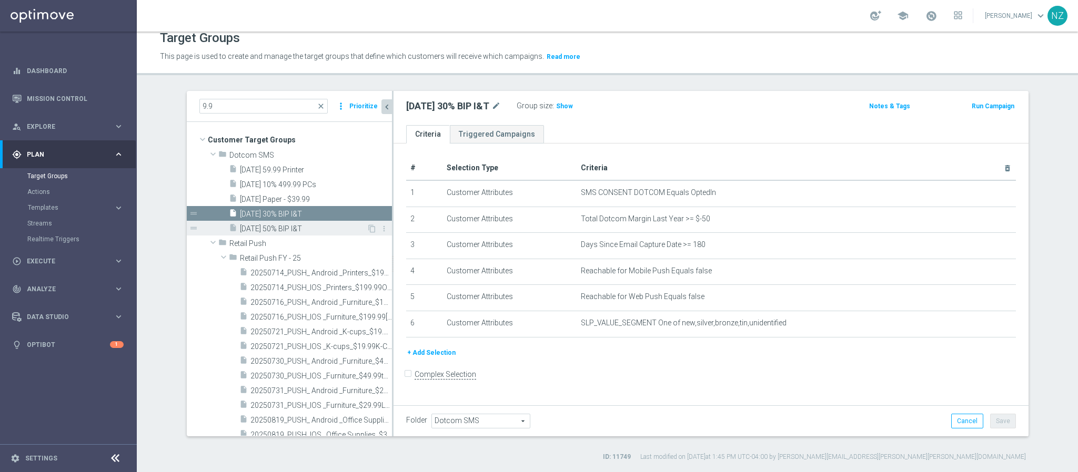
click at [278, 225] on span "9.9.25 50% BIP I&T" at bounding box center [303, 229] width 127 height 9
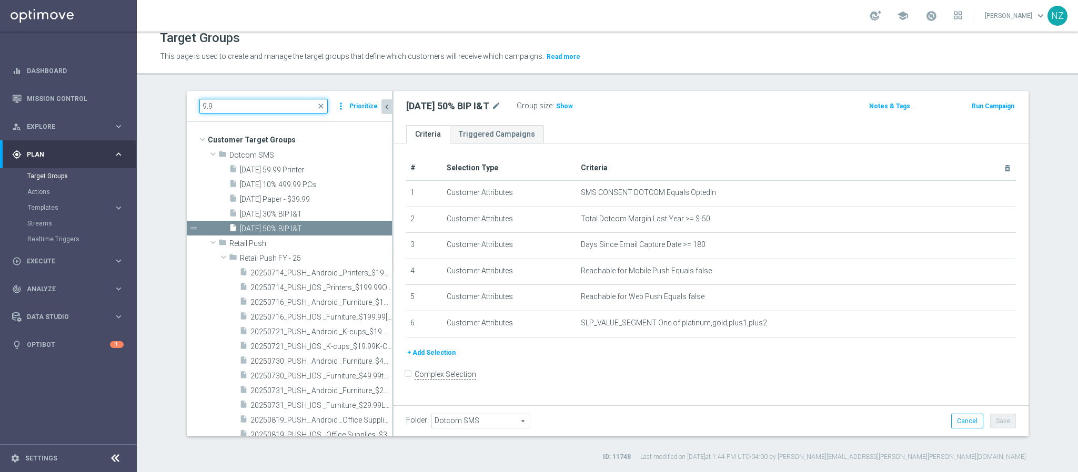
click at [245, 109] on input "9.9" at bounding box center [263, 106] width 128 height 15
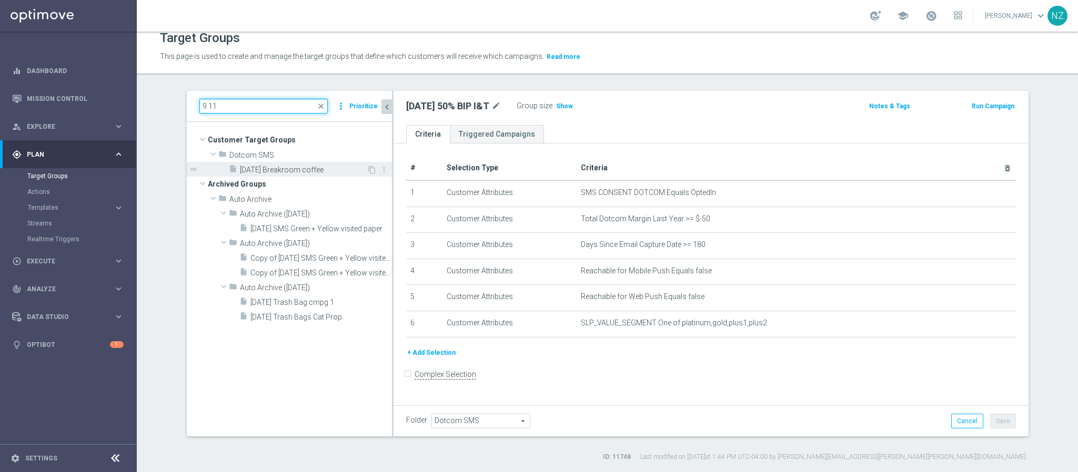
type input "9.11"
click at [272, 171] on span "9.11.25 Breakroom coffee" at bounding box center [303, 170] width 127 height 9
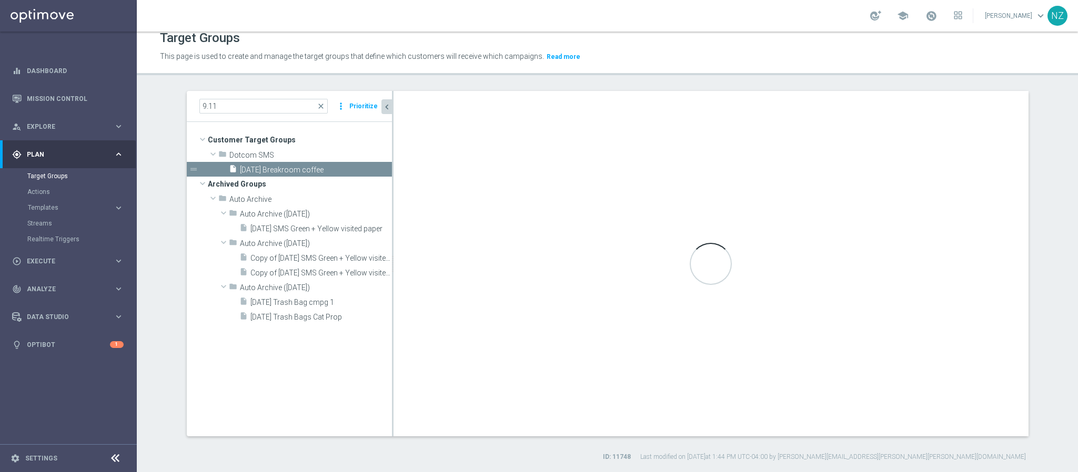
checkbox input "true"
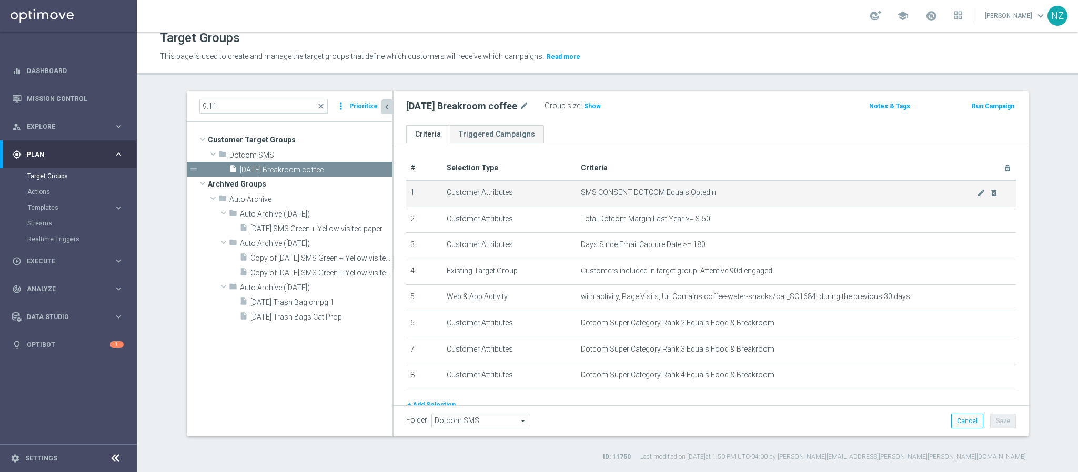
scroll to position [46, 0]
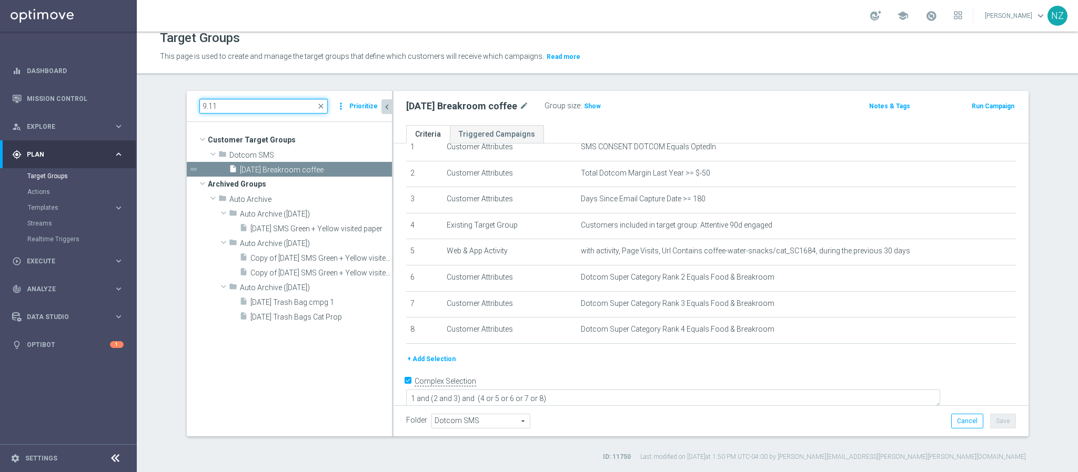
click at [260, 103] on input "9.11" at bounding box center [263, 106] width 128 height 15
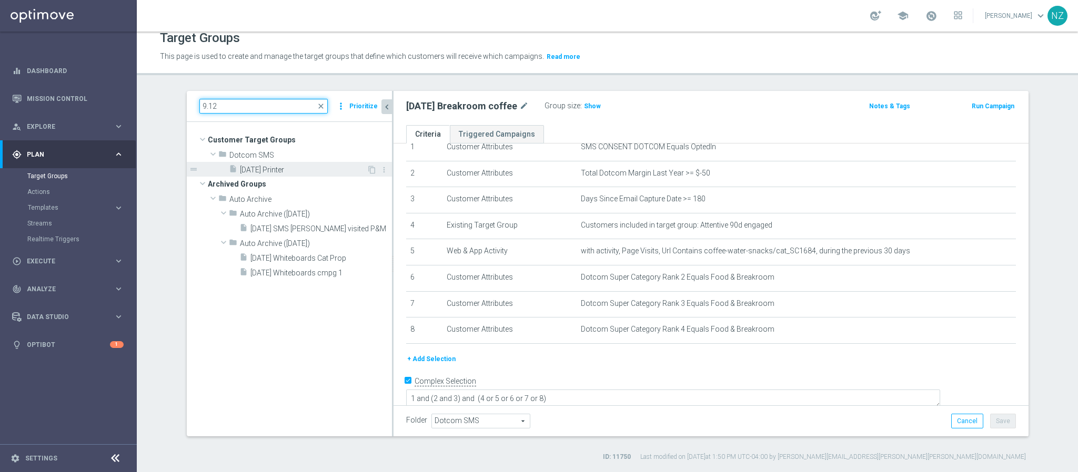
type input "9.12"
click at [263, 174] on div "insert_drive_file 9.12.25 Printer" at bounding box center [298, 169] width 138 height 15
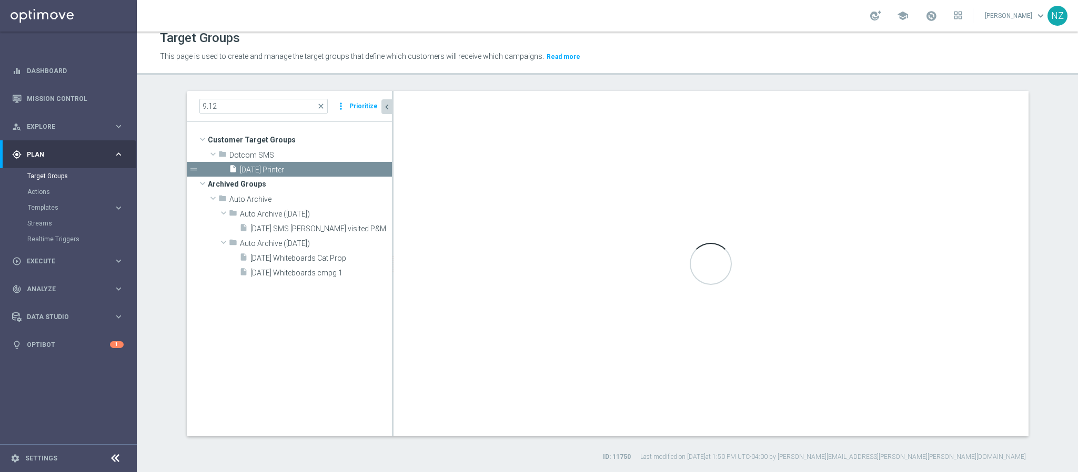
type textarea "2 and 6 and 7 and (8 and 9) and (1 or 3) and (4 and 5)"
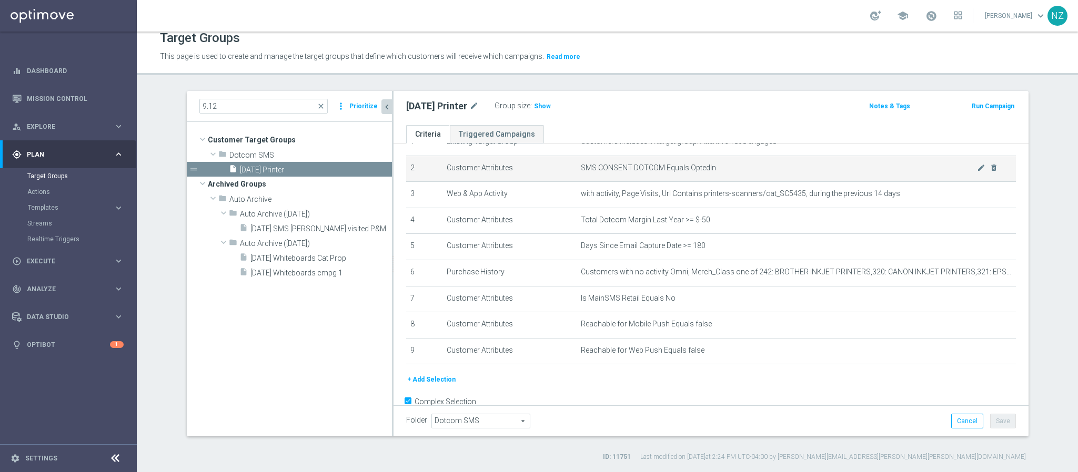
scroll to position [72, 0]
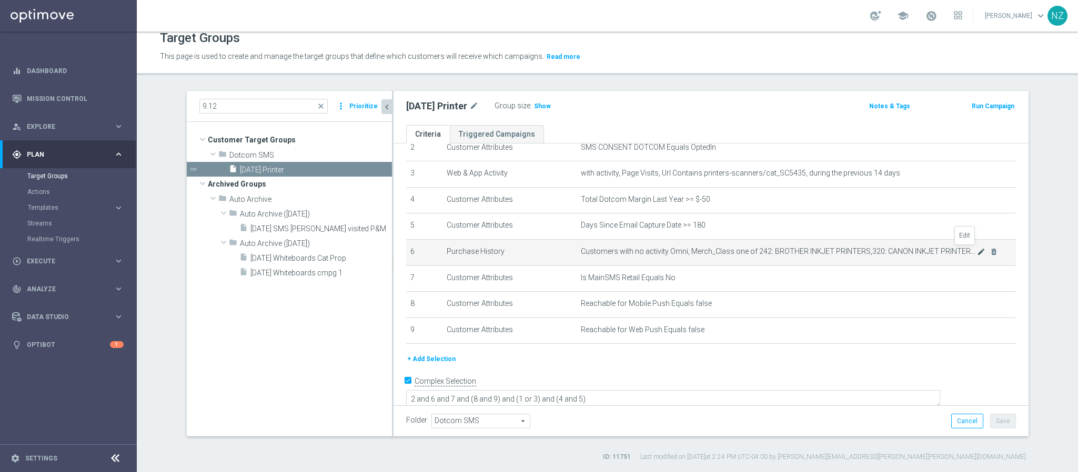
click at [977, 249] on icon "mode_edit" at bounding box center [981, 252] width 8 height 8
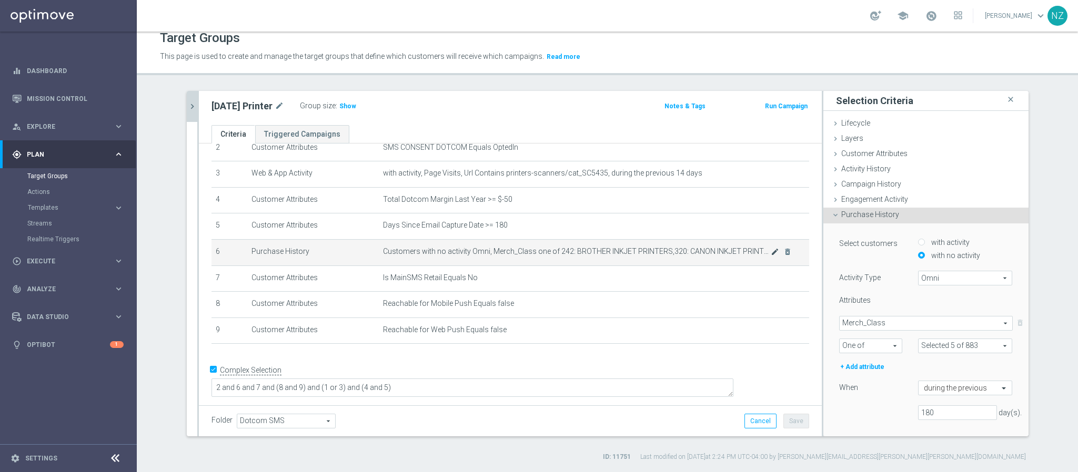
scroll to position [60, 0]
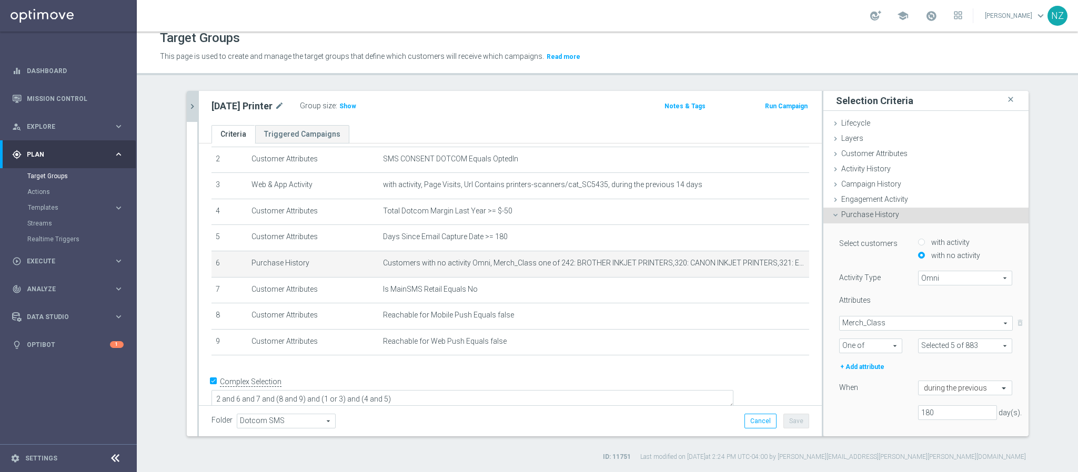
click at [885, 327] on span "Merch_Class" at bounding box center [926, 324] width 173 height 14
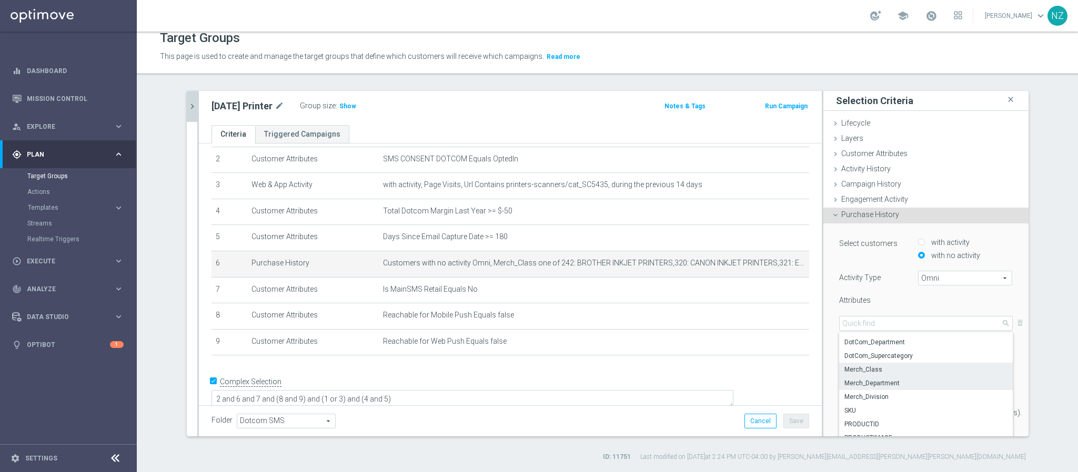
click at [881, 385] on span "Merch_Department" at bounding box center [925, 383] width 163 height 8
type input "Merch_Department"
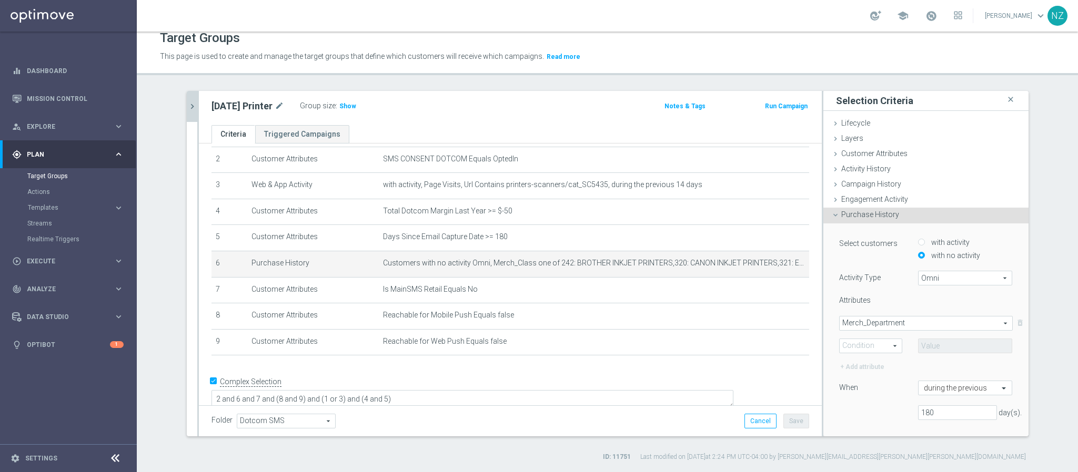
click at [863, 346] on span "One of" at bounding box center [871, 346] width 62 height 14
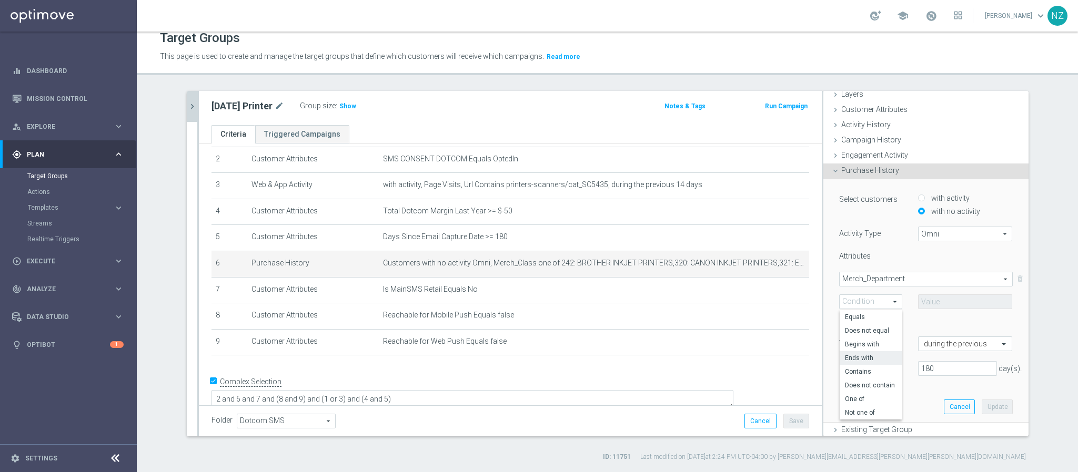
scroll to position [79, 0]
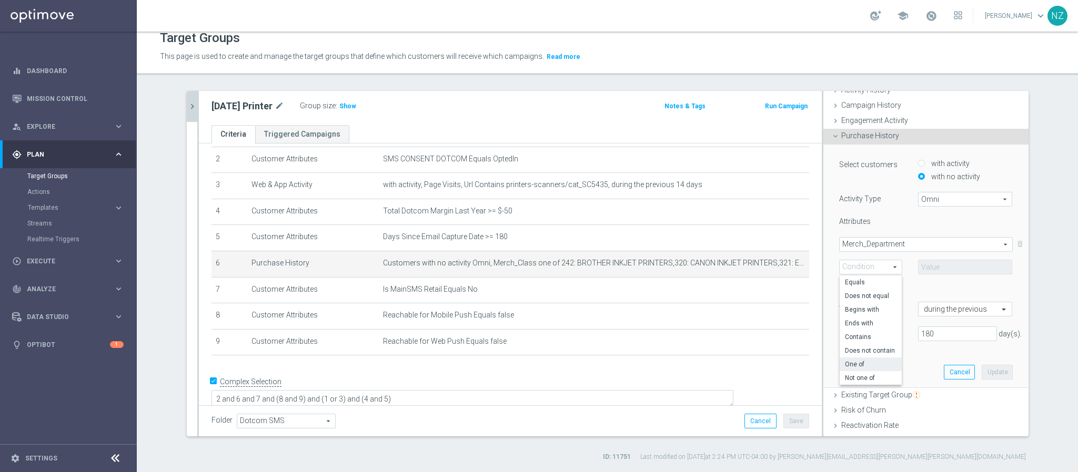
click at [857, 365] on span "One of" at bounding box center [871, 364] width 52 height 8
type input "One of"
click at [936, 268] on span at bounding box center [966, 267] width 94 height 14
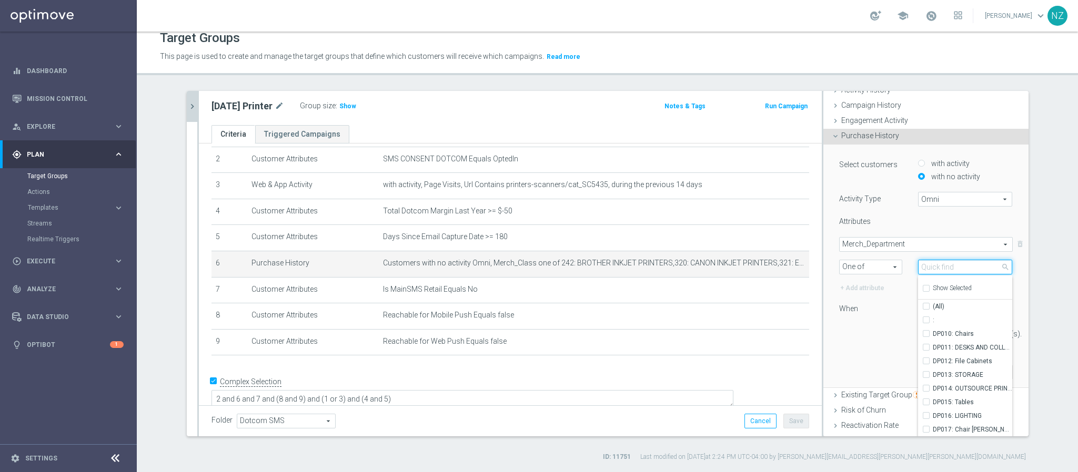
click at [936, 268] on input "search" at bounding box center [965, 267] width 95 height 15
type input "print"
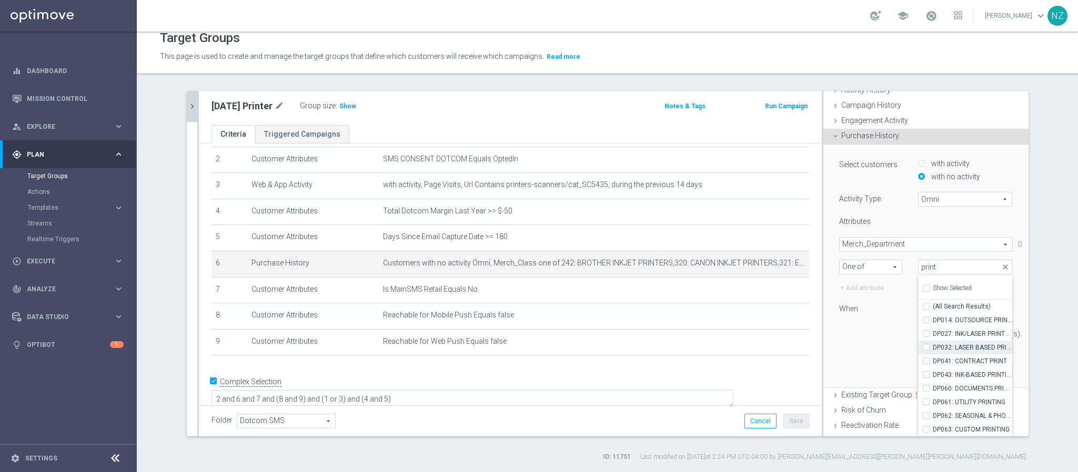
click at [953, 349] on span "DP032: LASER BASED PRINTING" at bounding box center [973, 348] width 80 height 8
click at [933, 349] on input "DP032: LASER BASED PRINTING" at bounding box center [929, 347] width 7 height 7
checkbox input "true"
type input "DP032: LASER BASED PRINTING"
click at [949, 371] on span "DP043: INK-BASED PRINTING" at bounding box center [973, 375] width 80 height 8
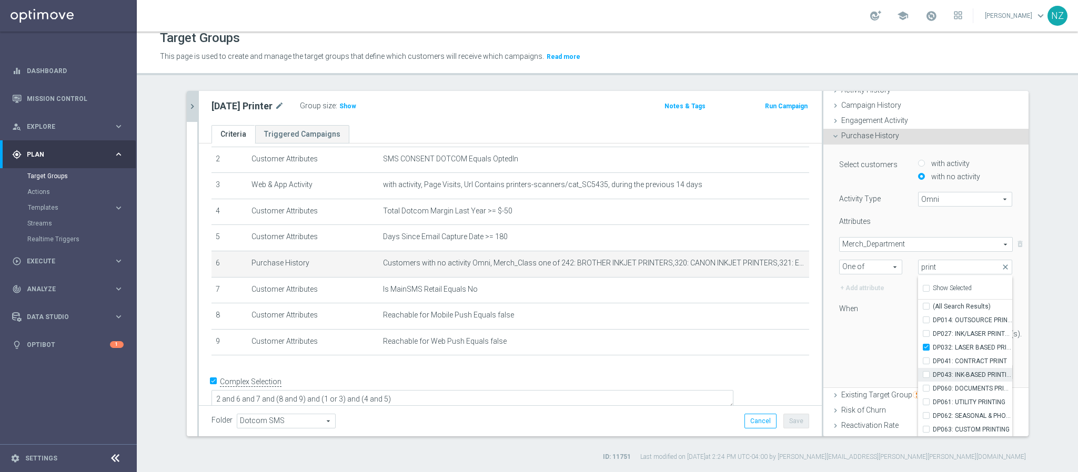
click at [933, 371] on input "DP043: INK-BASED PRINTING" at bounding box center [929, 374] width 7 height 7
checkbox input "true"
type input "Selected 2 of 91"
click at [941, 387] on span "DP060: DOCUMENTS PRINTING" at bounding box center [973, 389] width 80 height 8
click at [933, 387] on input "DP060: DOCUMENTS PRINTING" at bounding box center [929, 388] width 7 height 7
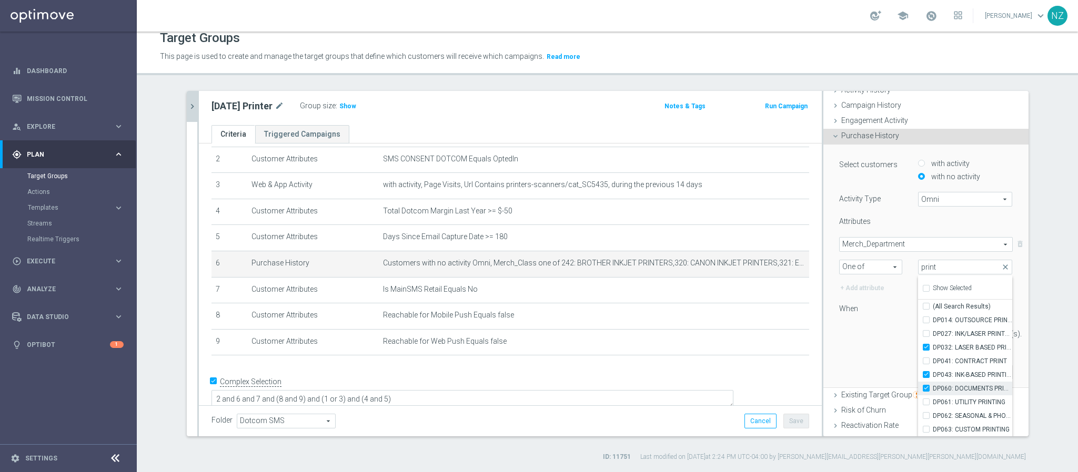
checkbox input "true"
type input "Selected 3 of 91"
click at [949, 387] on span "DP060: DOCUMENTS PRINTING" at bounding box center [973, 389] width 80 height 8
click at [933, 387] on input "DP060: DOCUMENTS PRINTING" at bounding box center [929, 388] width 7 height 7
checkbox input "false"
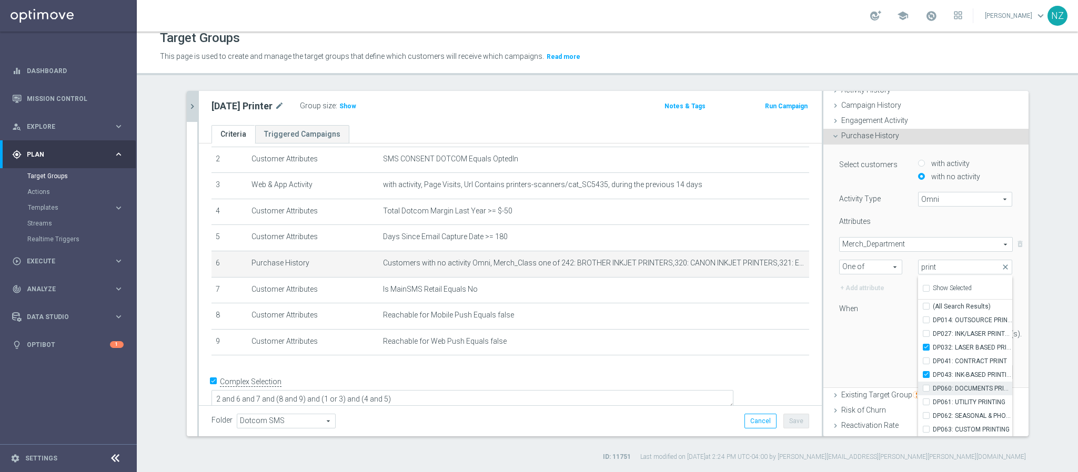
type input "Selected 2 of 91"
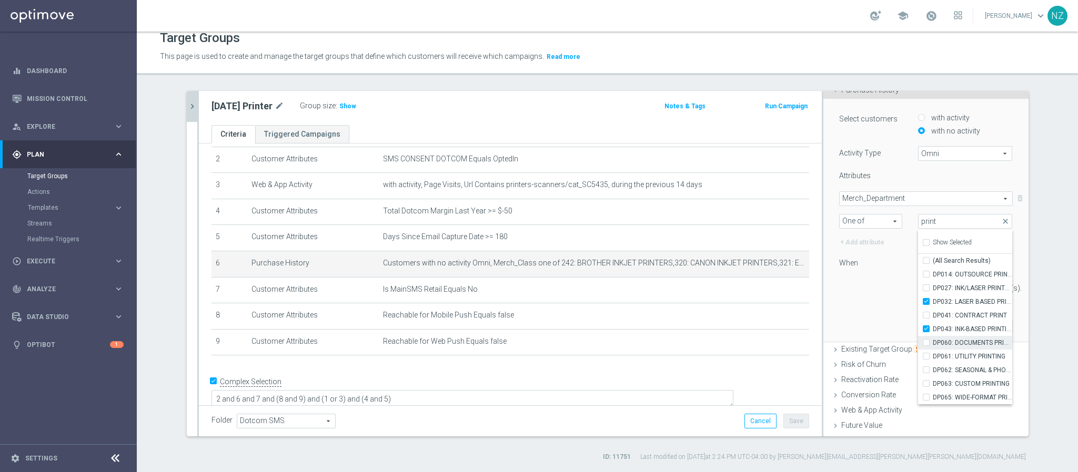
scroll to position [158, 0]
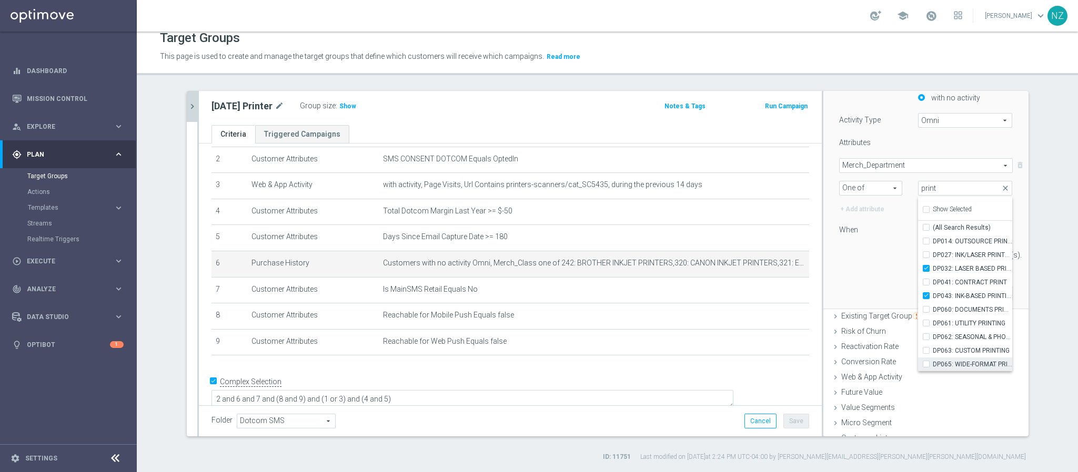
click at [936, 363] on span "DP065: WIDE-FORMAT PRINTING" at bounding box center [973, 364] width 80 height 8
click at [933, 363] on input "DP065: WIDE-FORMAT PRINTING" at bounding box center [929, 364] width 7 height 7
checkbox input "true"
type input "Selected 3 of 91"
click at [848, 273] on div "Select customers with activity with no activity Activity Type Omni Omni arrow_d…" at bounding box center [925, 187] width 189 height 243
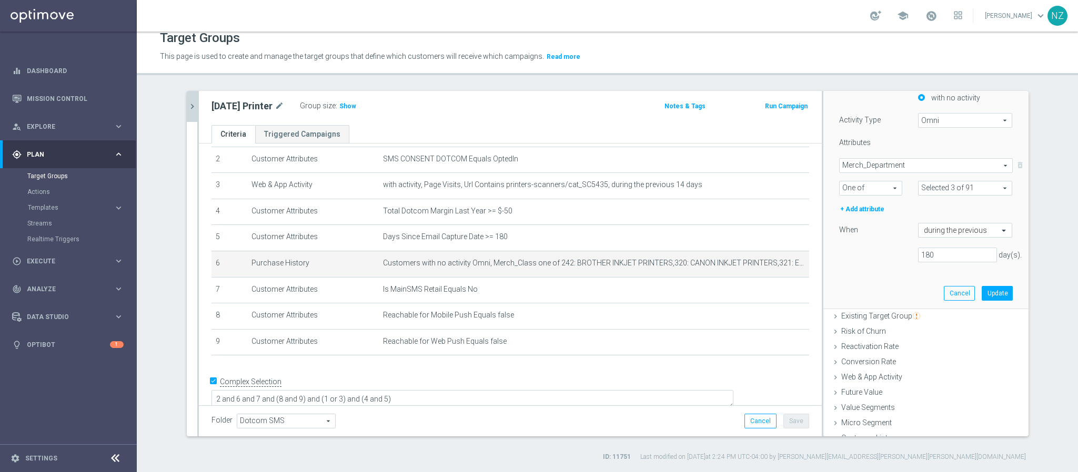
click at [963, 184] on span at bounding box center [966, 189] width 94 height 14
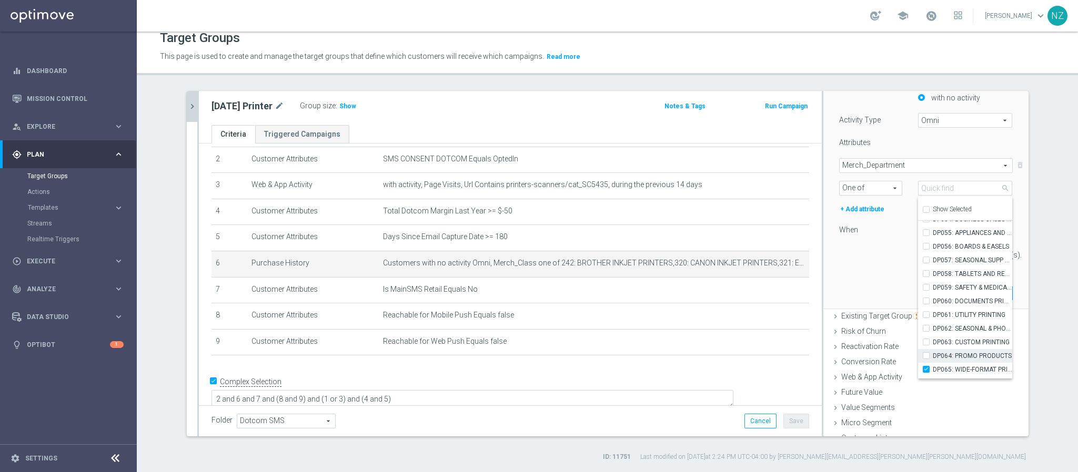
scroll to position [717, 0]
click at [926, 289] on input "DP065: WIDE-FORMAT PRINTING" at bounding box center [929, 290] width 7 height 7
checkbox input "false"
type input "Selected 2 of 91"
click at [823, 274] on div "Select customers with activity with no activity Activity Type Omni Omni arrow_d…" at bounding box center [925, 188] width 205 height 244
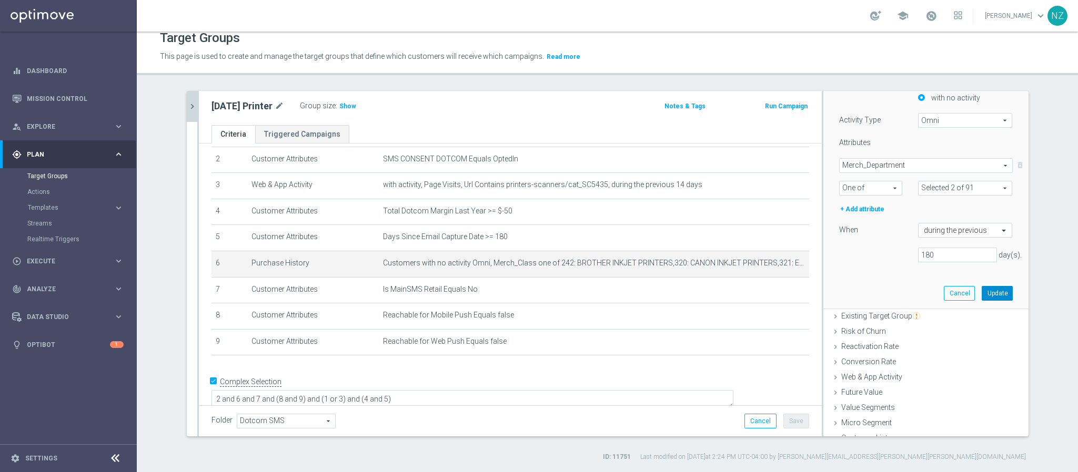
click at [982, 294] on button "Update" at bounding box center [997, 293] width 31 height 15
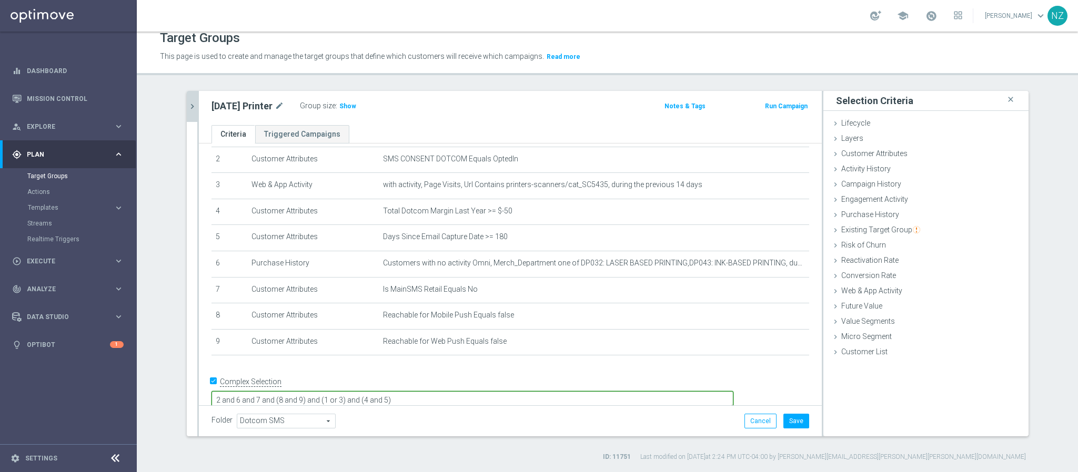
scroll to position [62, 0]
drag, startPoint x: 365, startPoint y: 384, endPoint x: 354, endPoint y: 384, distance: 11.0
click at [354, 390] on textarea "2 and 6 and 7 and (8 and 9) and (1 or 3) and (4 and 5)" at bounding box center [472, 399] width 522 height 18
type textarea "2 and 6 and 7 and (8 or 9) and (1 or 3) and (4 and 5)"
click at [783, 414] on button "Save" at bounding box center [796, 421] width 26 height 15
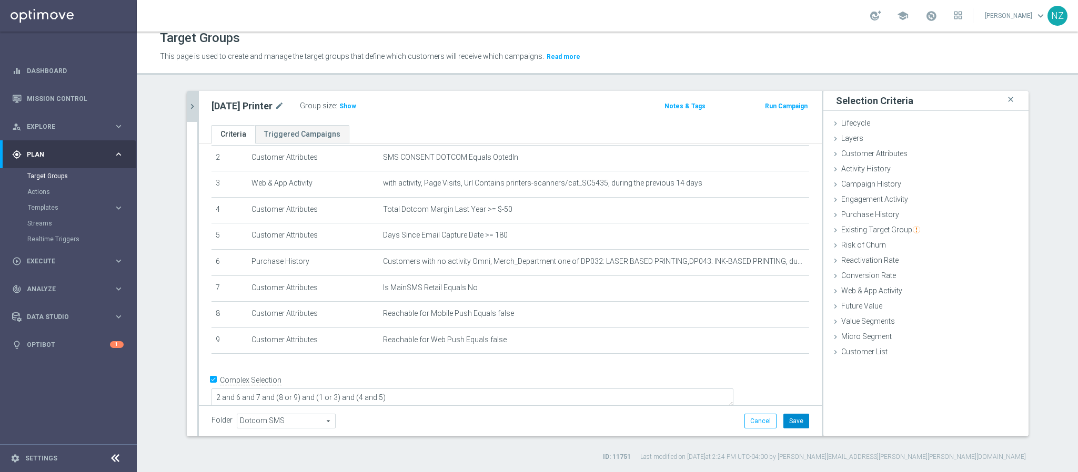
scroll to position [60, 0]
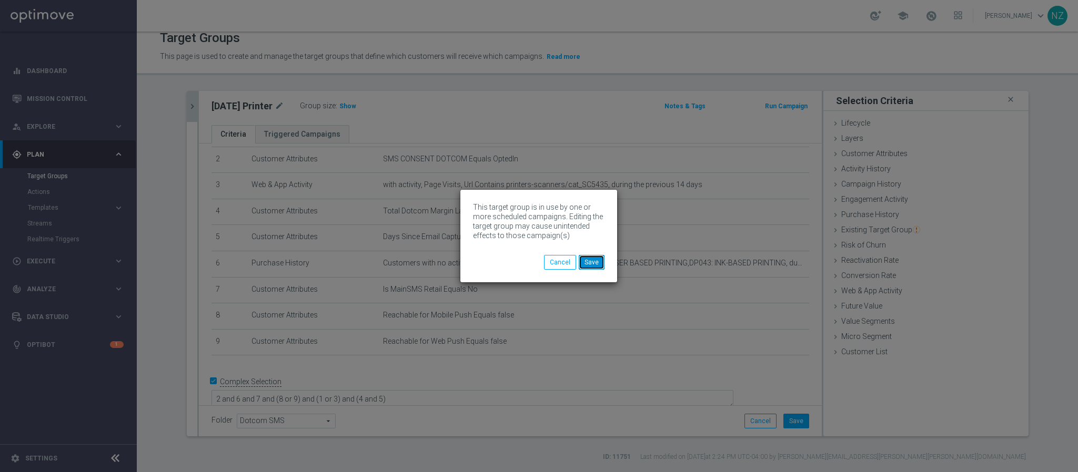
click at [592, 268] on button "Save" at bounding box center [592, 262] width 26 height 15
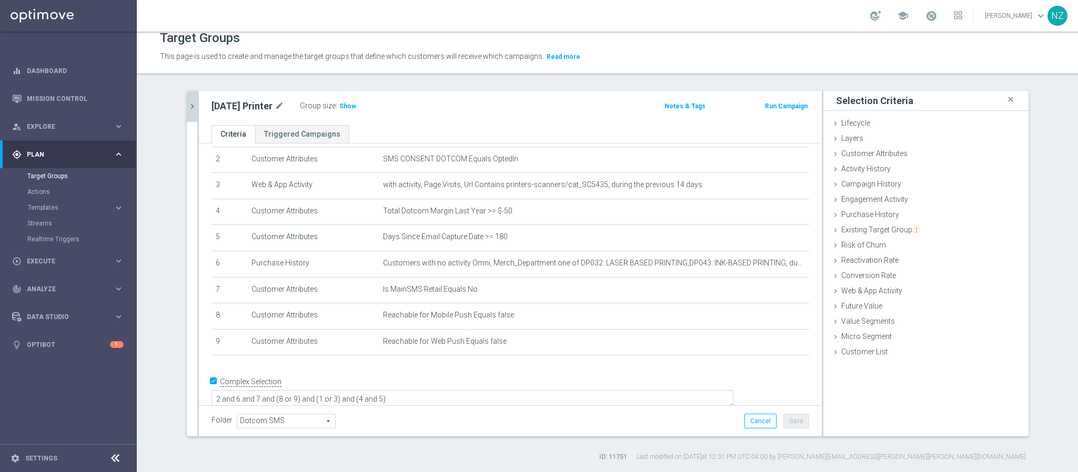
click at [187, 99] on button "chevron_right" at bounding box center [192, 106] width 11 height 31
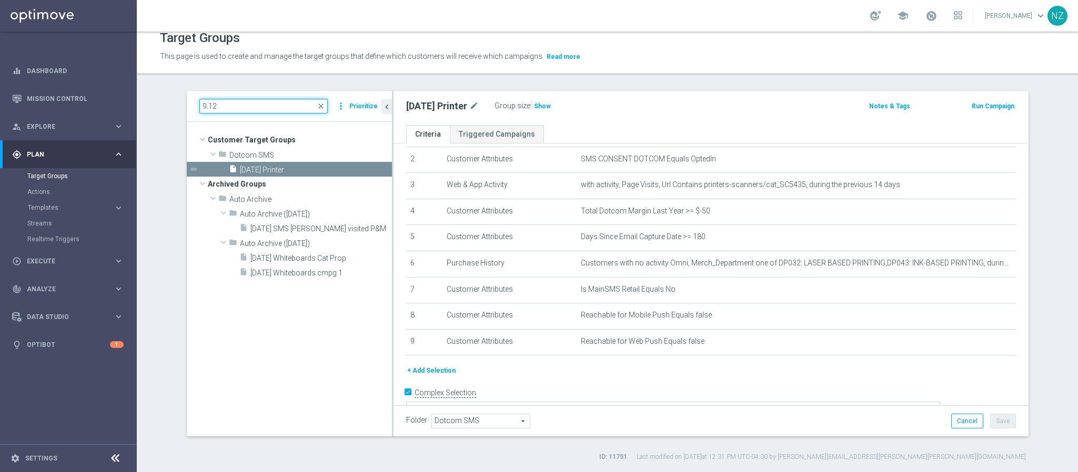
drag, startPoint x: 230, startPoint y: 112, endPoint x: 118, endPoint y: 48, distance: 129.1
click at [166, 106] on div "9.12 close more_vert Prioritize Customer Target Groups library_add create_new_f…" at bounding box center [608, 276] width 884 height 371
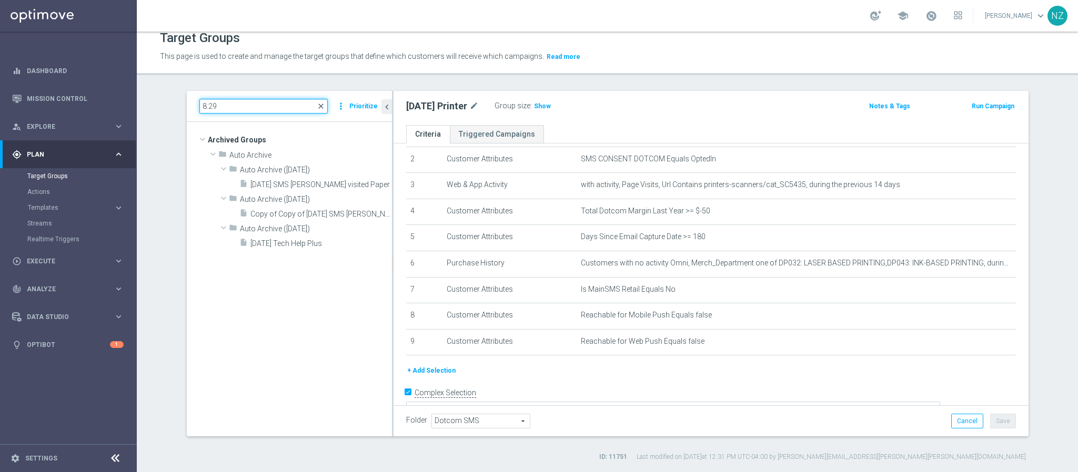
type input "8.29"
click at [317, 102] on span "close" at bounding box center [321, 106] width 8 height 8
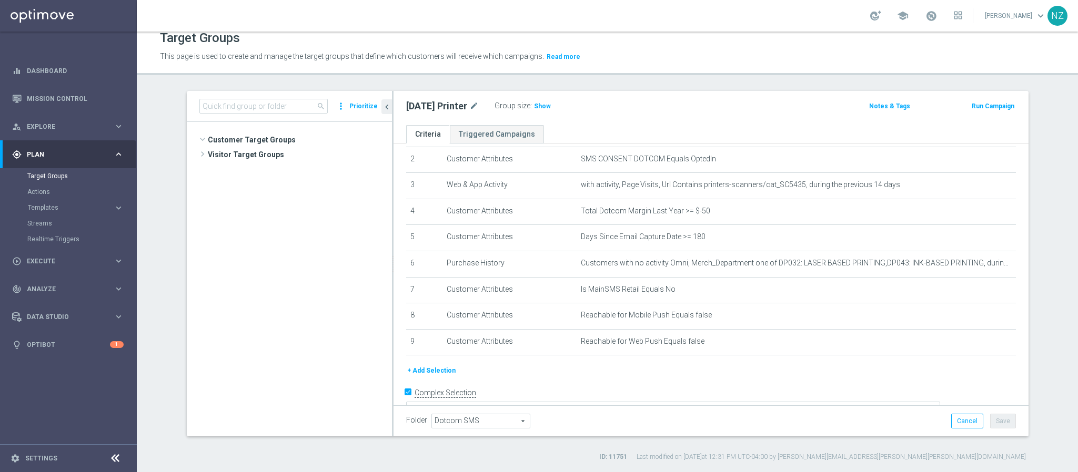
scroll to position [8693, 0]
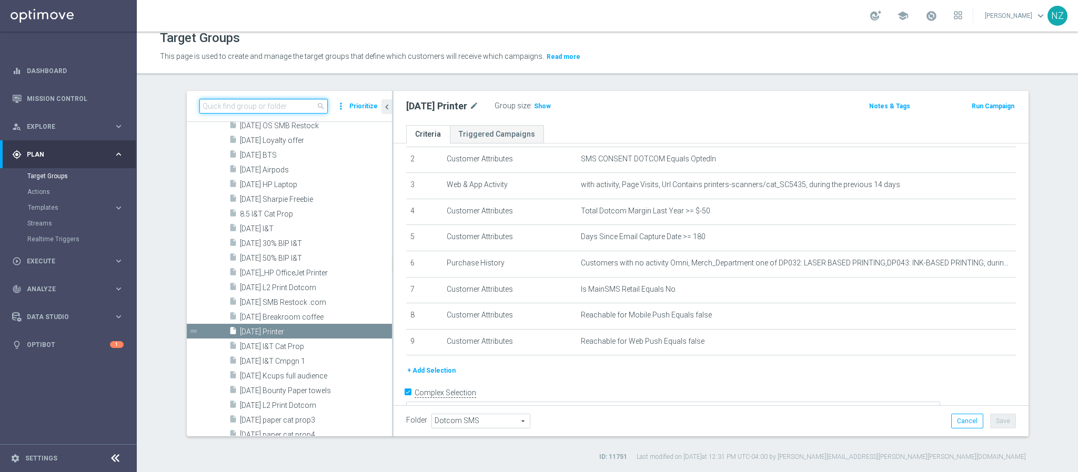
click at [255, 107] on input at bounding box center [263, 106] width 128 height 15
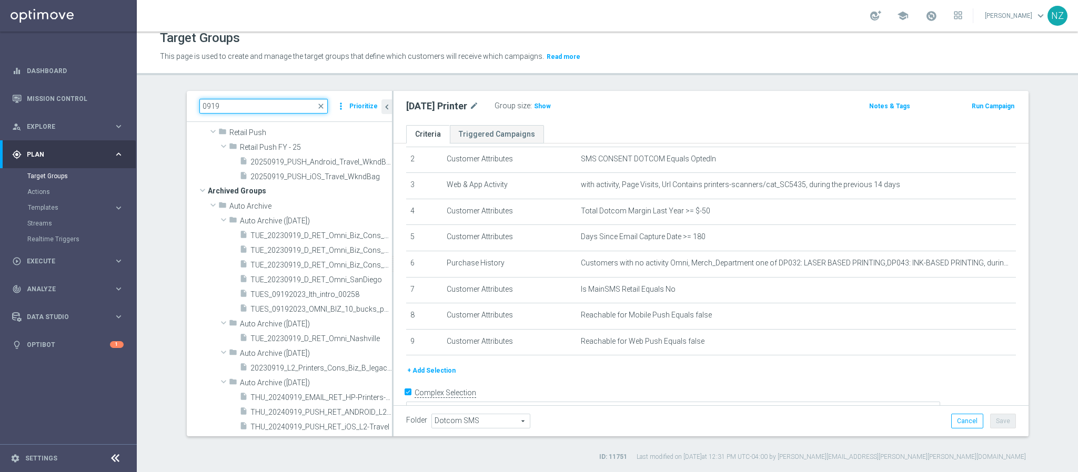
scroll to position [214, 0]
type input "0919"
click at [281, 166] on span "20250919_PUSH_Android_Travel_WkndBag" at bounding box center [309, 162] width 118 height 9
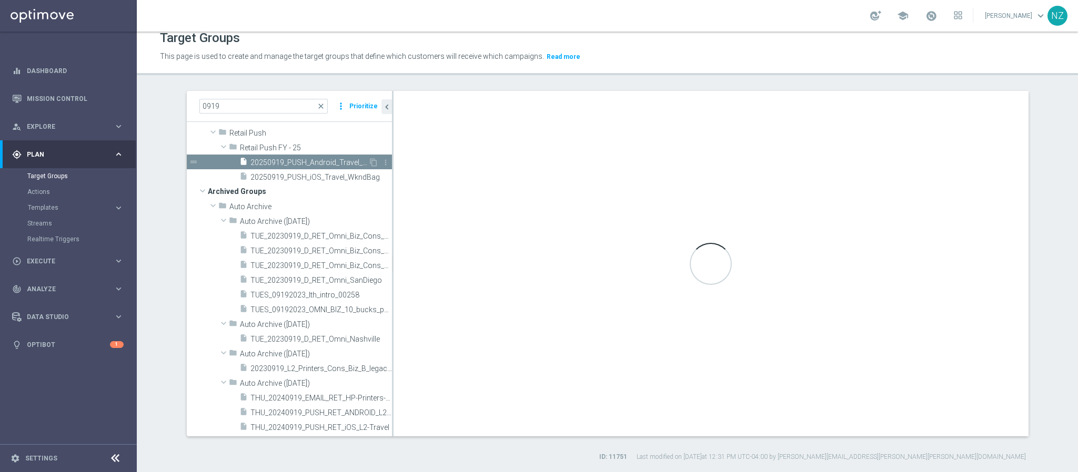
type input "Retail Push FY - 25"
type textarea "1 and (2 or 3)"
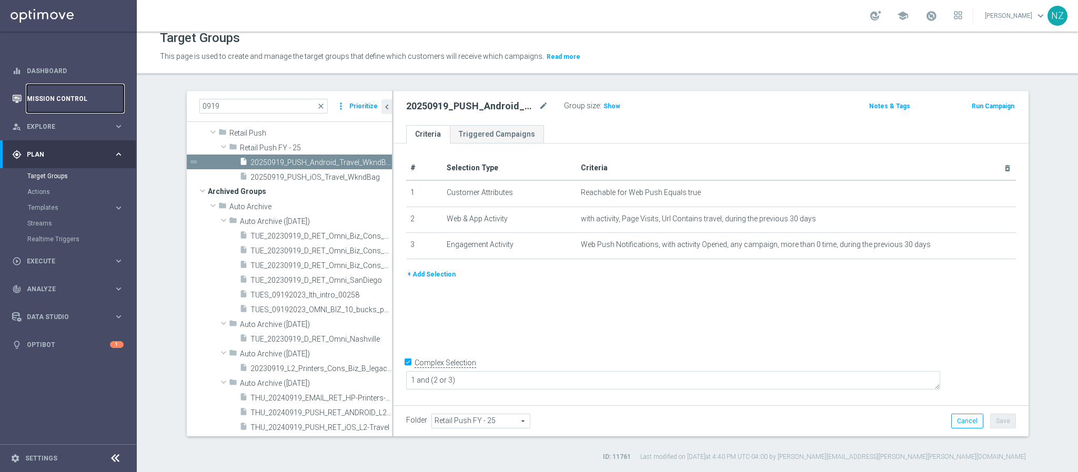
click at [42, 95] on link "Mission Control" at bounding box center [75, 99] width 97 height 28
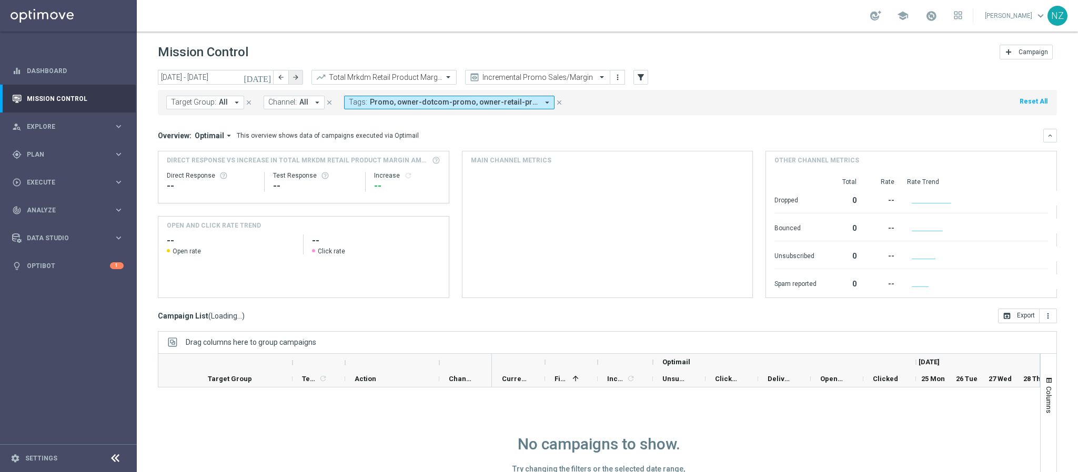
click at [300, 79] on button "arrow_forward" at bounding box center [295, 77] width 15 height 15
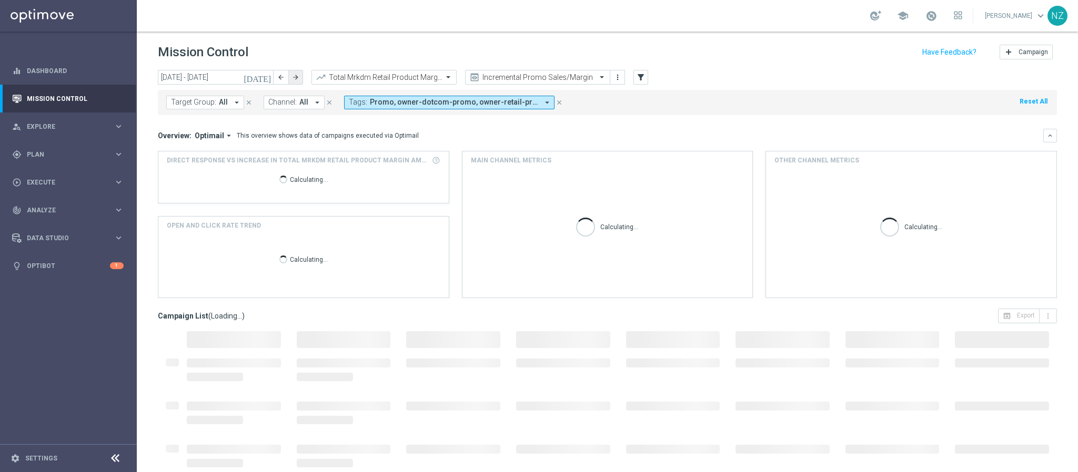
click at [300, 79] on button "arrow_forward" at bounding box center [295, 77] width 15 height 15
type input "15 Sep 2025 - 21 Sep 2025"
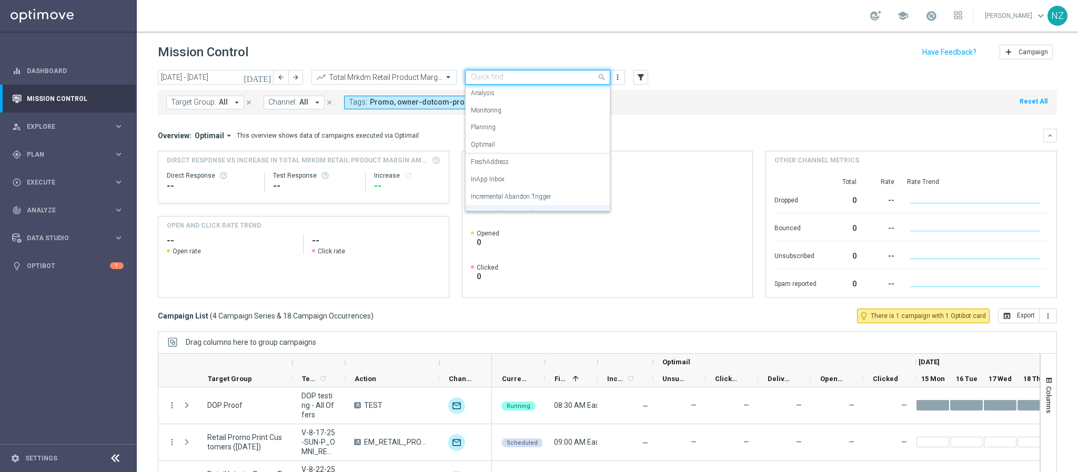
click at [521, 75] on input "text" at bounding box center [527, 77] width 113 height 9
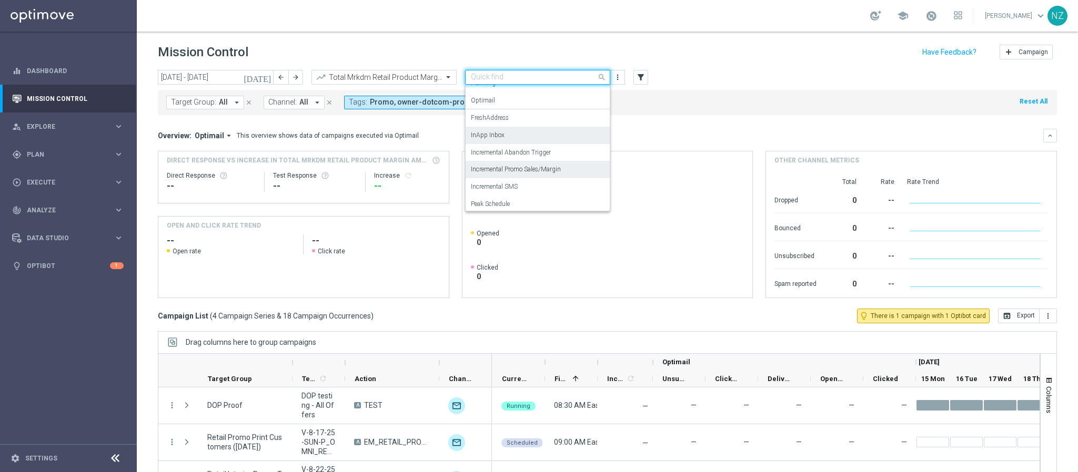
scroll to position [65, 0]
click at [518, 202] on div "Push Results" at bounding box center [538, 201] width 134 height 17
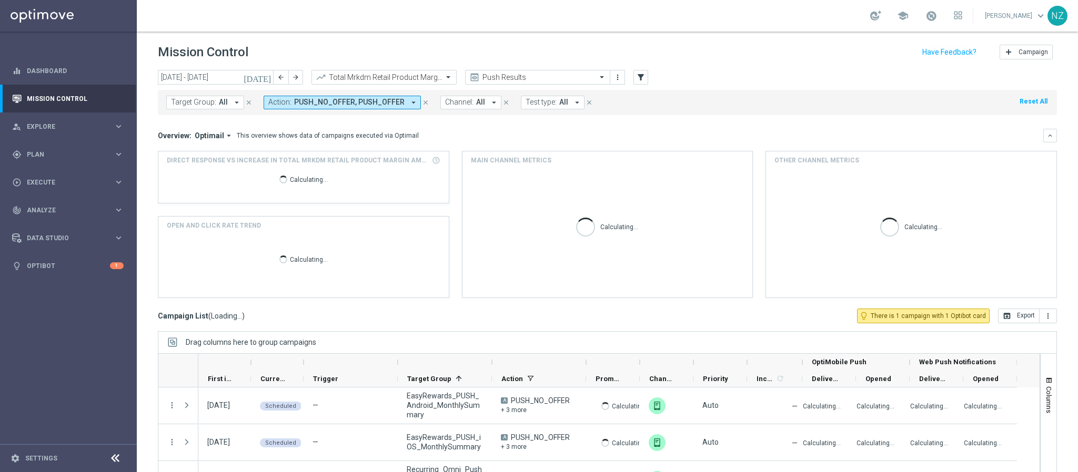
click at [741, 117] on mini-dashboard "Overview: Optimail arrow_drop_down This overview shows data of campaigns execut…" at bounding box center [607, 212] width 899 height 194
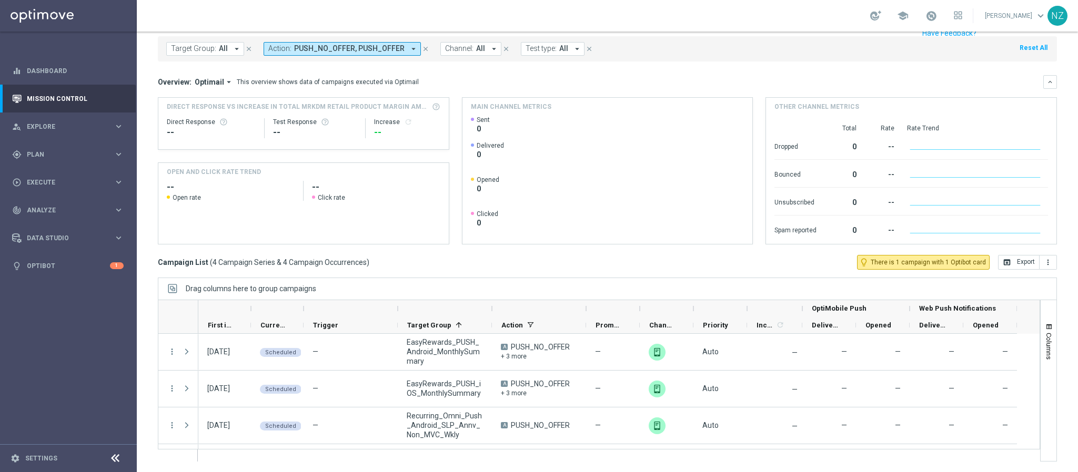
scroll to position [0, 0]
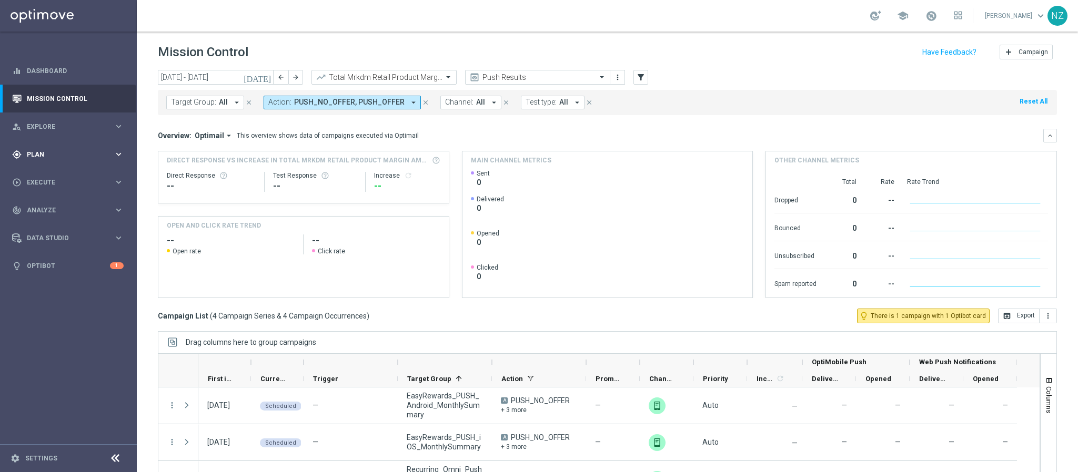
click at [55, 148] on div "gps_fixed Plan keyboard_arrow_right" at bounding box center [68, 154] width 136 height 28
click at [53, 175] on link "Target Groups" at bounding box center [68, 176] width 82 height 8
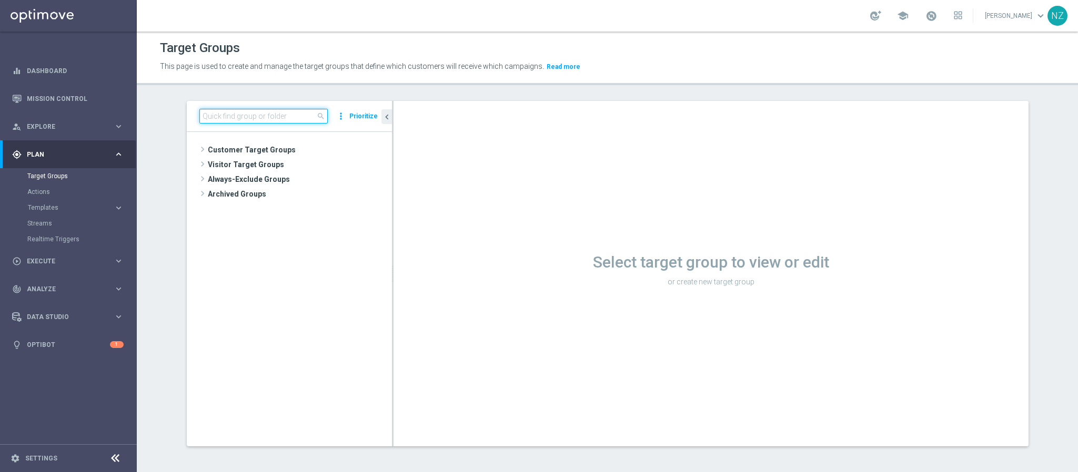
click at [229, 114] on input at bounding box center [263, 116] width 128 height 15
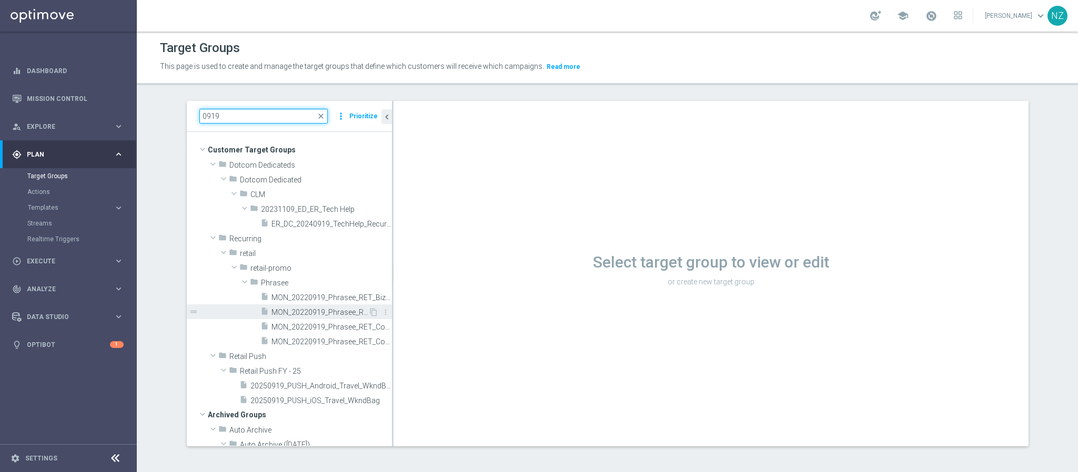
scroll to position [79, 0]
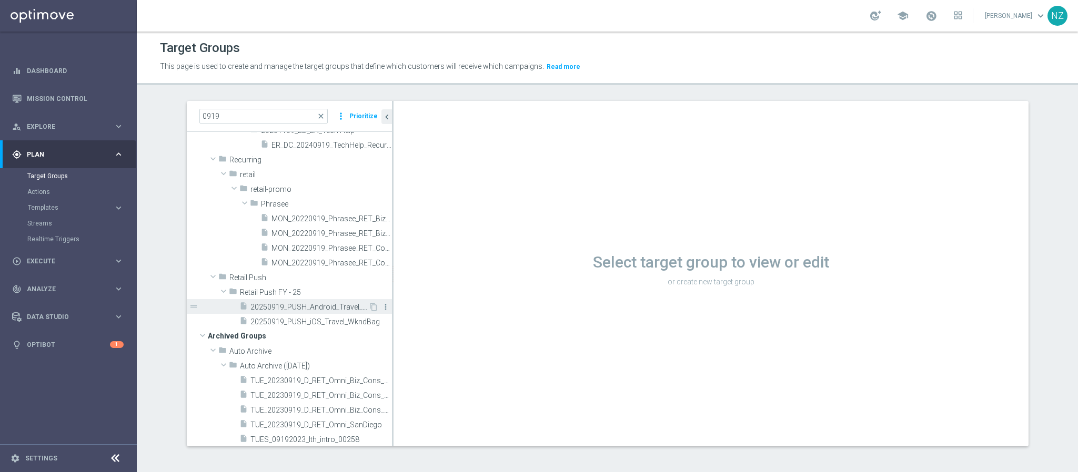
click at [381, 308] on icon "more_vert" at bounding box center [385, 307] width 8 height 8
click at [402, 337] on span "Delete" at bounding box center [396, 338] width 23 height 7
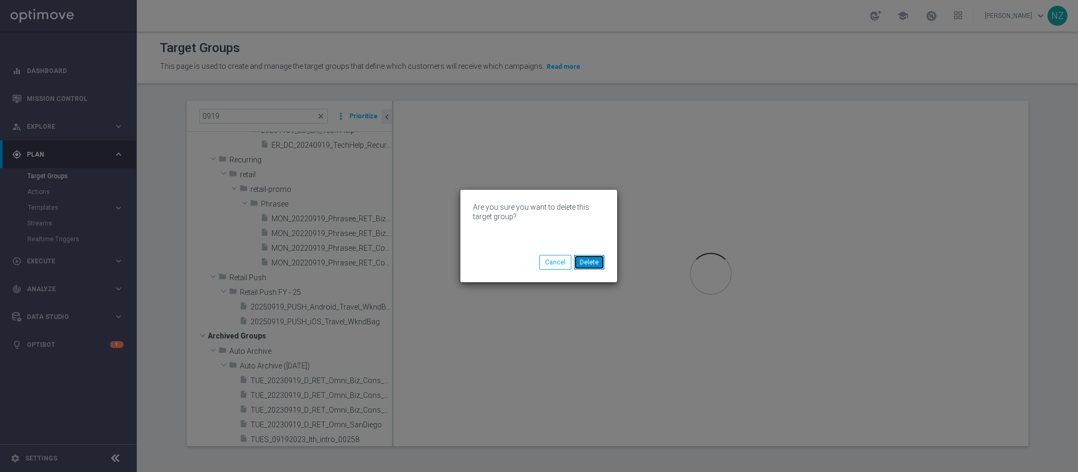
click at [598, 264] on button "Delete" at bounding box center [589, 262] width 31 height 15
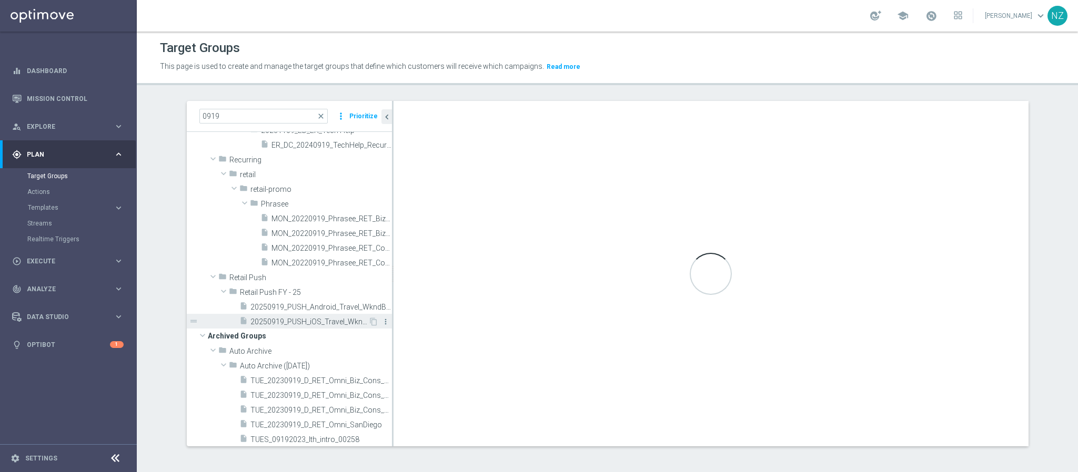
click at [381, 319] on icon "more_vert" at bounding box center [385, 322] width 8 height 8
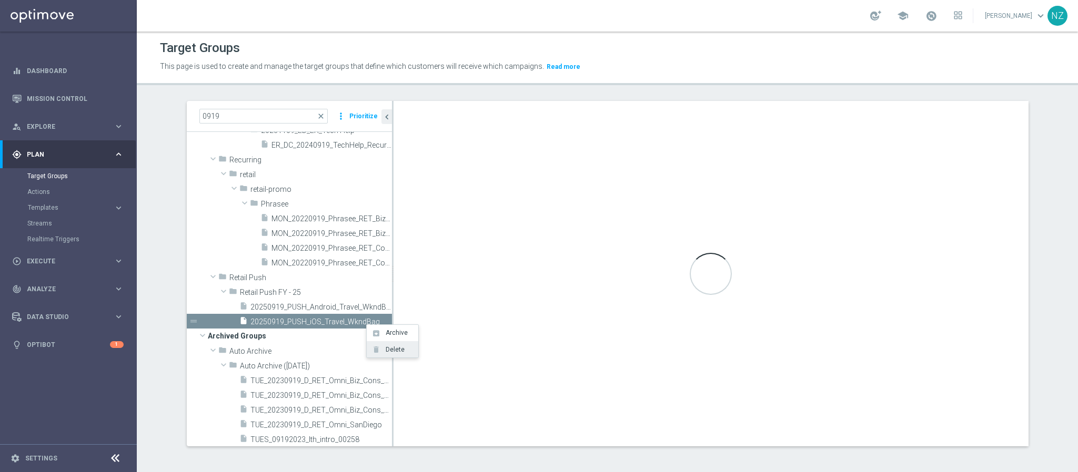
click at [393, 349] on span "Delete" at bounding box center [393, 349] width 23 height 7
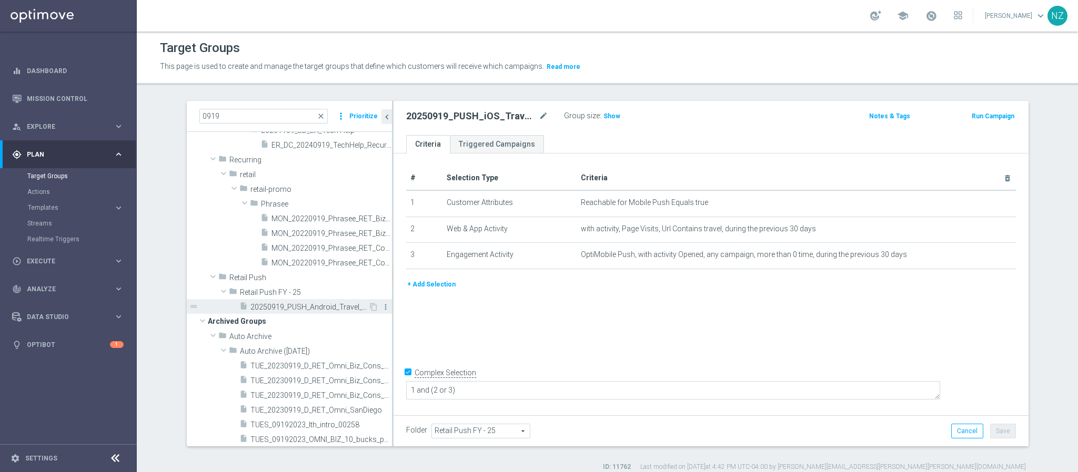
click at [381, 305] on icon "more_vert" at bounding box center [385, 307] width 8 height 8
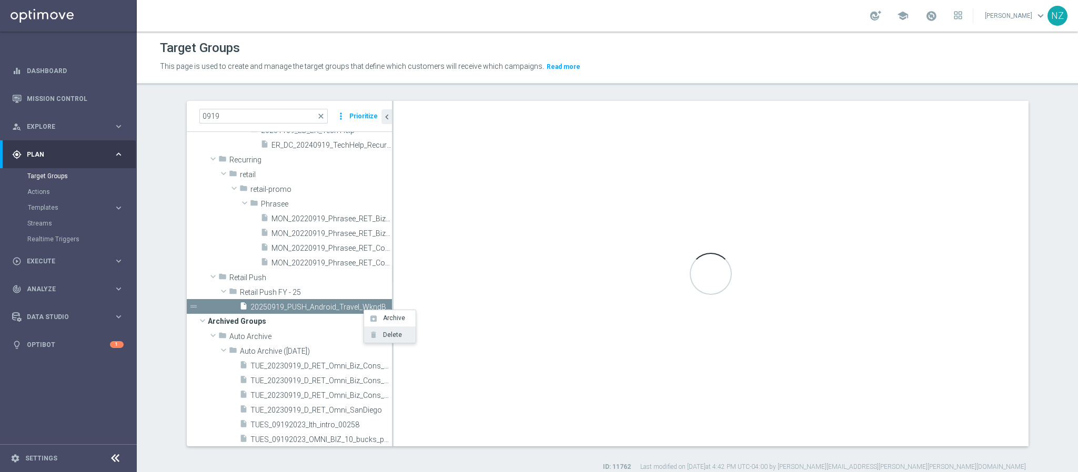
click at [392, 336] on span "Delete" at bounding box center [390, 334] width 23 height 7
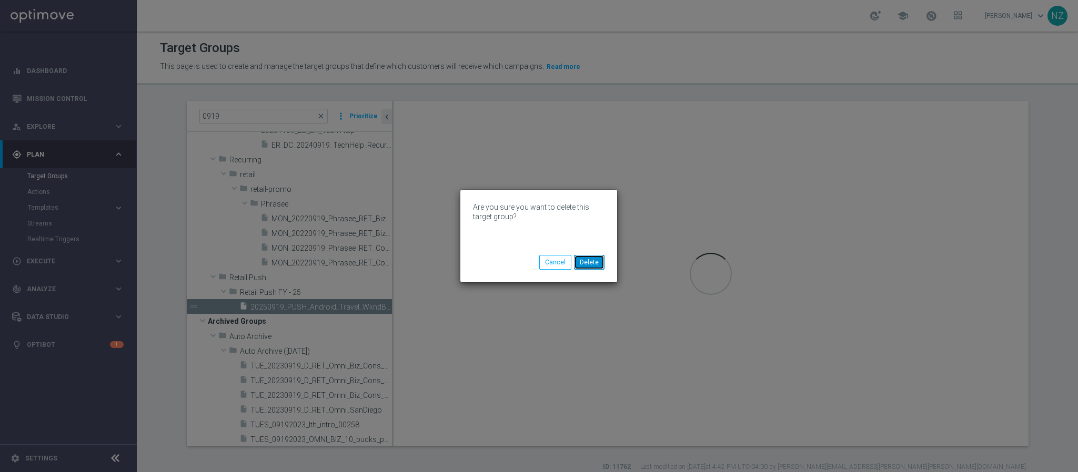
click at [593, 265] on button "Delete" at bounding box center [589, 262] width 31 height 15
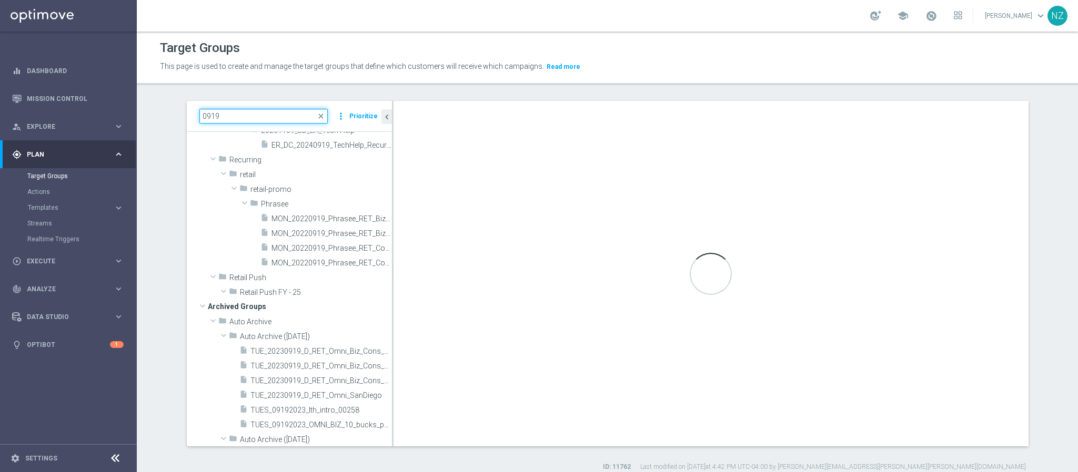
drag, startPoint x: 232, startPoint y: 116, endPoint x: 180, endPoint y: 116, distance: 52.1
click at [187, 116] on div "0919 close more_vert Prioritize" at bounding box center [289, 116] width 205 height 31
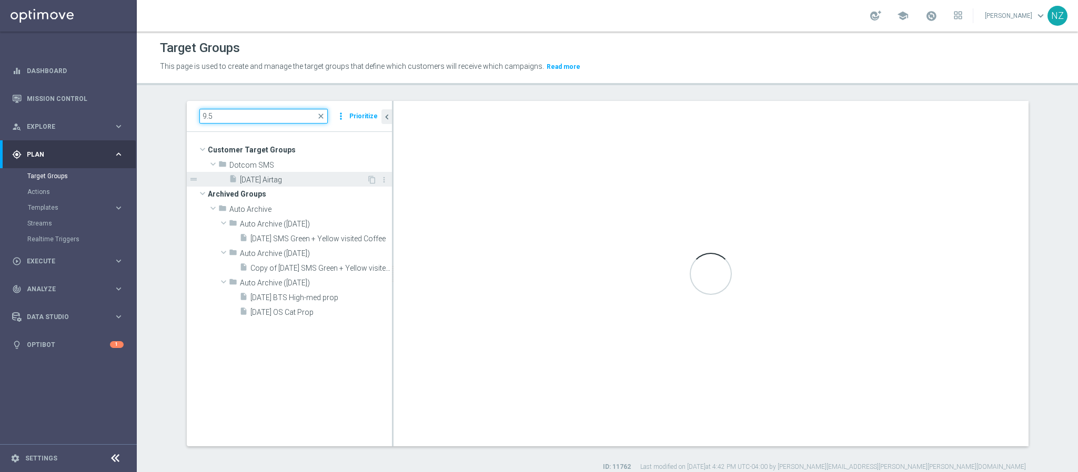
type input "9.5"
click at [253, 182] on span "9.5.25 Airtag" at bounding box center [303, 180] width 127 height 9
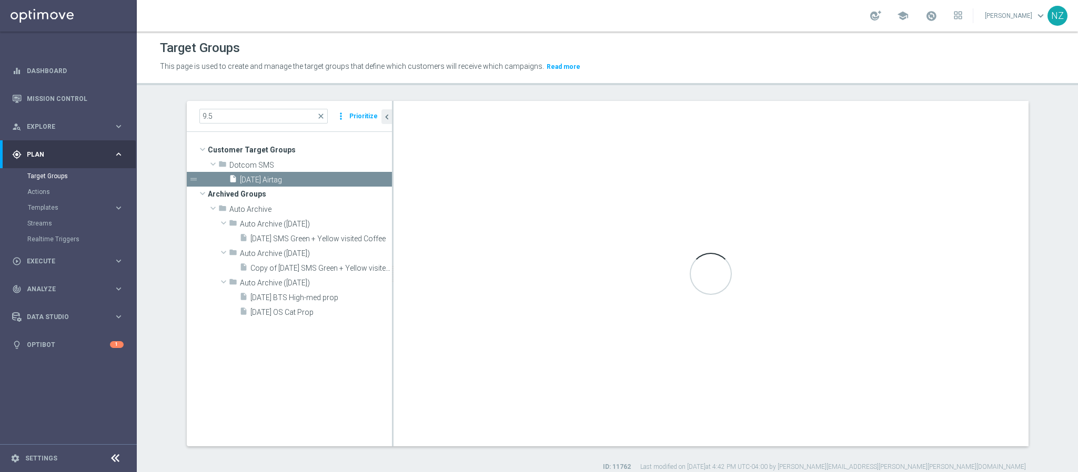
type textarea "1 and 4 and (5 and 6) and (2 or 3)"
type input "Dotcom SMS"
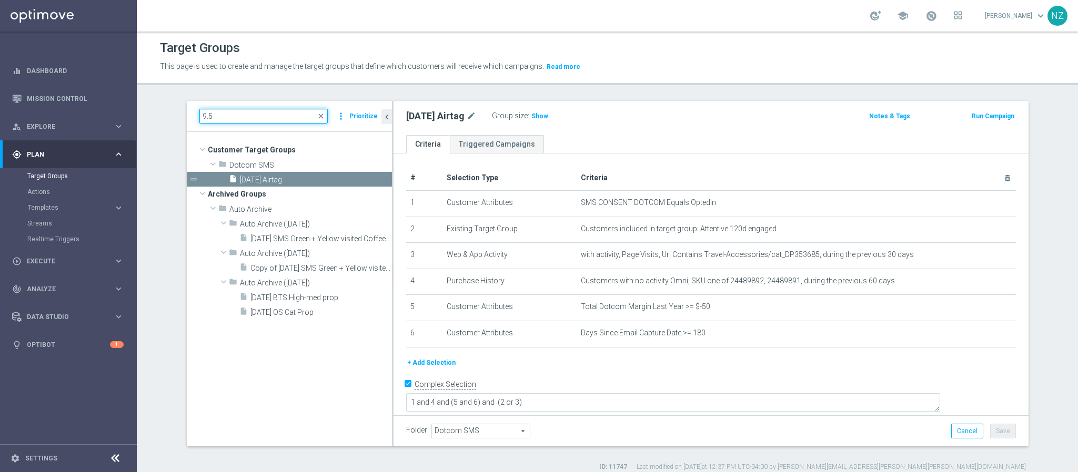
click at [223, 117] on input "9.5" at bounding box center [263, 116] width 128 height 15
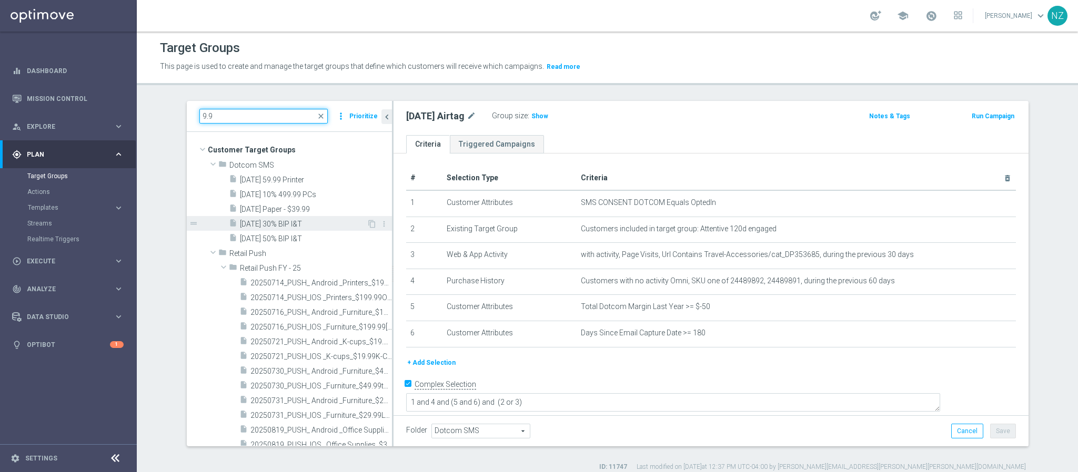
type input "9.9"
click at [283, 223] on span "9.9.25 30% BIP I&T" at bounding box center [303, 224] width 127 height 9
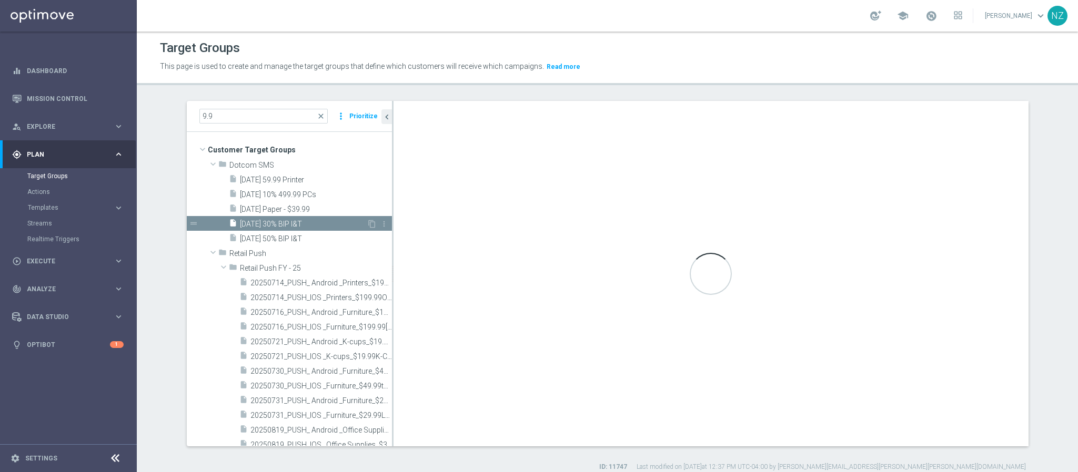
checkbox input "false"
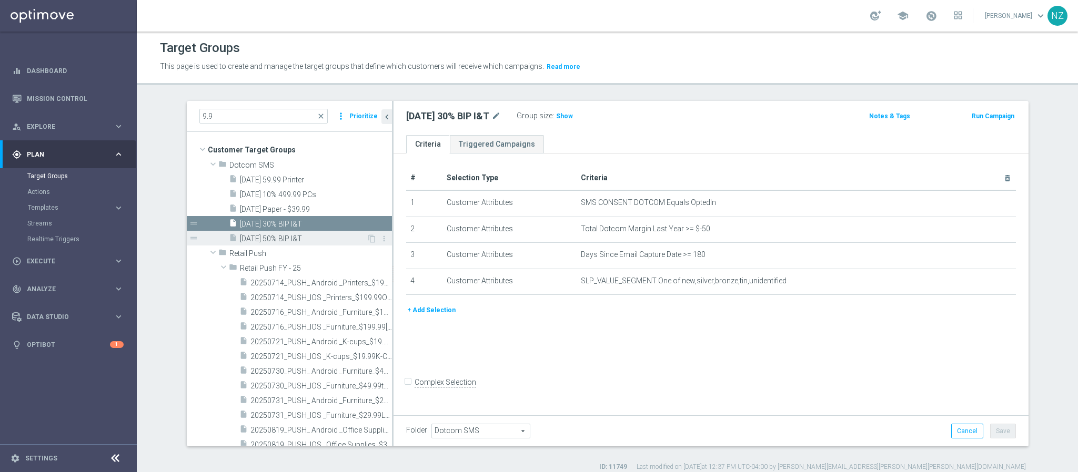
click at [286, 238] on span "9.9.25 50% BIP I&T" at bounding box center [303, 239] width 127 height 9
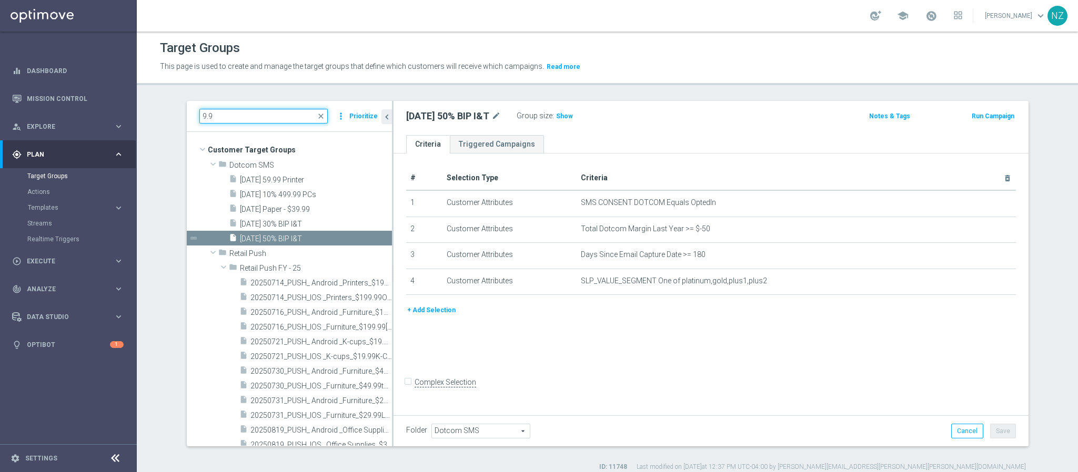
click at [234, 116] on input "9.9" at bounding box center [263, 116] width 128 height 15
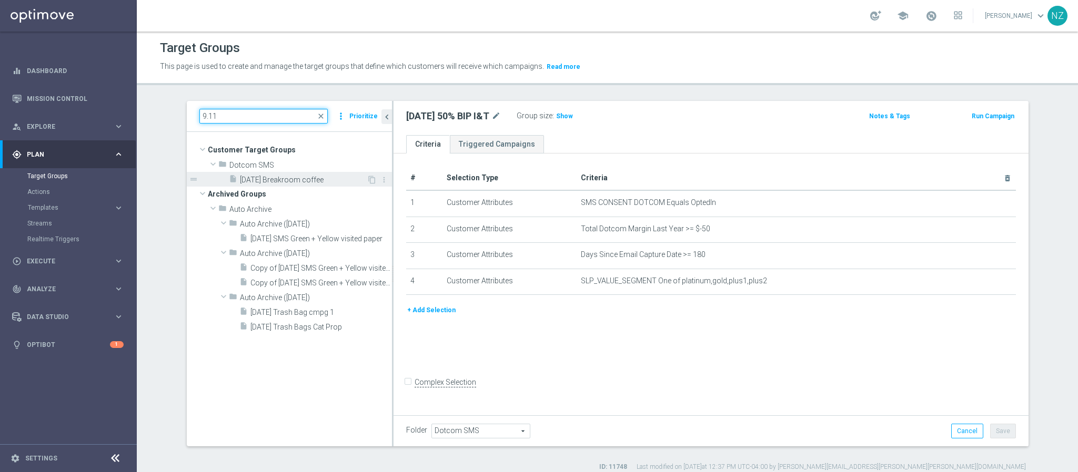
type input "9.11"
click at [256, 179] on span "9.11.25 Breakroom coffee" at bounding box center [303, 180] width 127 height 9
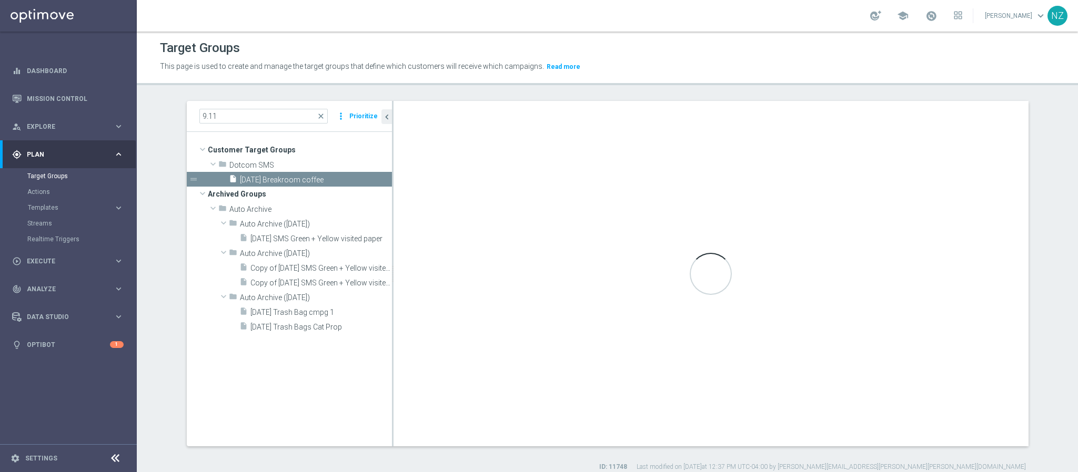
checkbox input "true"
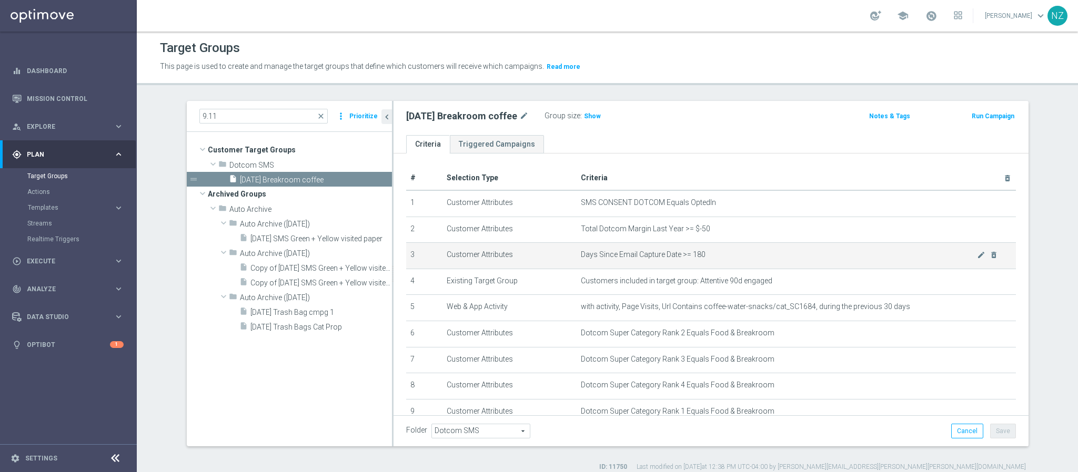
scroll to position [72, 0]
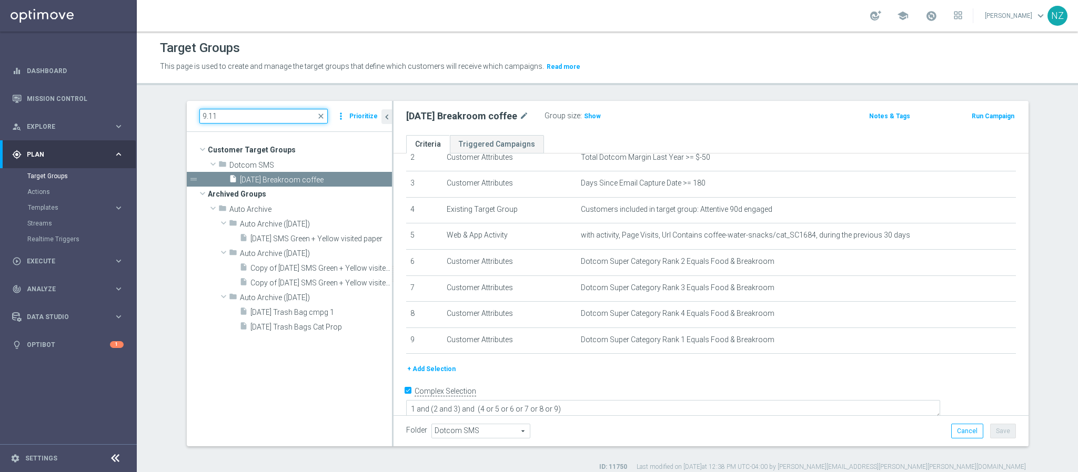
drag, startPoint x: 240, startPoint y: 111, endPoint x: 157, endPoint y: 114, distance: 83.7
click at [157, 114] on section "9.11 close more_vert Prioritize Customer Target Groups library_add create_new_f…" at bounding box center [607, 286] width 941 height 371
type input "0829"
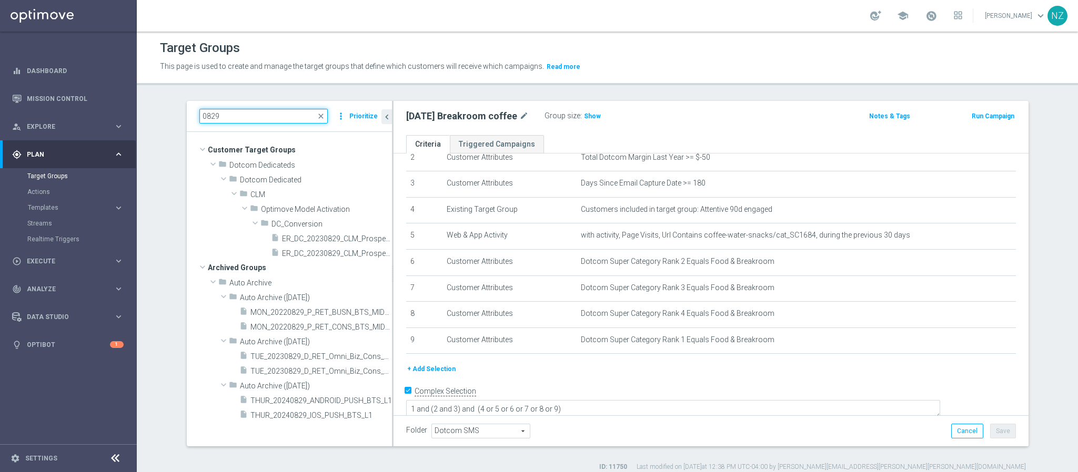
drag, startPoint x: 233, startPoint y: 114, endPoint x: 154, endPoint y: 114, distance: 78.9
click at [154, 114] on section "0829 close more_vert Prioritize Customer Target Groups library_add create_new_f…" at bounding box center [607, 286] width 941 height 371
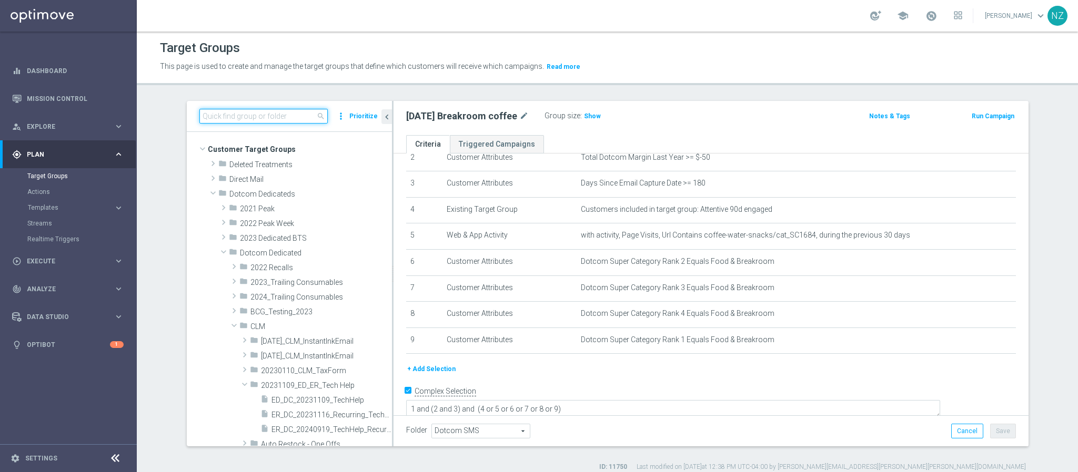
scroll to position [0, 0]
click at [207, 194] on span at bounding box center [213, 193] width 13 height 11
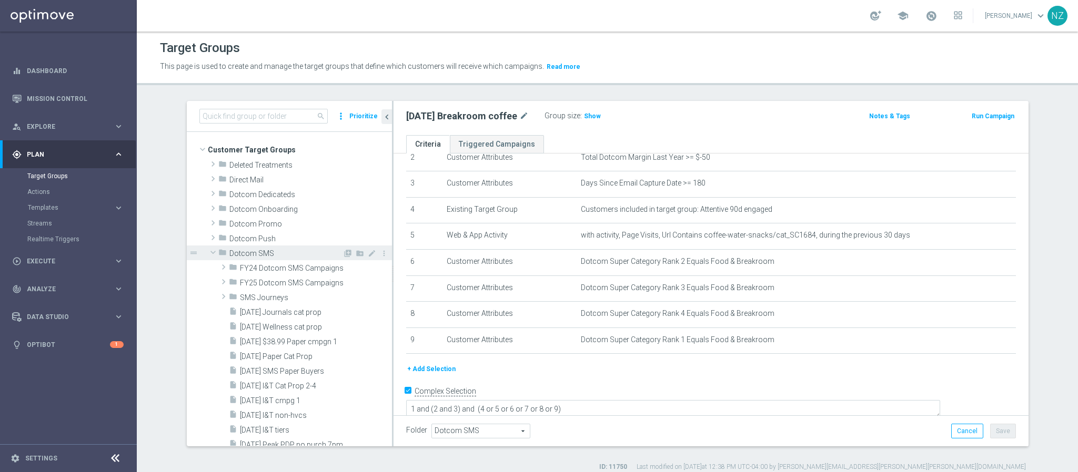
click at [207, 251] on span at bounding box center [213, 252] width 13 height 11
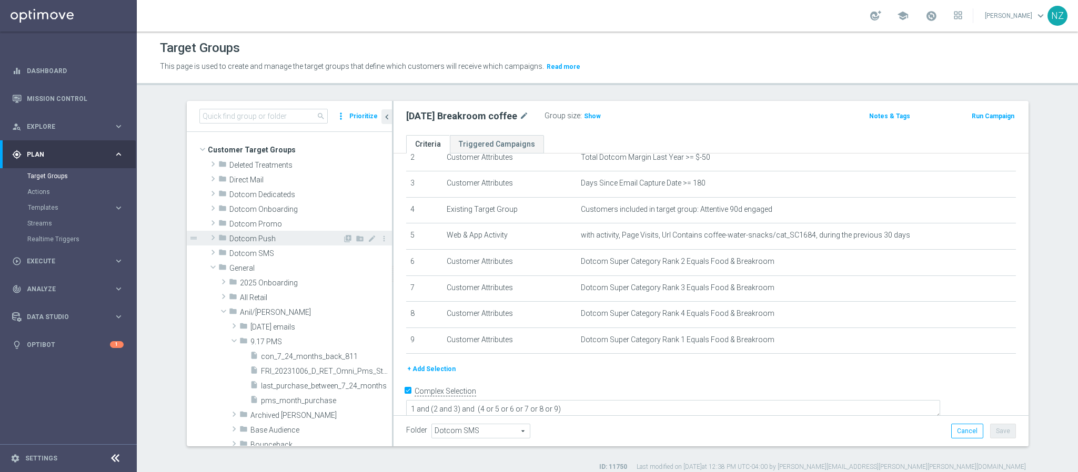
click at [208, 240] on span at bounding box center [213, 237] width 11 height 13
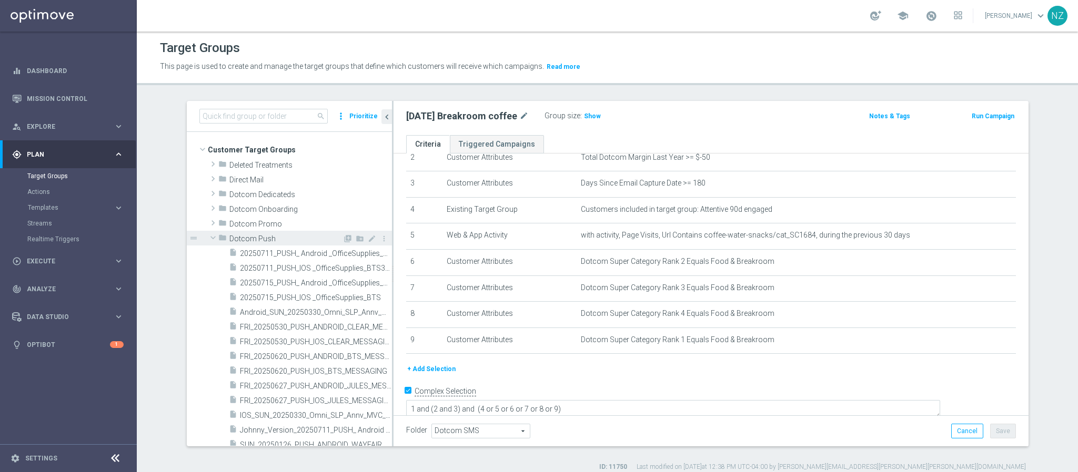
click at [207, 240] on span at bounding box center [213, 238] width 13 height 11
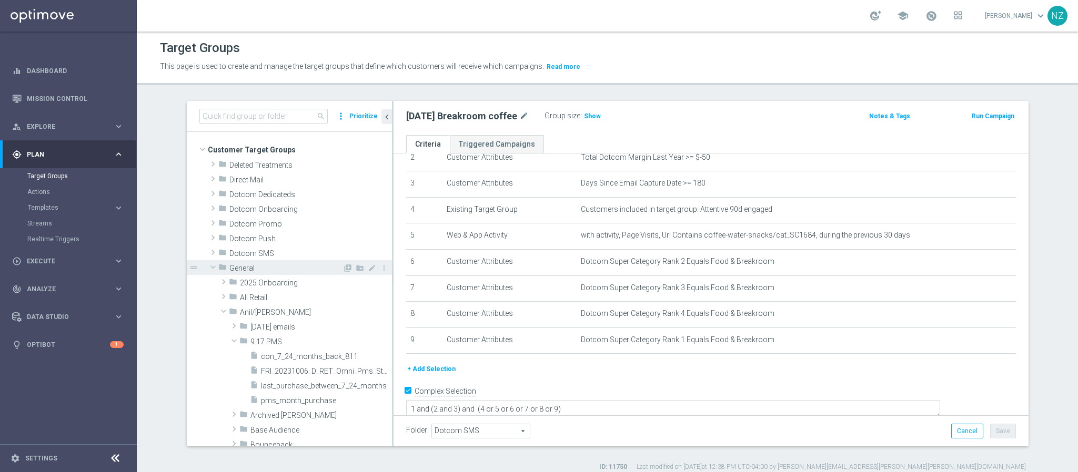
click at [207, 268] on span at bounding box center [213, 267] width 13 height 11
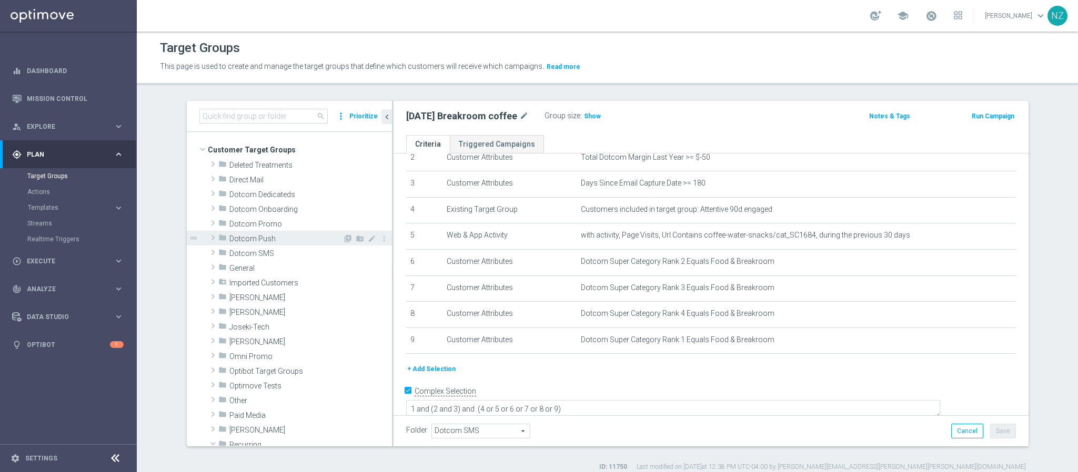
click at [208, 238] on span at bounding box center [213, 237] width 11 height 13
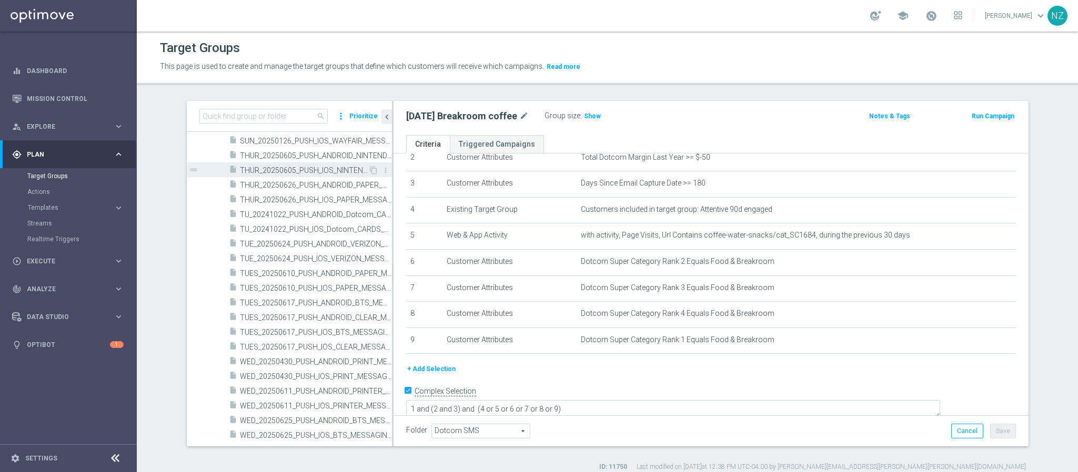
scroll to position [395, 0]
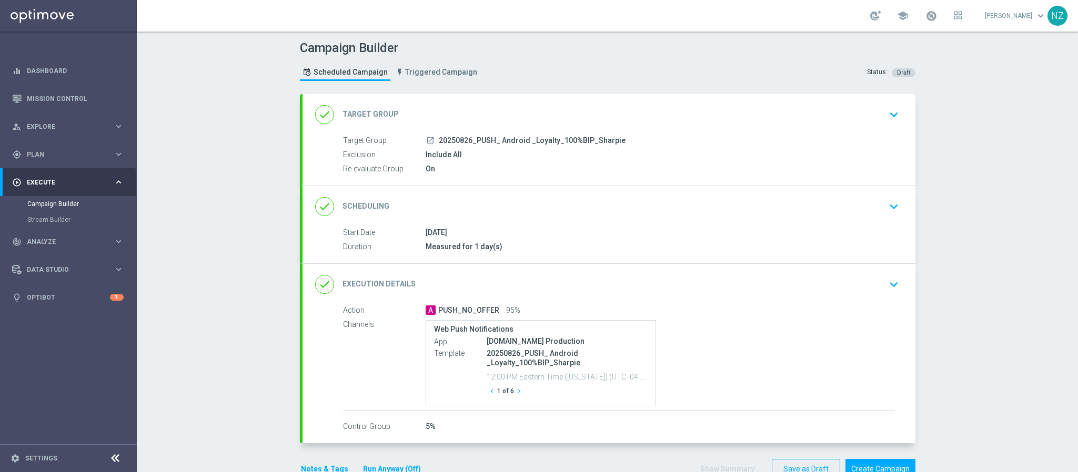
click at [887, 108] on icon "keyboard_arrow_down" at bounding box center [894, 115] width 16 height 16
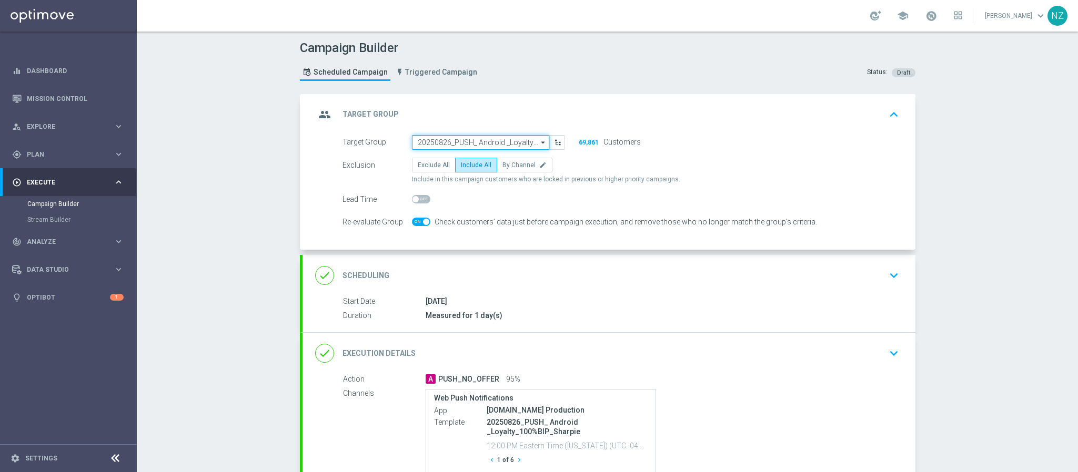
click at [437, 139] on input "20250826_PUSH_ Android _Loyalty_100%BIP_Sharpie" at bounding box center [480, 142] width 137 height 15
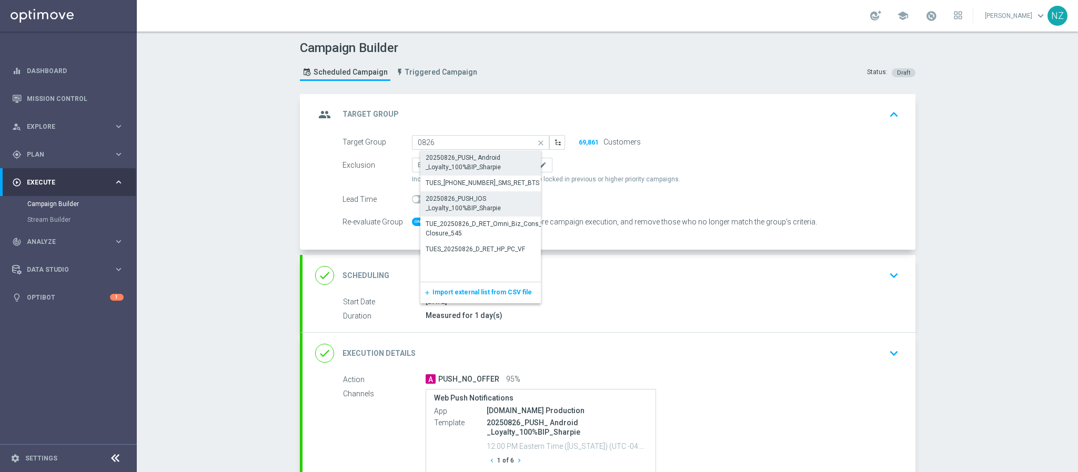
click at [482, 207] on div "20250826_PUSH_IOS _Loyalty_100%BIP_Sharpie" at bounding box center [489, 203] width 127 height 19
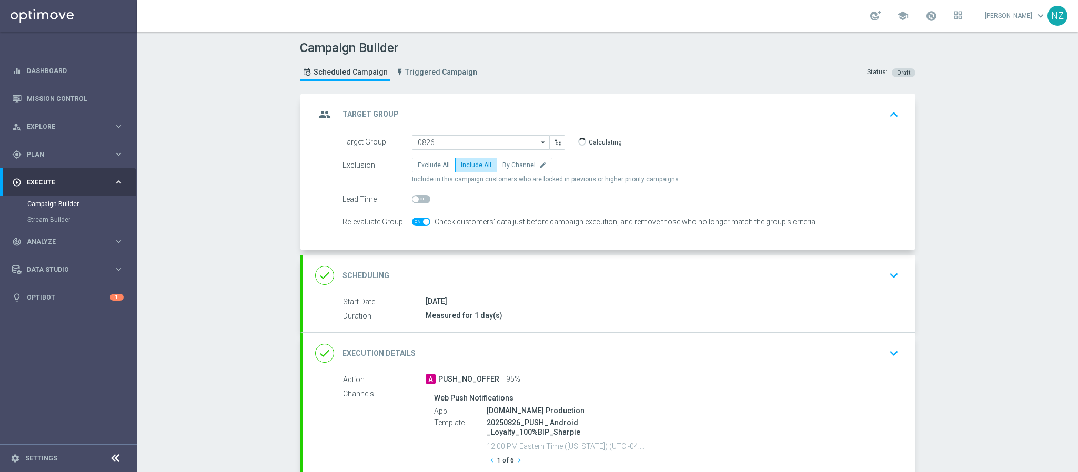
type input "20250826_PUSH_IOS _Loyalty_100%BIP_Sharpie"
click at [968, 248] on div "Campaign Builder Scheduled Campaign Triggered Campaign Status: Draft group Targ…" at bounding box center [607, 252] width 941 height 441
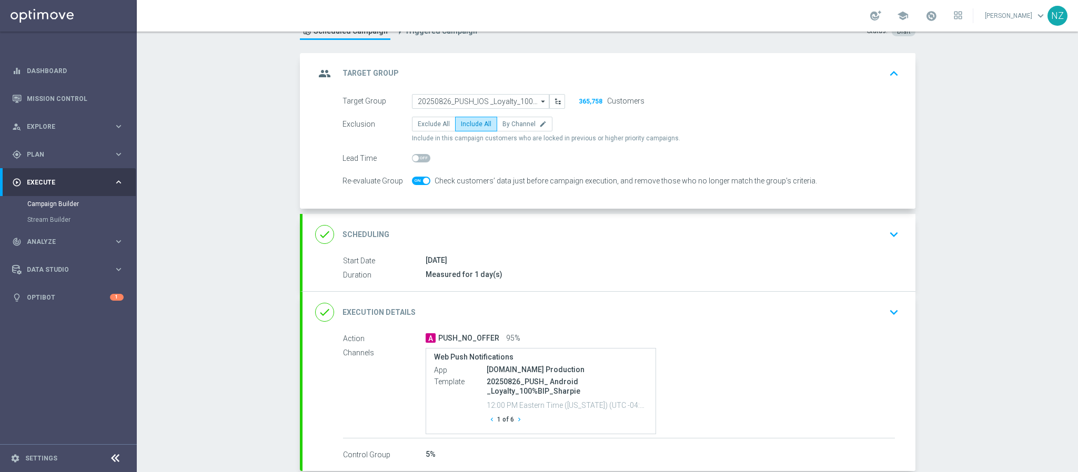
scroll to position [79, 0]
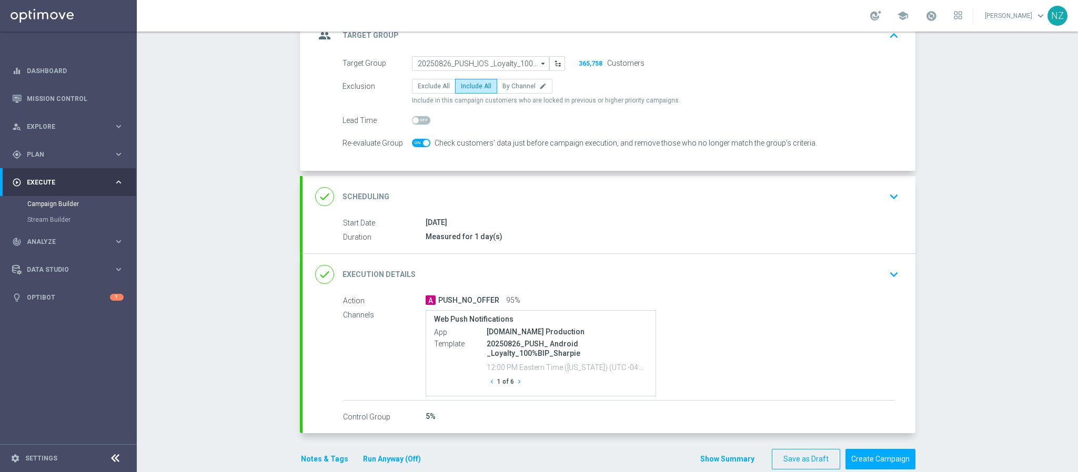
click at [885, 275] on button "keyboard_arrow_down" at bounding box center [894, 275] width 18 height 20
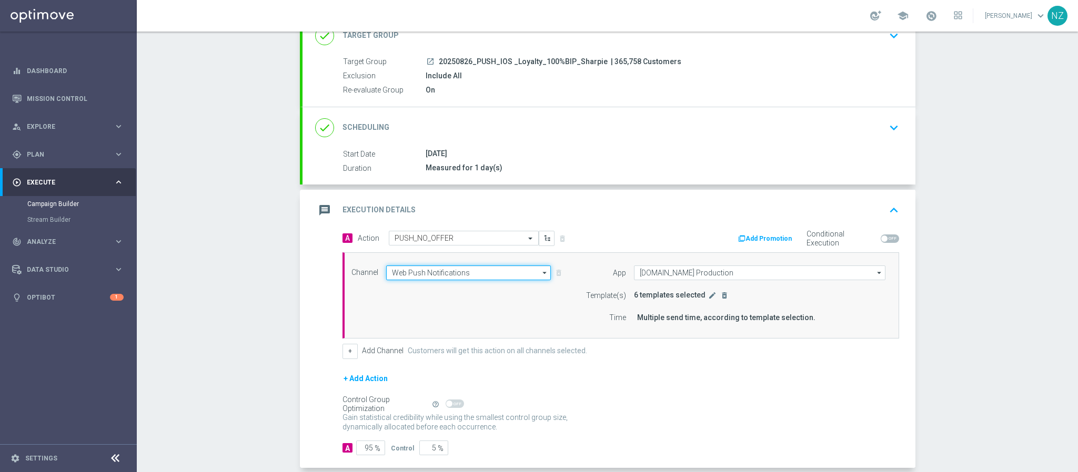
click at [436, 274] on input "Web Push Notifications" at bounding box center [468, 273] width 165 height 15
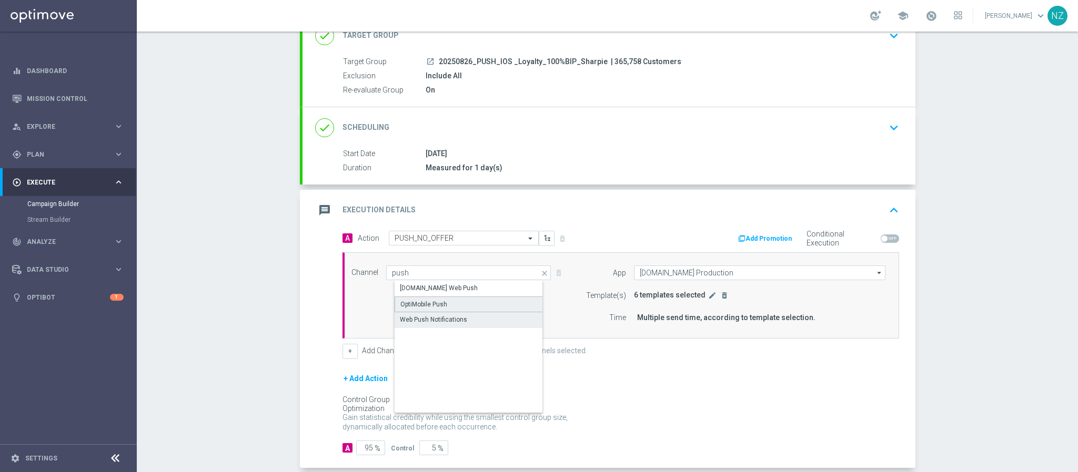
click at [442, 306] on div "OptiMobile Push" at bounding box center [477, 305] width 165 height 16
type input "OptiMobile Push"
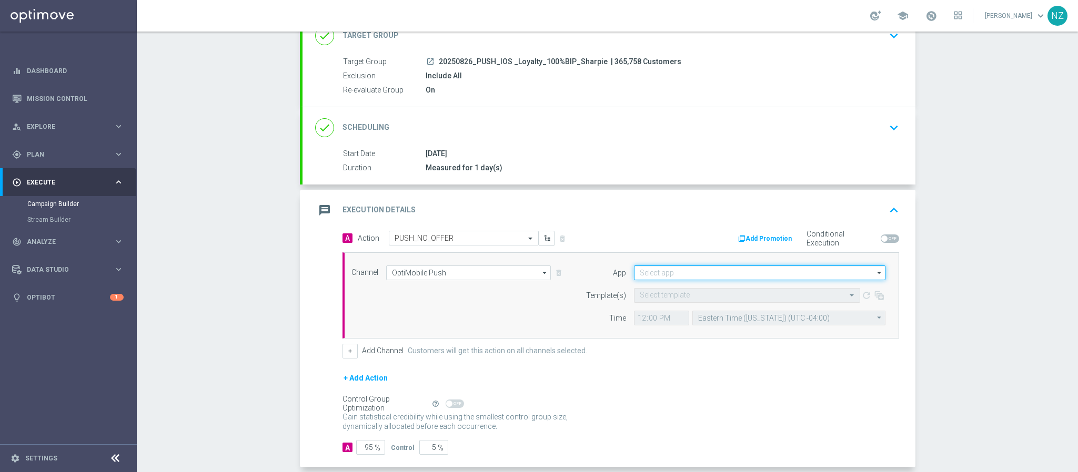
click at [663, 276] on input at bounding box center [759, 273] width 251 height 15
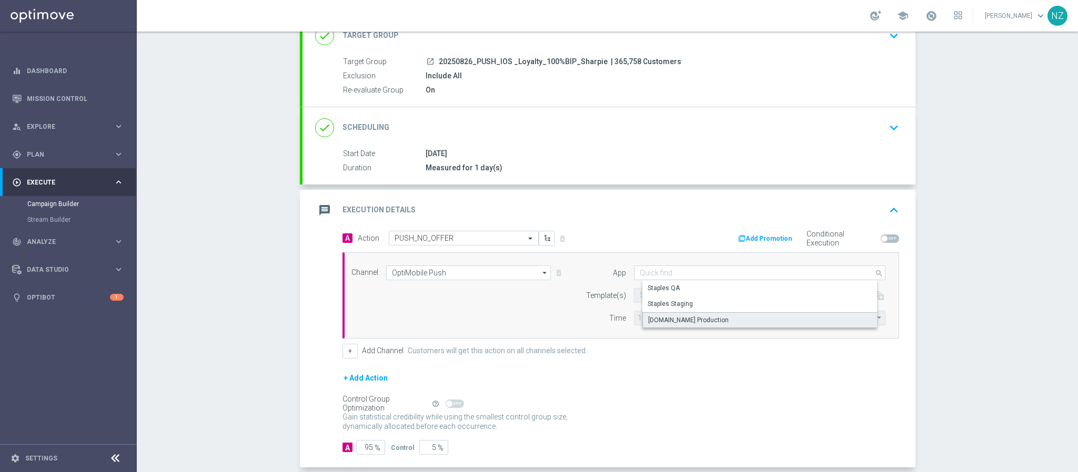
click at [690, 319] on div "[DOMAIN_NAME] Production" at bounding box center [688, 320] width 80 height 9
type input "[DOMAIN_NAME] Production"
click at [874, 300] on icon "button" at bounding box center [879, 295] width 11 height 11
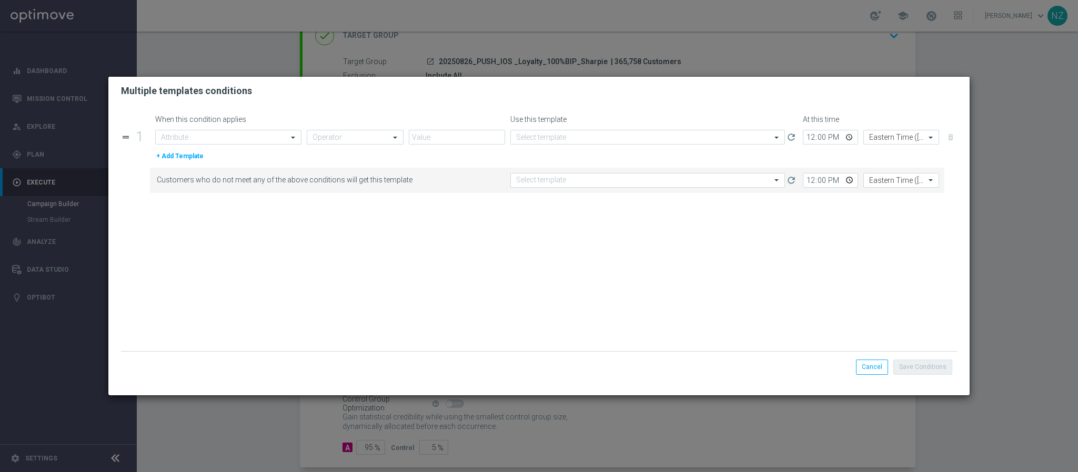
click at [230, 125] on form "When this condition applies Use this template At this time drag_handle 1 Attrib…" at bounding box center [539, 233] width 836 height 236
click at [230, 140] on input "text" at bounding box center [218, 137] width 114 height 9
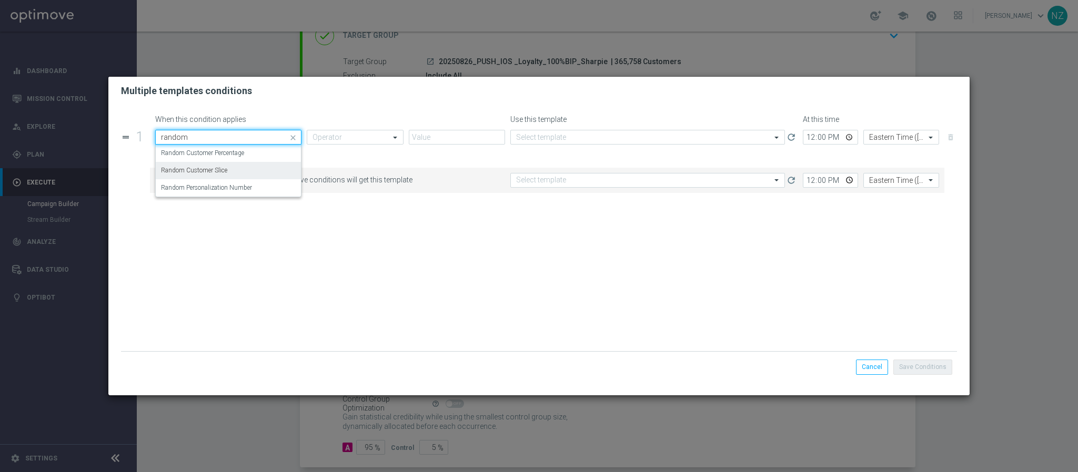
click at [255, 169] on div "Random Customer Slice" at bounding box center [228, 170] width 135 height 17
type input "random"
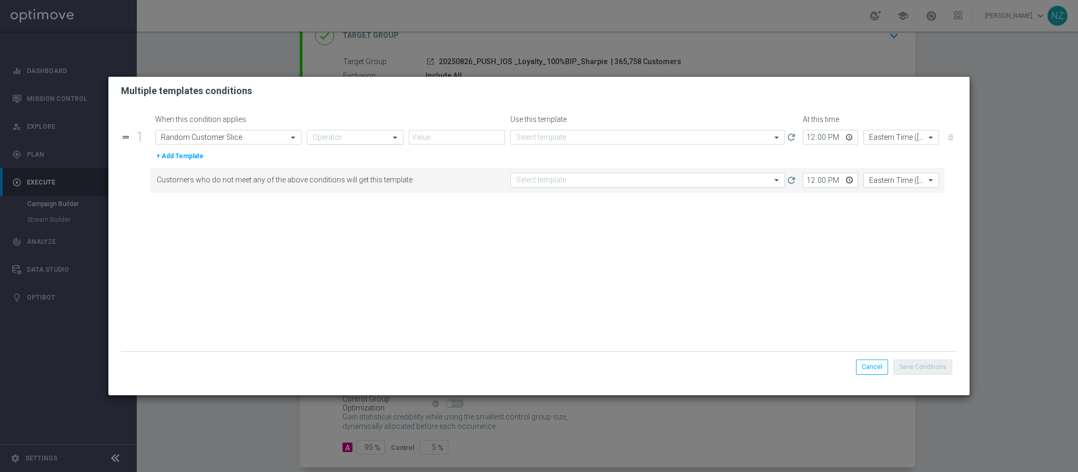
click at [347, 132] on div "Operator" at bounding box center [355, 137] width 97 height 15
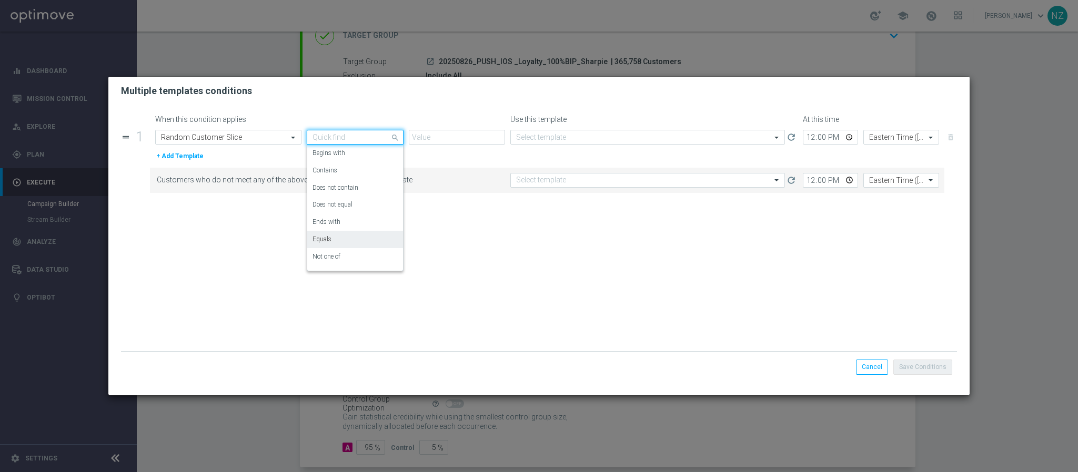
click at [346, 235] on div "Equals" at bounding box center [354, 239] width 85 height 17
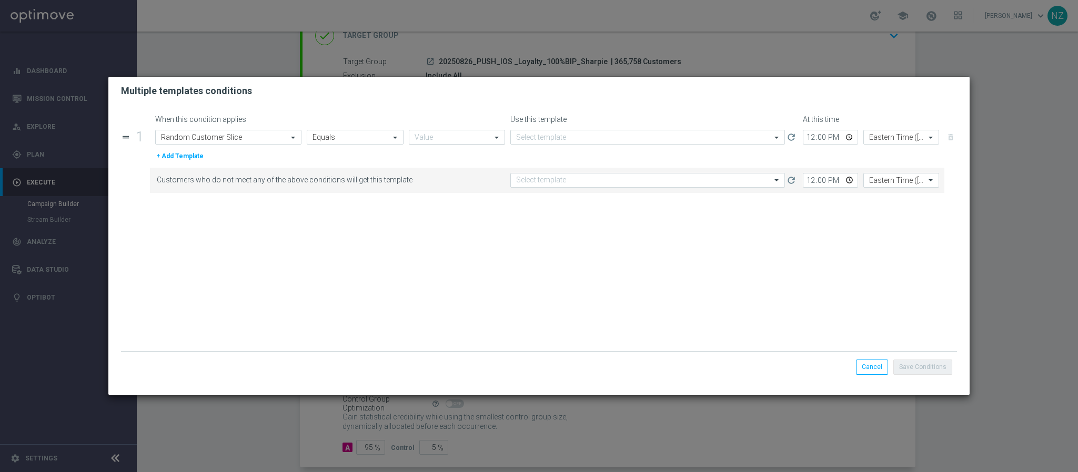
click at [430, 138] on input "text" at bounding box center [447, 137] width 64 height 9
drag, startPoint x: 455, startPoint y: 155, endPoint x: 450, endPoint y: 171, distance: 17.0
click at [450, 171] on div "10th 10% slice 1st 10% slice 2nd 10% slice 3rd 10% slice 4th 10% slice 5th 10% …" at bounding box center [457, 208] width 96 height 126
click at [450, 171] on label "1st 10% slice" at bounding box center [433, 170] width 36 height 9
click at [539, 133] on input "text" at bounding box center [637, 137] width 242 height 9
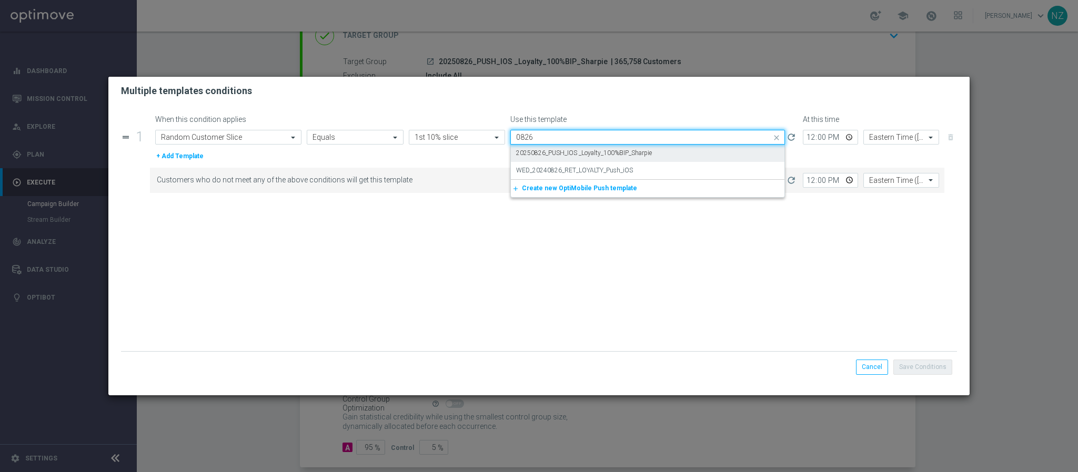
click at [548, 154] on label "20250826_PUSH_IOS _Loyalty_100%BIP_Sharpie" at bounding box center [584, 153] width 136 height 9
type input "0826"
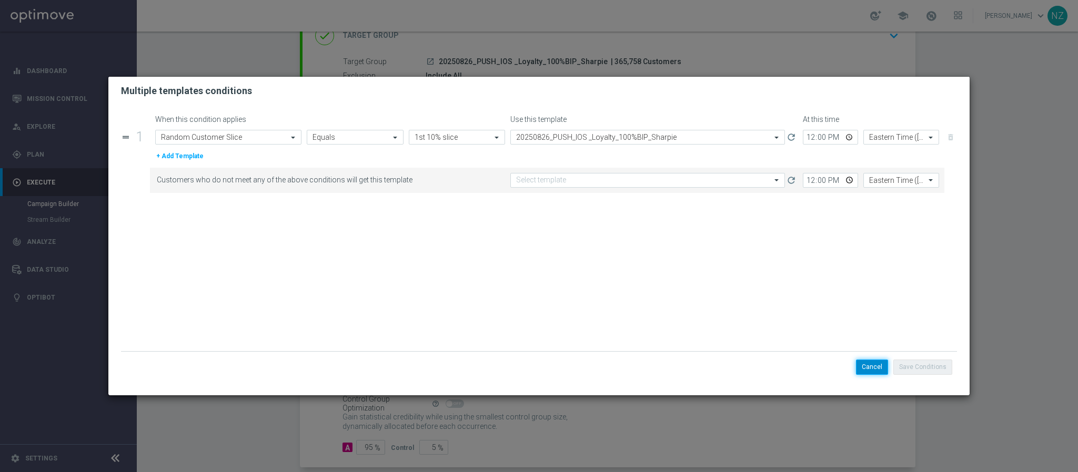
click at [878, 368] on button "Cancel" at bounding box center [872, 367] width 32 height 15
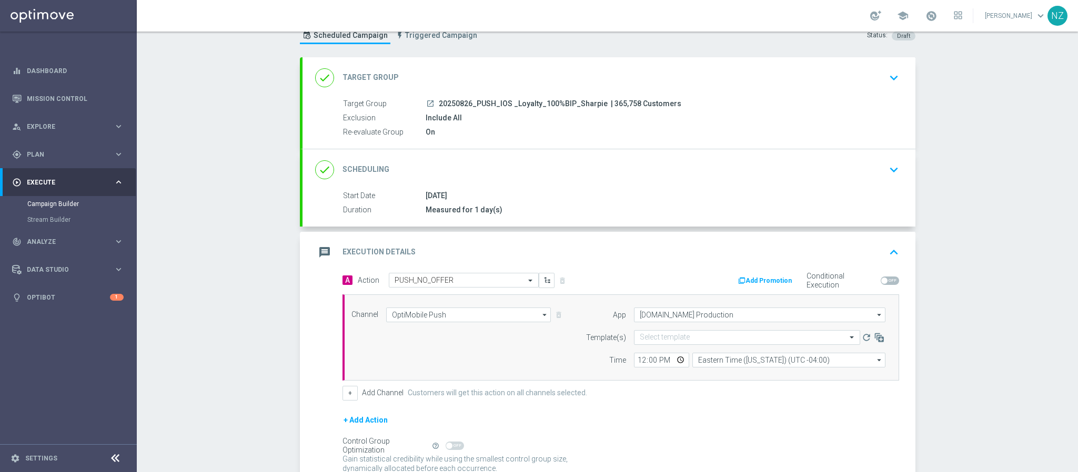
scroll to position [0, 0]
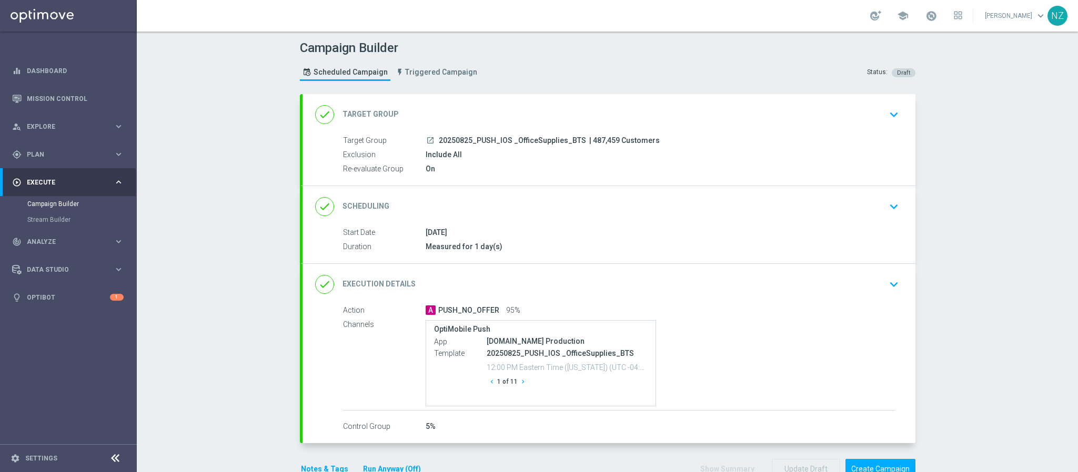
click at [891, 275] on div "done Execution Details keyboard_arrow_down" at bounding box center [609, 284] width 613 height 41
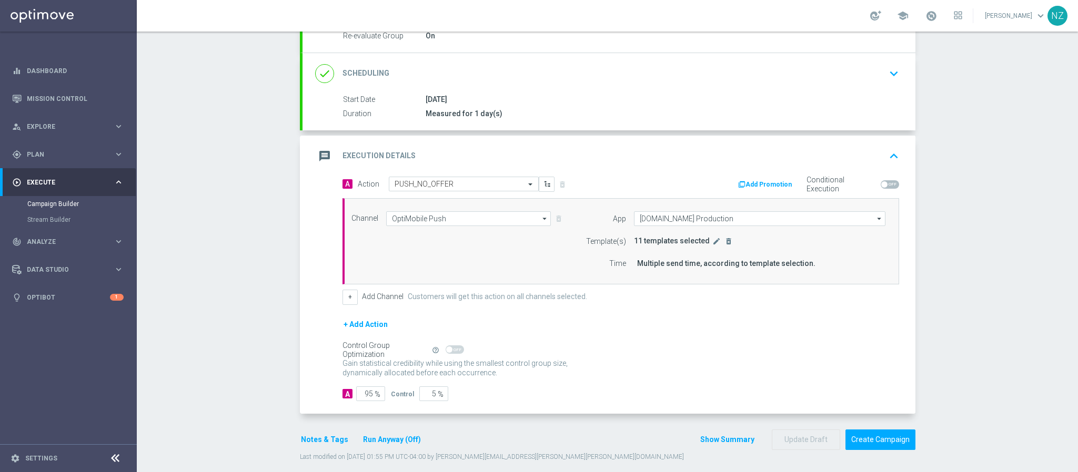
scroll to position [147, 0]
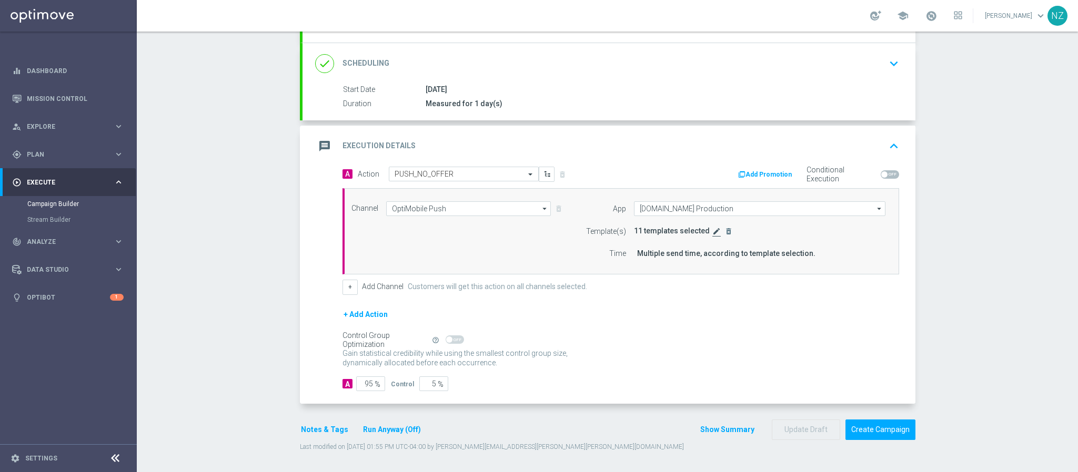
click at [712, 229] on icon "edit" at bounding box center [716, 231] width 8 height 8
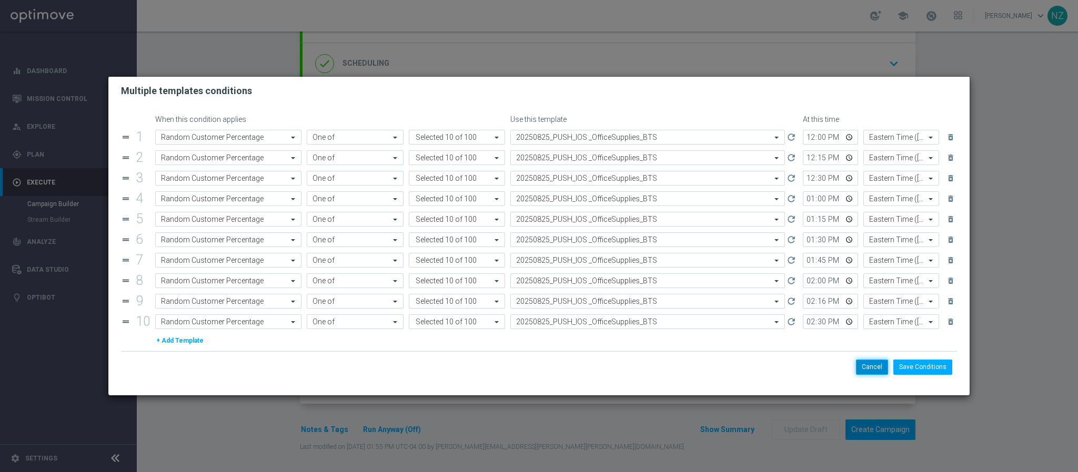
click at [872, 368] on button "Cancel" at bounding box center [872, 367] width 32 height 15
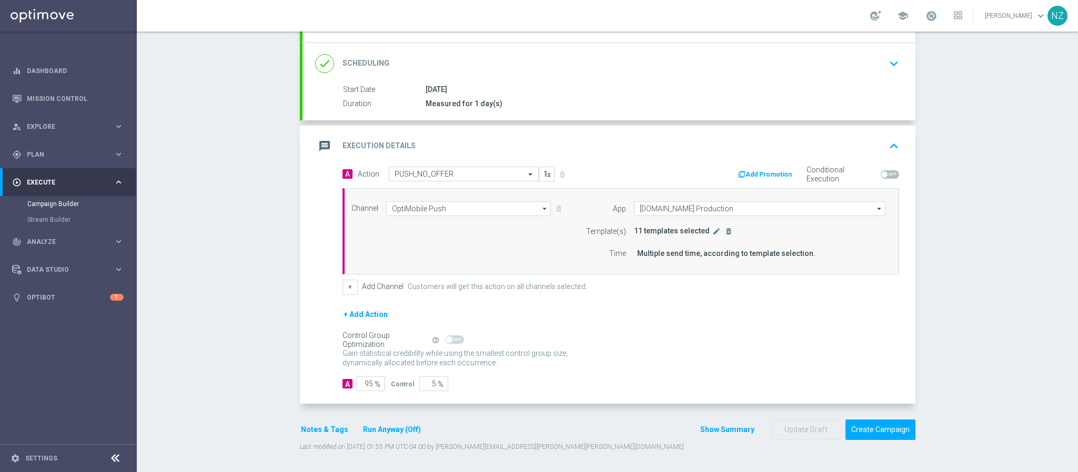
scroll to position [0, 0]
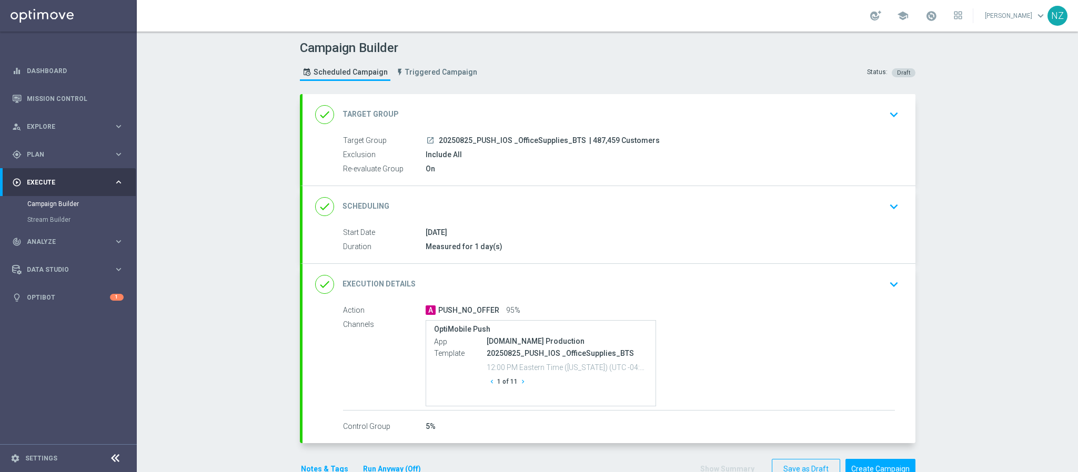
drag, startPoint x: 889, startPoint y: 111, endPoint x: 777, endPoint y: 114, distance: 112.6
click at [889, 111] on icon "keyboard_arrow_down" at bounding box center [894, 115] width 16 height 16
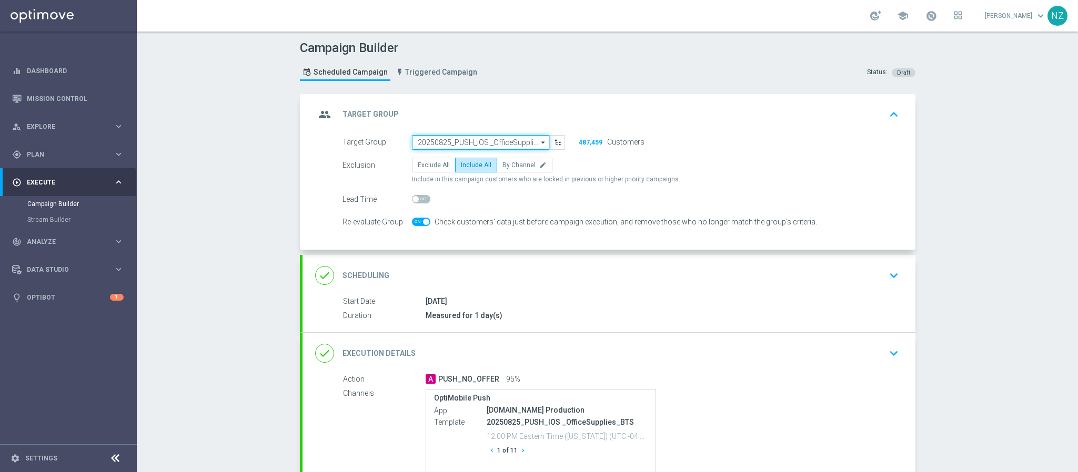
click at [482, 138] on input "20250825_PUSH_IOS _OfficeSupplies_BTS" at bounding box center [480, 142] width 137 height 15
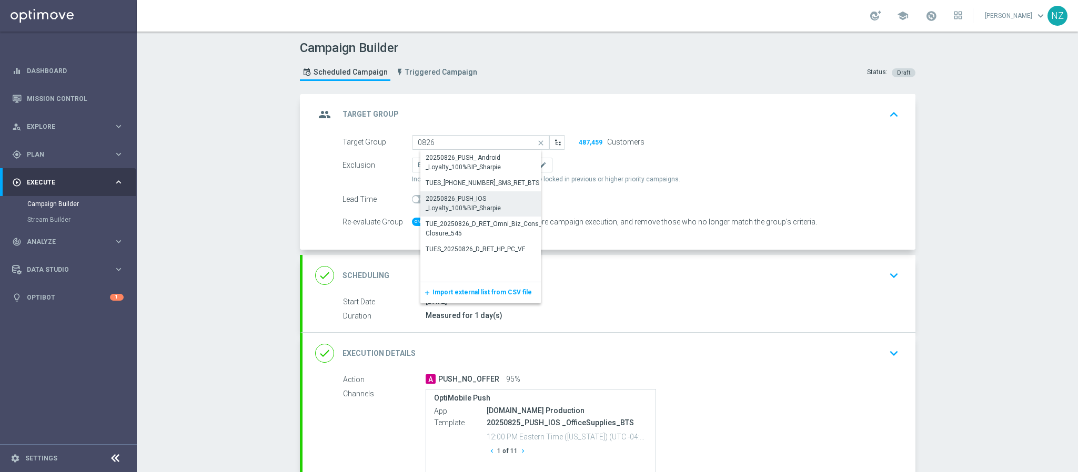
click at [499, 199] on div "20250826_PUSH_IOS _Loyalty_100%BIP_Sharpie" at bounding box center [489, 203] width 127 height 19
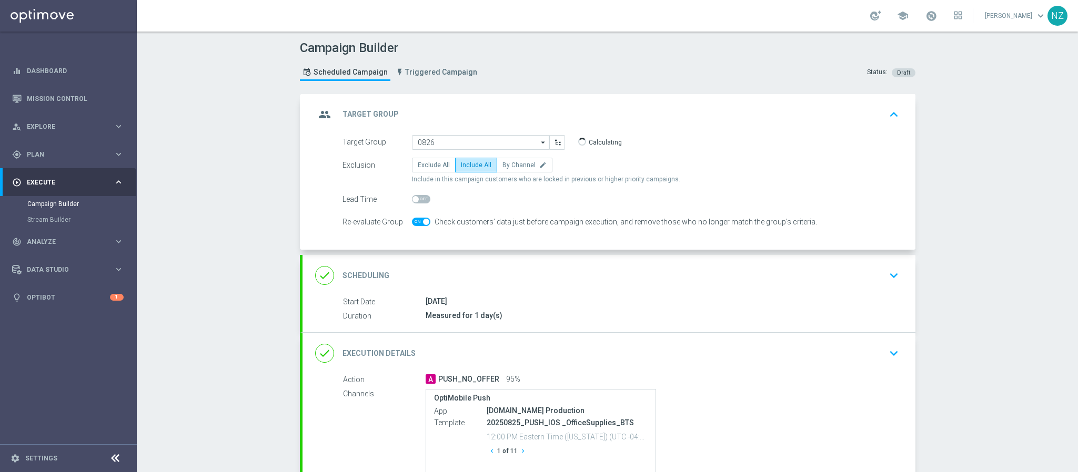
type input "20250826_PUSH_IOS _Loyalty_100%BIP_Sharpie"
click at [888, 281] on icon "keyboard_arrow_down" at bounding box center [894, 276] width 16 height 16
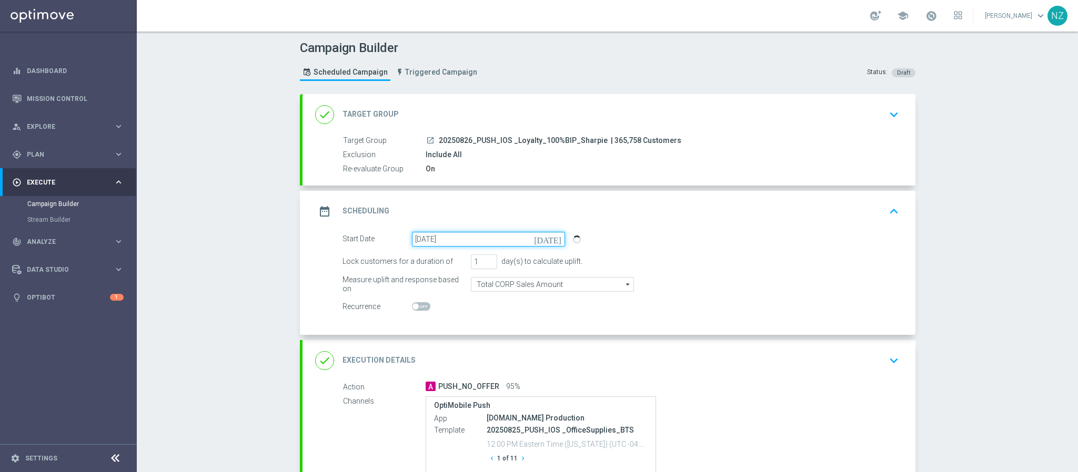
click at [430, 238] on input "[DATE]" at bounding box center [488, 239] width 153 height 15
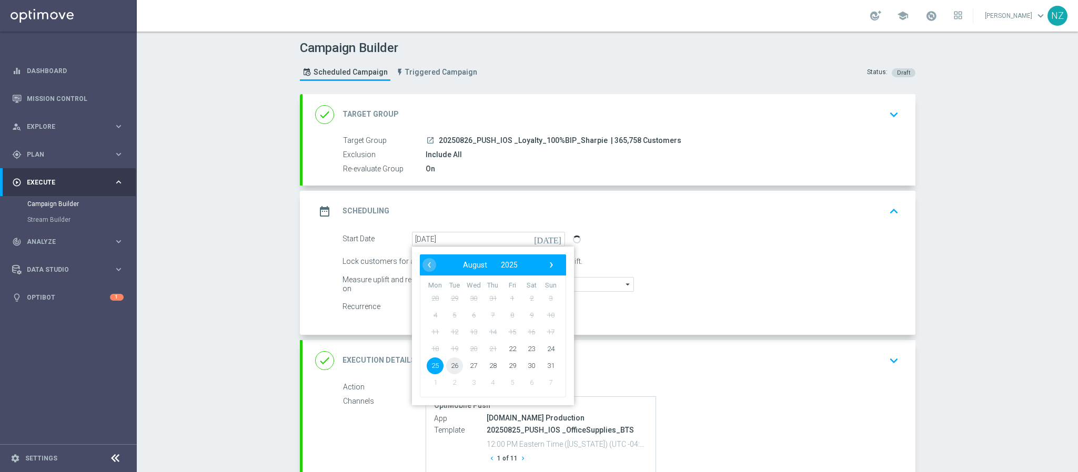
click at [447, 369] on span "26" at bounding box center [454, 365] width 17 height 17
type input "[DATE]"
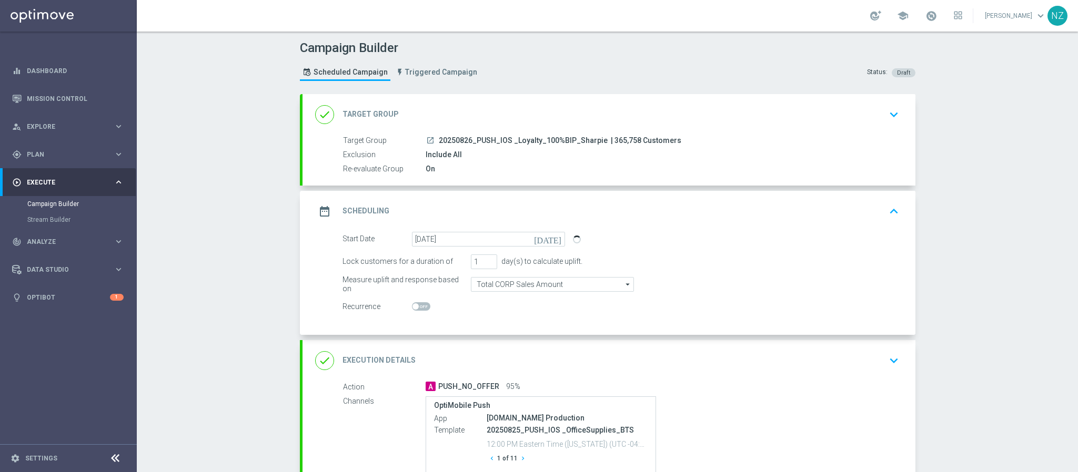
click at [977, 226] on div "Campaign Builder Scheduled Campaign Triggered Campaign Status: Draft done Targe…" at bounding box center [607, 252] width 941 height 441
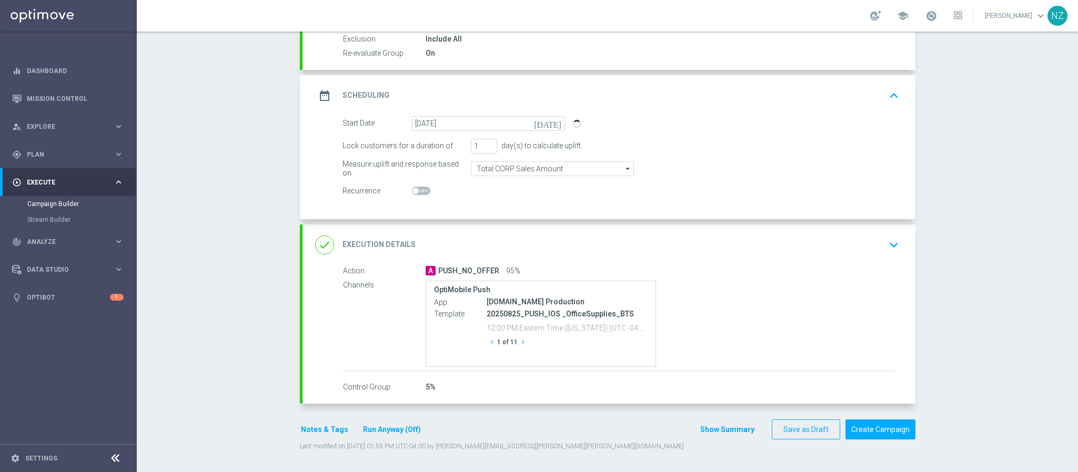
click at [888, 240] on icon "keyboard_arrow_down" at bounding box center [894, 245] width 16 height 16
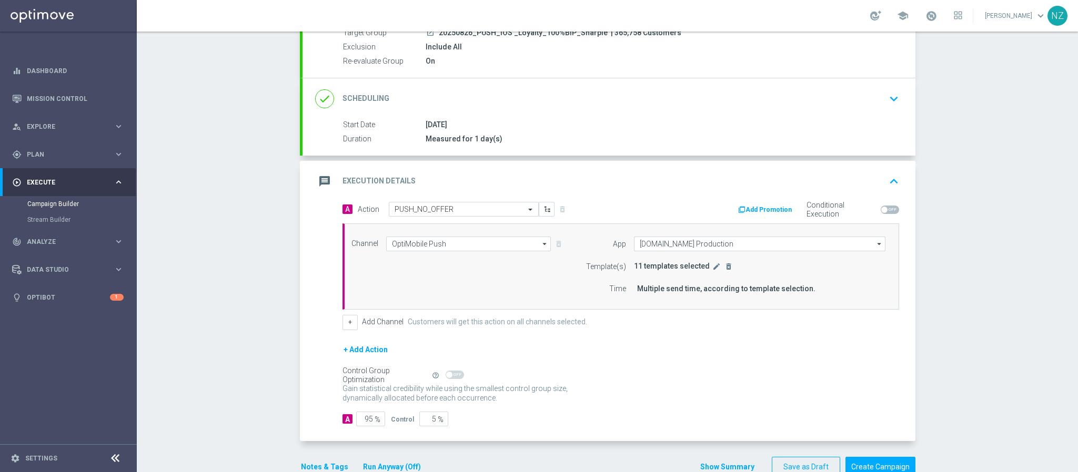
scroll to position [117, 0]
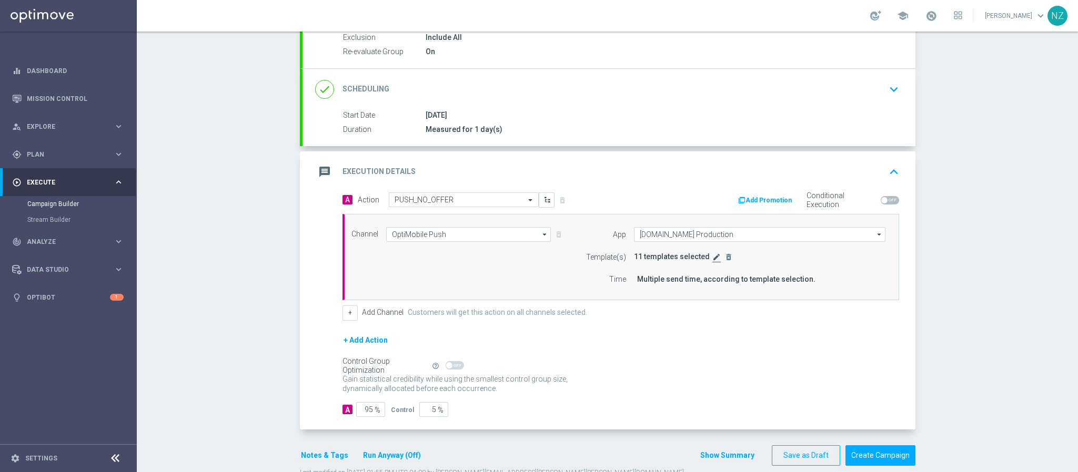
click at [712, 259] on icon "edit" at bounding box center [716, 257] width 8 height 8
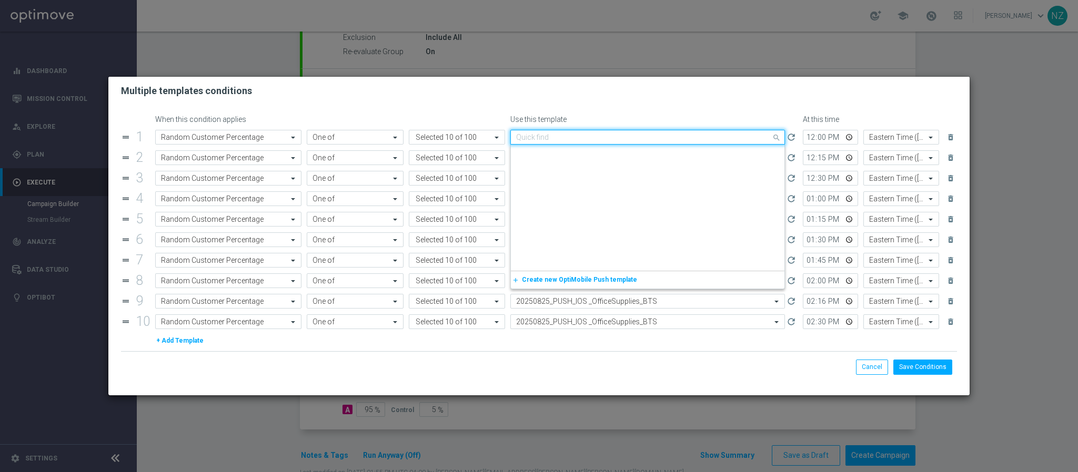
click at [586, 139] on input "text" at bounding box center [637, 137] width 242 height 9
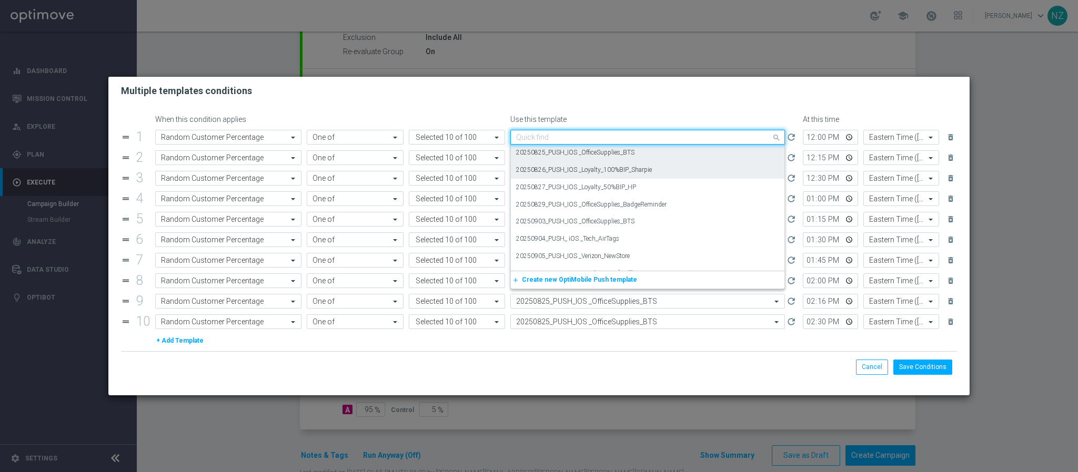
click at [590, 167] on label "20250826_PUSH_IOS _Loyalty_100%BIP_Sharpie" at bounding box center [584, 170] width 136 height 9
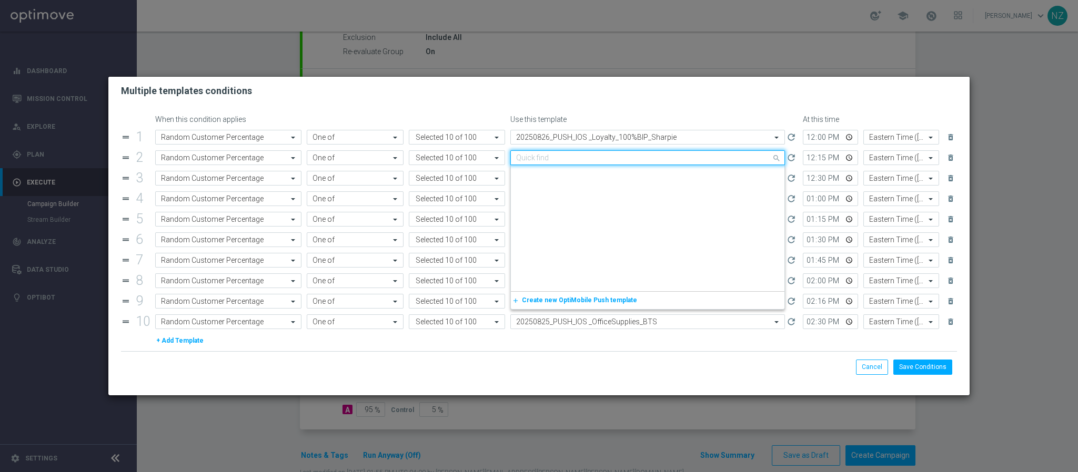
click at [568, 161] on input "text" at bounding box center [637, 158] width 242 height 9
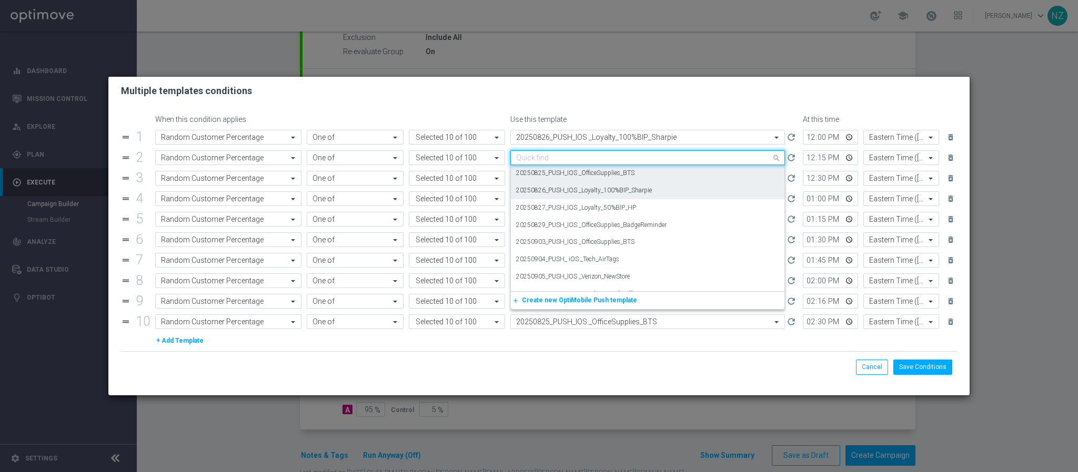
click at [560, 187] on label "20250826_PUSH_IOS _Loyalty_100%BIP_Sharpie" at bounding box center [584, 190] width 136 height 9
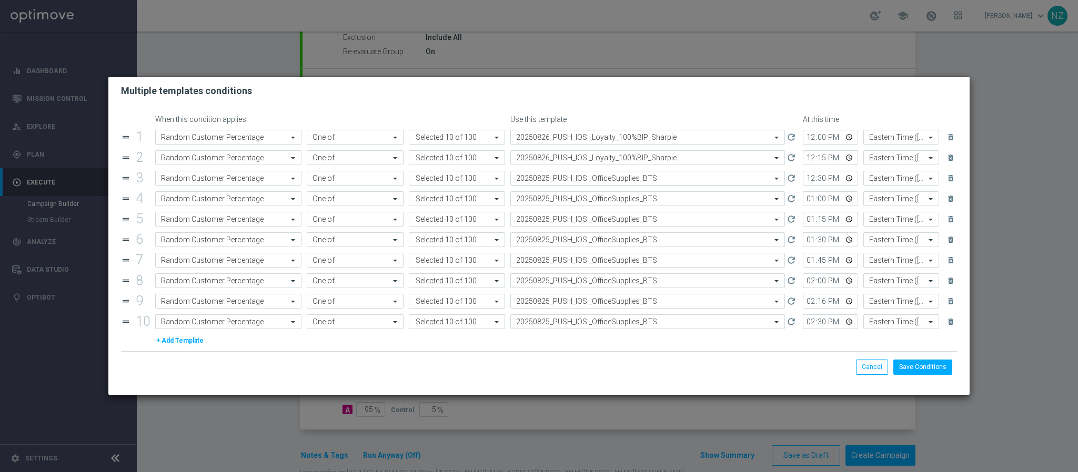
click at [559, 179] on input "text" at bounding box center [637, 178] width 242 height 9
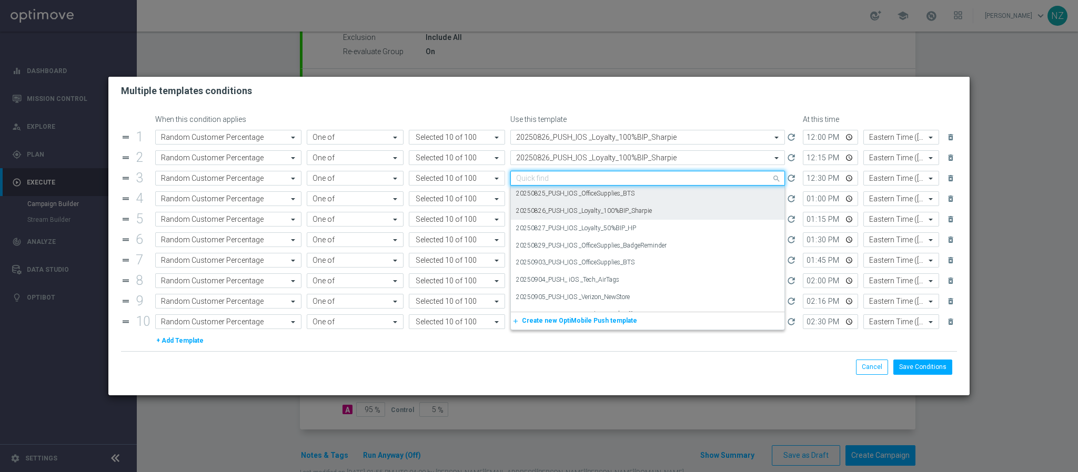
click at [552, 205] on div "20250826_PUSH_IOS _Loyalty_100%BIP_Sharpie" at bounding box center [647, 211] width 263 height 17
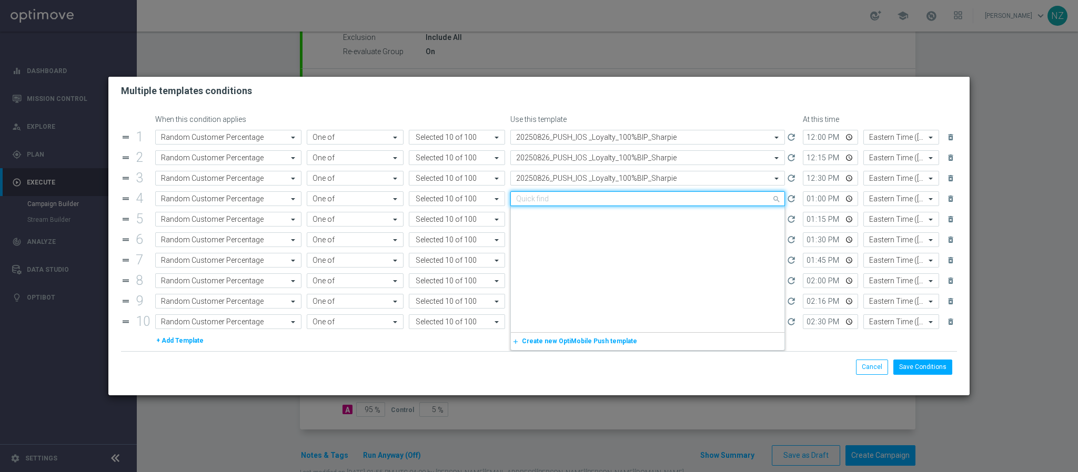
click at [554, 198] on input "text" at bounding box center [637, 199] width 242 height 9
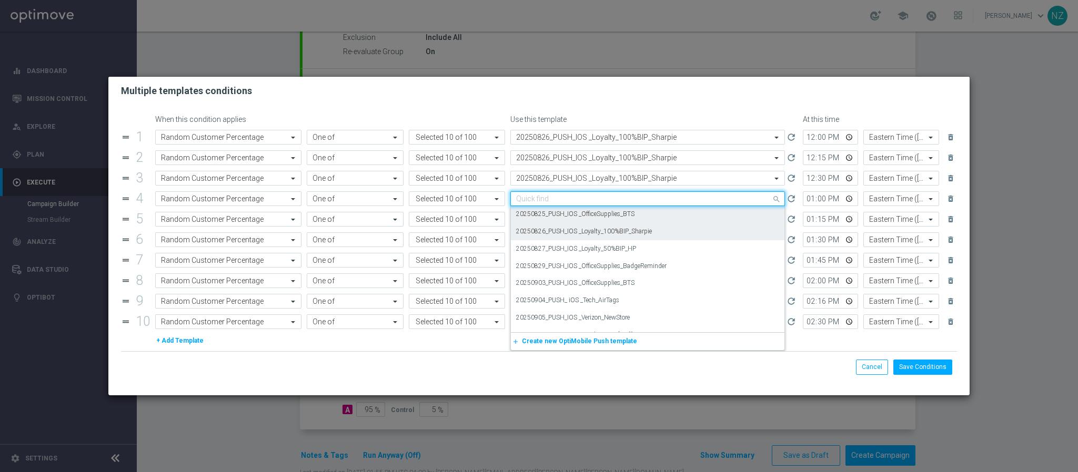
click at [557, 228] on label "20250826_PUSH_IOS _Loyalty_100%BIP_Sharpie" at bounding box center [584, 231] width 136 height 9
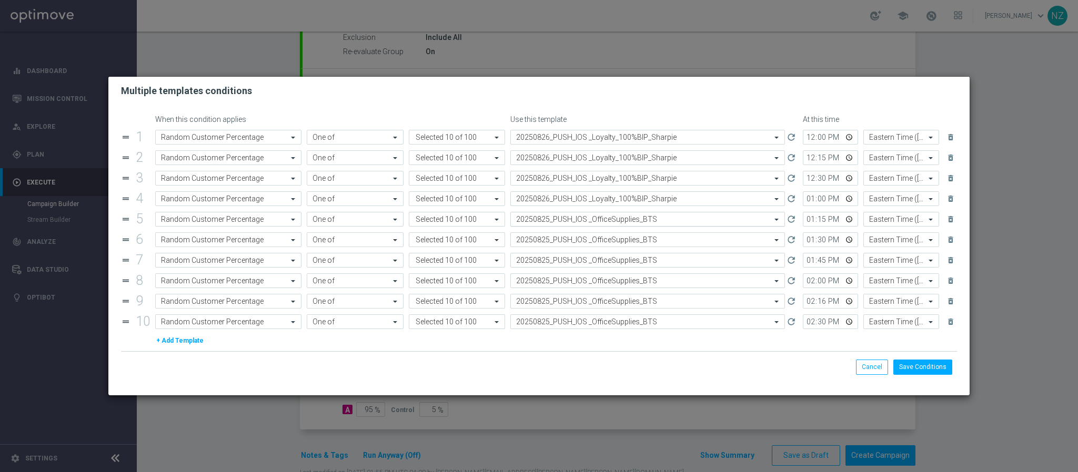
click at [560, 224] on input "text" at bounding box center [637, 219] width 242 height 9
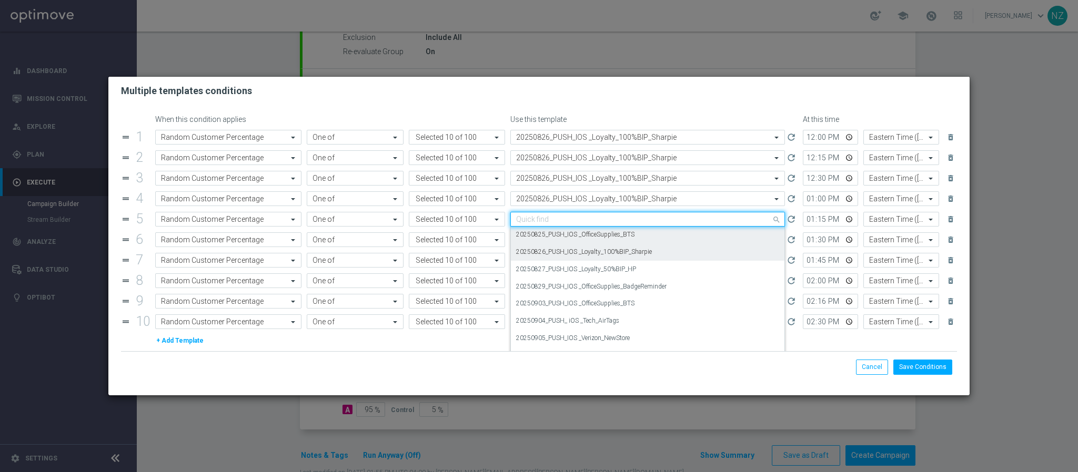
click at [554, 246] on div "20250826_PUSH_IOS _Loyalty_100%BIP_Sharpie" at bounding box center [647, 252] width 263 height 17
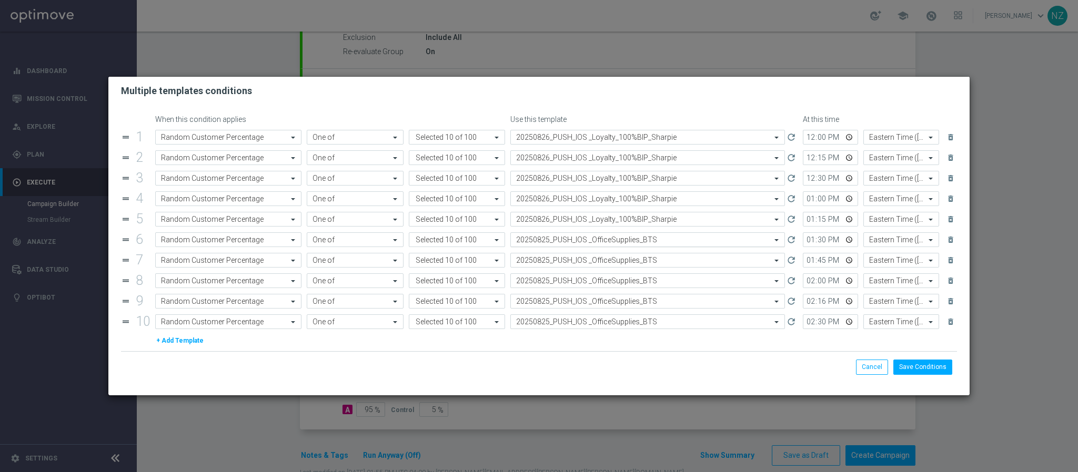
click at [554, 241] on input "text" at bounding box center [637, 240] width 242 height 9
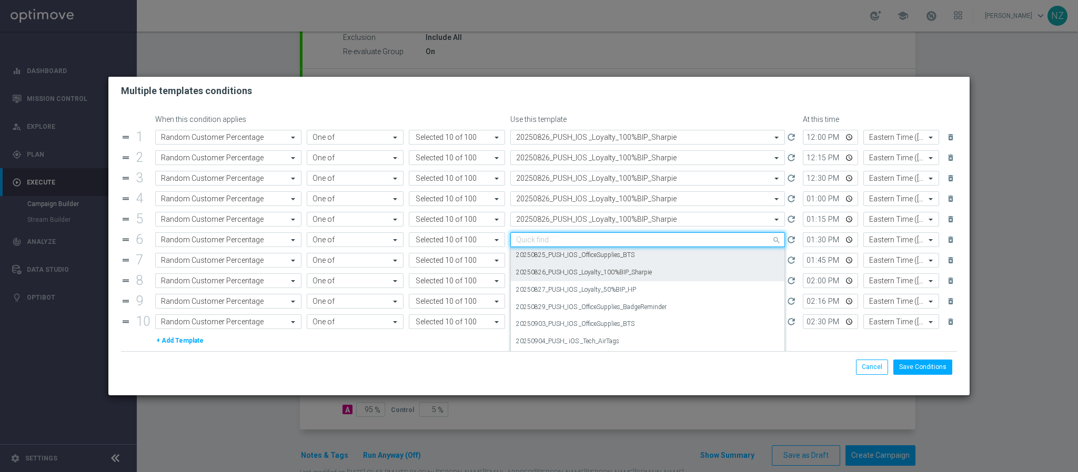
click at [551, 270] on label "20250826_PUSH_IOS _Loyalty_100%BIP_Sharpie" at bounding box center [584, 272] width 136 height 9
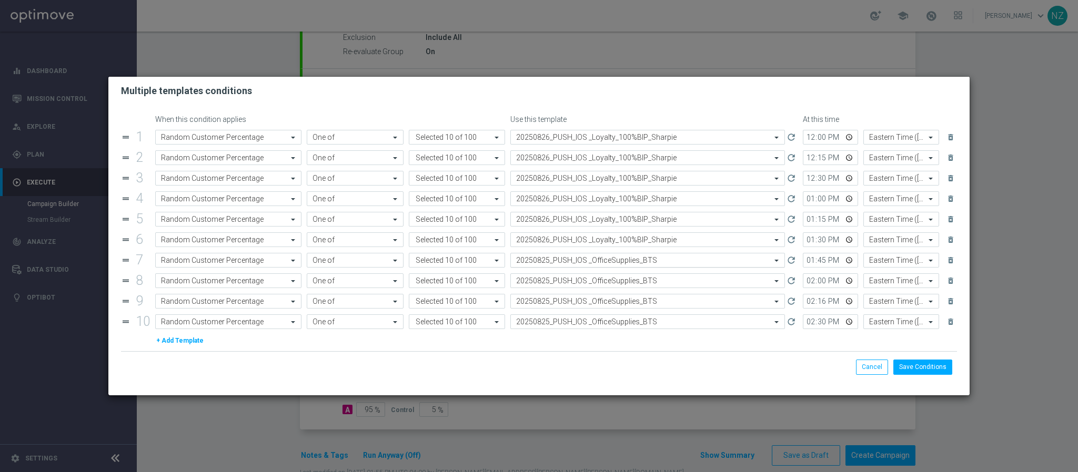
click at [556, 263] on input "text" at bounding box center [637, 260] width 242 height 9
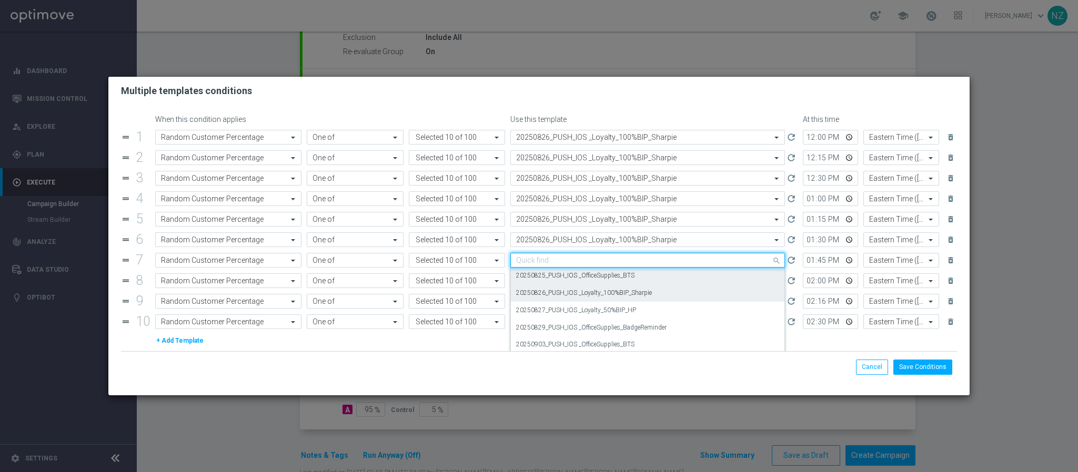
click at [553, 290] on div "20250826_PUSH_IOS _Loyalty_100%BIP_Sharpie" at bounding box center [647, 293] width 263 height 17
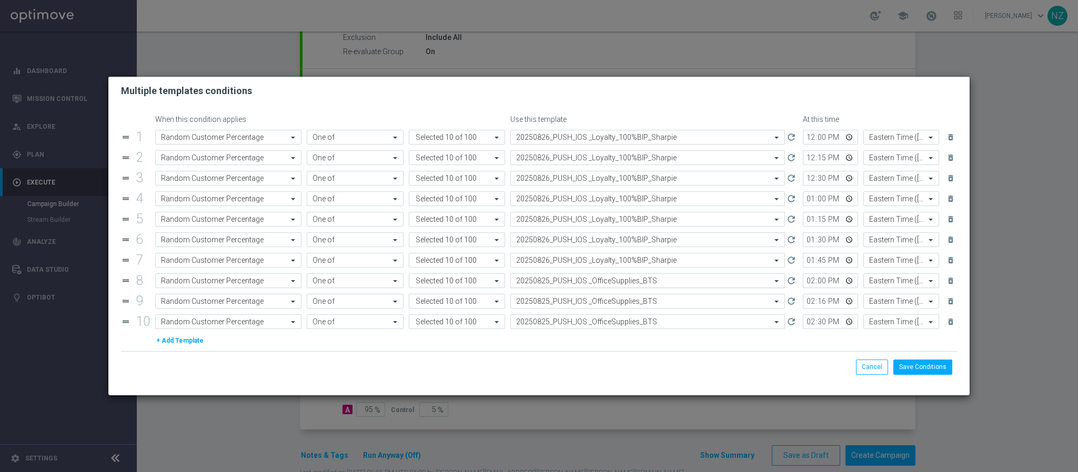
click at [560, 281] on input "text" at bounding box center [637, 281] width 242 height 9
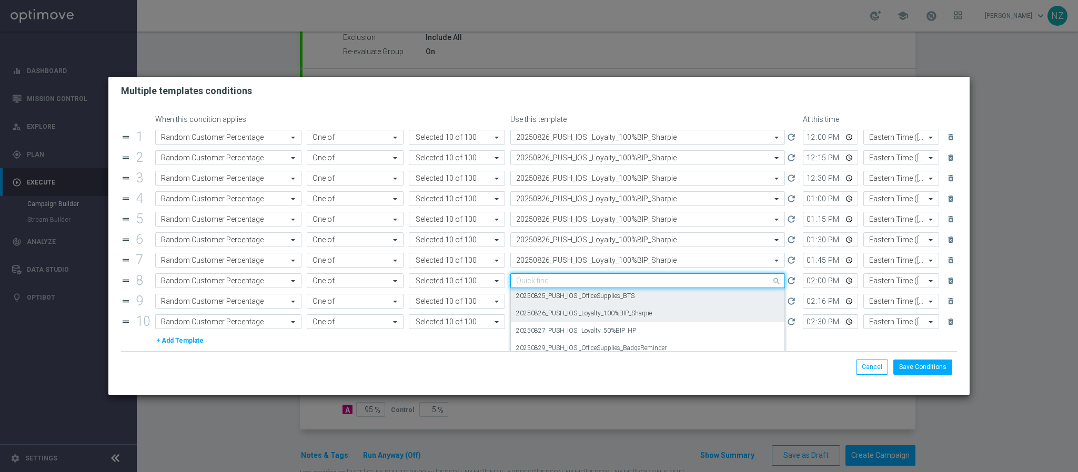
click at [556, 310] on div "20250826_PUSH_IOS _Loyalty_100%BIP_Sharpie" at bounding box center [647, 313] width 263 height 17
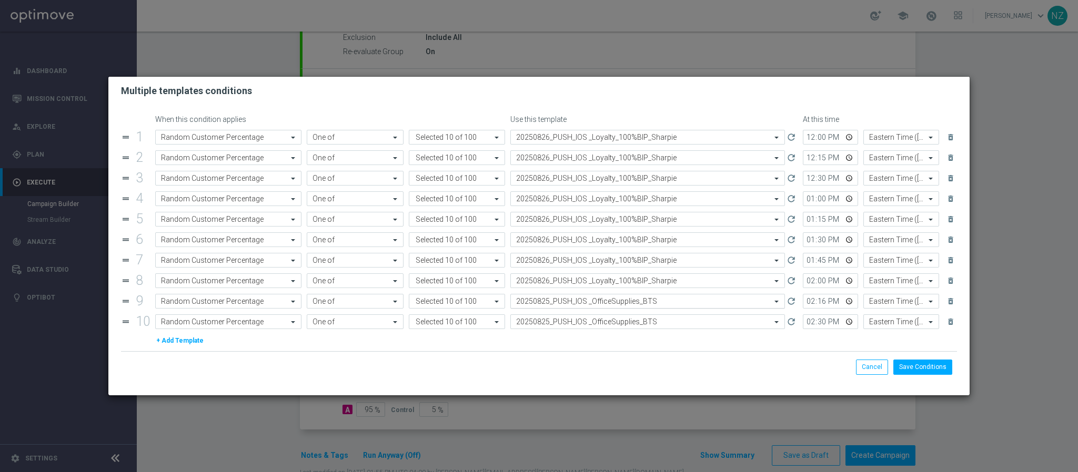
click at [557, 306] on input "text" at bounding box center [637, 301] width 242 height 9
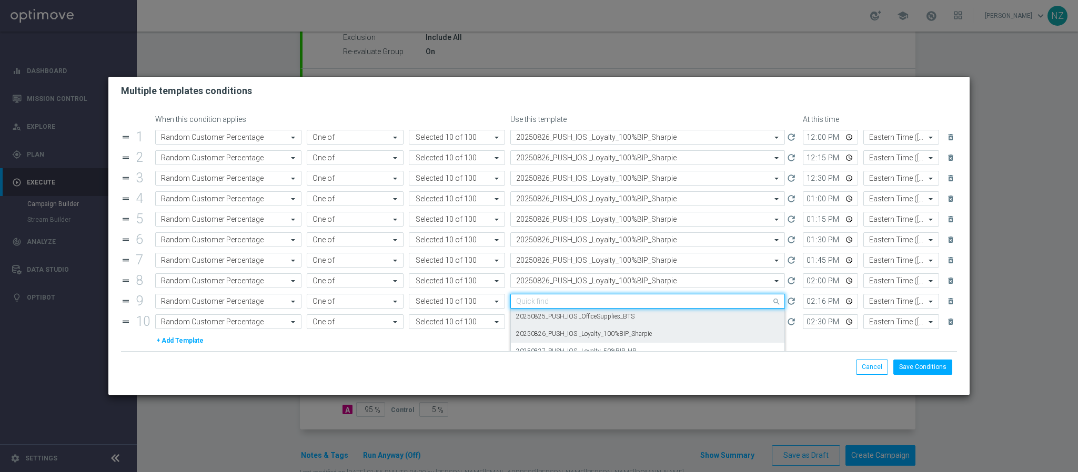
click at [551, 331] on div "20250826_PUSH_IOS _Loyalty_100%BIP_Sharpie" at bounding box center [647, 334] width 263 height 17
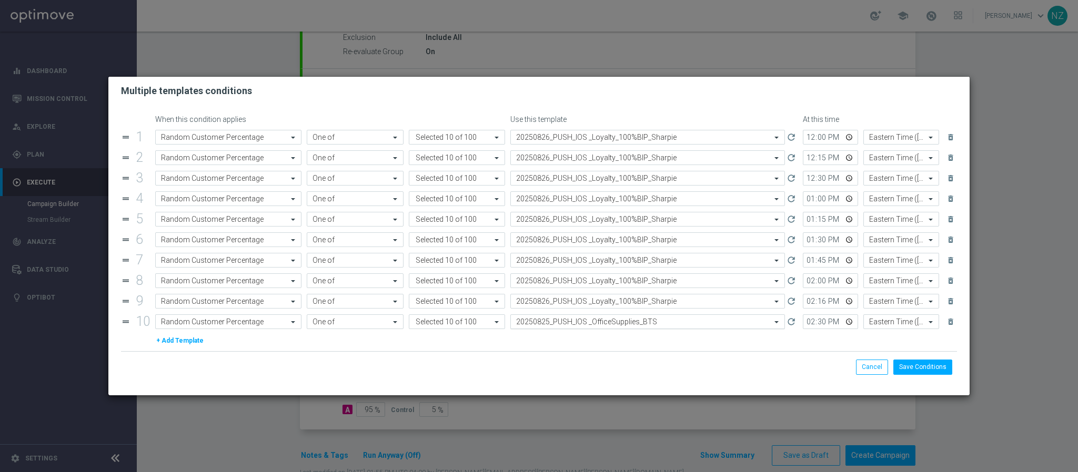
click at [552, 327] on input "text" at bounding box center [637, 322] width 242 height 9
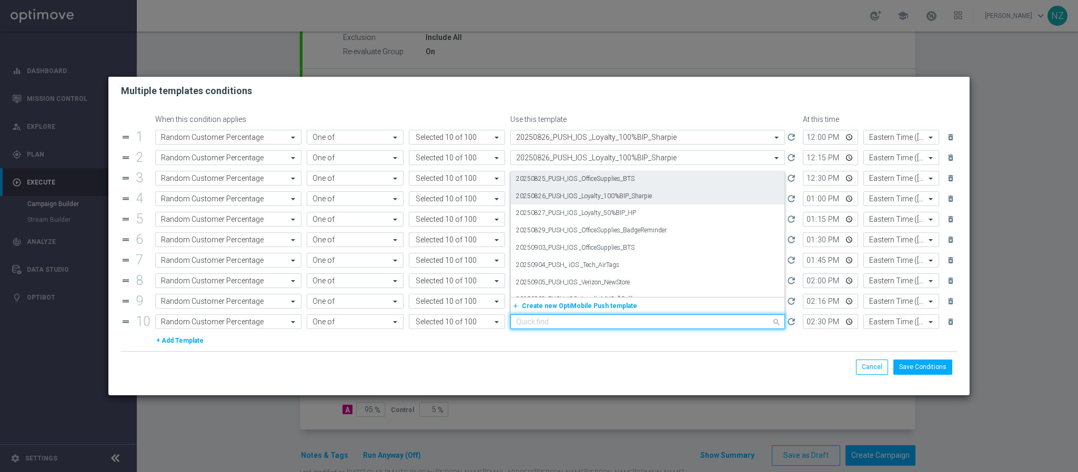
click at [552, 196] on label "20250826_PUSH_IOS _Loyalty_100%BIP_Sharpie" at bounding box center [584, 196] width 136 height 9
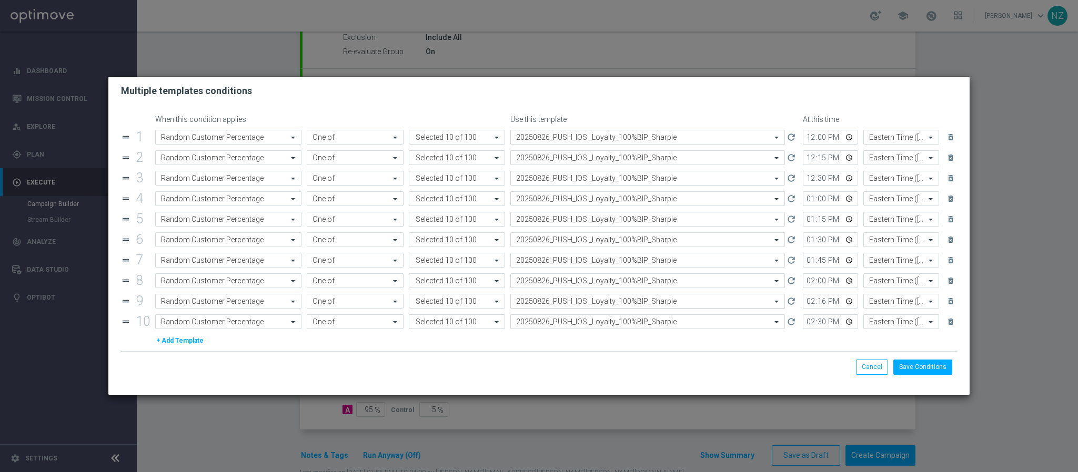
scroll to position [36, 0]
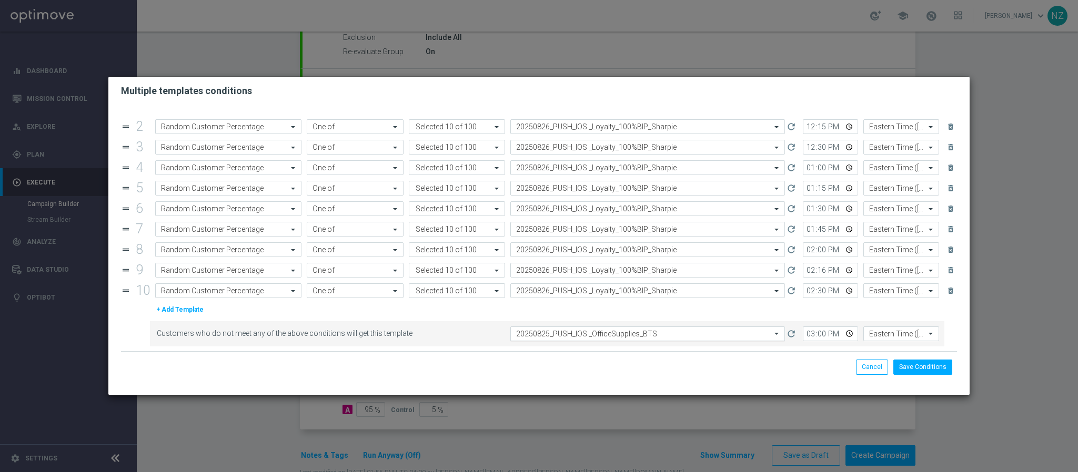
click at [614, 334] on input "text" at bounding box center [637, 334] width 242 height 9
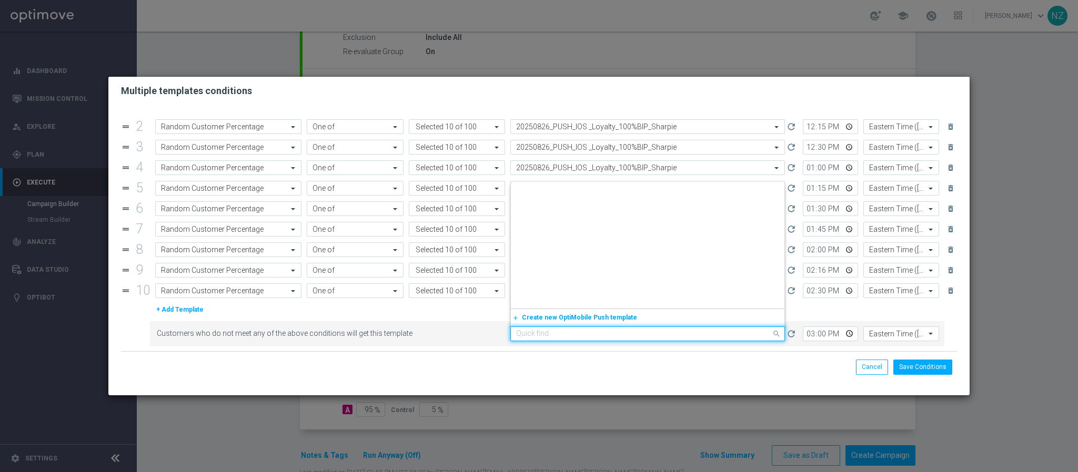
scroll to position [1059, 0]
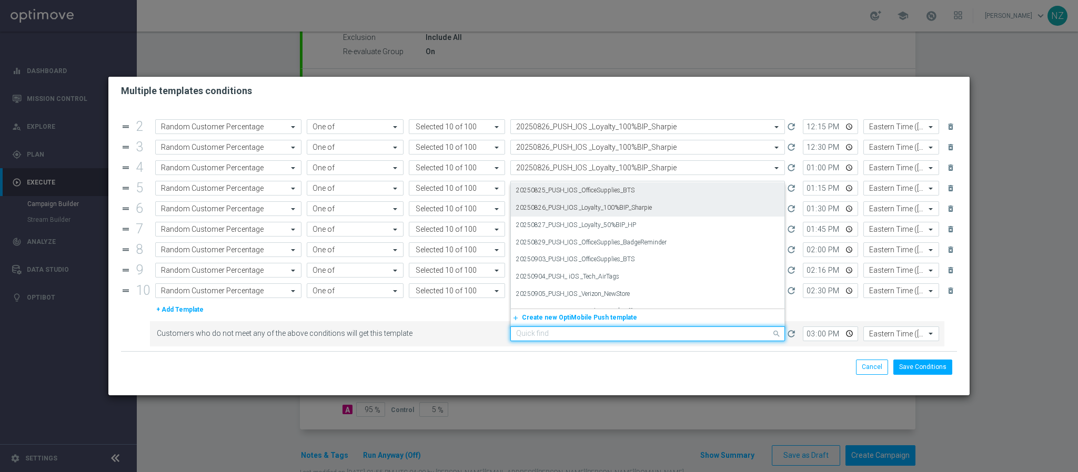
click at [565, 204] on label "20250826_PUSH_IOS _Loyalty_100%BIP_Sharpie" at bounding box center [584, 208] width 136 height 9
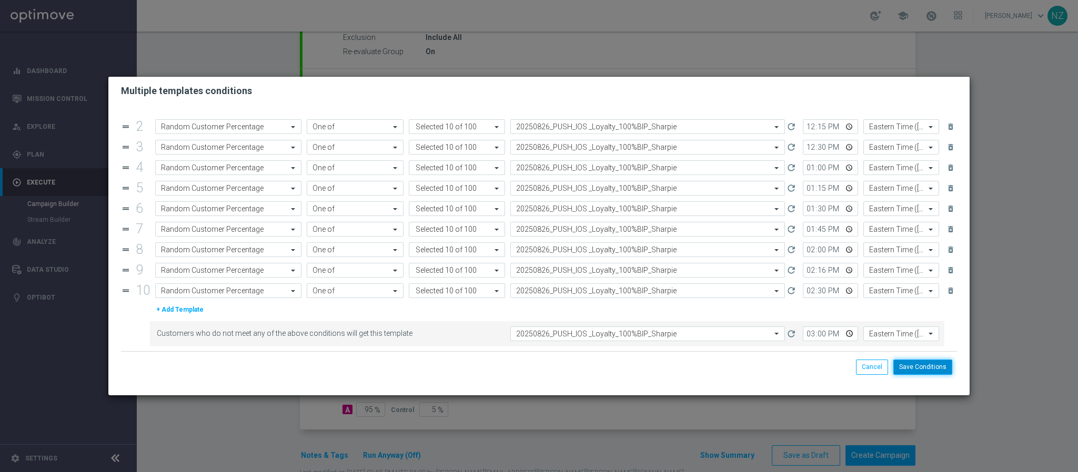
click at [932, 371] on button "Save Conditions" at bounding box center [922, 367] width 59 height 15
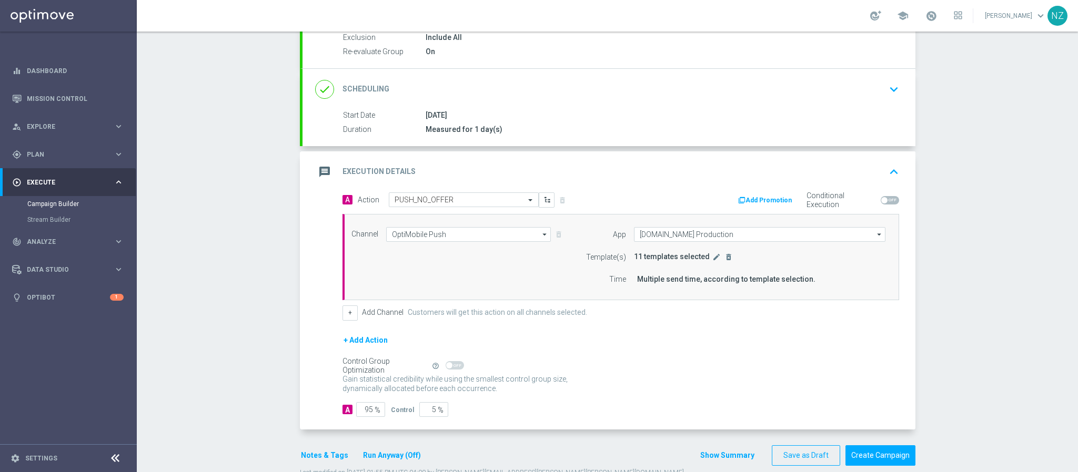
click at [987, 334] on div "Campaign Builder Scheduled Campaign Triggered Campaign Status: Draft done Targe…" at bounding box center [607, 252] width 941 height 441
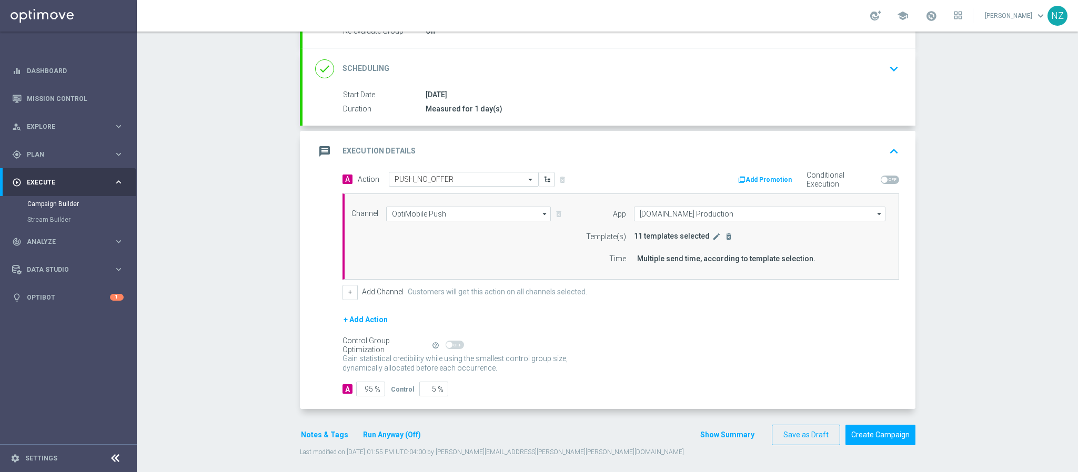
scroll to position [147, 0]
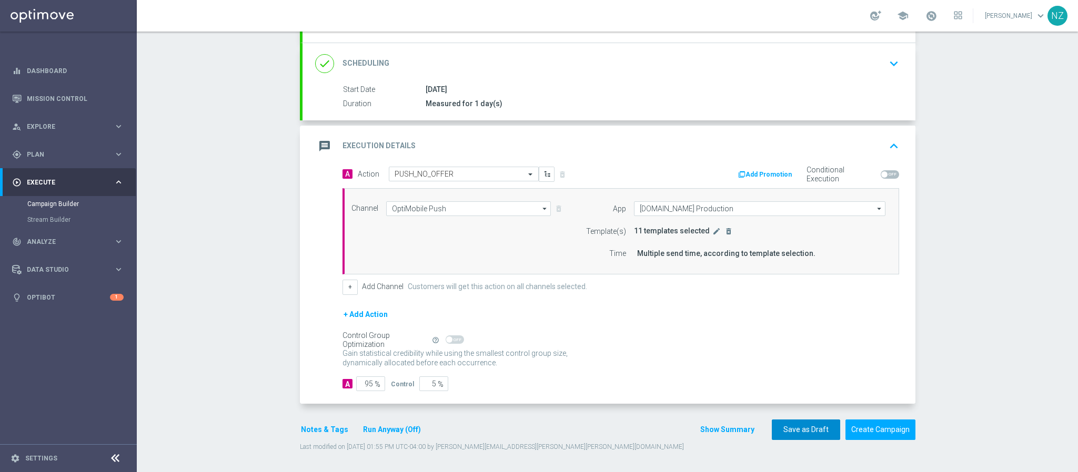
click at [794, 428] on button "Save as Draft" at bounding box center [806, 430] width 68 height 21
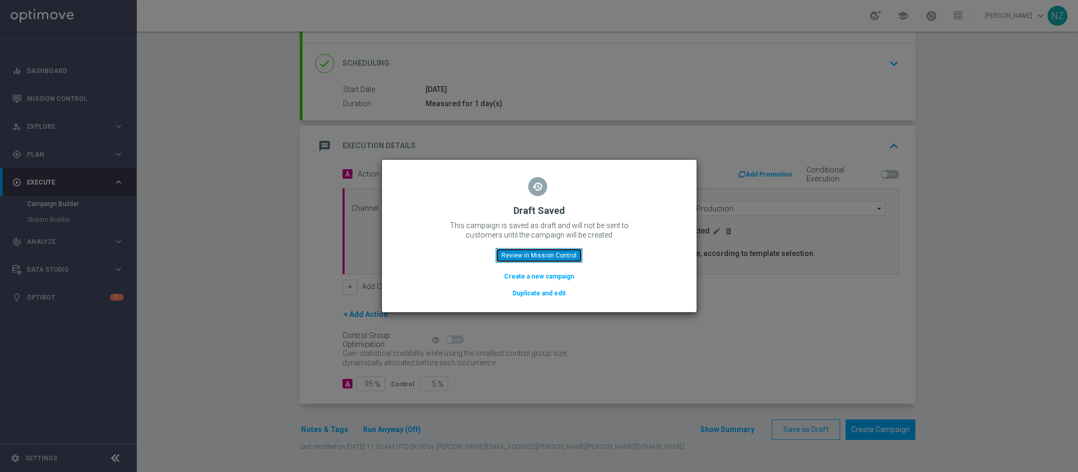
click at [540, 253] on button "Review in Mission Control" at bounding box center [539, 255] width 87 height 15
